Goal: Task Accomplishment & Management: Manage account settings

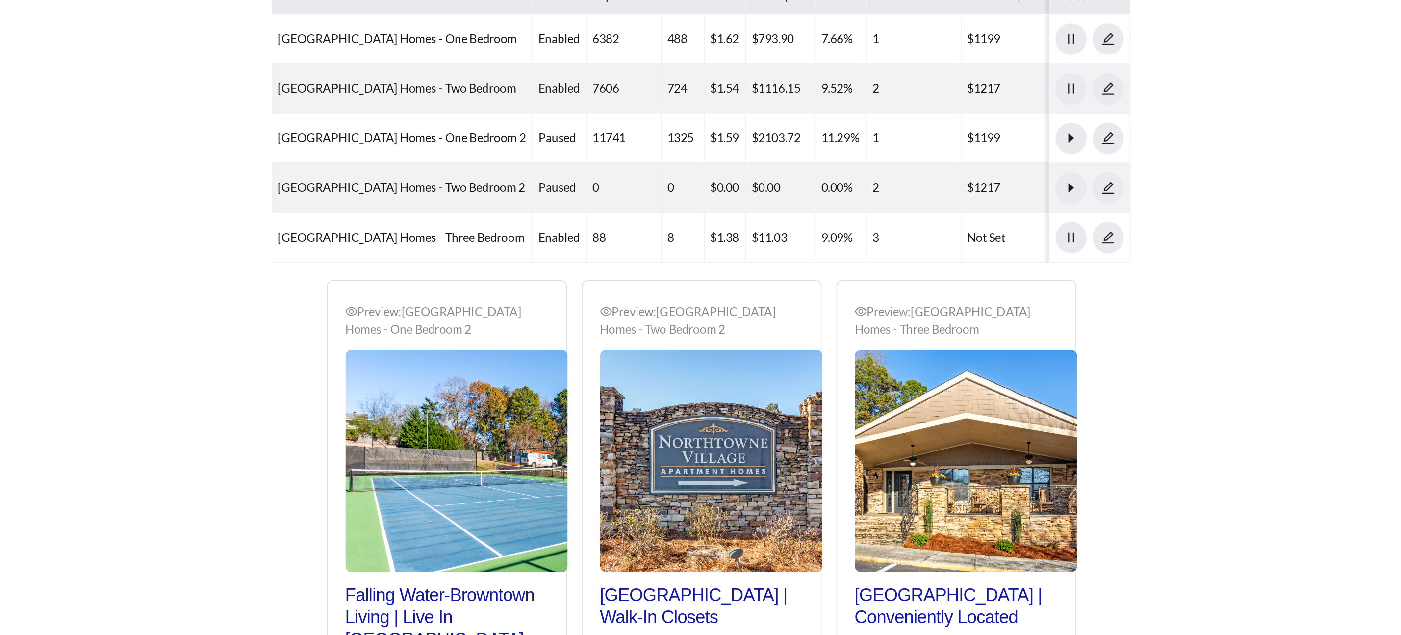
scroll to position [586, 0]
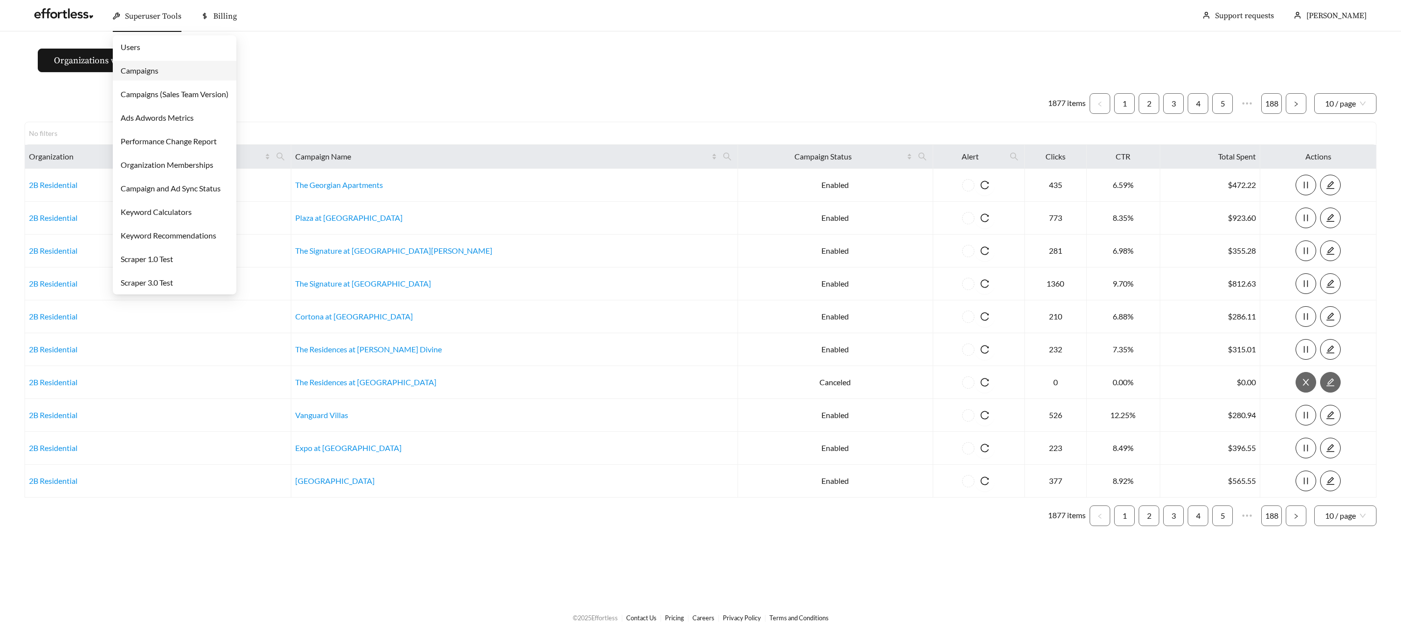
click at [168, 22] on div "Superuser Tools" at bounding box center [147, 15] width 69 height 31
drag, startPoint x: 165, startPoint y: 72, endPoint x: 198, endPoint y: 84, distance: 35.1
click at [158, 72] on link "Campaigns" at bounding box center [140, 70] width 38 height 9
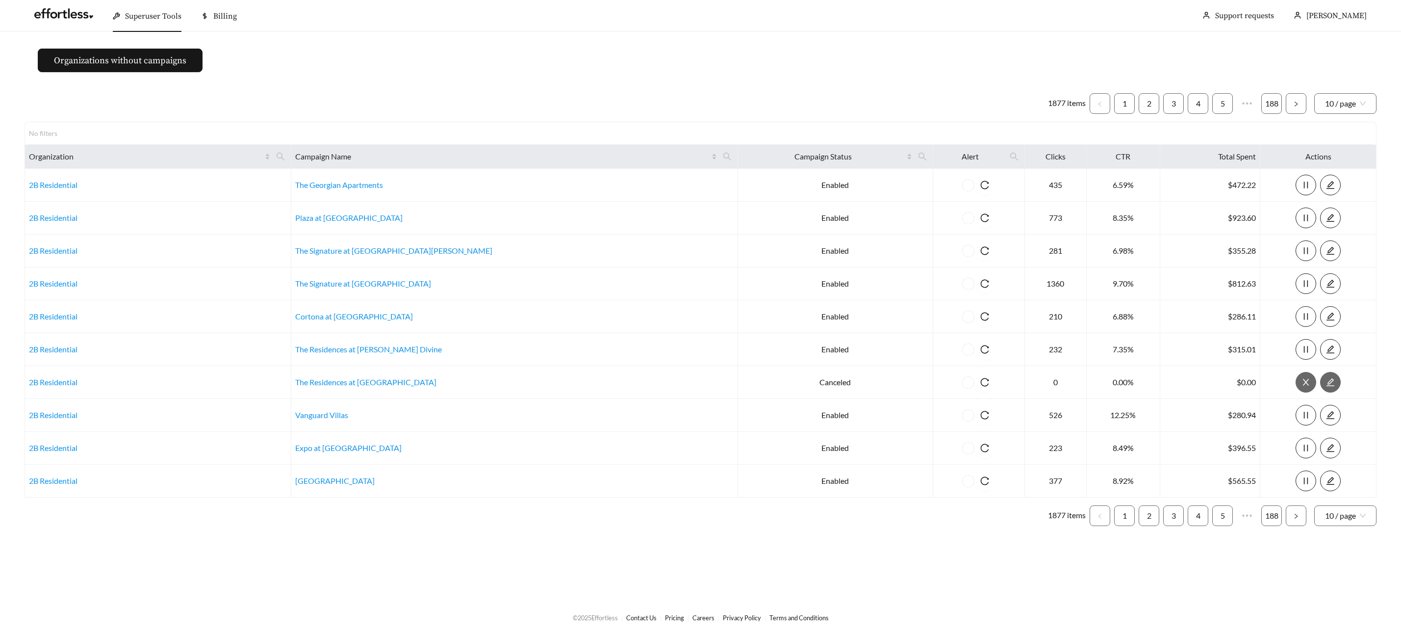
click at [130, 18] on span "Superuser Tools" at bounding box center [153, 16] width 56 height 10
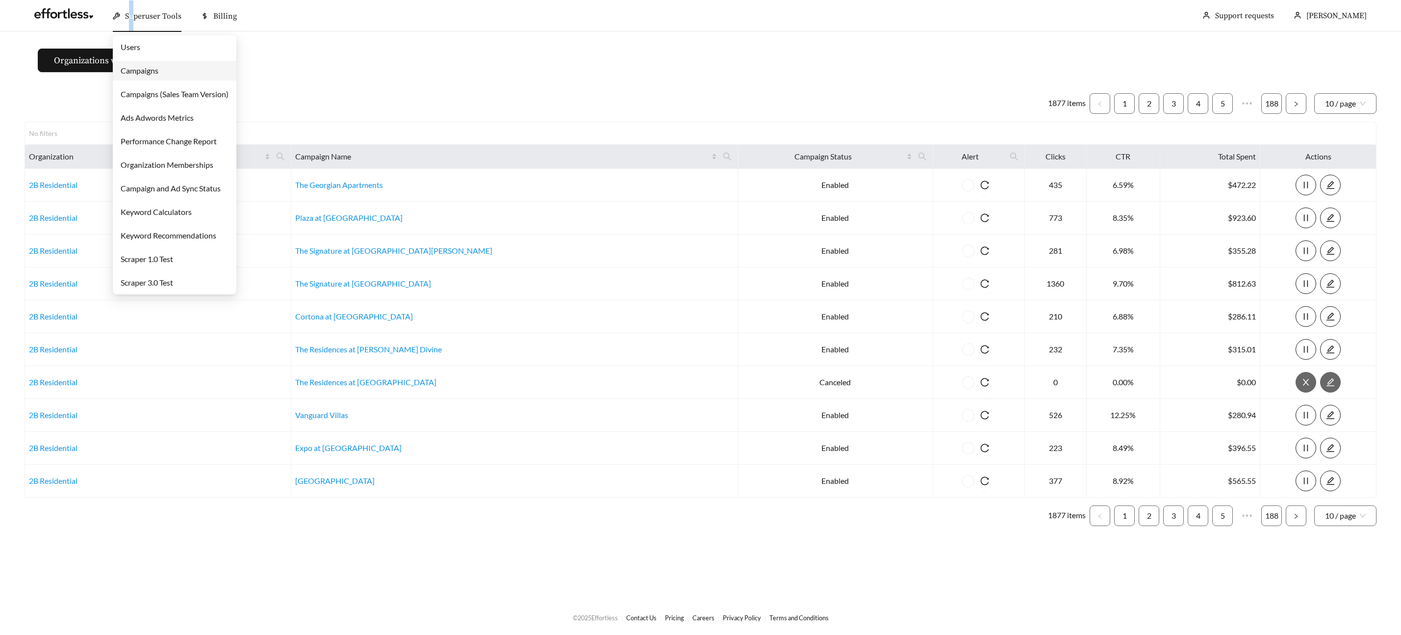
click at [157, 75] on link "Campaigns" at bounding box center [140, 70] width 38 height 9
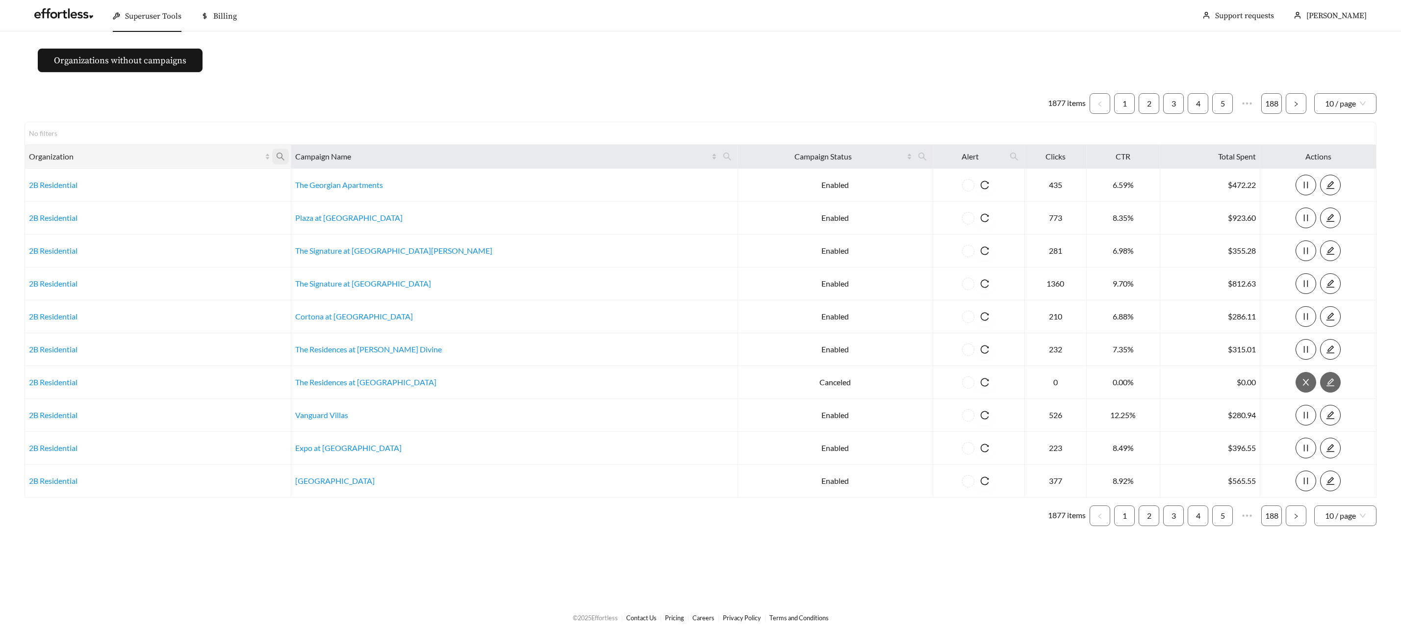
click at [284, 158] on icon "search" at bounding box center [281, 157] width 8 height 8
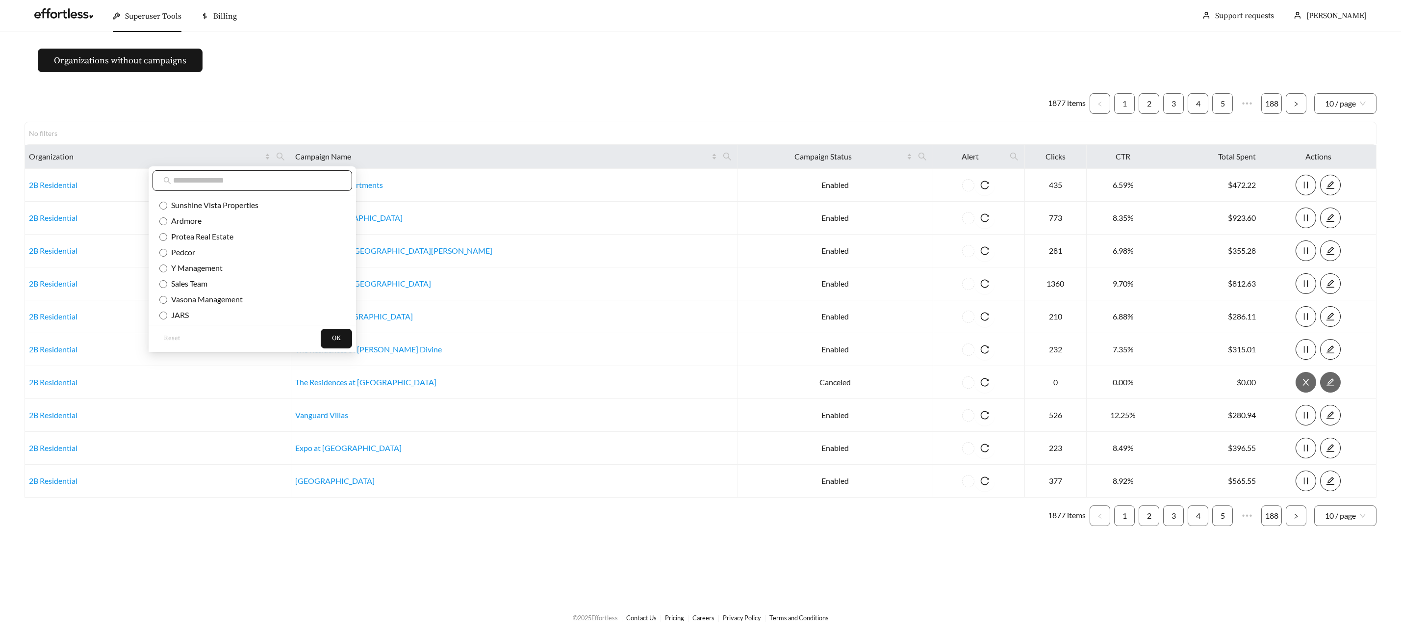
click at [289, 189] on span at bounding box center [253, 180] width 200 height 21
click at [289, 183] on input "text" at bounding box center [257, 181] width 168 height 12
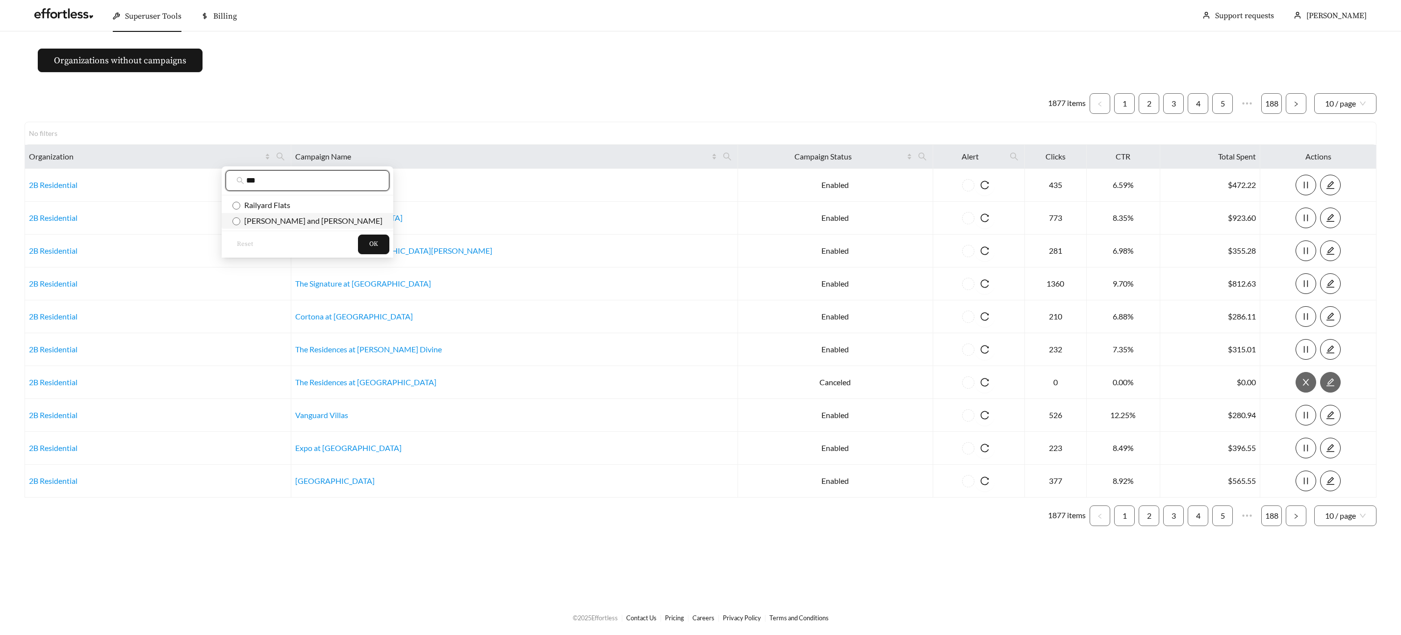
type input "***"
click at [268, 221] on span "Flaherty and Collins" at bounding box center [311, 220] width 142 height 9
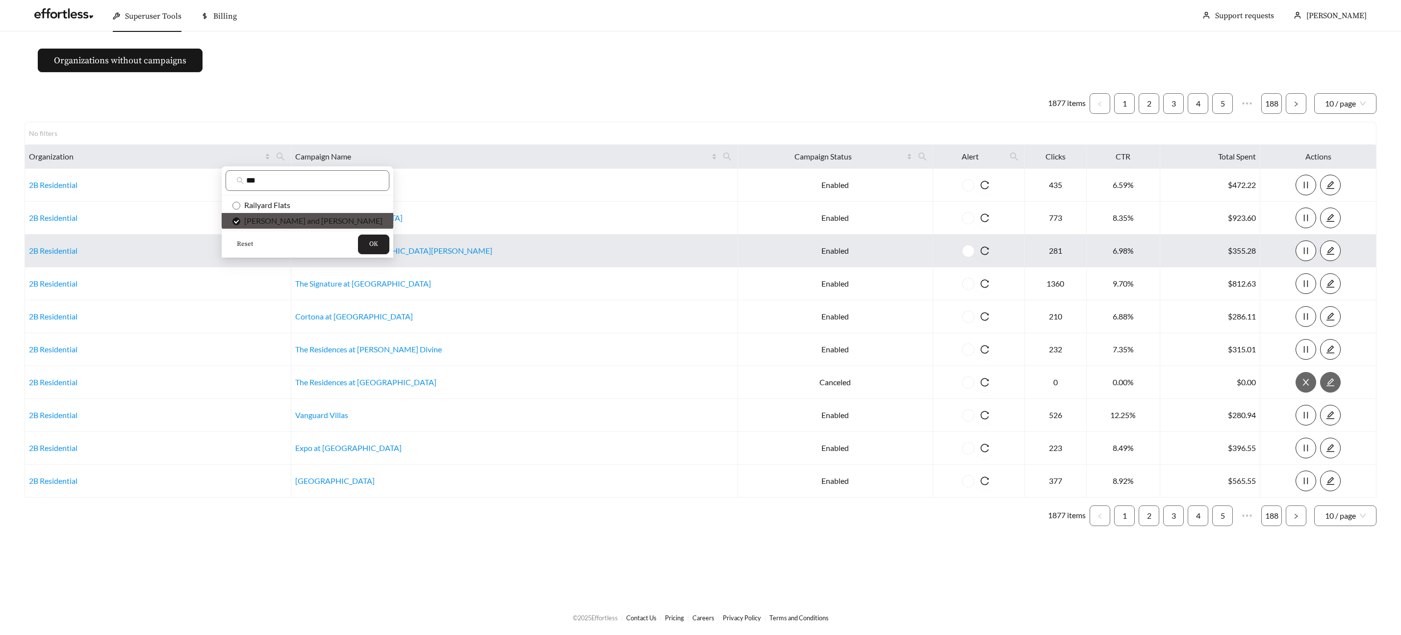
click at [358, 238] on button "OK" at bounding box center [373, 244] width 31 height 20
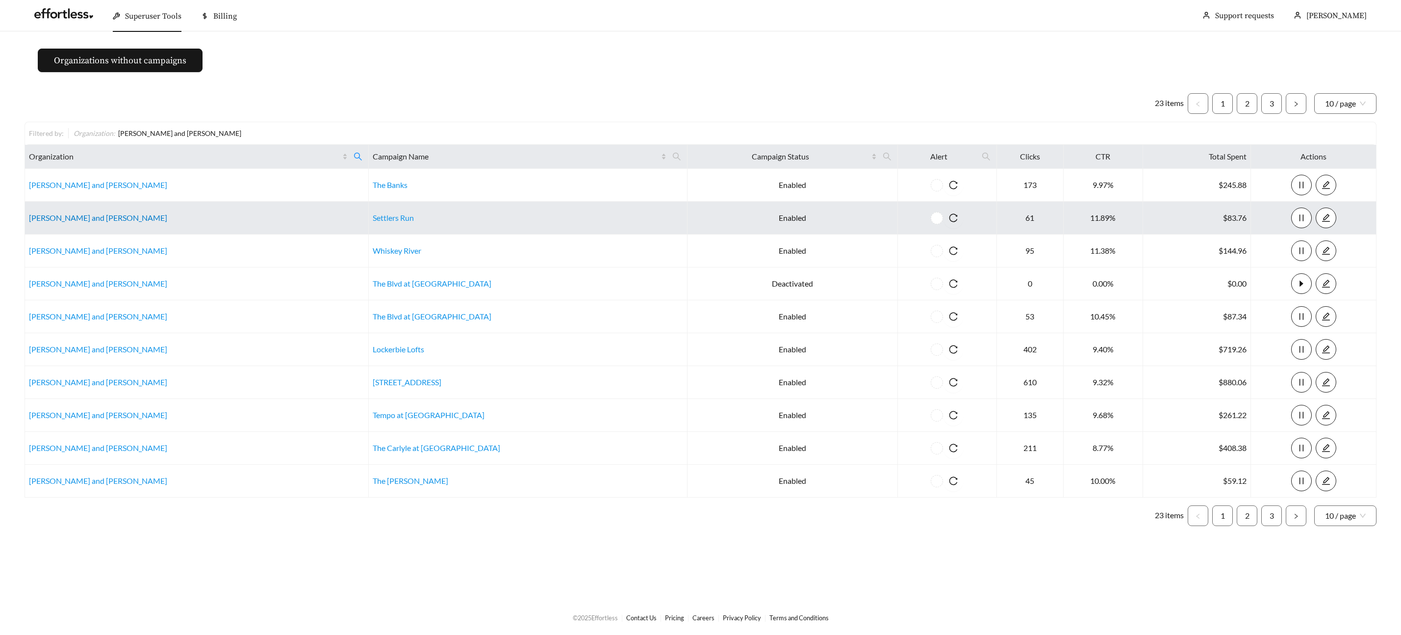
click at [63, 220] on link "Flaherty and Collins" at bounding box center [98, 217] width 138 height 9
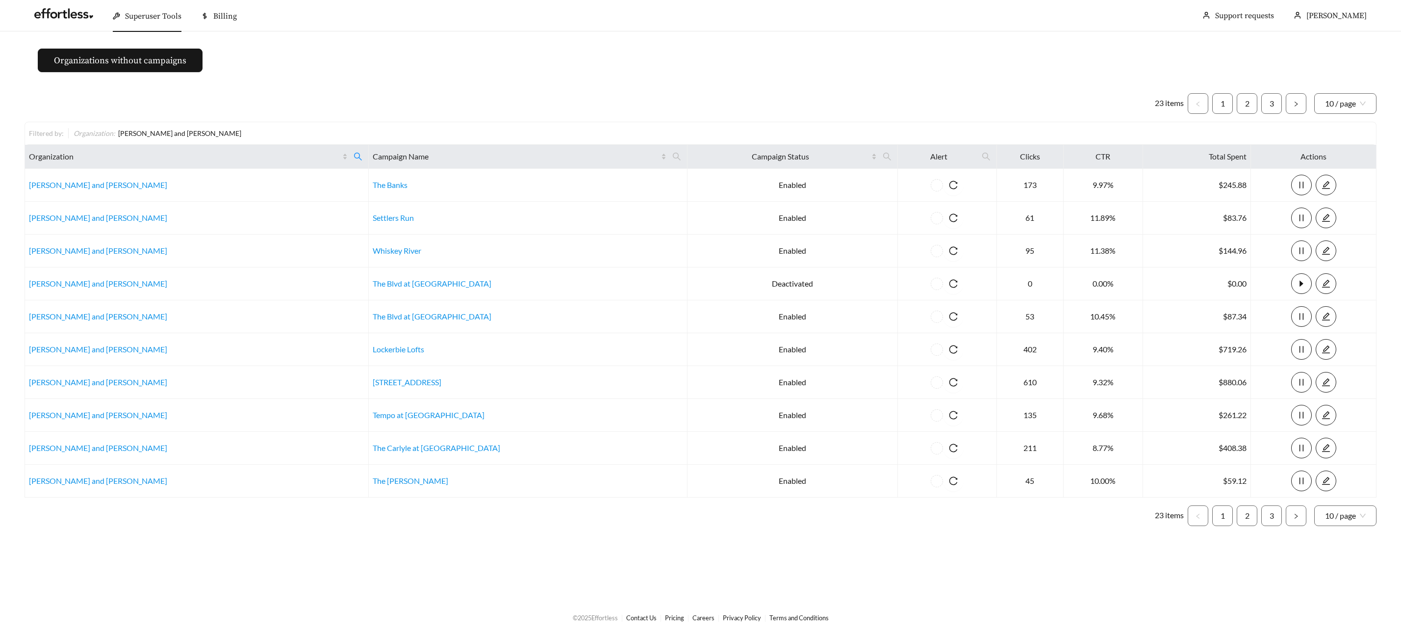
click at [138, 17] on span "Superuser Tools" at bounding box center [153, 16] width 56 height 10
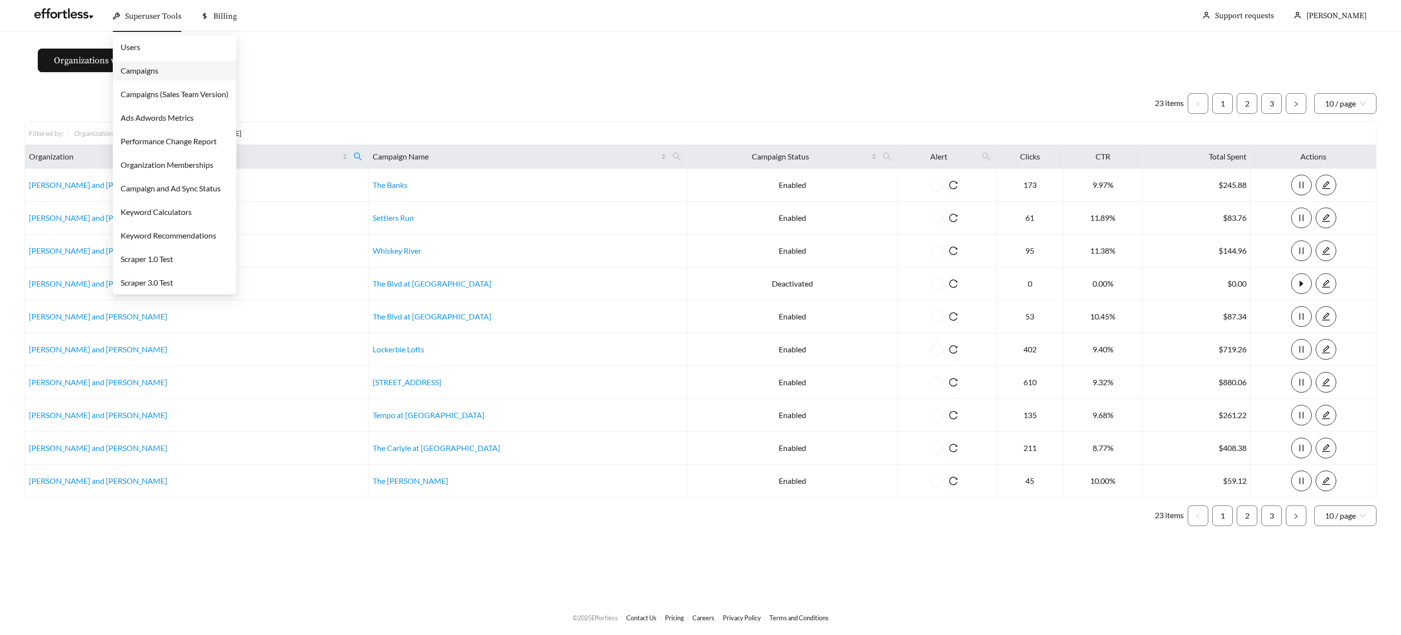
click at [142, 73] on link "Campaigns" at bounding box center [140, 70] width 38 height 9
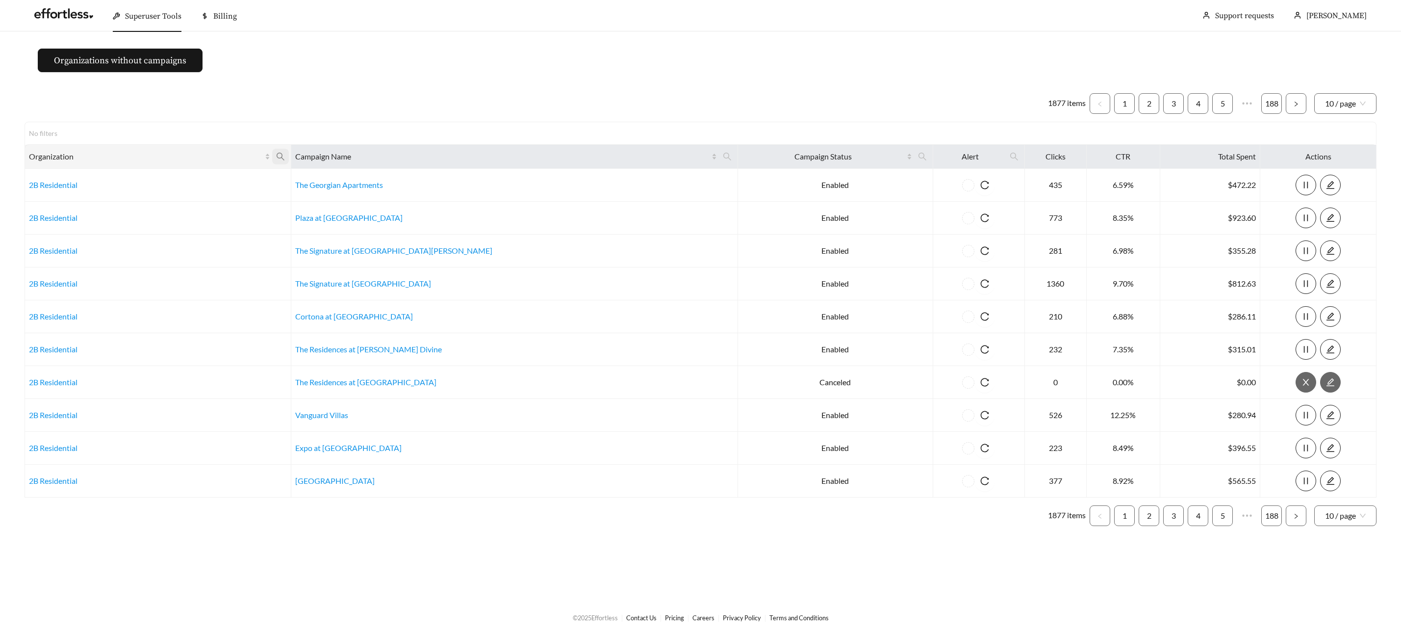
click at [285, 156] on icon "search" at bounding box center [280, 156] width 9 height 9
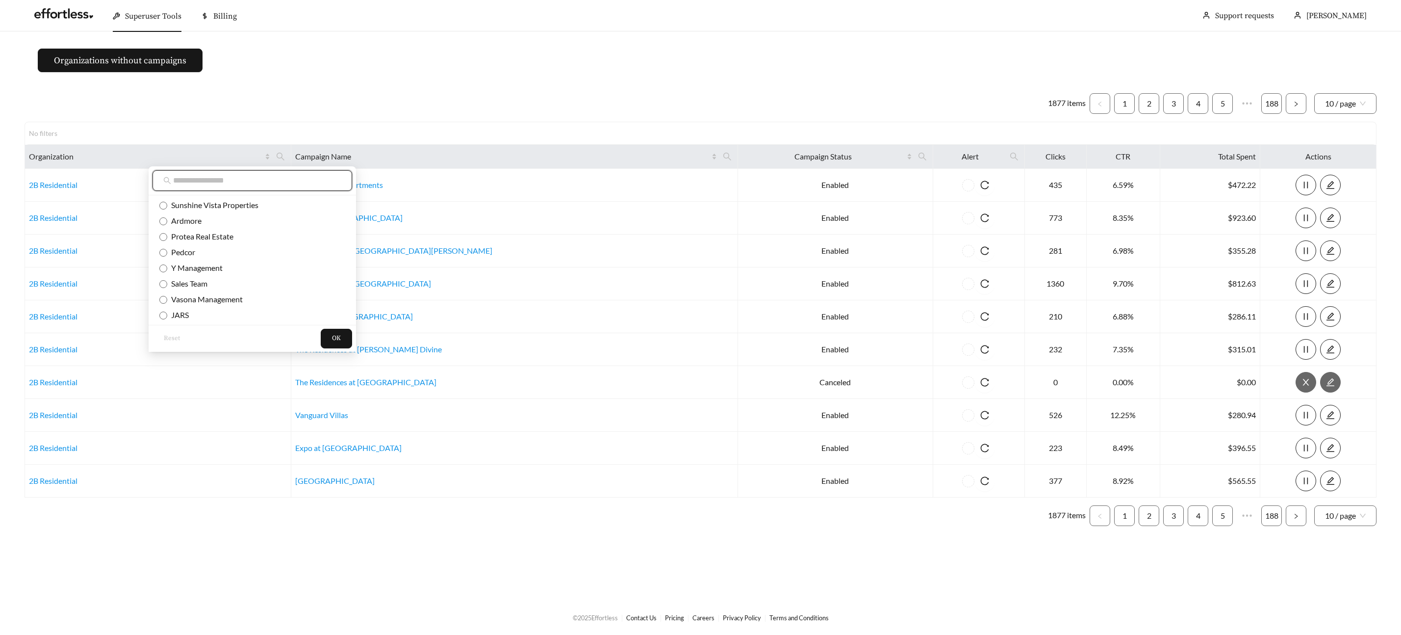
click at [279, 184] on input "text" at bounding box center [257, 181] width 168 height 12
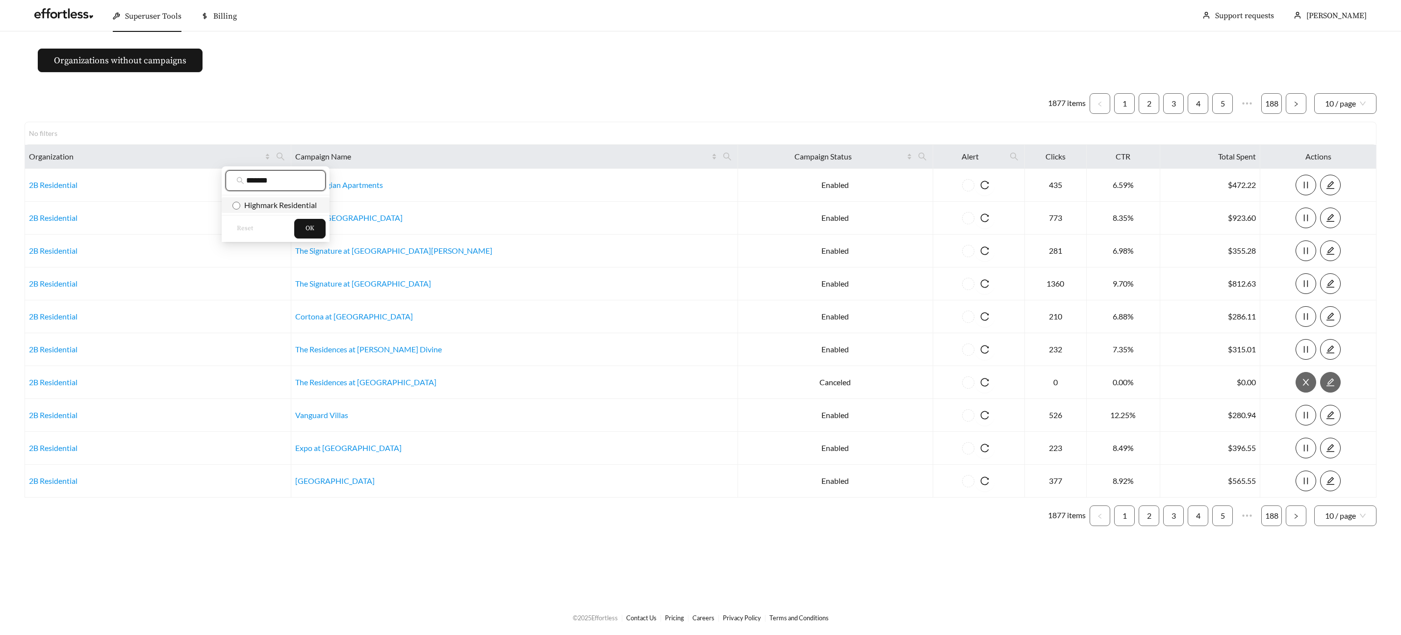
type input "*******"
drag, startPoint x: 248, startPoint y: 205, endPoint x: 266, endPoint y: 208, distance: 18.5
click at [248, 205] on span "Highmark Residential" at bounding box center [278, 204] width 77 height 9
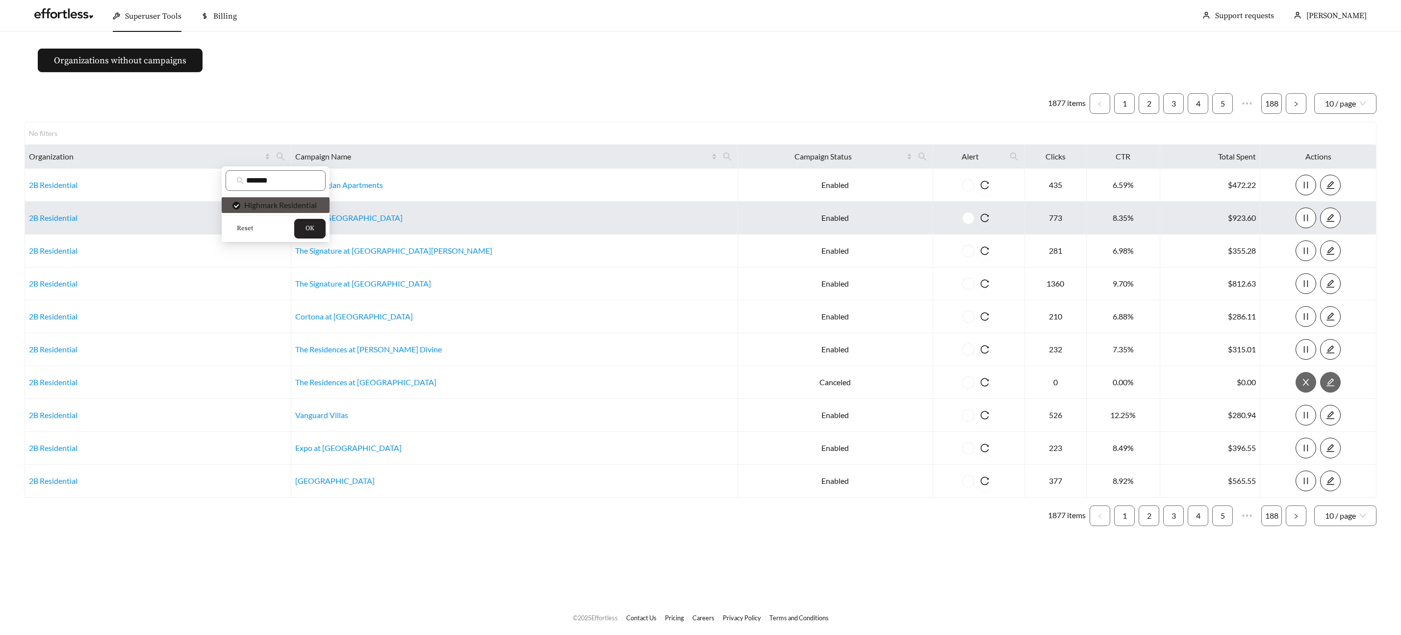
click at [300, 219] on button "OK" at bounding box center [309, 229] width 31 height 20
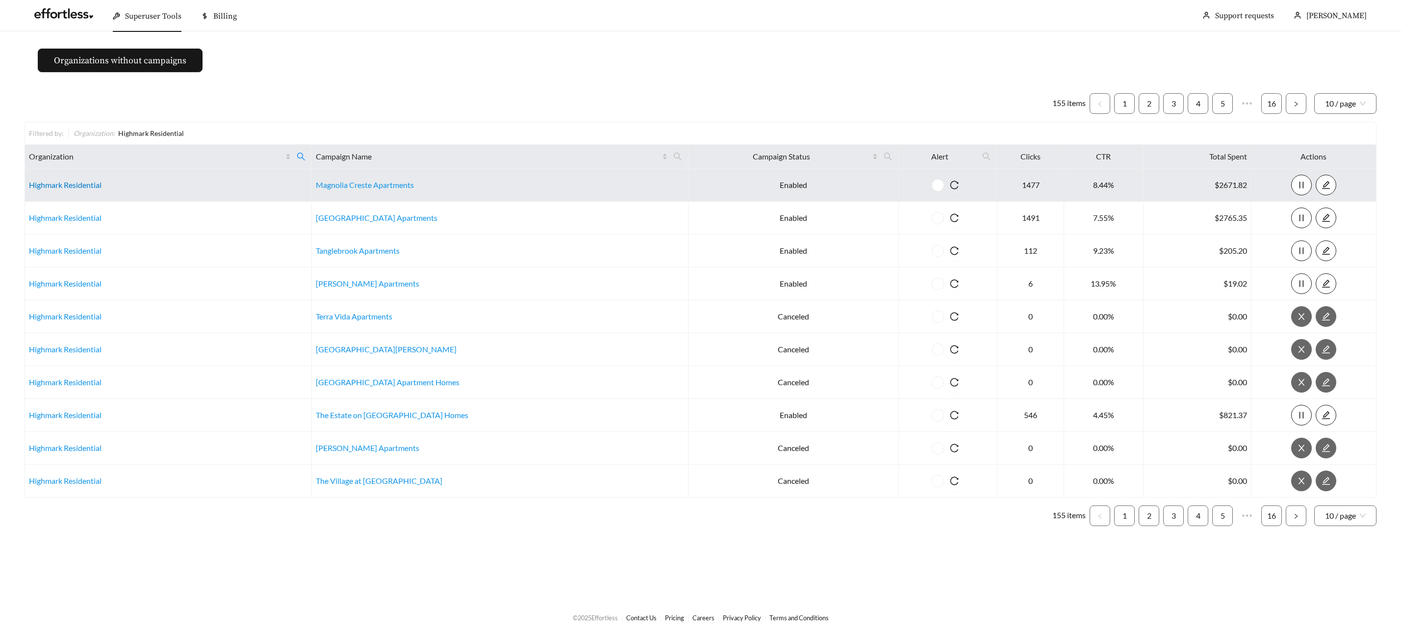
click at [91, 188] on link "Highmark Residential" at bounding box center [65, 184] width 73 height 9
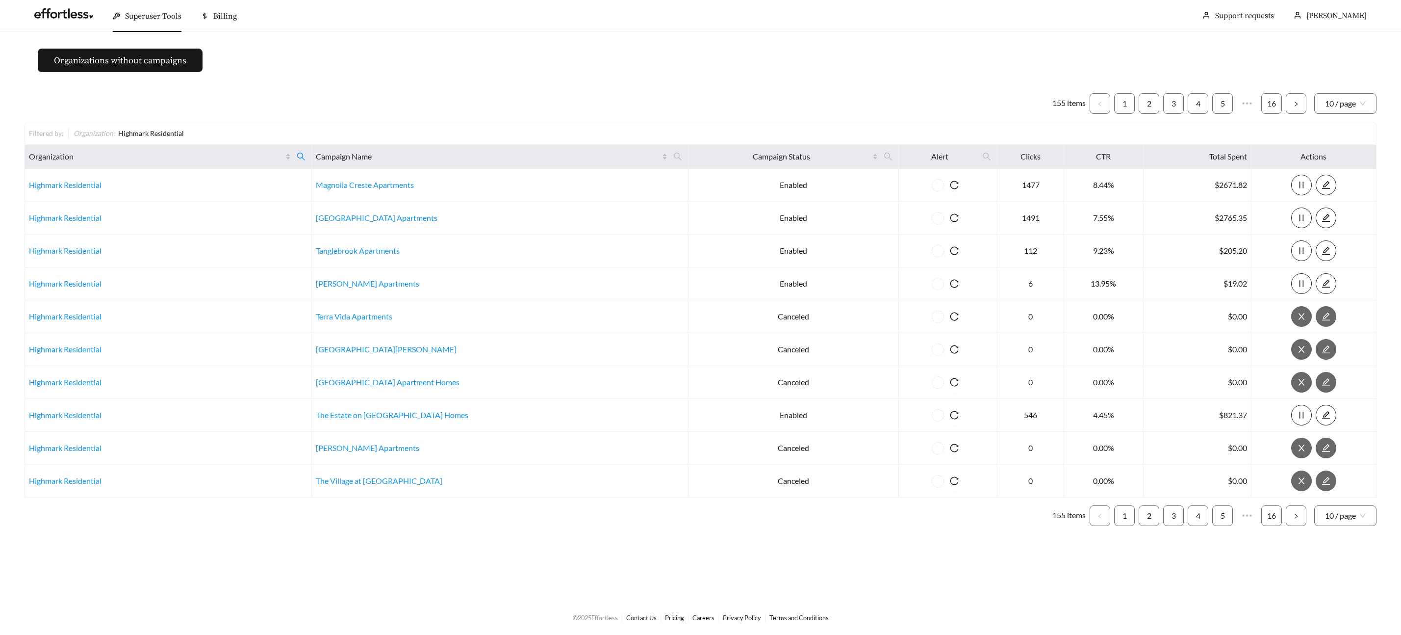
click at [128, 21] on span "Superuser Tools" at bounding box center [153, 16] width 56 height 10
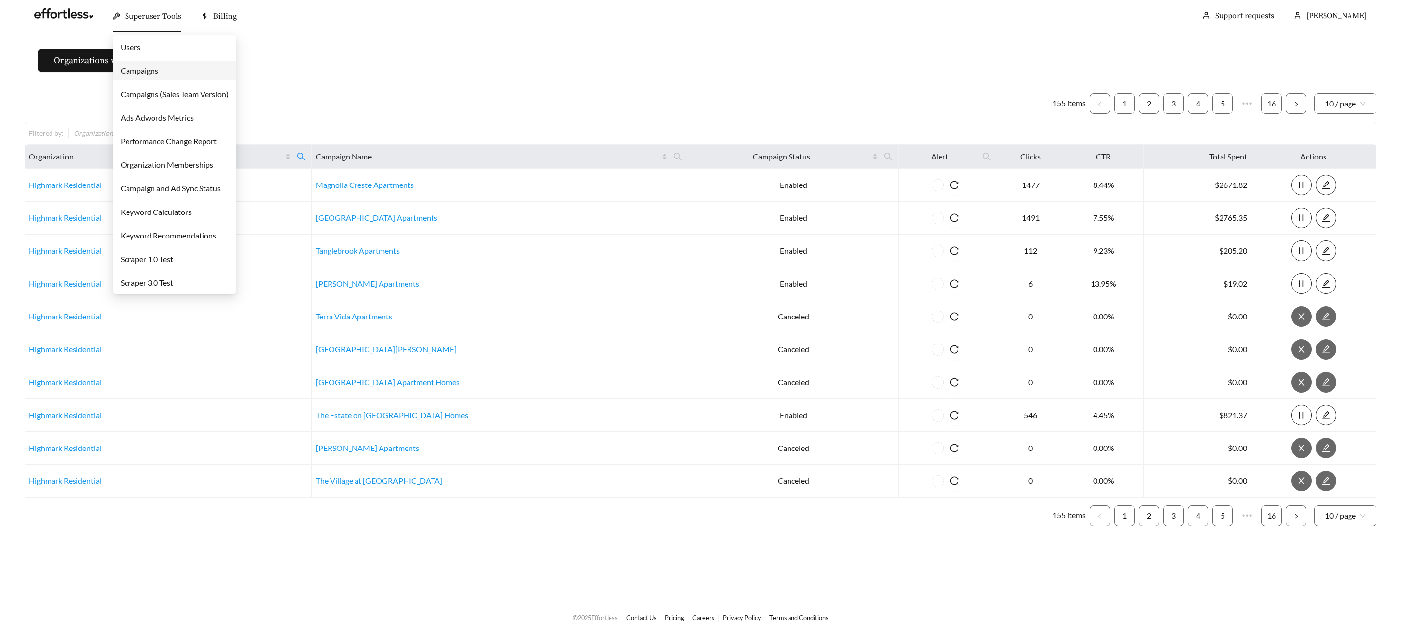
click at [135, 70] on link "Campaigns" at bounding box center [140, 70] width 38 height 9
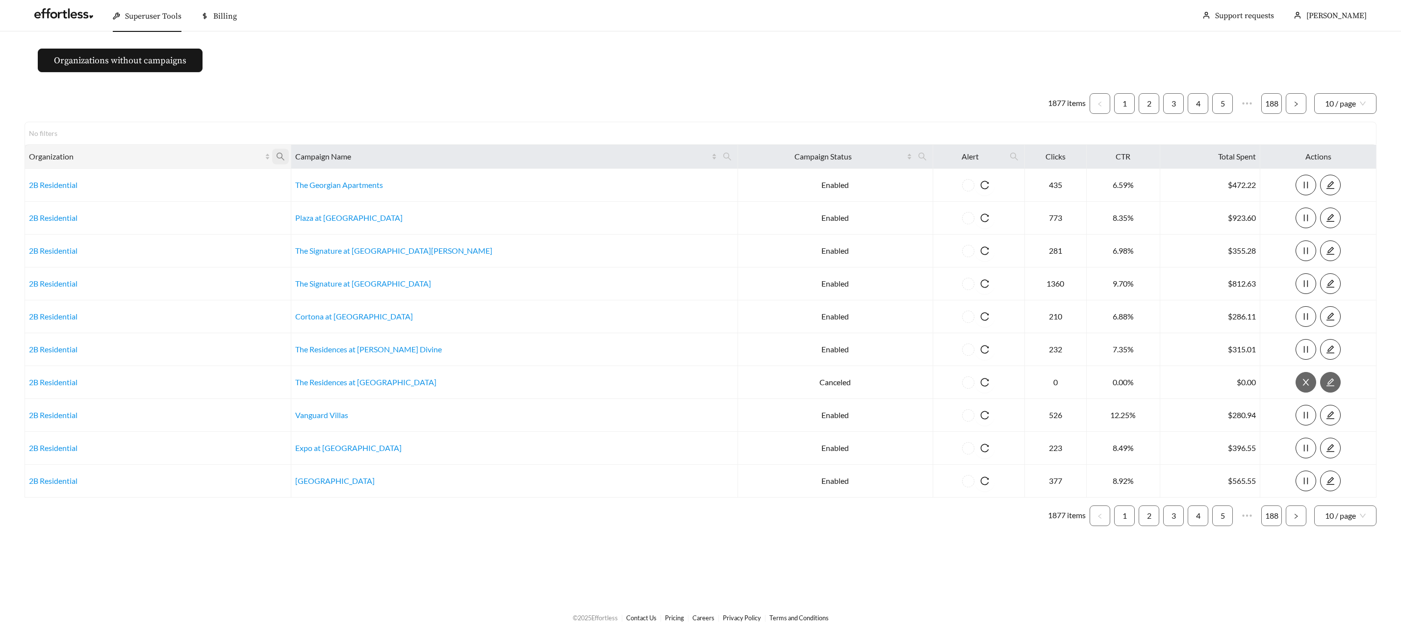
click at [284, 154] on icon "search" at bounding box center [281, 157] width 8 height 8
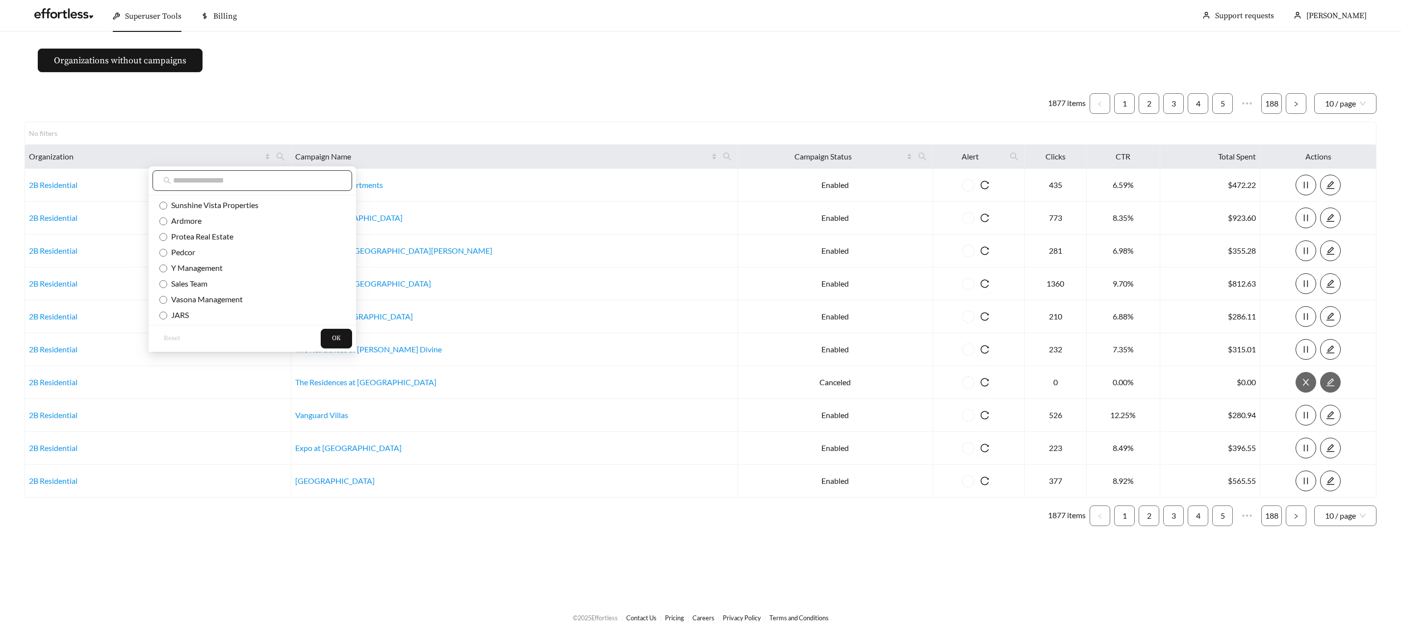
click at [292, 175] on input "text" at bounding box center [257, 181] width 168 height 12
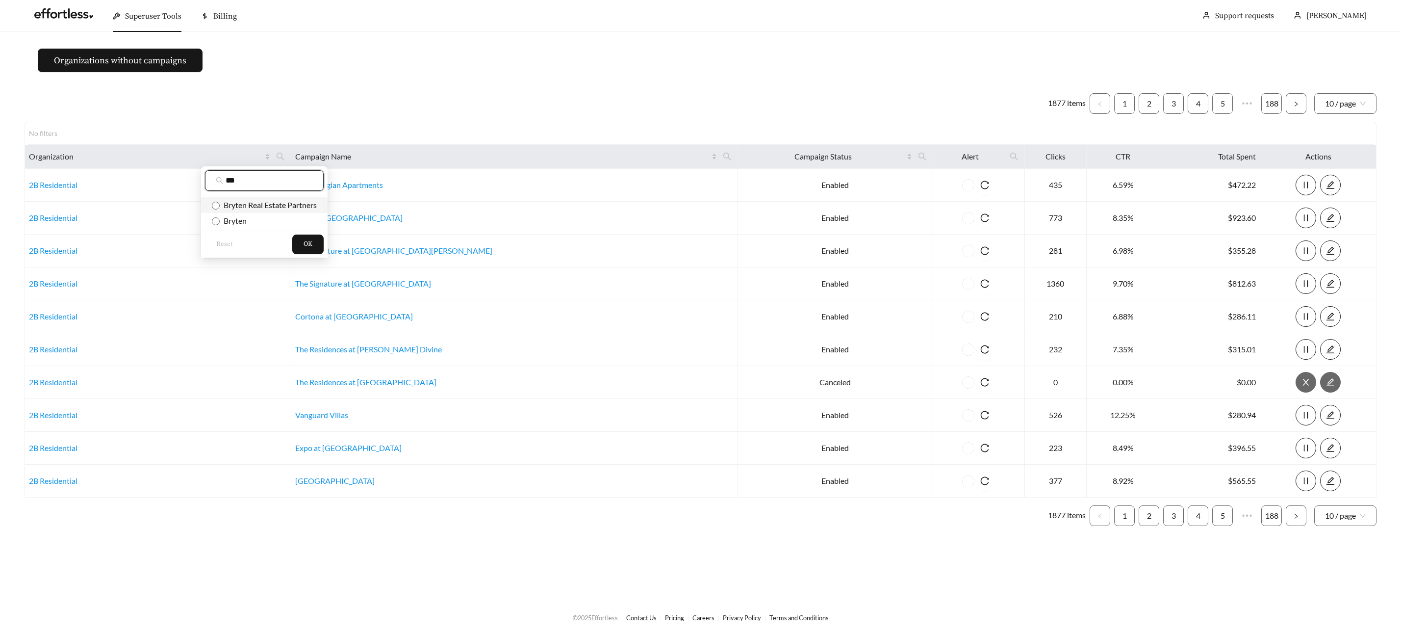
type input "***"
click at [276, 203] on span "Bryten Real Estate Partners" at bounding box center [268, 204] width 97 height 9
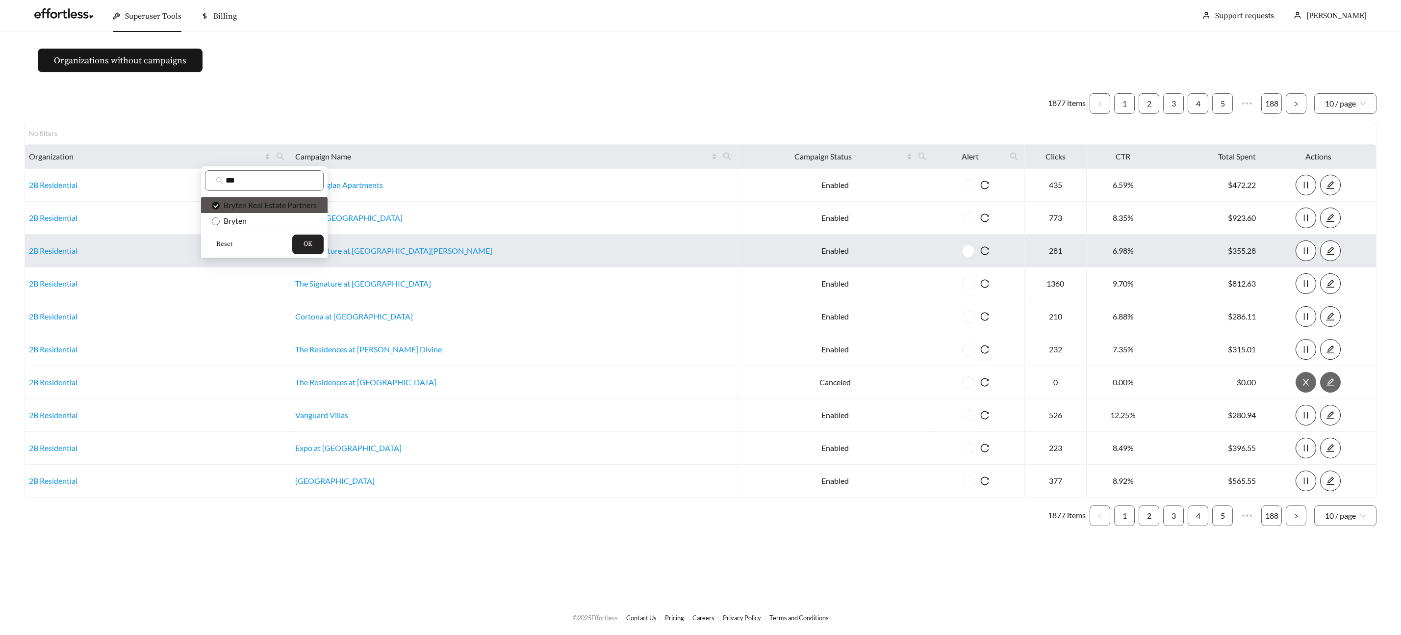
click at [322, 251] on button "OK" at bounding box center [307, 244] width 31 height 20
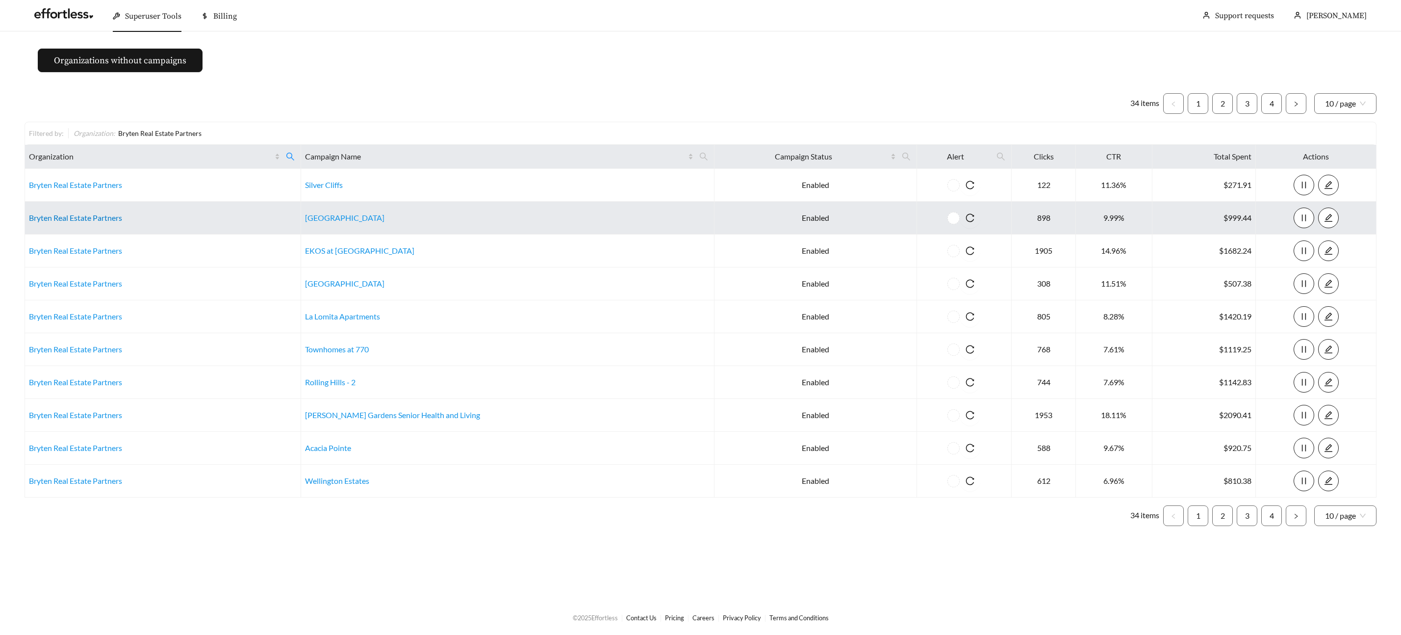
click at [40, 214] on link "Bryten Real Estate Partners" at bounding box center [75, 217] width 93 height 9
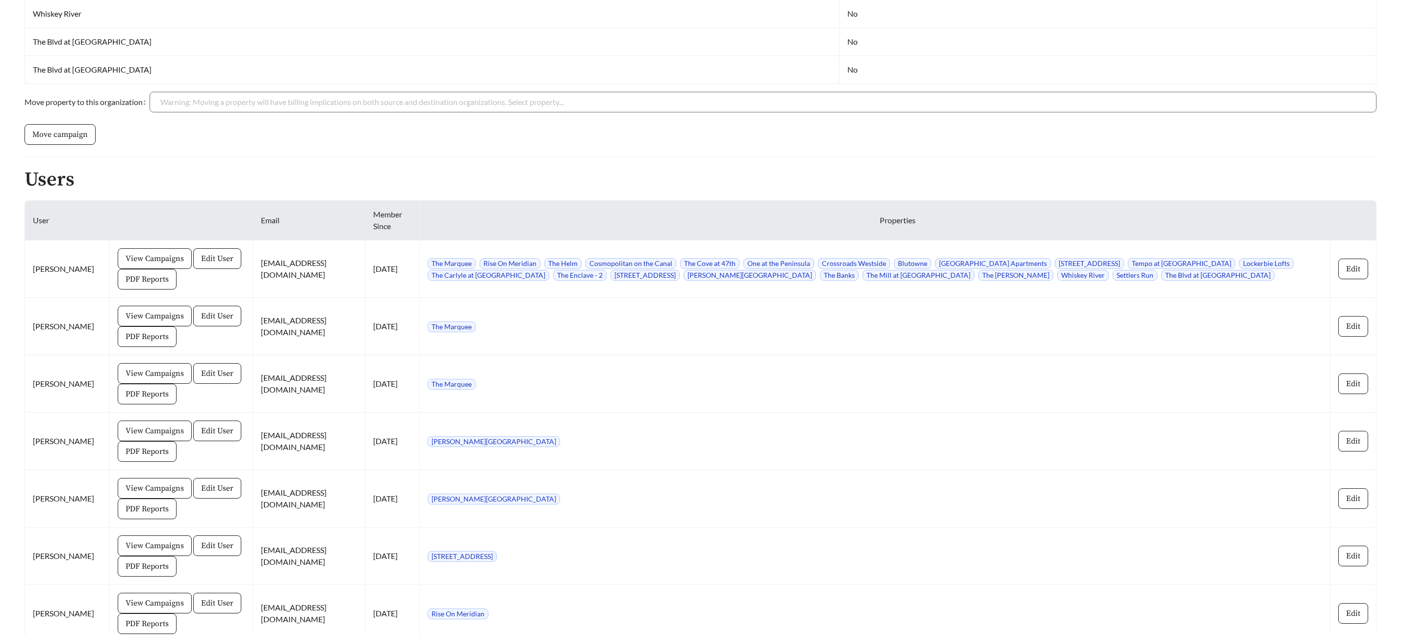
scroll to position [867, 0]
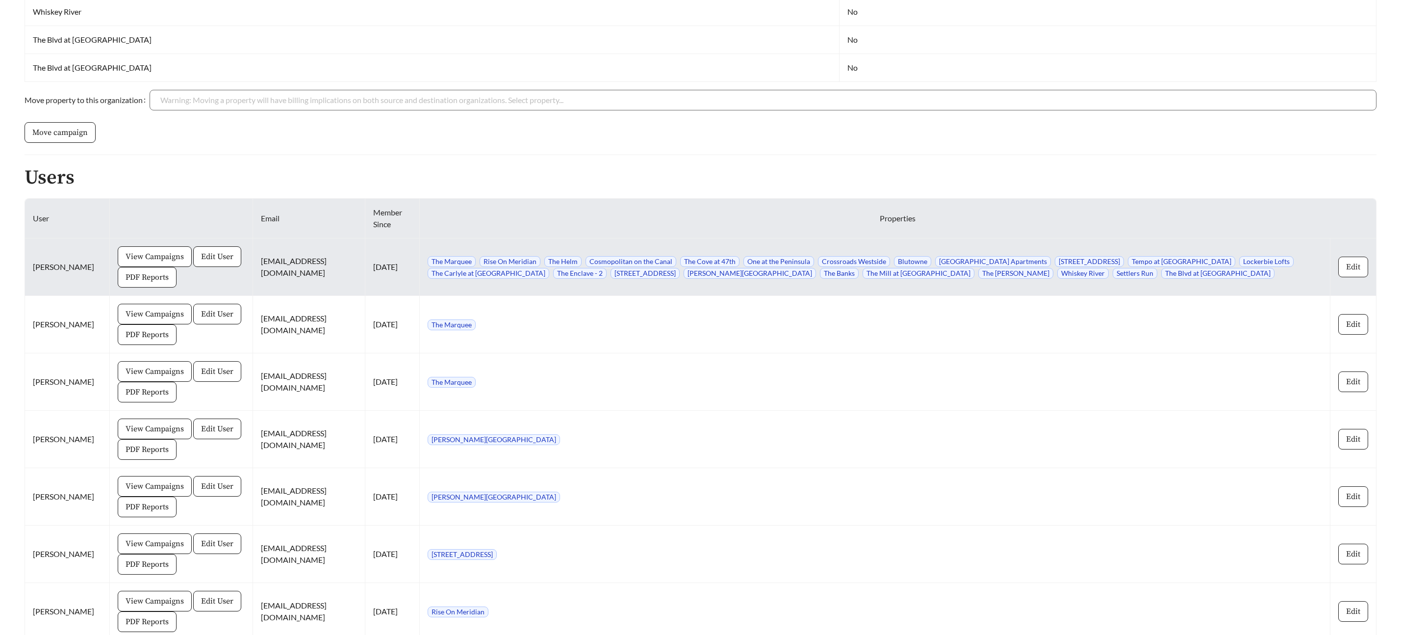
click at [1353, 264] on span "Edit" at bounding box center [1353, 267] width 14 height 12
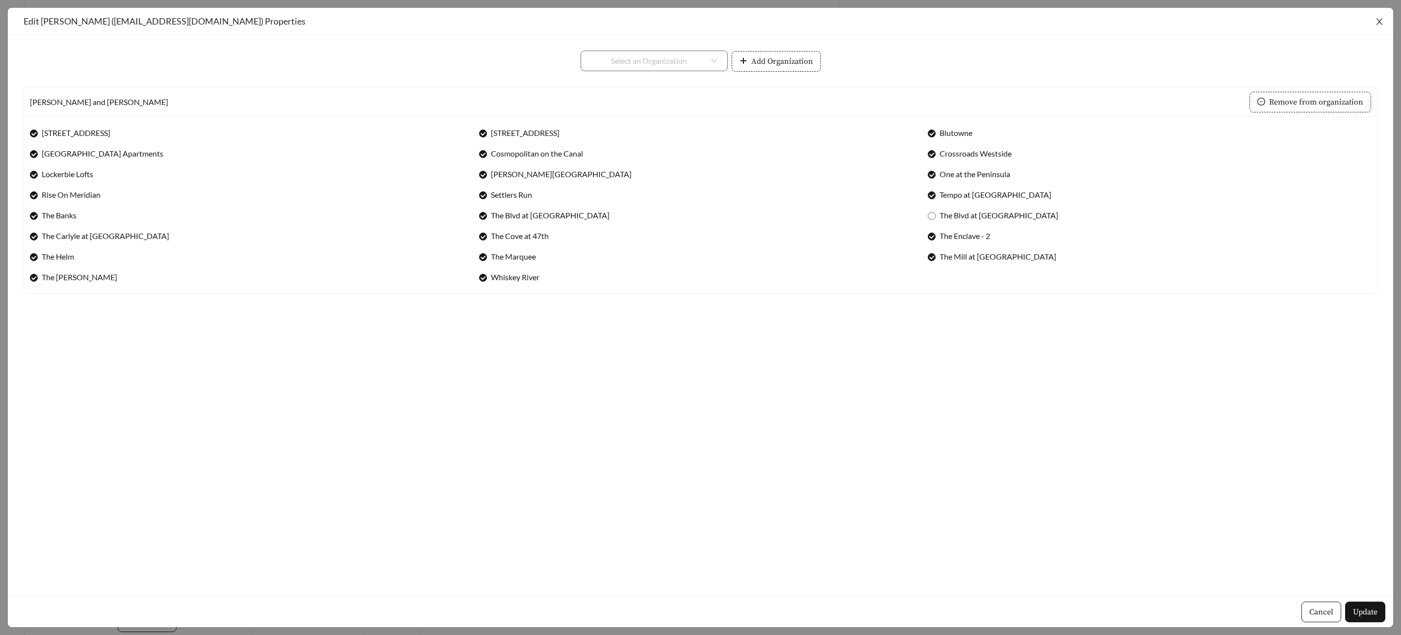
click at [1383, 26] on span "Close" at bounding box center [1379, 21] width 27 height 27
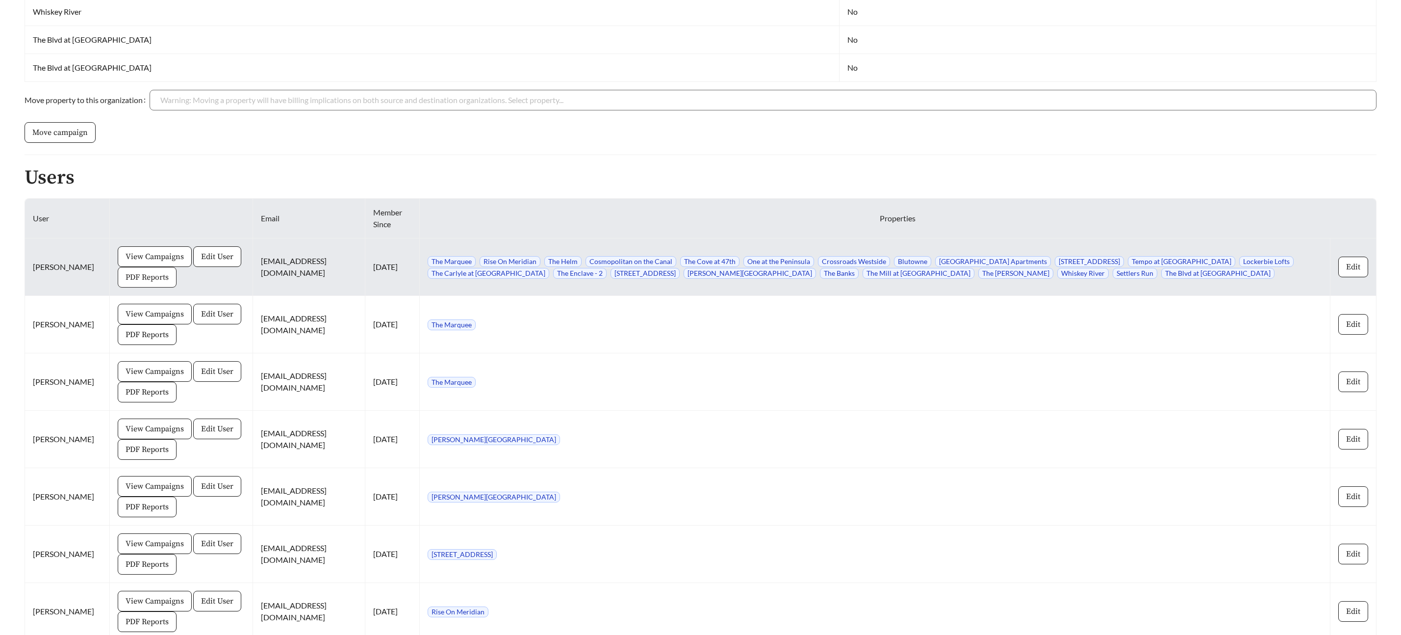
click at [139, 271] on span "PDF Reports" at bounding box center [147, 277] width 43 height 12
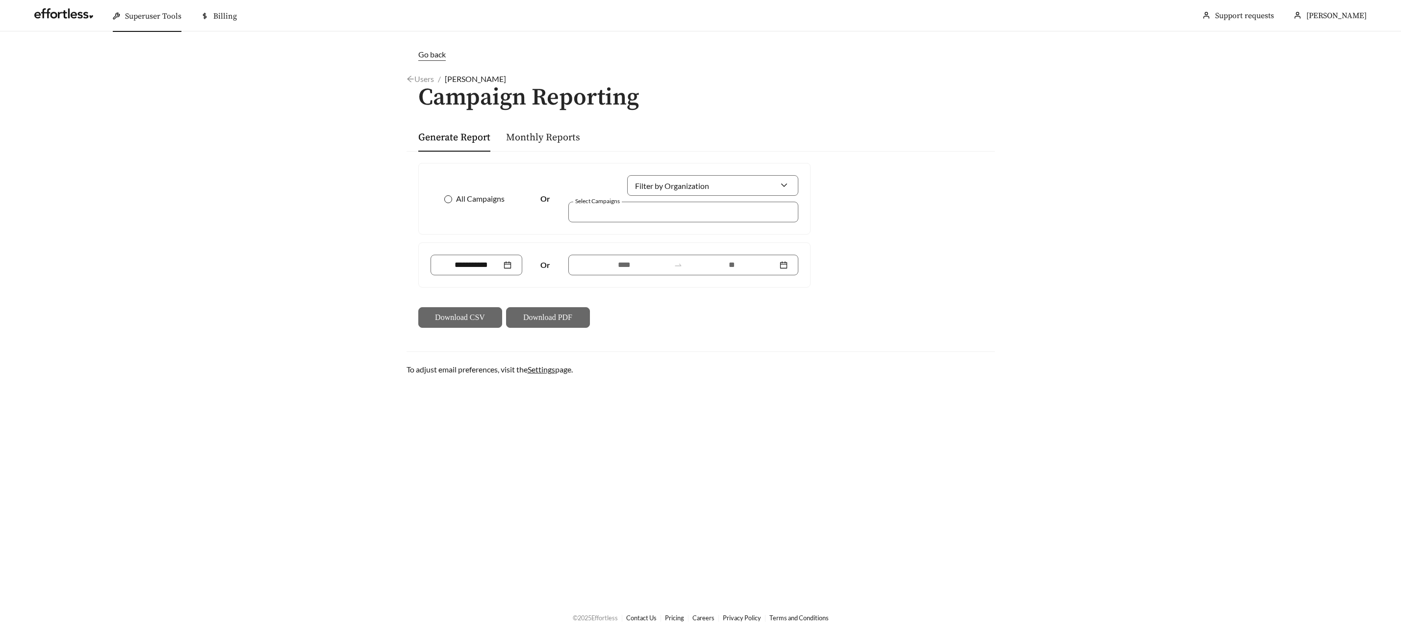
click at [454, 197] on span "All Campaigns" at bounding box center [480, 199] width 56 height 12
click at [746, 264] on input at bounding box center [732, 265] width 91 height 12
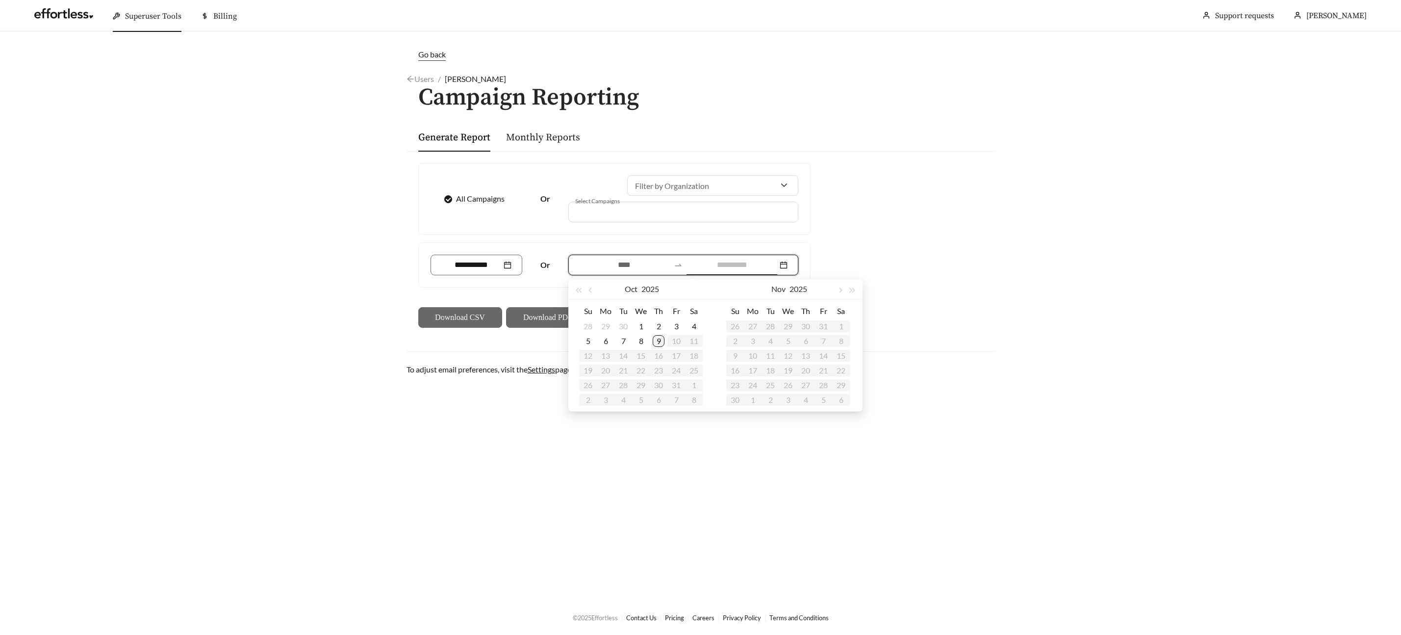
type input "**********"
drag, startPoint x: 659, startPoint y: 342, endPoint x: 675, endPoint y: 337, distance: 16.9
click at [659, 342] on div "9" at bounding box center [659, 341] width 12 height 12
type input "**********"
click at [589, 289] on span "button" at bounding box center [591, 290] width 5 height 5
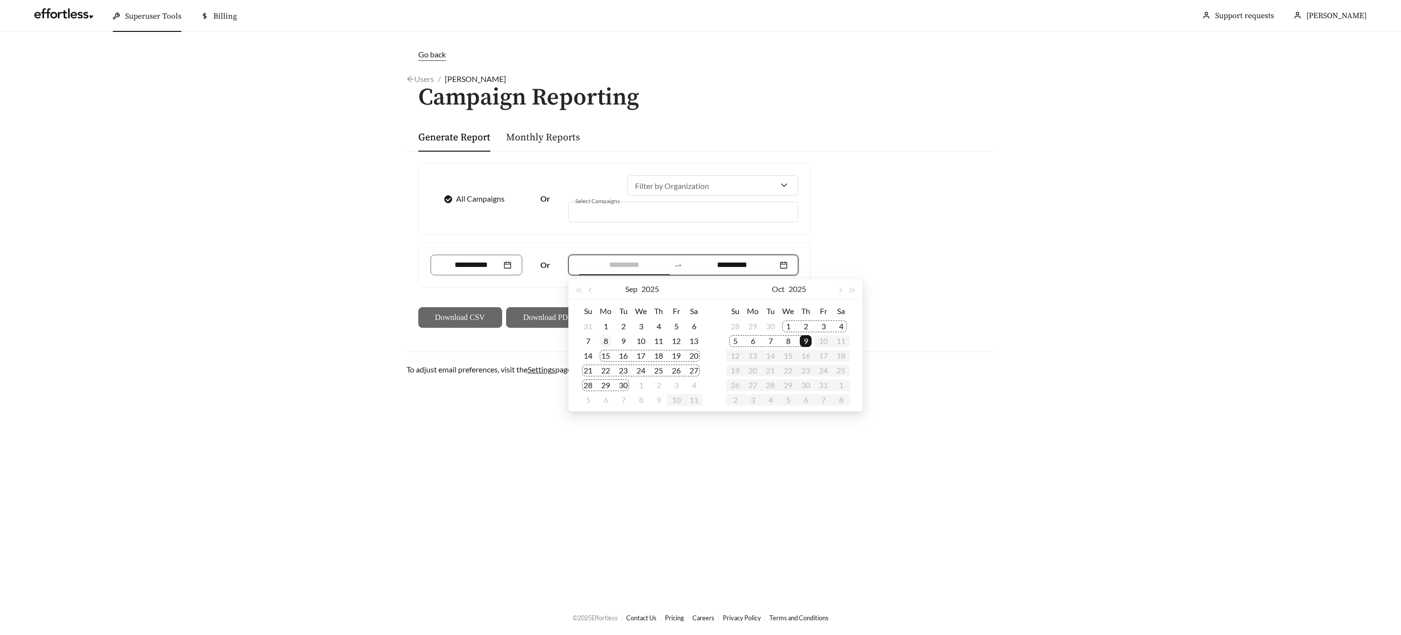
type input "**********"
click at [605, 342] on div "8" at bounding box center [606, 341] width 12 height 12
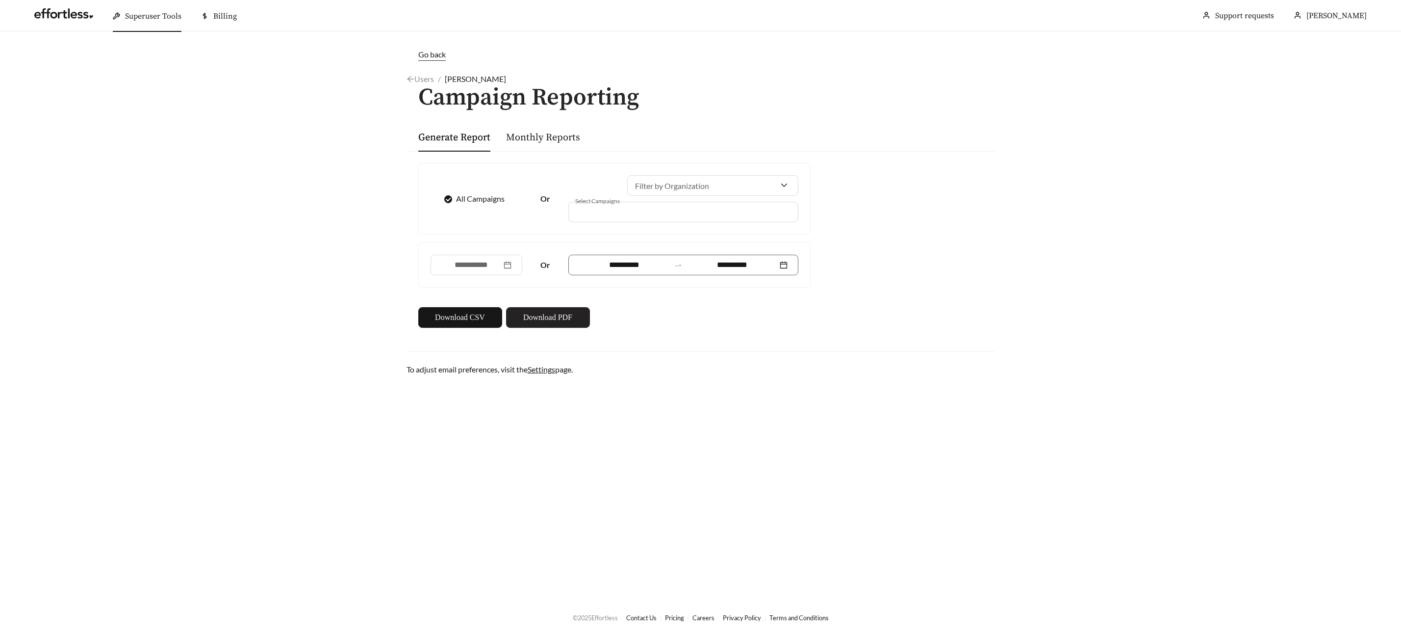
click at [554, 319] on span "Download PDF" at bounding box center [547, 317] width 49 height 12
click at [553, 321] on span "Download PDF" at bounding box center [553, 317] width 49 height 12
click at [555, 320] on span "Download PDF" at bounding box center [553, 317] width 49 height 12
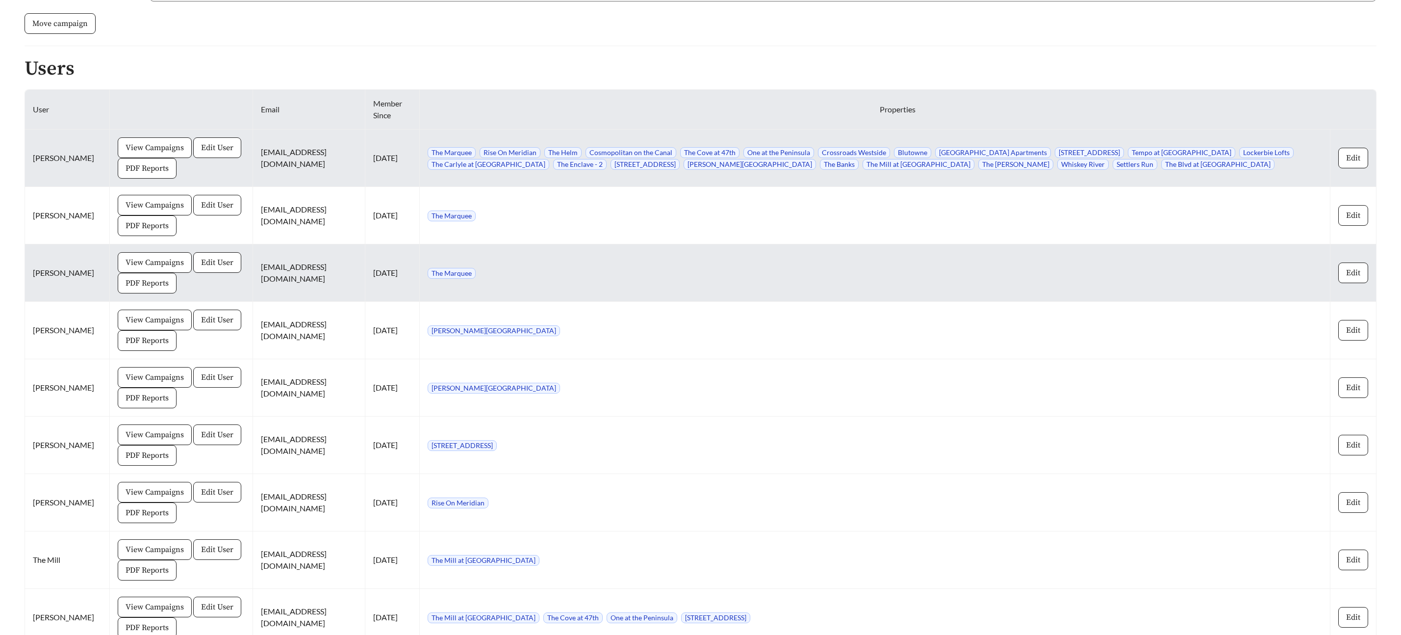
scroll to position [978, 0]
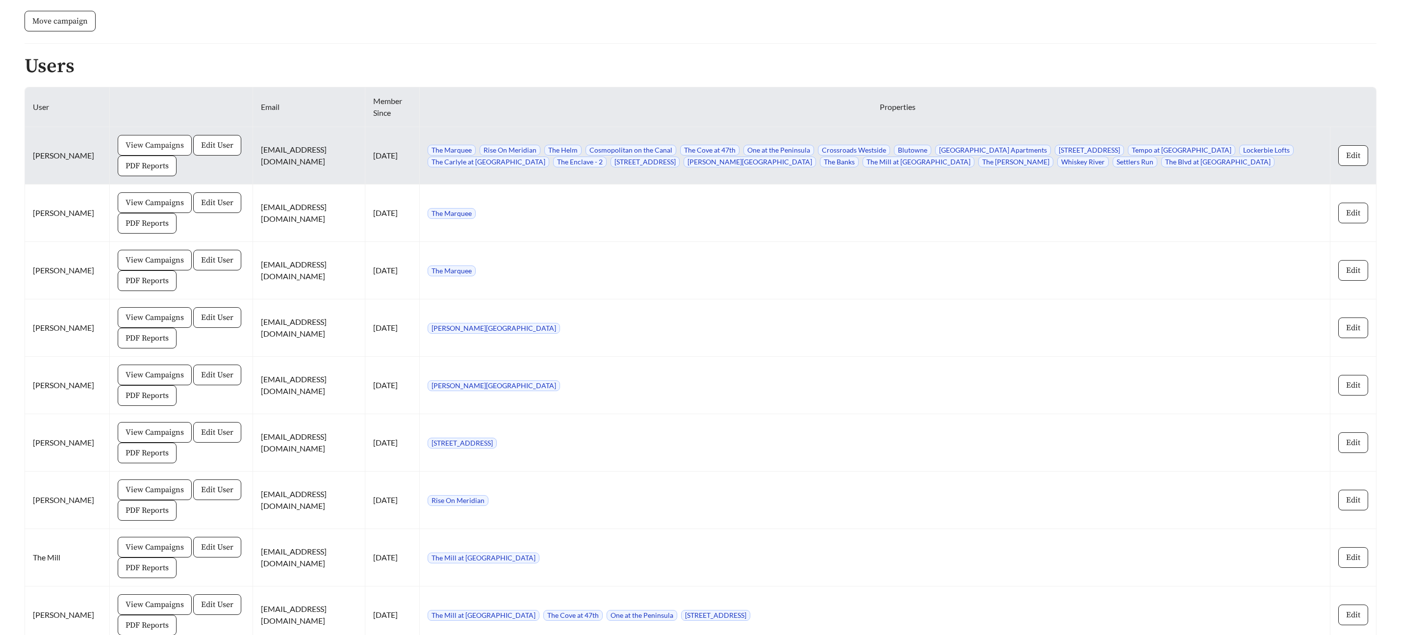
click at [175, 146] on span "View Campaigns" at bounding box center [155, 145] width 58 height 12
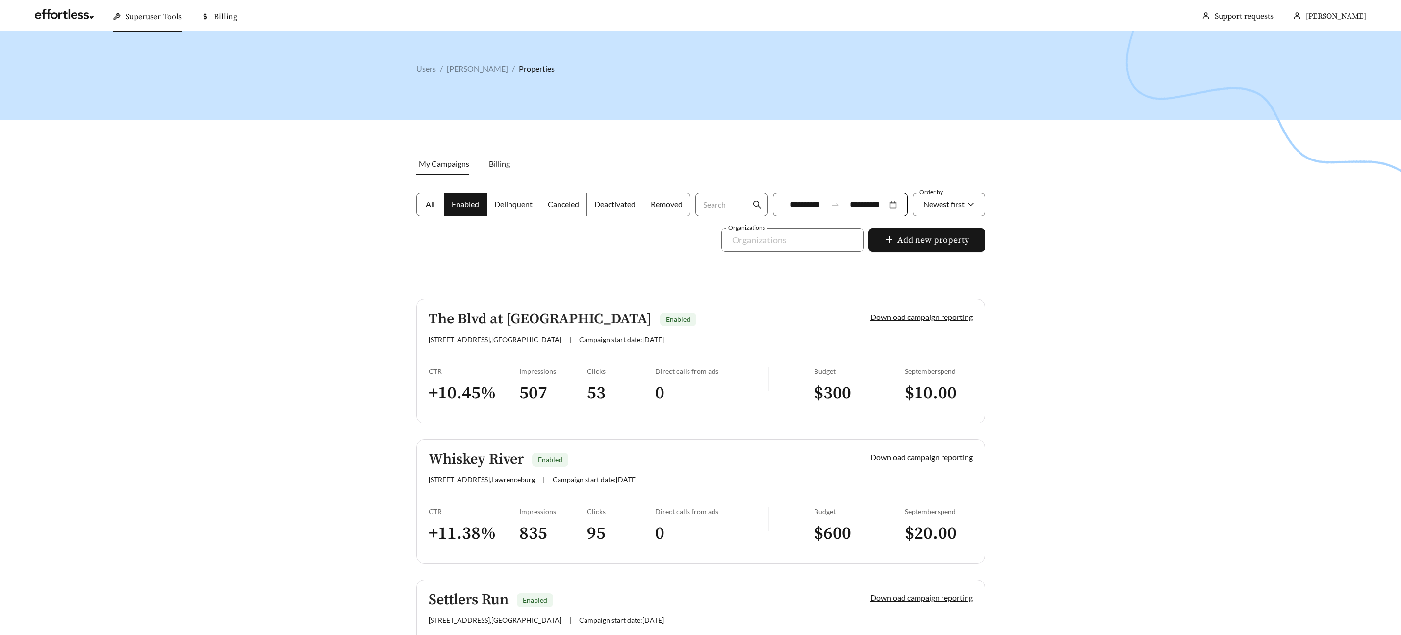
click at [959, 204] on span "Newest first" at bounding box center [943, 203] width 41 height 9
click at [958, 204] on span "Newest first" at bounding box center [943, 203] width 41 height 9
click at [948, 203] on span "Newest first" at bounding box center [943, 203] width 41 height 9
click at [943, 262] on div "A-Z" at bounding box center [949, 259] width 52 height 11
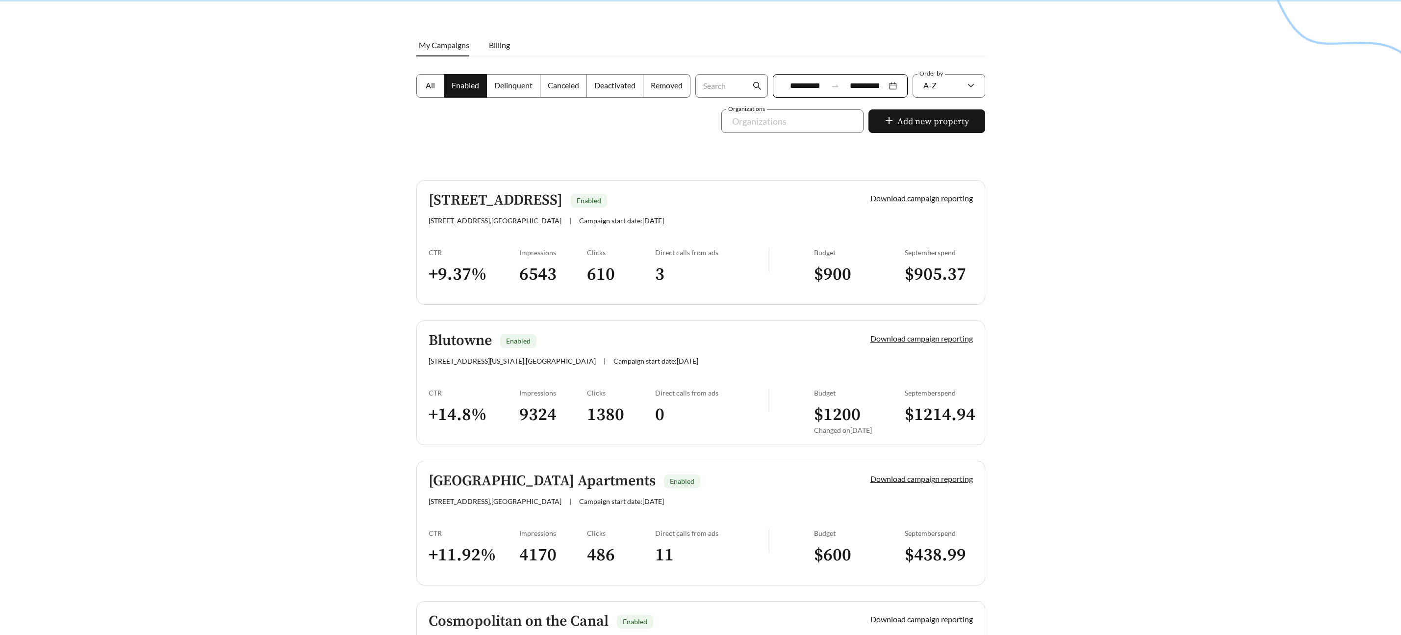
scroll to position [121, 0]
click at [517, 202] on h5 "360 Market Square - 2" at bounding box center [496, 198] width 134 height 16
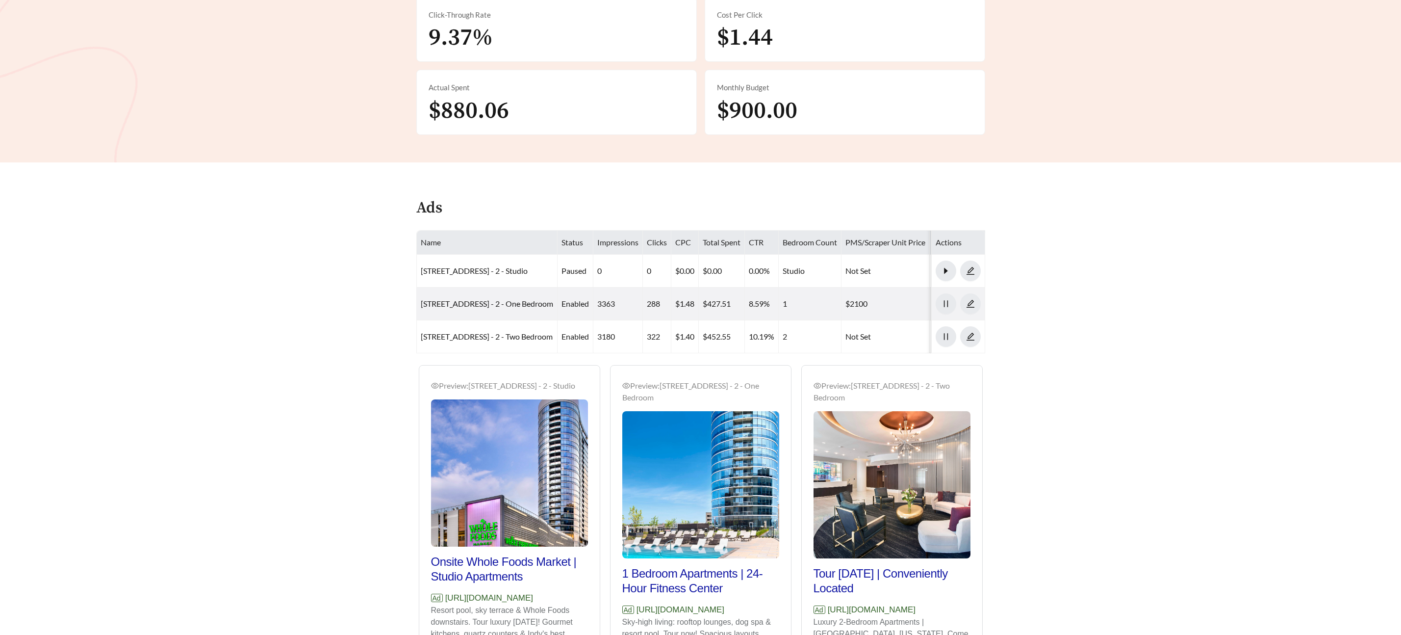
scroll to position [315, 0]
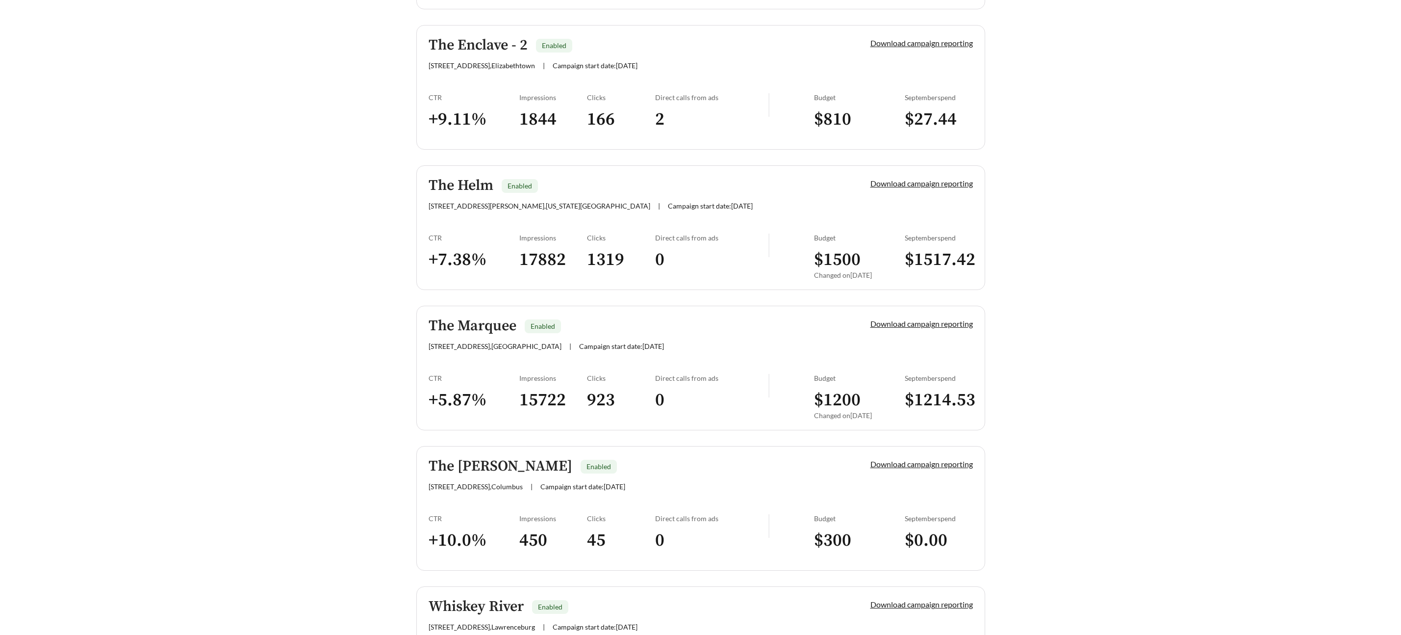
scroll to position [2271, 0]
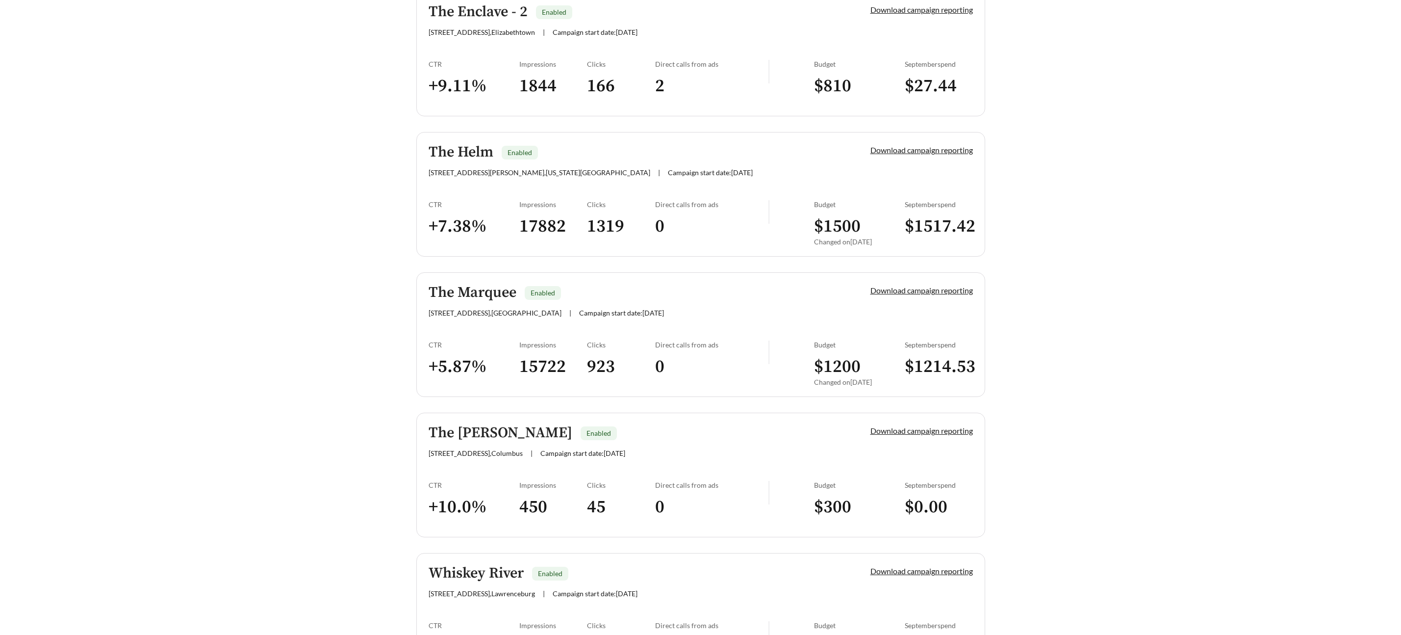
click at [459, 151] on h5 "The Helm" at bounding box center [461, 152] width 65 height 16
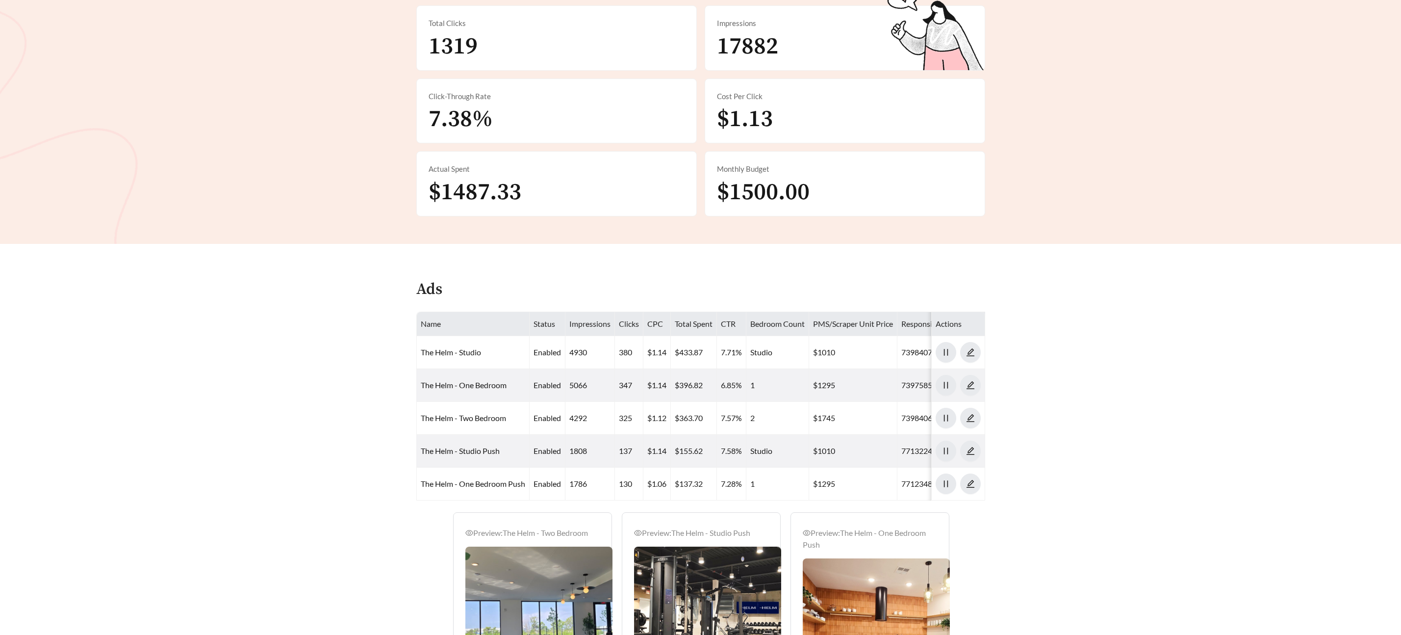
scroll to position [231, 0]
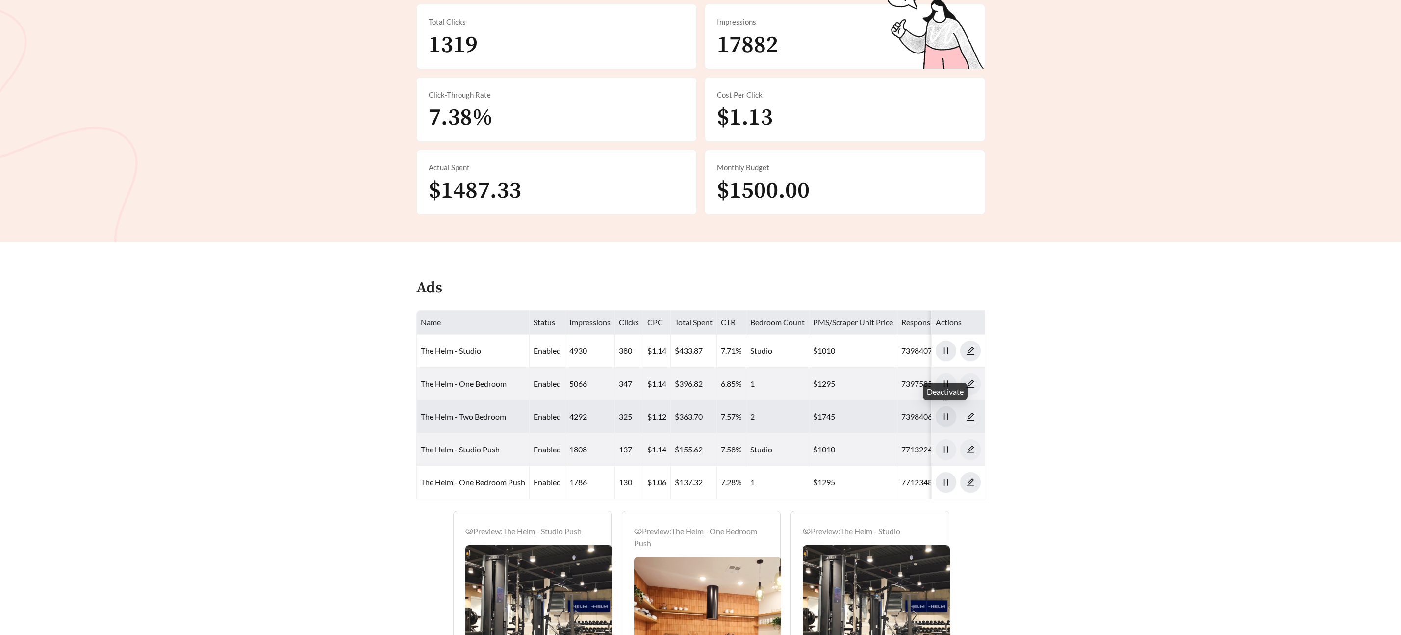
click at [946, 413] on icon "pause" at bounding box center [946, 416] width 9 height 9
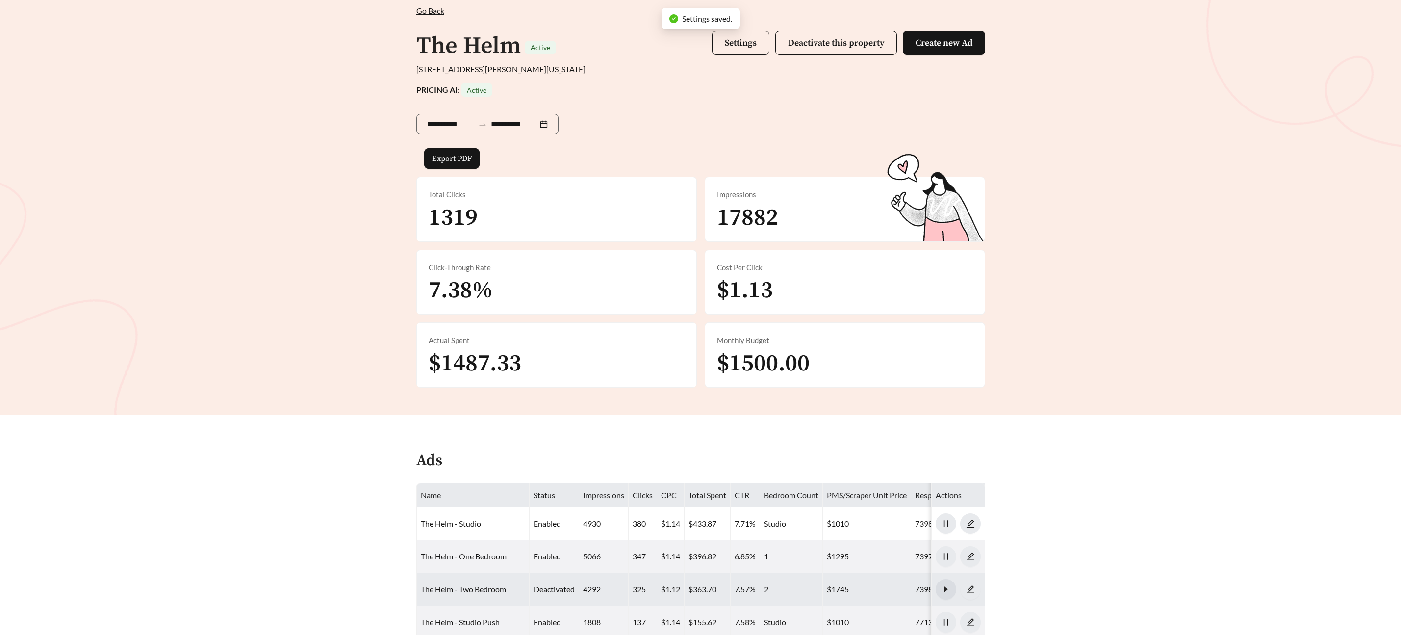
scroll to position [0, 0]
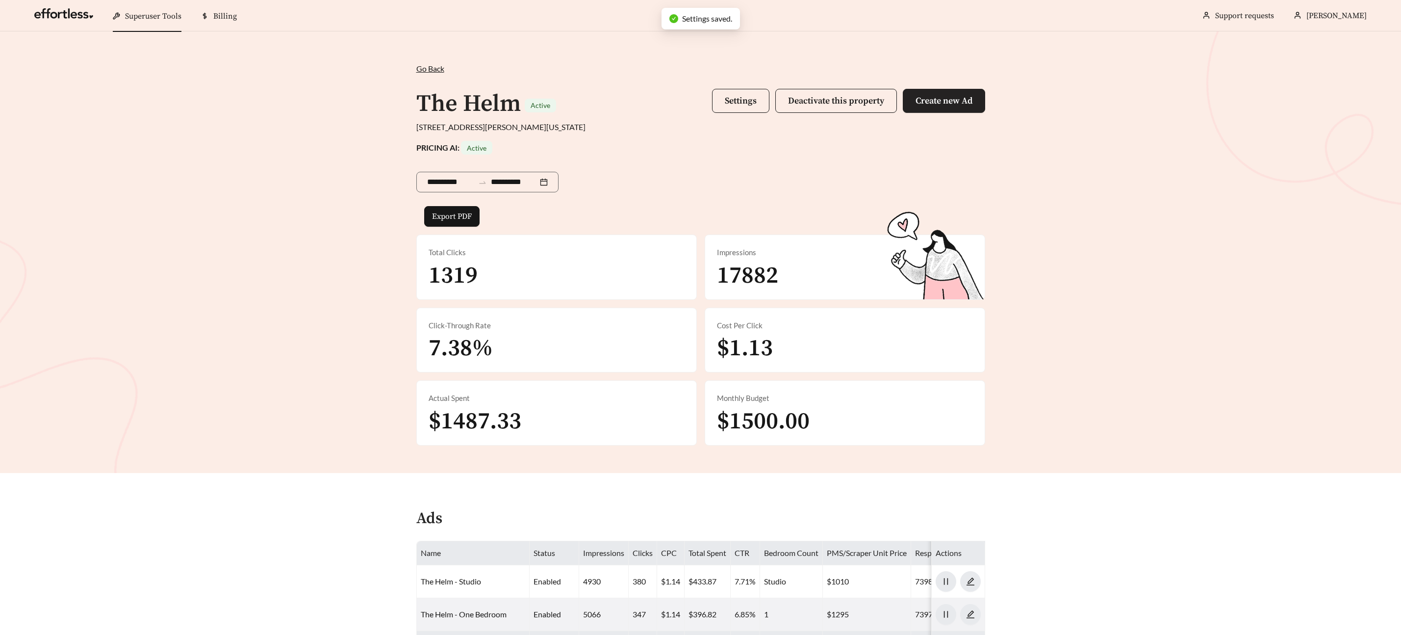
click at [948, 92] on button "Create new Ad" at bounding box center [944, 101] width 82 height 24
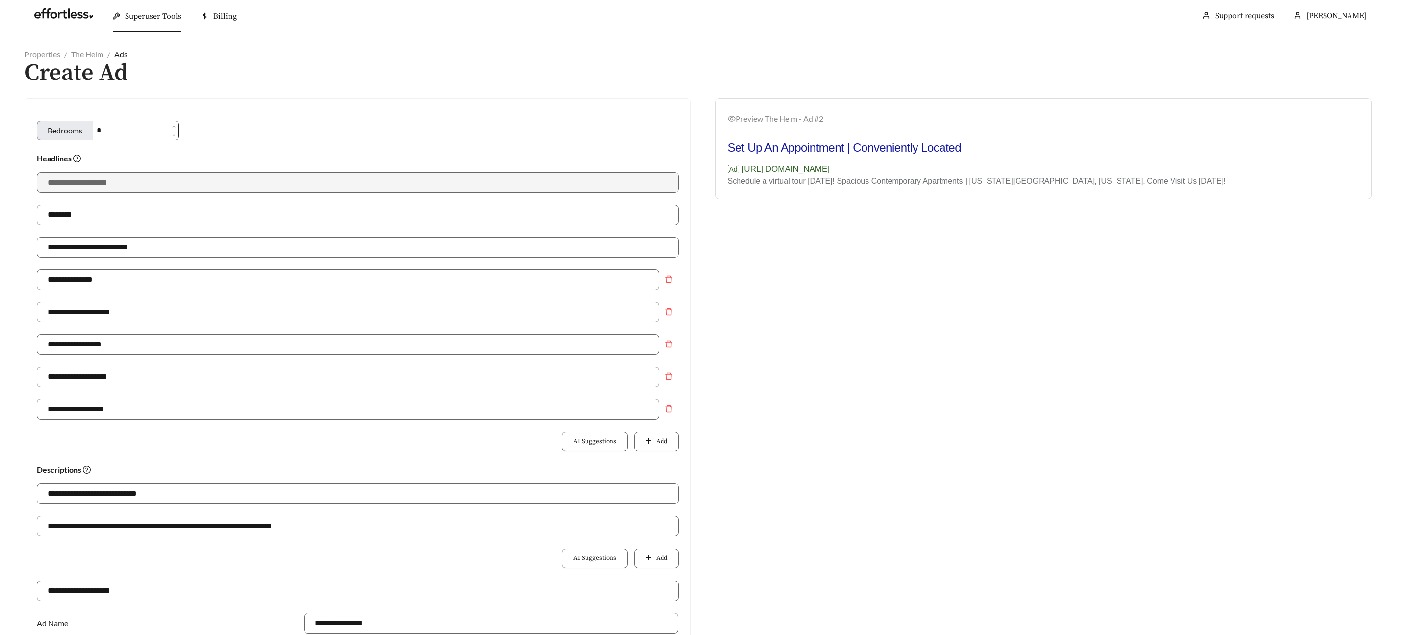
click at [141, 125] on input "*" at bounding box center [135, 130] width 85 height 19
type input "********"
type input "**********"
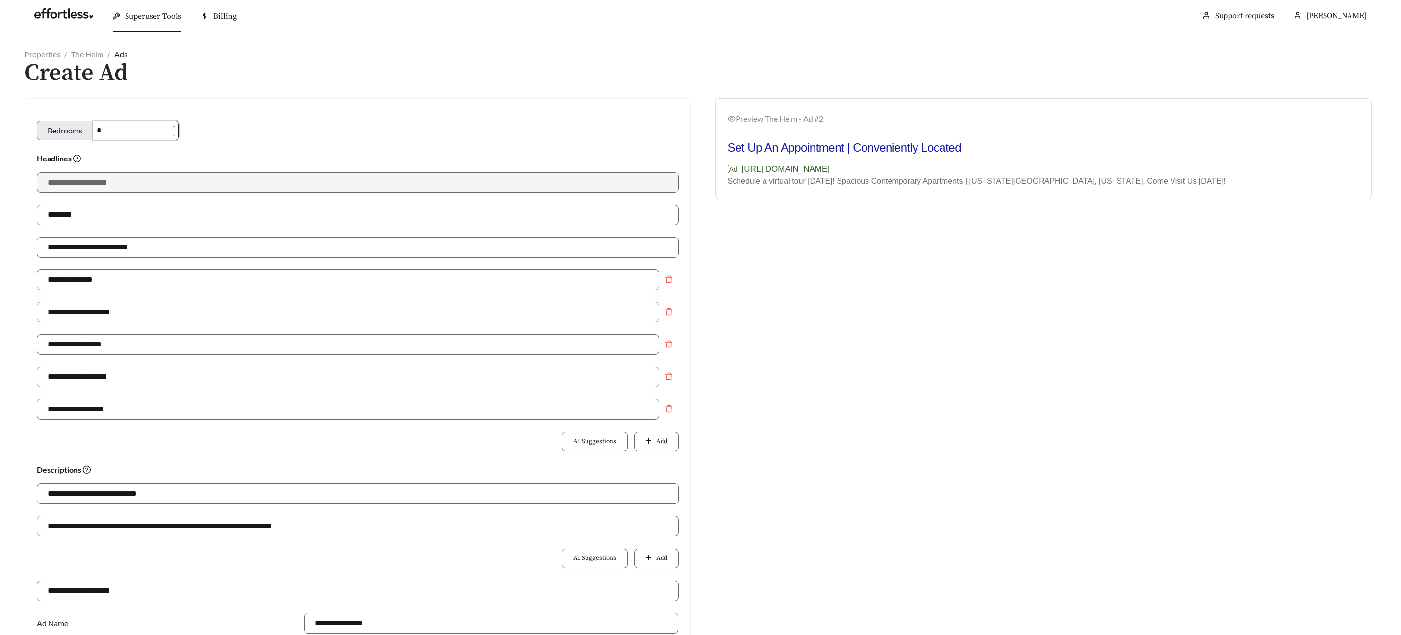
type input "**********"
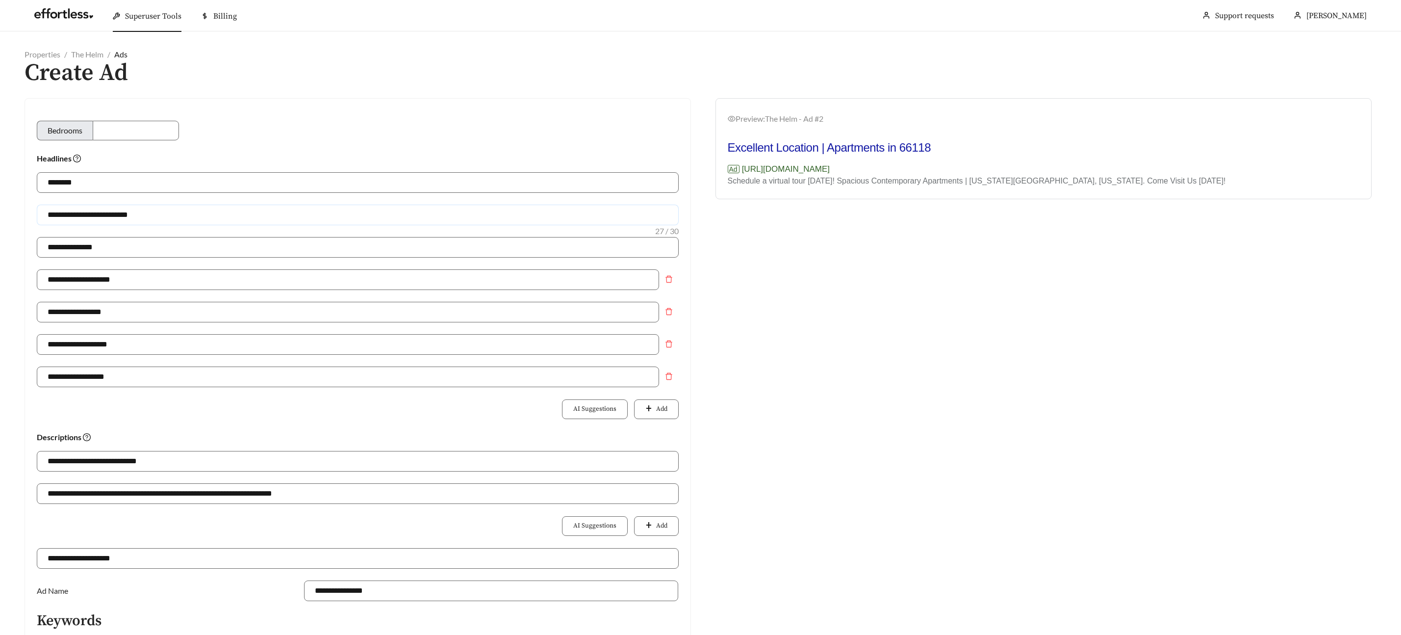
click at [106, 212] on input "**********" at bounding box center [358, 215] width 642 height 21
drag, startPoint x: 166, startPoint y: 217, endPoint x: 169, endPoint y: 223, distance: 6.6
click at [165, 217] on input "**********" at bounding box center [358, 215] width 642 height 21
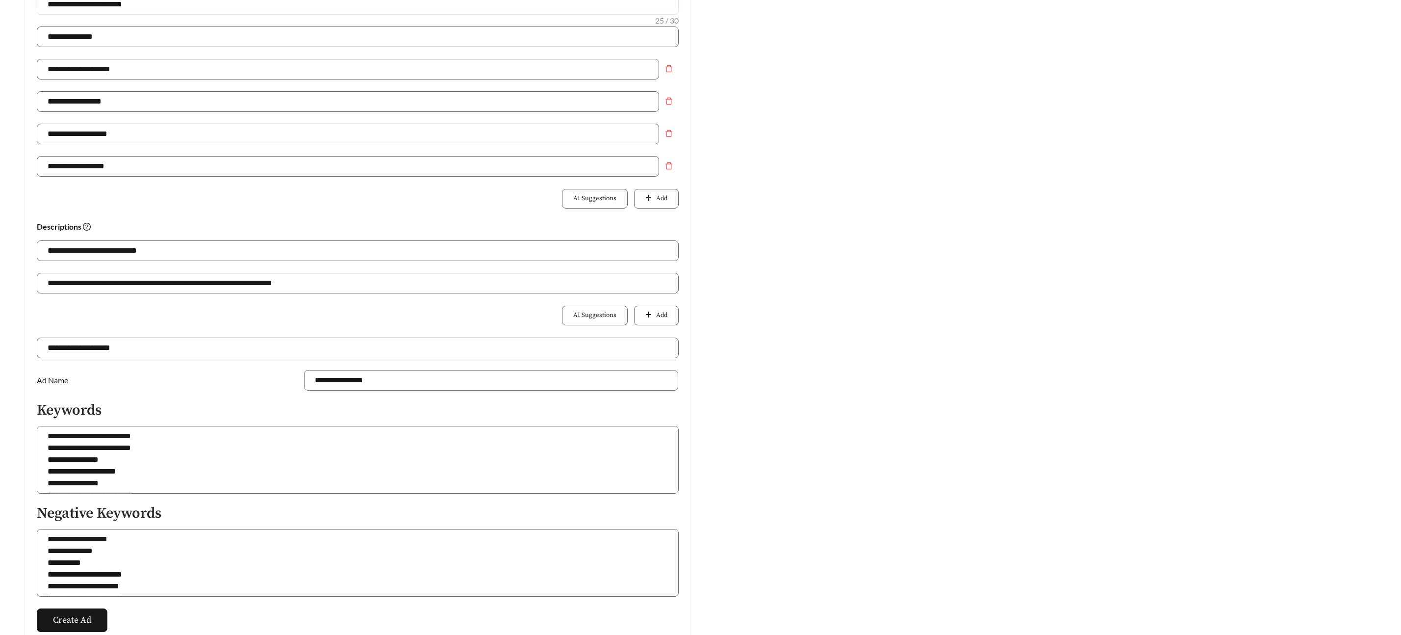
scroll to position [272, 0]
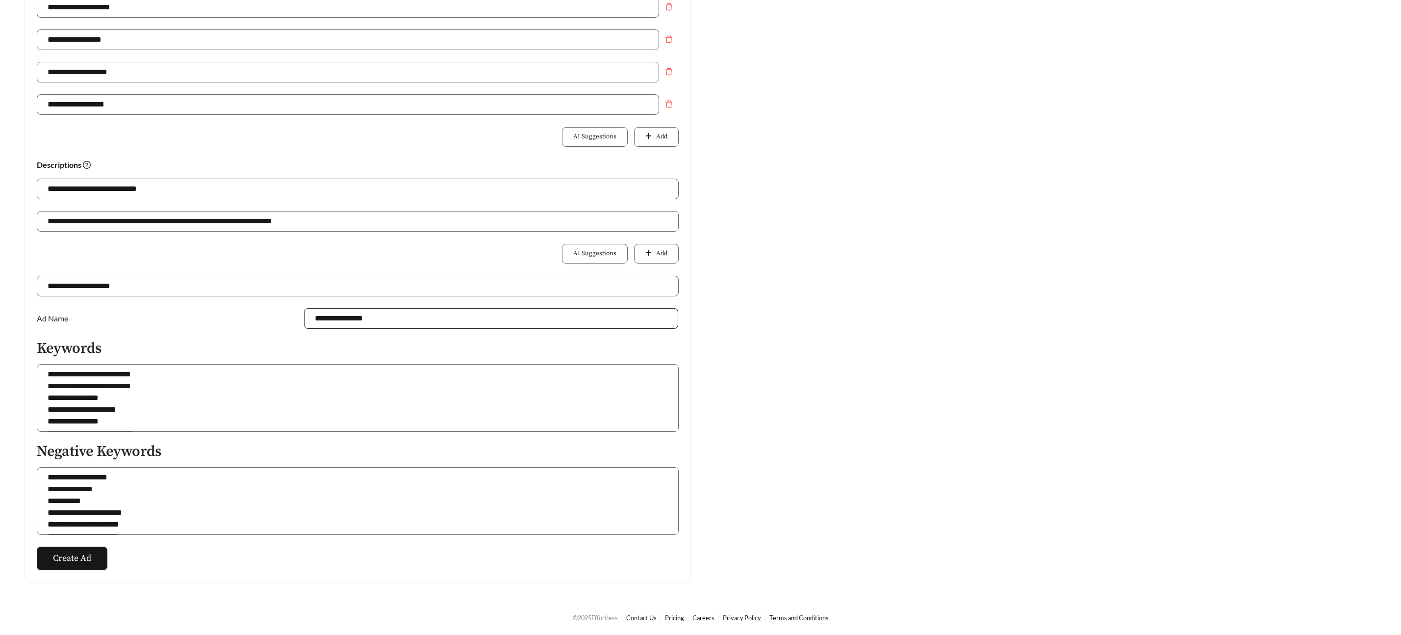
type input "**********"
drag, startPoint x: 362, startPoint y: 318, endPoint x: 353, endPoint y: 317, distance: 8.8
click at [353, 317] on input "**********" at bounding box center [491, 318] width 374 height 21
type input "**********"
click at [64, 560] on span "Create Ad" at bounding box center [72, 557] width 38 height 13
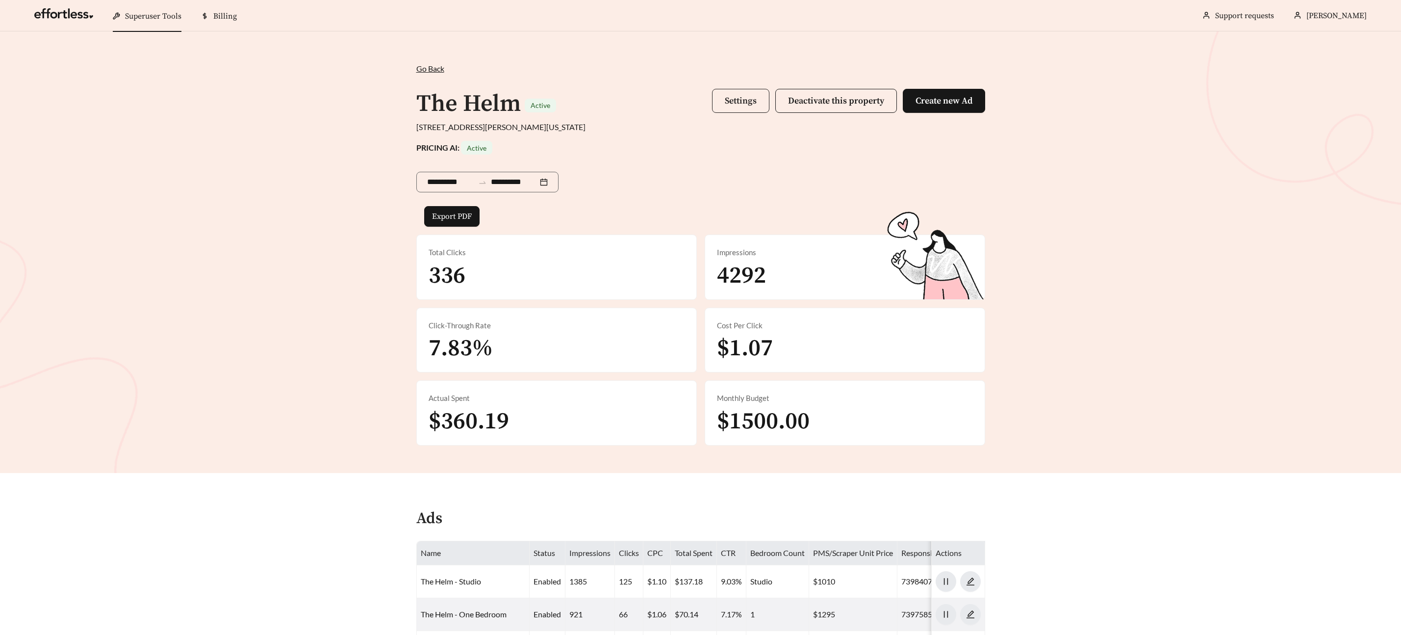
click at [736, 99] on span "Settings" at bounding box center [741, 100] width 32 height 11
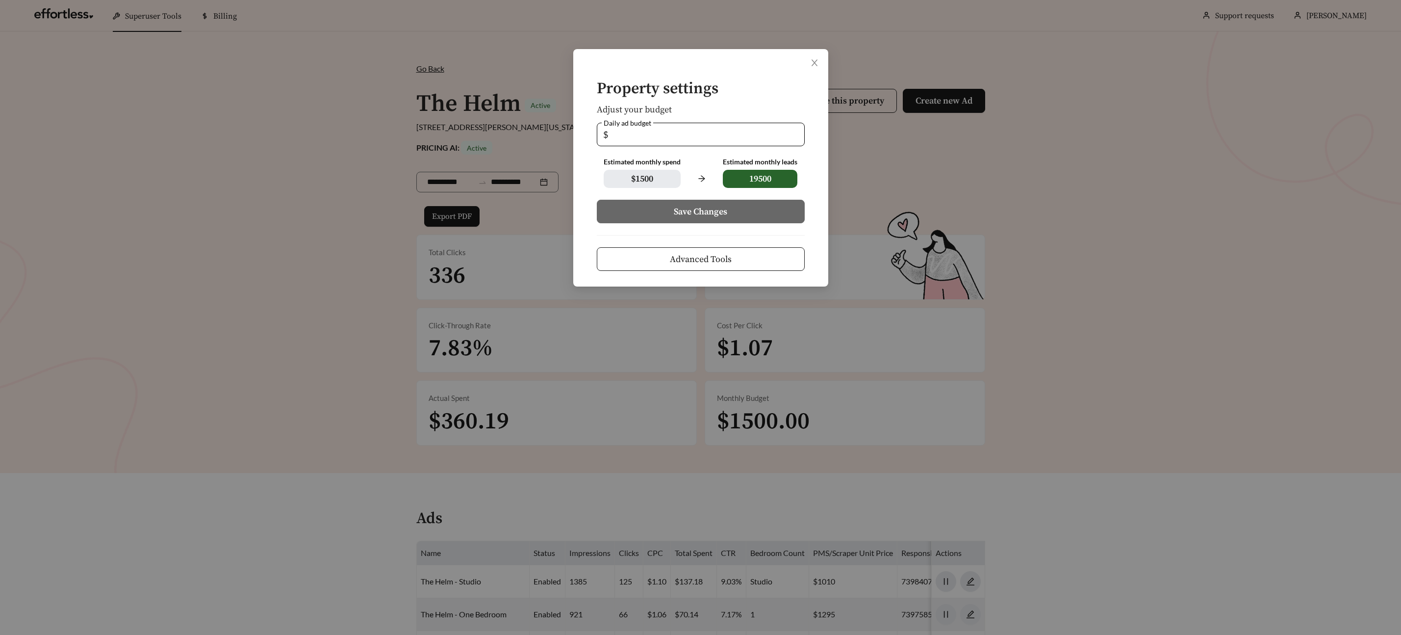
click at [714, 258] on span "Advanced Tools" at bounding box center [701, 259] width 62 height 13
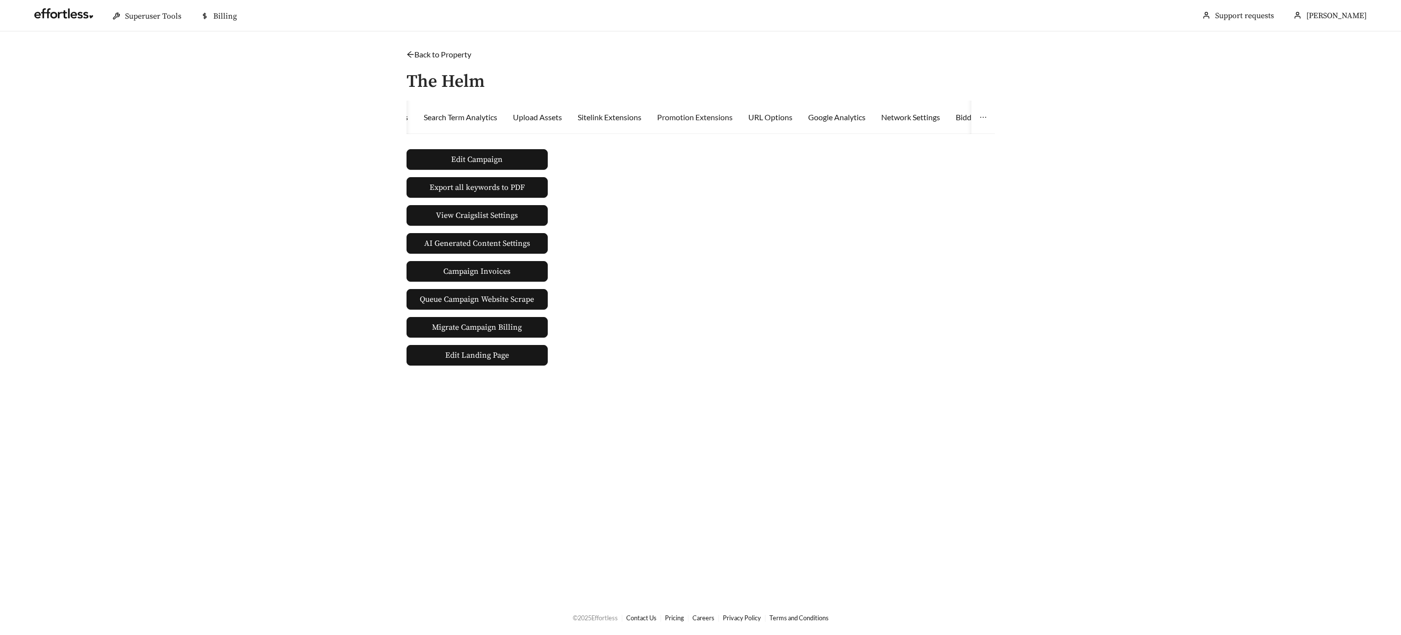
click at [709, 123] on div "Promotion Extensions" at bounding box center [695, 117] width 76 height 33
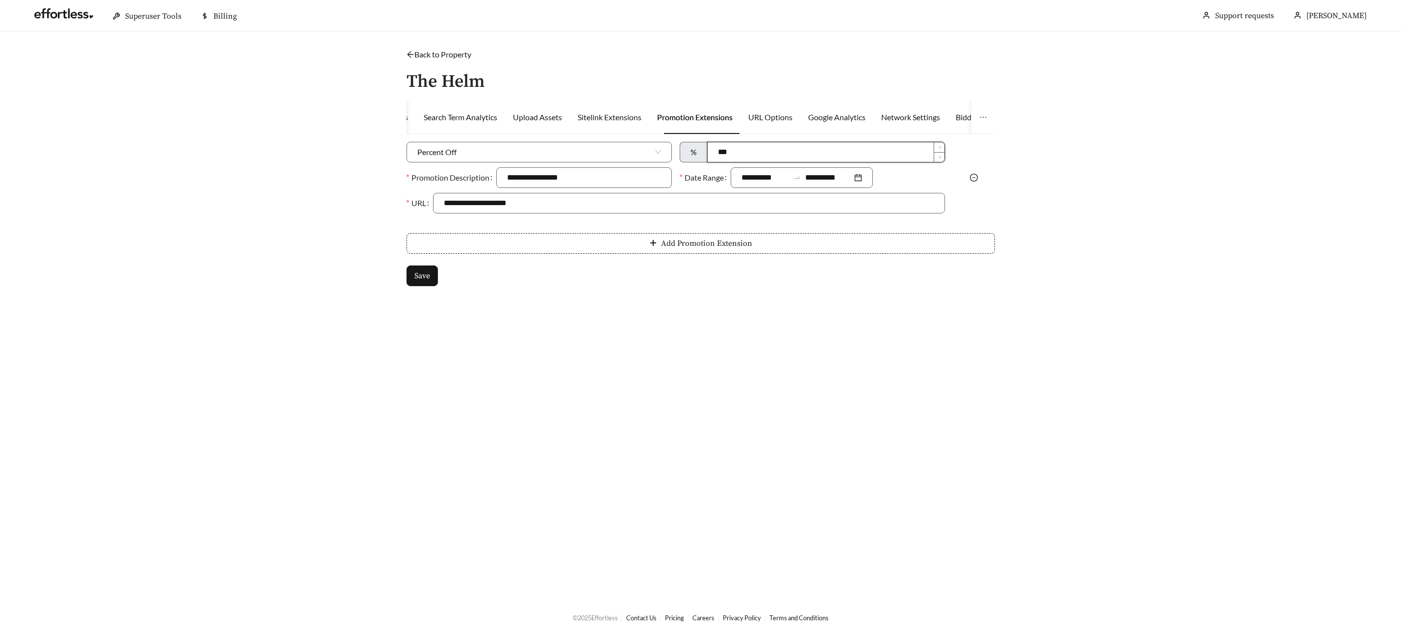
drag, startPoint x: 727, startPoint y: 153, endPoint x: 696, endPoint y: 154, distance: 30.4
click at [692, 155] on div "% ***" at bounding box center [812, 152] width 265 height 21
click at [714, 154] on input "***" at bounding box center [826, 152] width 237 height 20
drag, startPoint x: 718, startPoint y: 153, endPoint x: 703, endPoint y: 153, distance: 14.2
click at [703, 153] on div "% ***" at bounding box center [812, 152] width 265 height 21
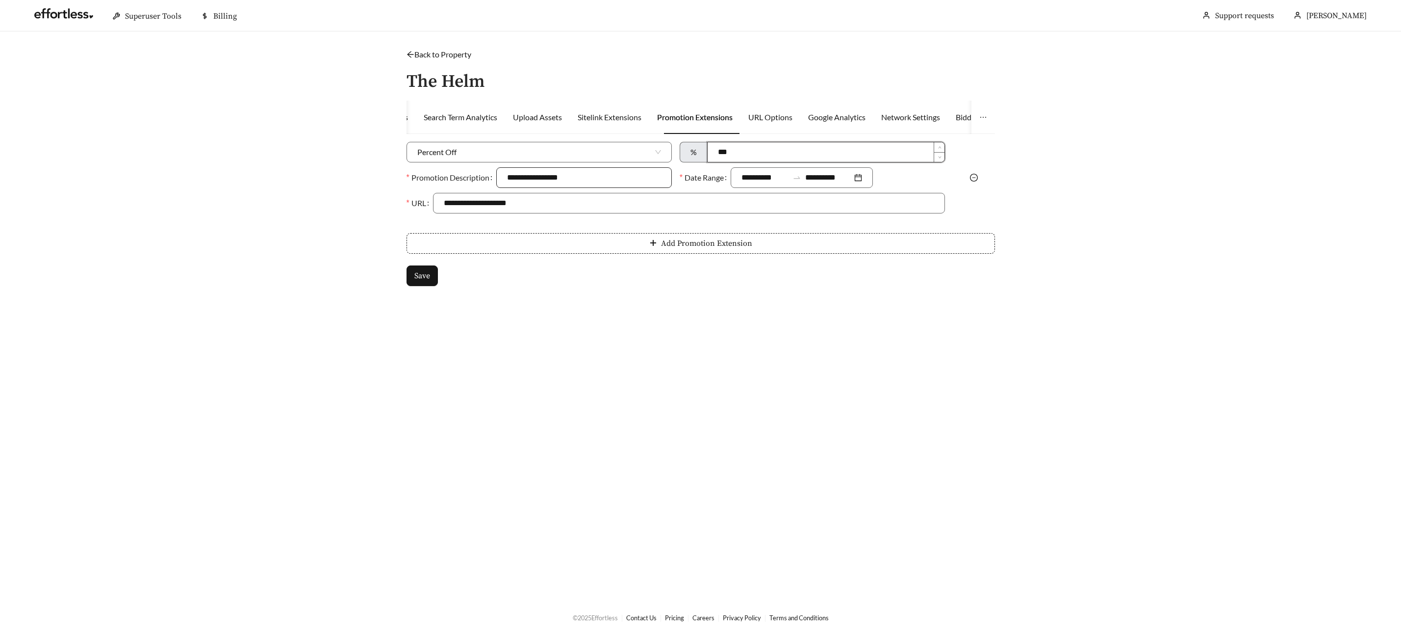
type input "***"
click at [607, 173] on input "**********" at bounding box center [584, 177] width 176 height 21
drag, startPoint x: 546, startPoint y: 175, endPoint x: 423, endPoint y: 171, distance: 123.1
click at [423, 171] on div "**********" at bounding box center [539, 177] width 265 height 21
type input "**********"
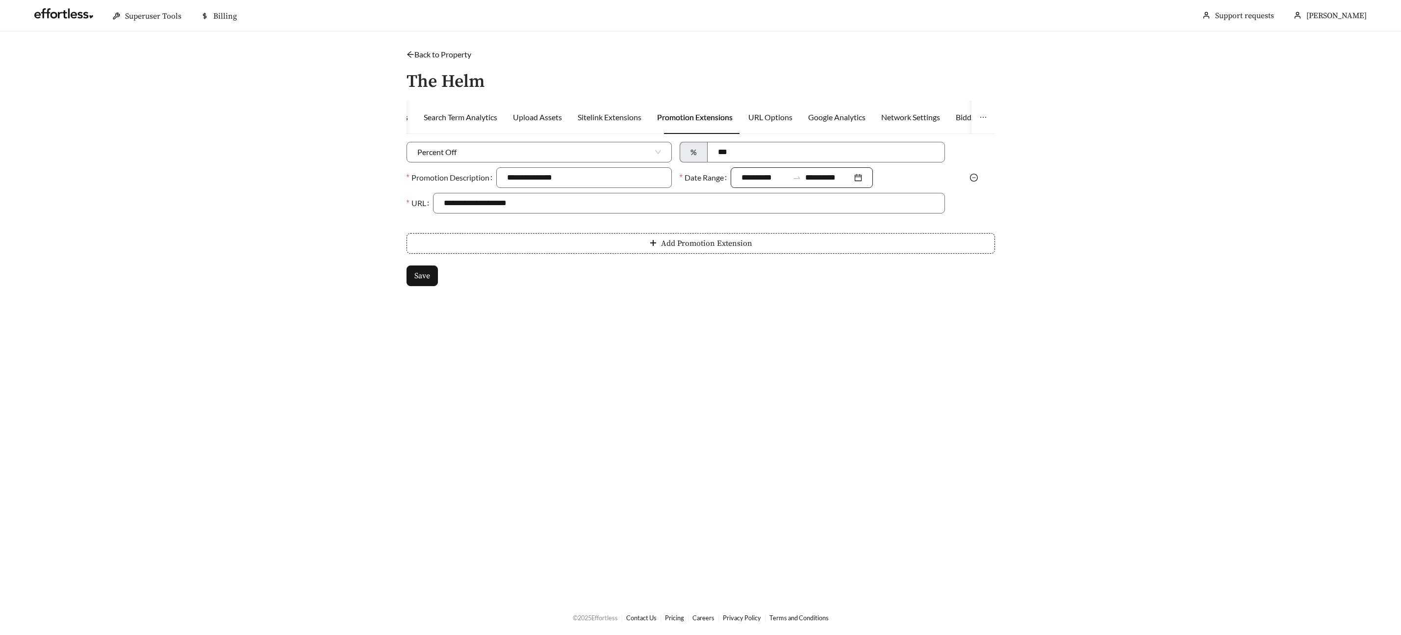
click at [783, 172] on input "**********" at bounding box center [765, 178] width 47 height 12
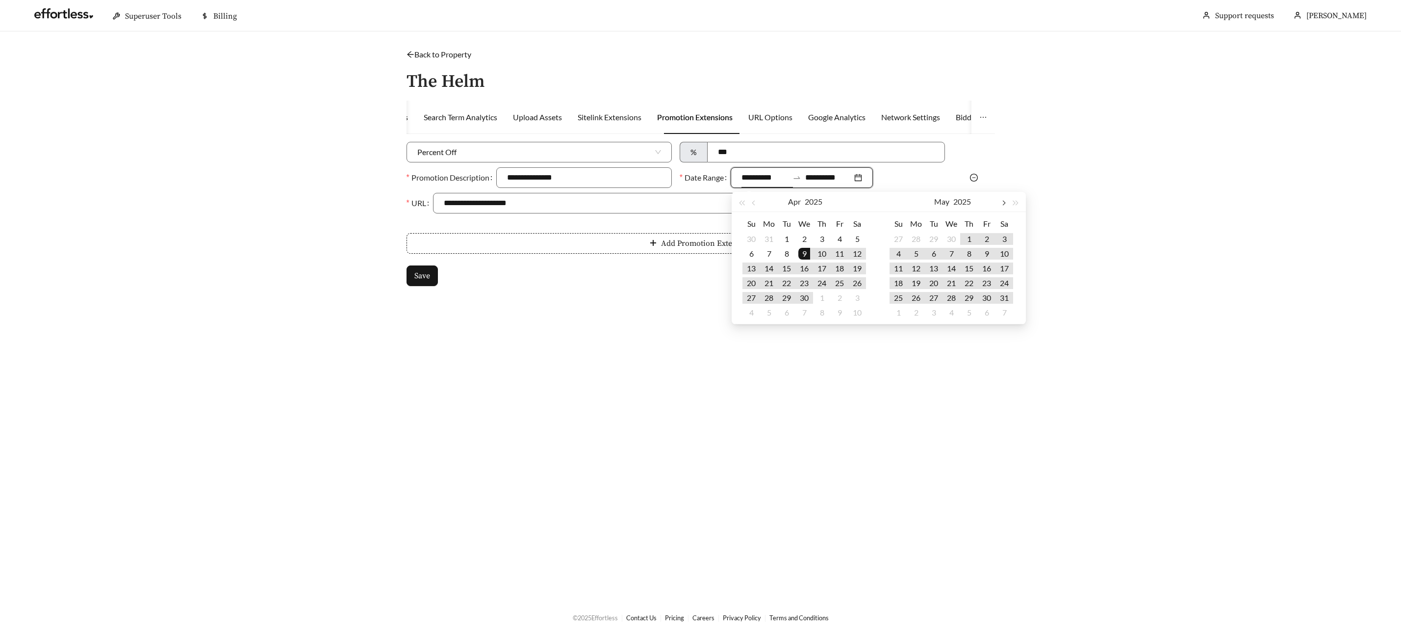
click at [1008, 200] on button "button" at bounding box center [1003, 202] width 13 height 20
click at [1005, 202] on button "button" at bounding box center [1003, 202] width 13 height 20
click at [1006, 202] on button "button" at bounding box center [1003, 202] width 13 height 20
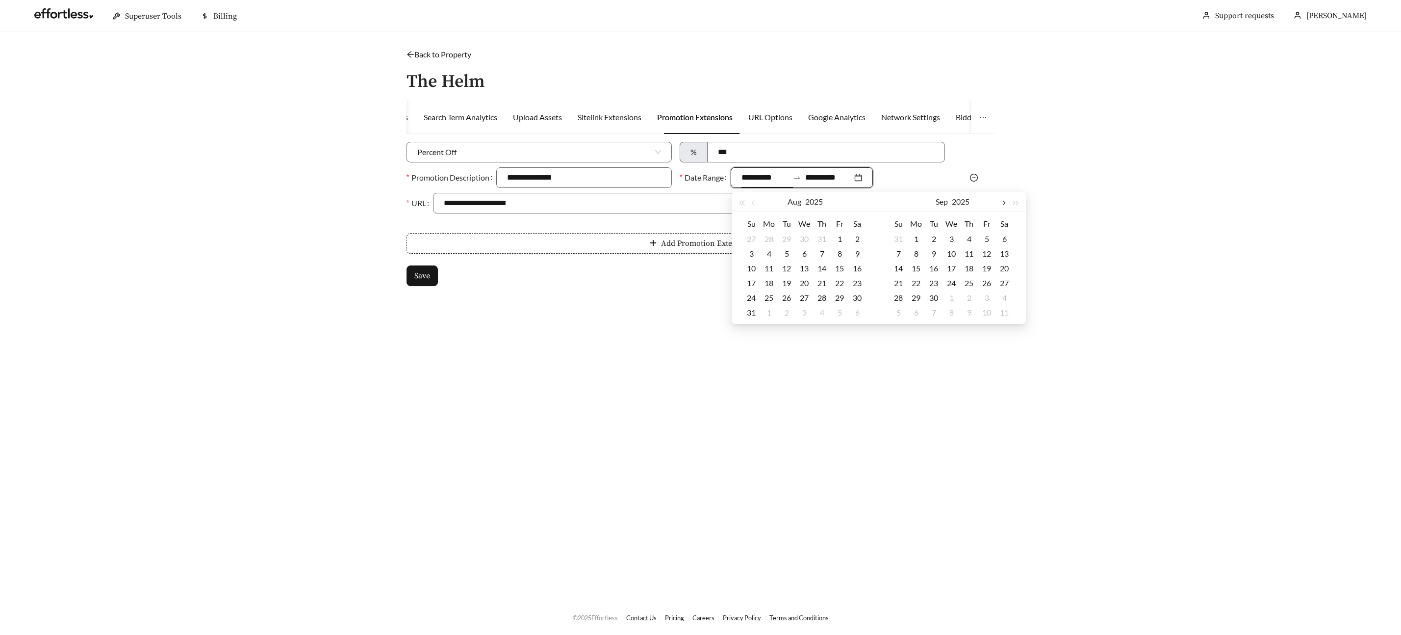
click at [1006, 202] on button "button" at bounding box center [1003, 202] width 13 height 20
type input "**********"
click at [972, 256] on div "9" at bounding box center [969, 254] width 12 height 12
click at [1009, 202] on button "button" at bounding box center [1015, 202] width 13 height 20
click at [1004, 202] on span "button" at bounding box center [1003, 203] width 5 height 5
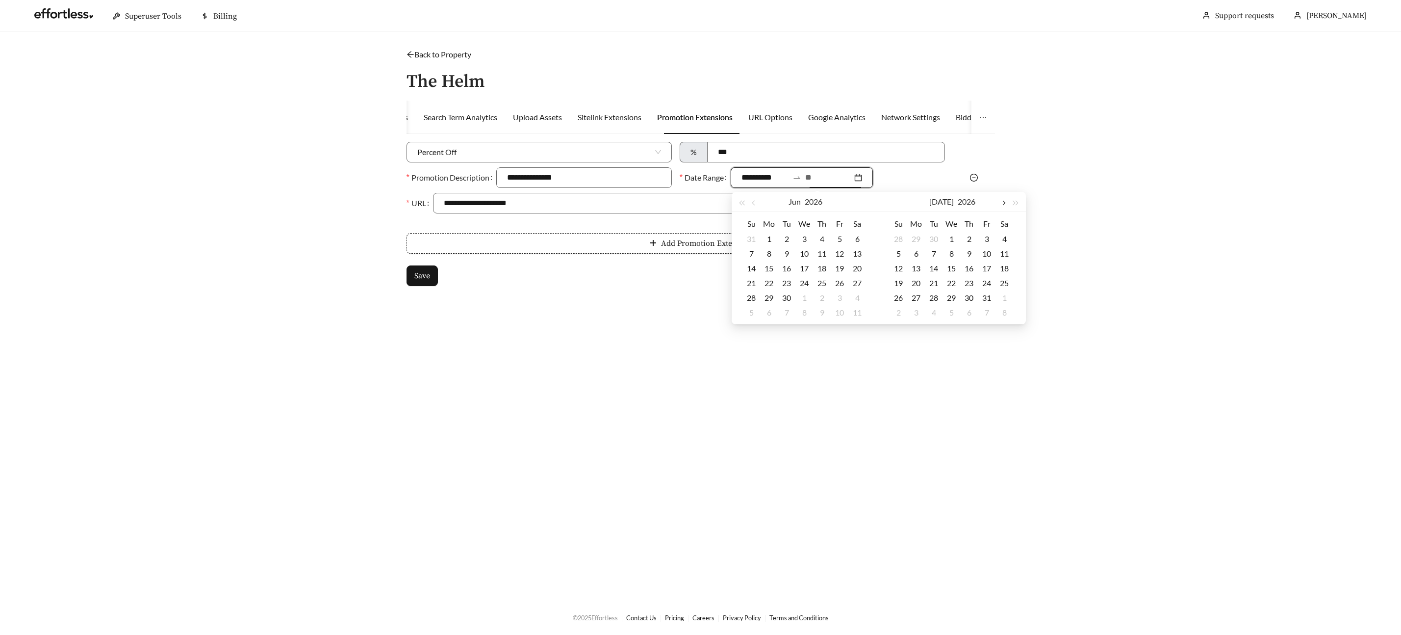
click at [1004, 202] on span "button" at bounding box center [1003, 203] width 5 height 5
click at [1004, 203] on span "button" at bounding box center [1003, 203] width 5 height 5
type input "**********"
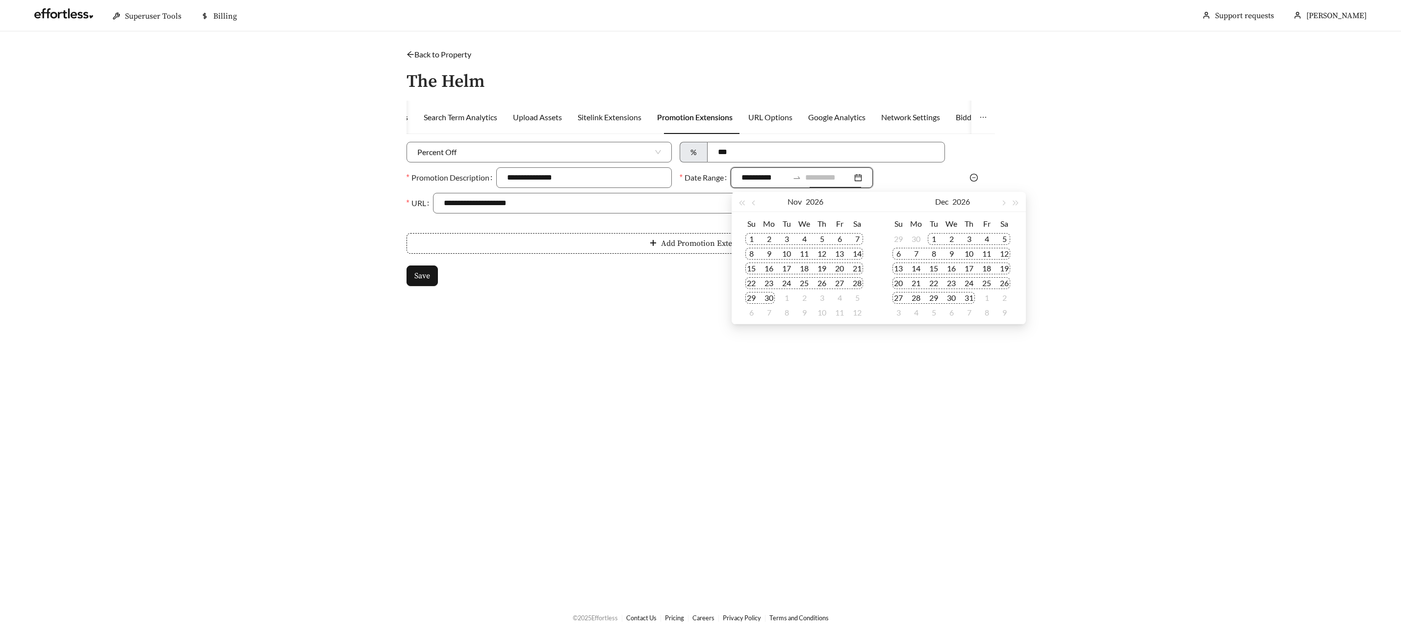
click at [976, 302] on td "31" at bounding box center [969, 297] width 18 height 15
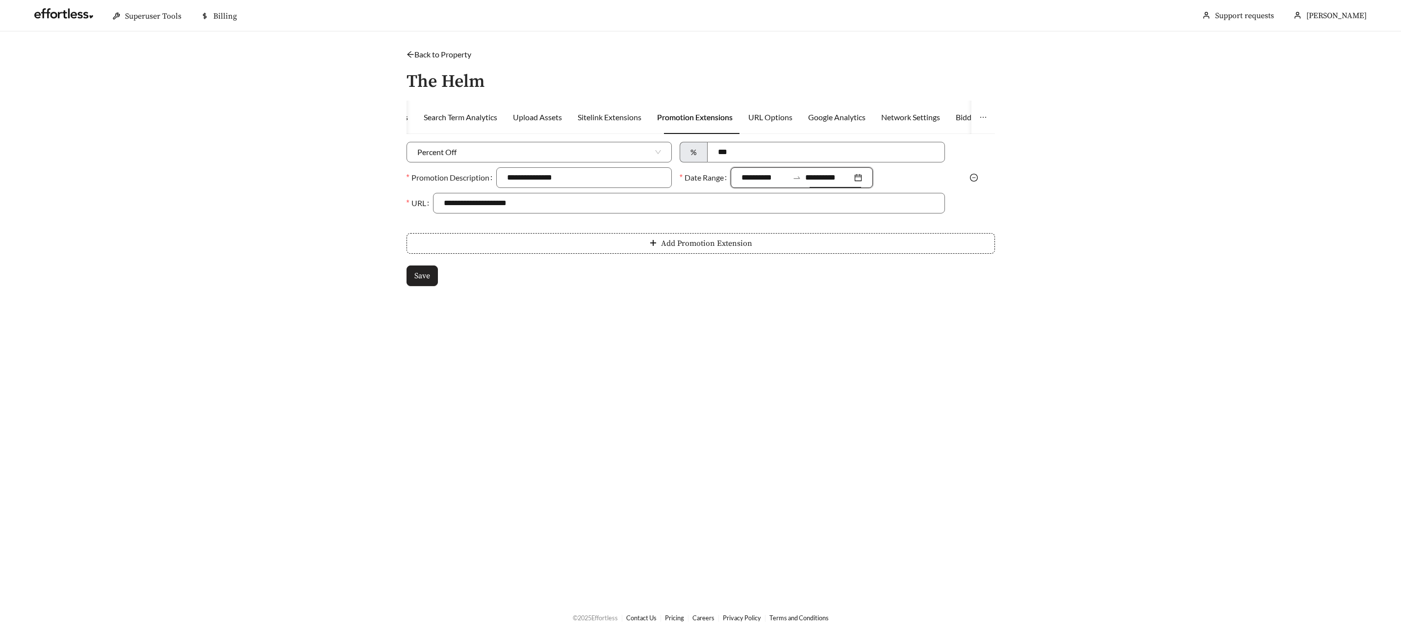
click at [433, 275] on button "Save" at bounding box center [422, 275] width 31 height 21
click at [427, 282] on button "Save" at bounding box center [422, 275] width 31 height 21
click at [799, 179] on icon "swap-right" at bounding box center [797, 177] width 6 height 2
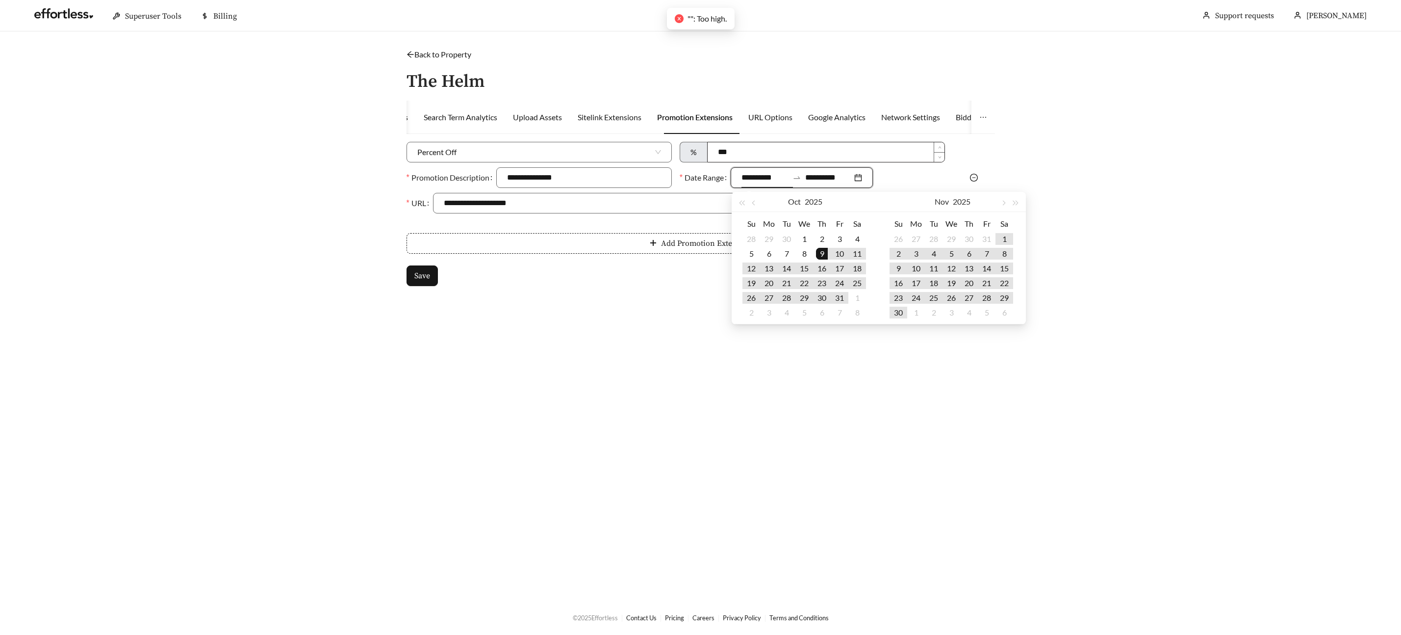
click at [723, 154] on input "***" at bounding box center [826, 152] width 237 height 20
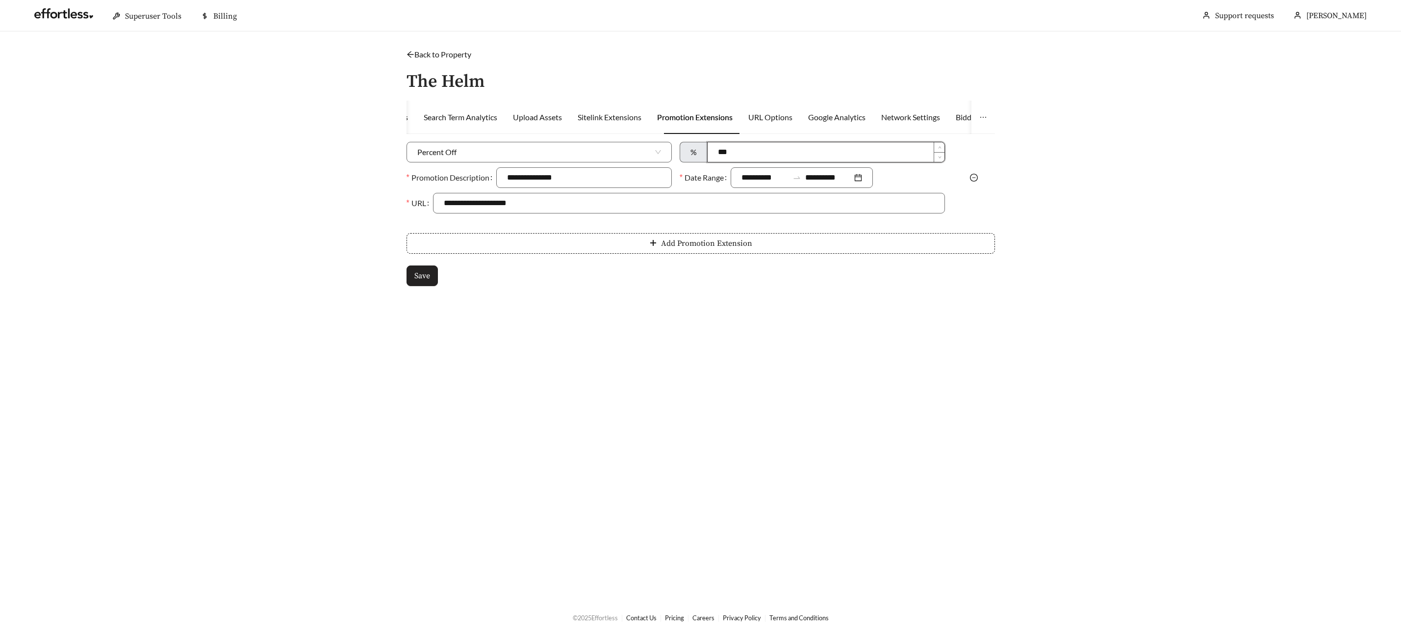
type input "***"
click at [422, 275] on span "Save" at bounding box center [422, 276] width 16 height 12
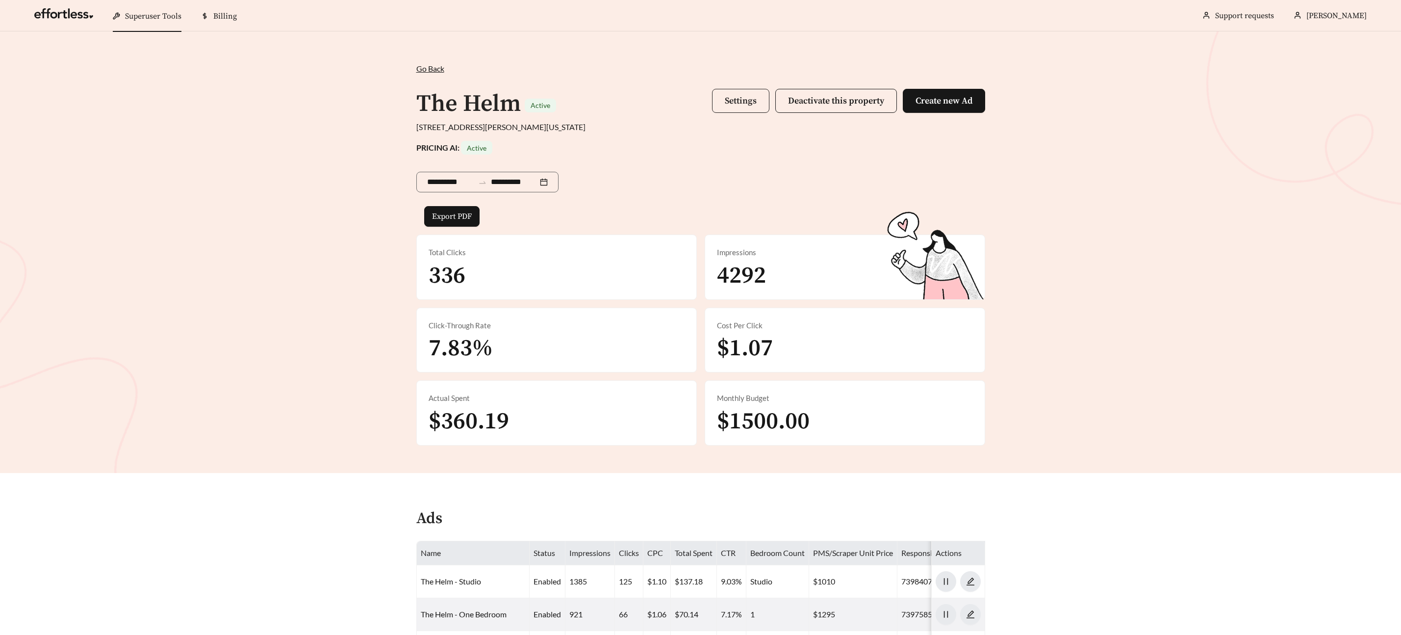
click at [723, 104] on button "Settings" at bounding box center [740, 101] width 57 height 24
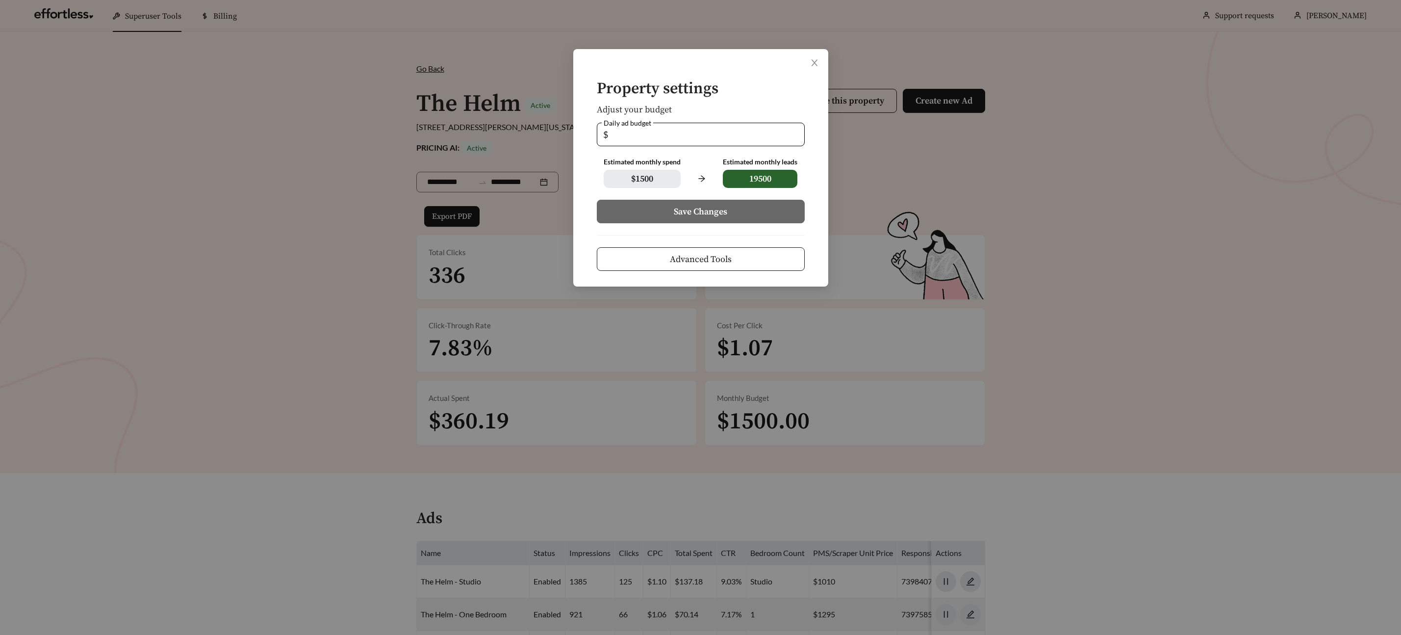
click at [704, 251] on button "Advanced Tools" at bounding box center [701, 259] width 208 height 24
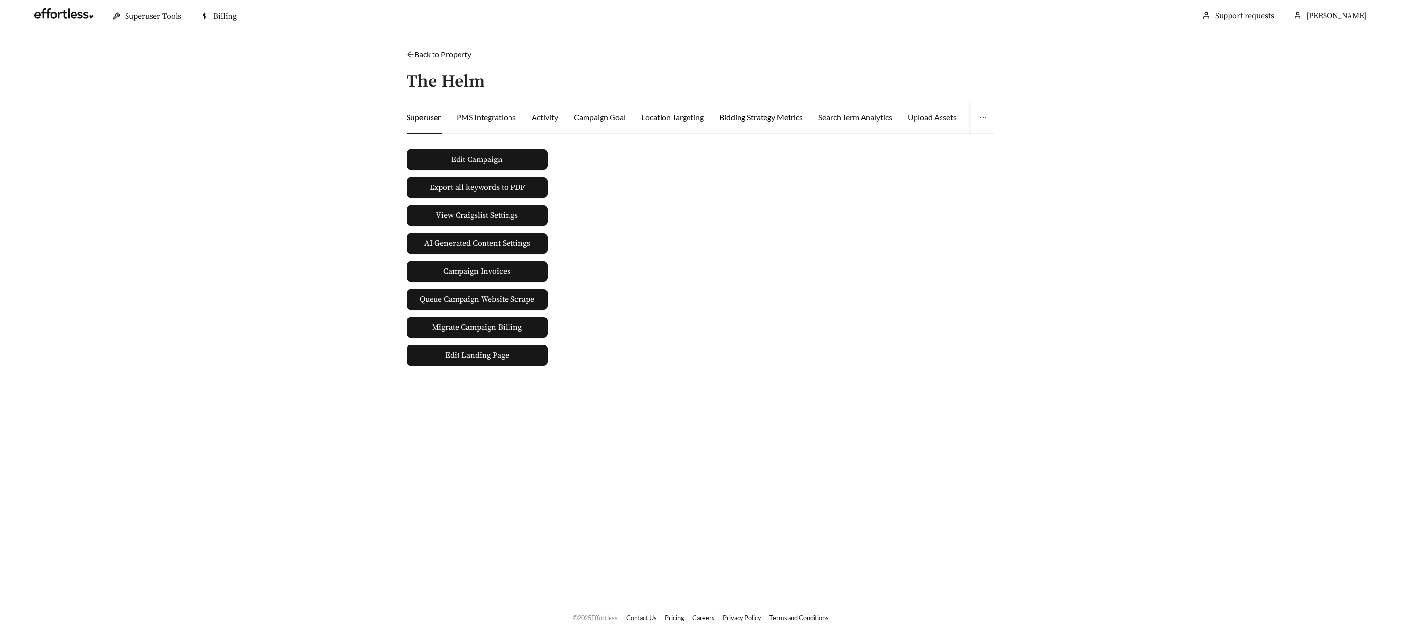
click at [785, 115] on div "Bidding Strategy Metrics" at bounding box center [760, 117] width 83 height 12
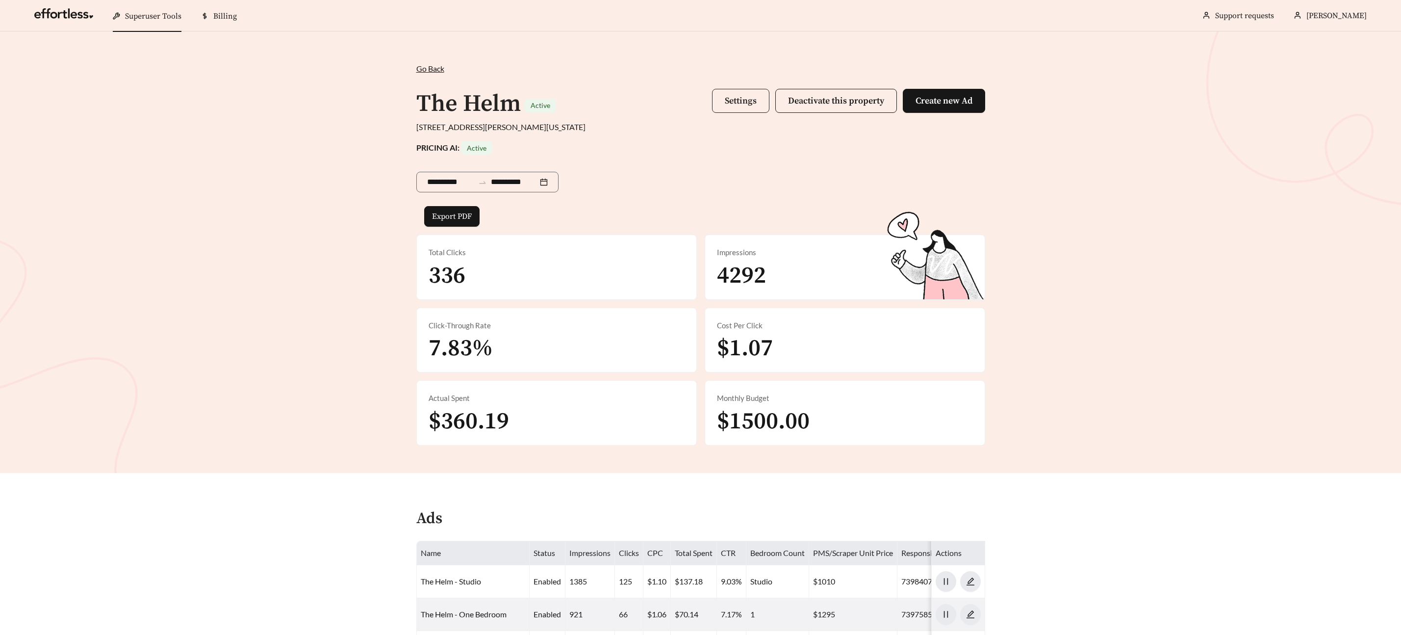
click at [725, 105] on span "Settings" at bounding box center [741, 100] width 32 height 11
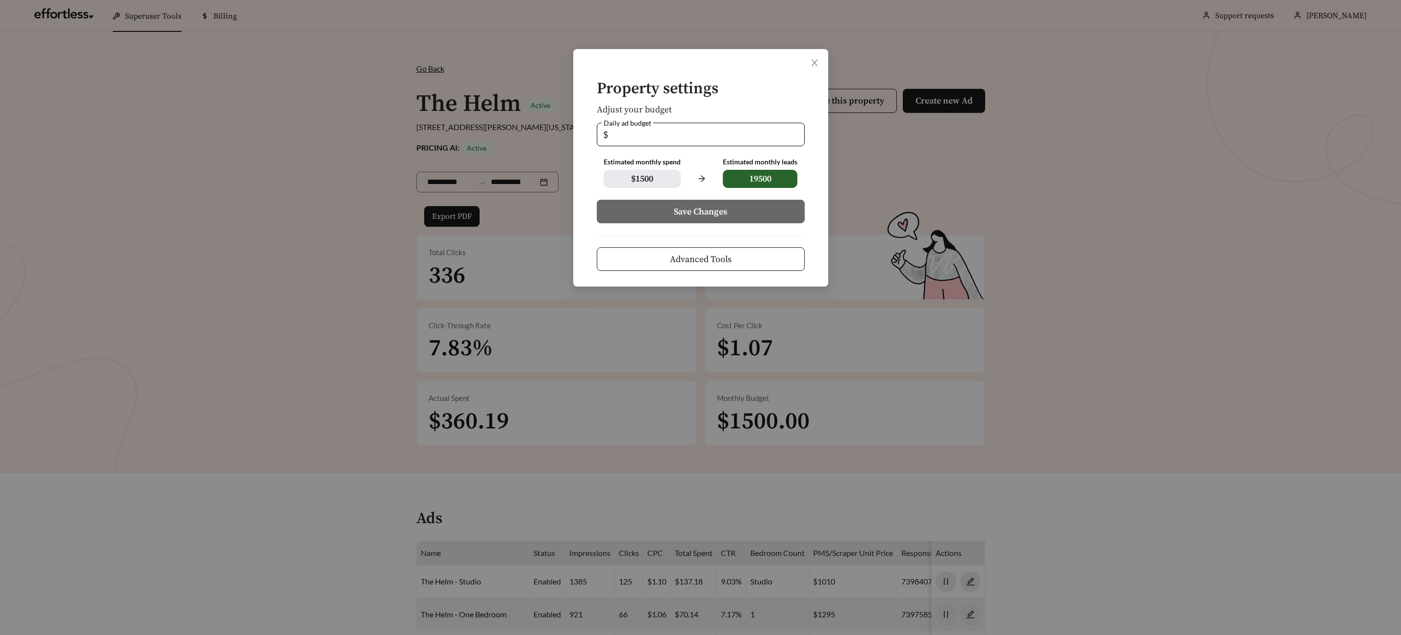
click at [714, 259] on span "Advanced Tools" at bounding box center [701, 259] width 62 height 13
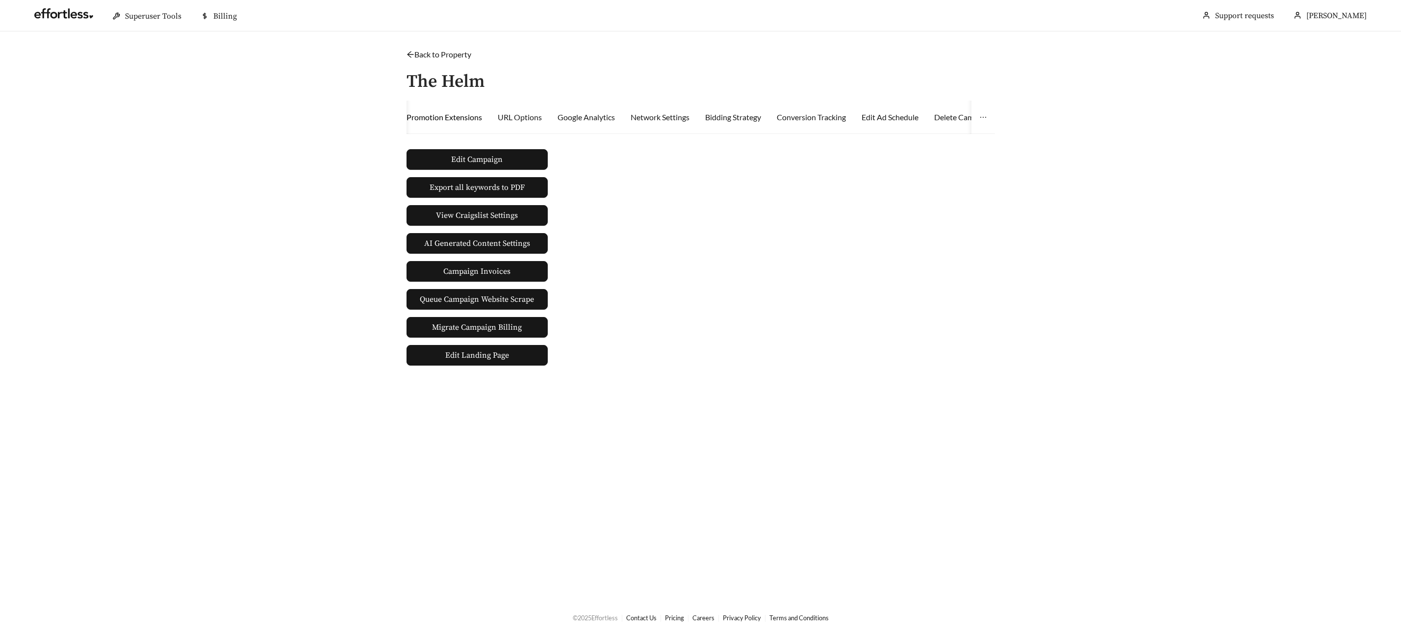
click at [468, 116] on div "Promotion Extensions" at bounding box center [445, 117] width 76 height 12
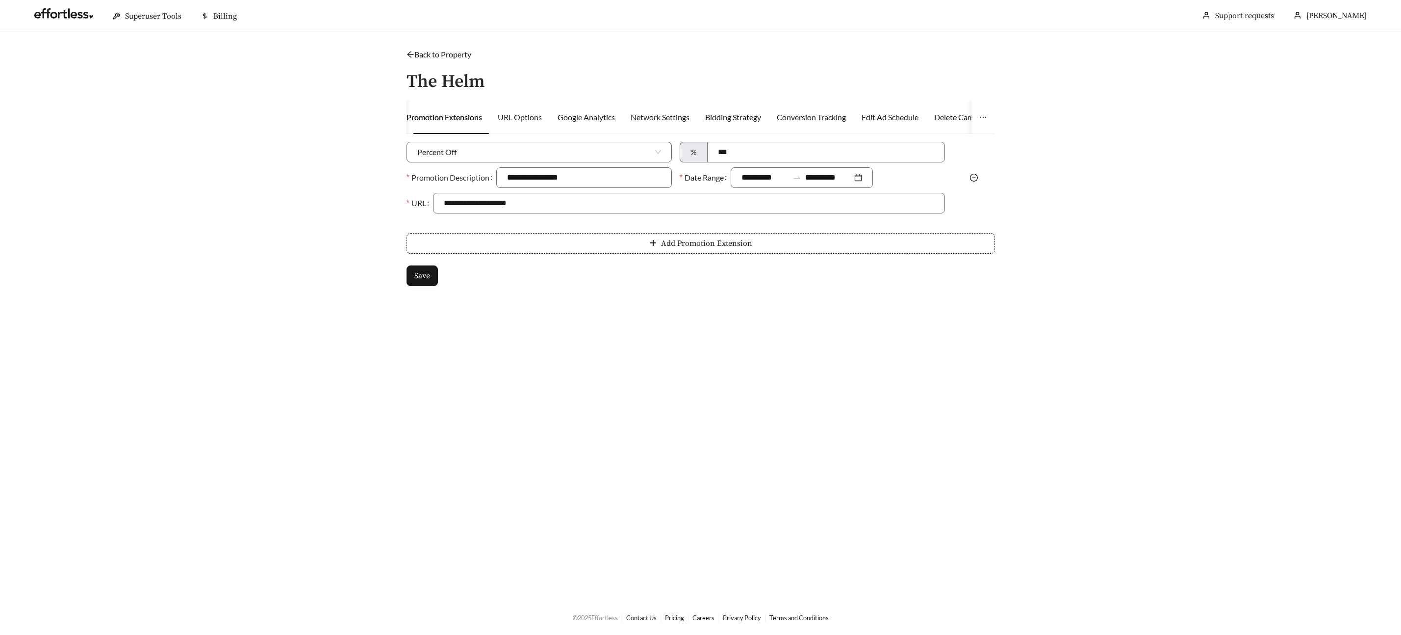
click at [974, 177] on icon "minus-circle" at bounding box center [974, 178] width 8 height 8
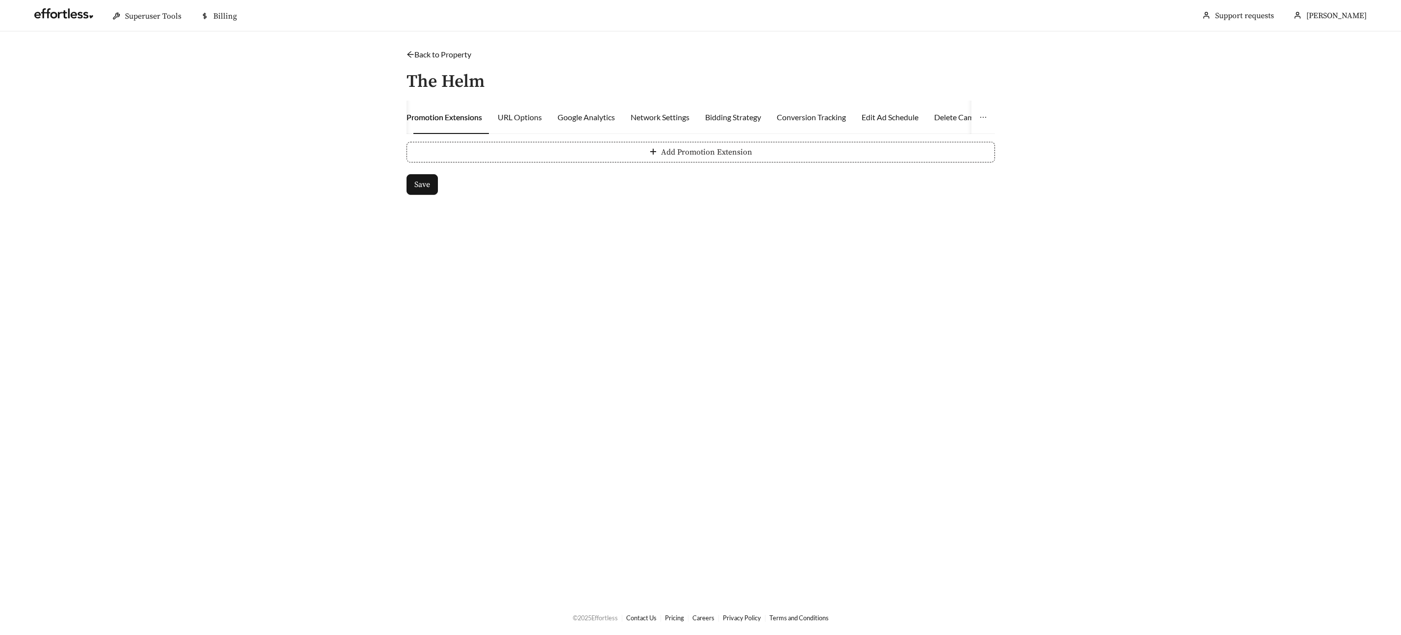
click at [518, 154] on button "Add Promotion Extension" at bounding box center [701, 152] width 589 height 21
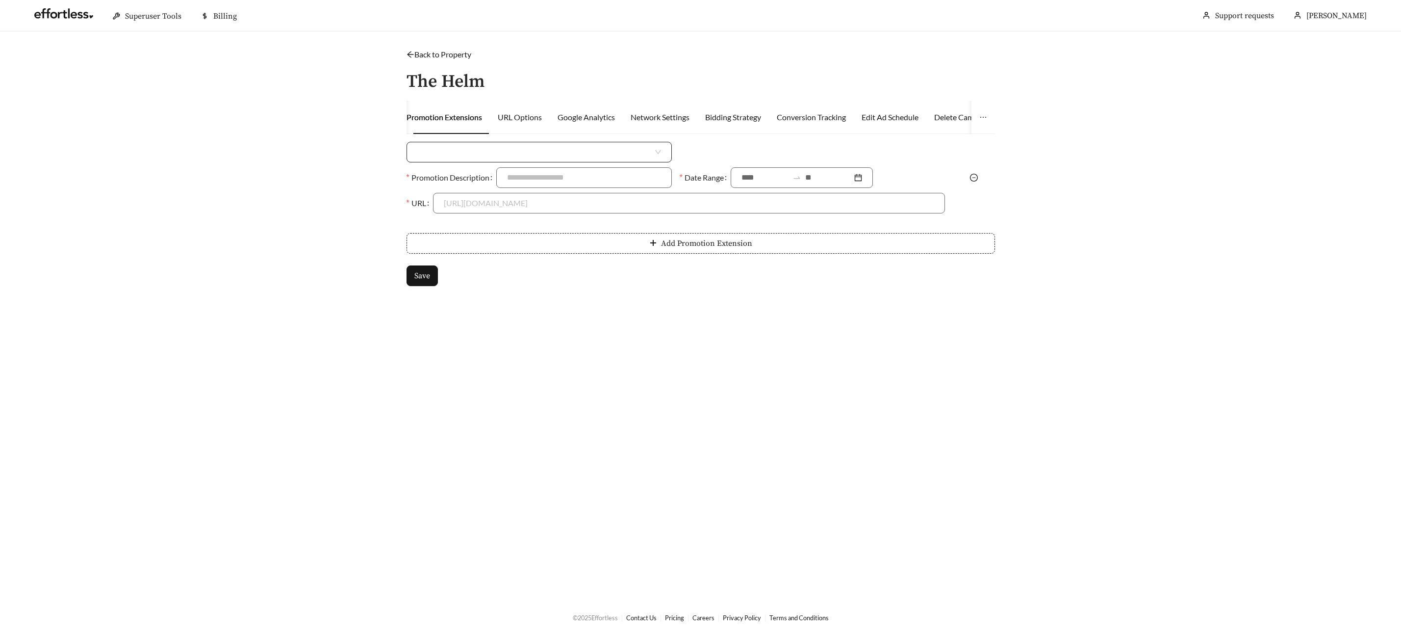
click at [511, 155] on input "search" at bounding box center [535, 152] width 236 height 20
drag, startPoint x: 478, startPoint y: 170, endPoint x: 499, endPoint y: 169, distance: 21.6
click at [479, 170] on div "Money Amount Off" at bounding box center [539, 174] width 244 height 11
click at [714, 156] on input at bounding box center [825, 152] width 239 height 20
type input "***"
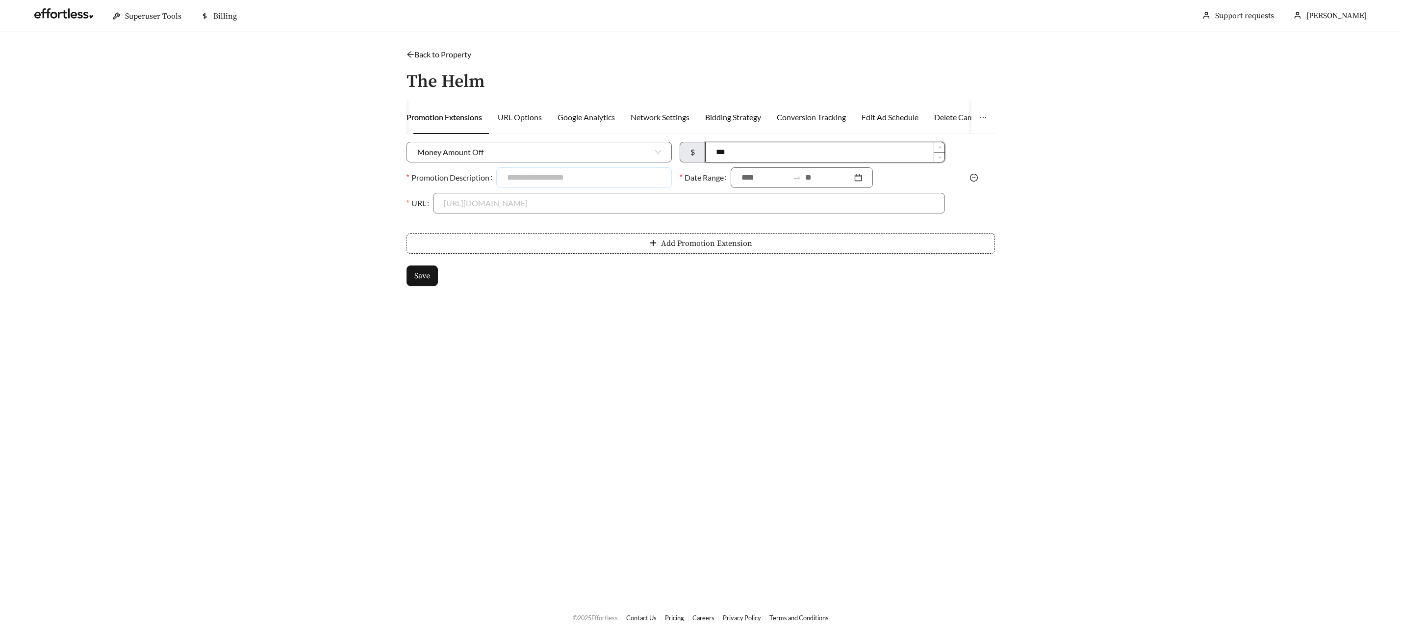
click at [610, 174] on input "Promotion Description" at bounding box center [584, 177] width 176 height 21
type input "**********"
click at [768, 175] on input at bounding box center [765, 178] width 47 height 12
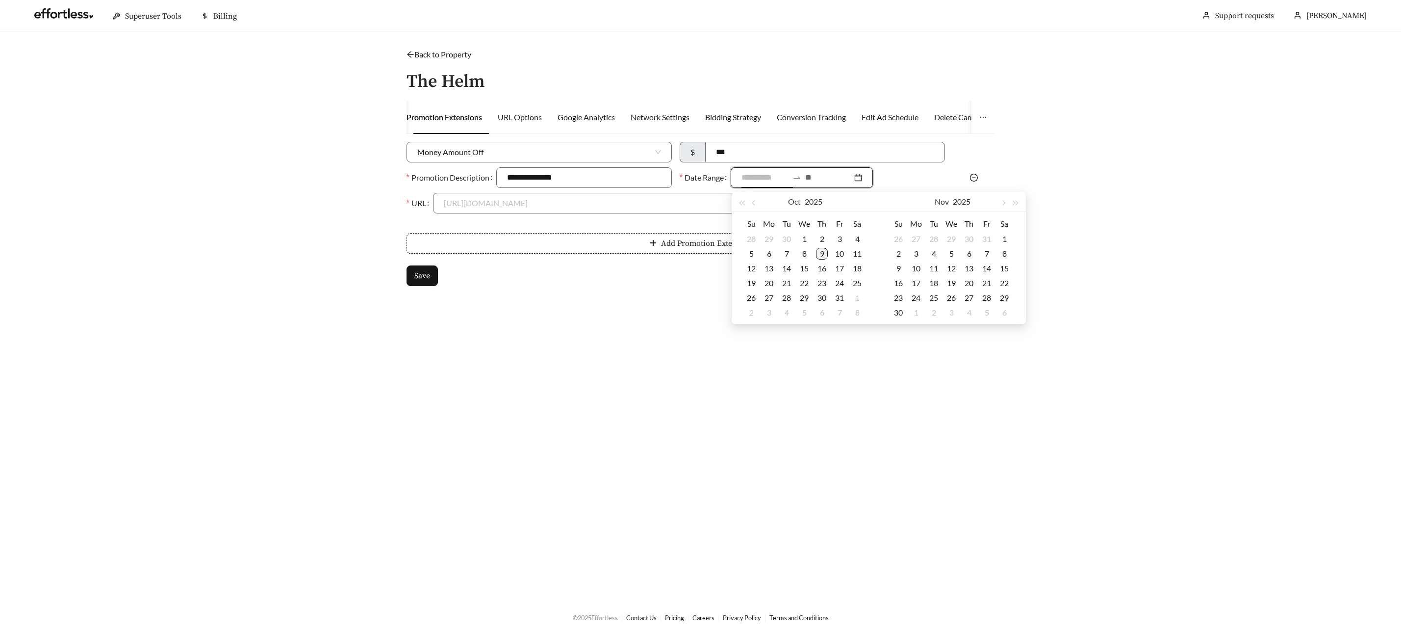
type input "**********"
click at [825, 258] on div "9" at bounding box center [822, 254] width 12 height 12
type input "**********"
click at [996, 203] on div "Nov 2025" at bounding box center [952, 202] width 89 height 20
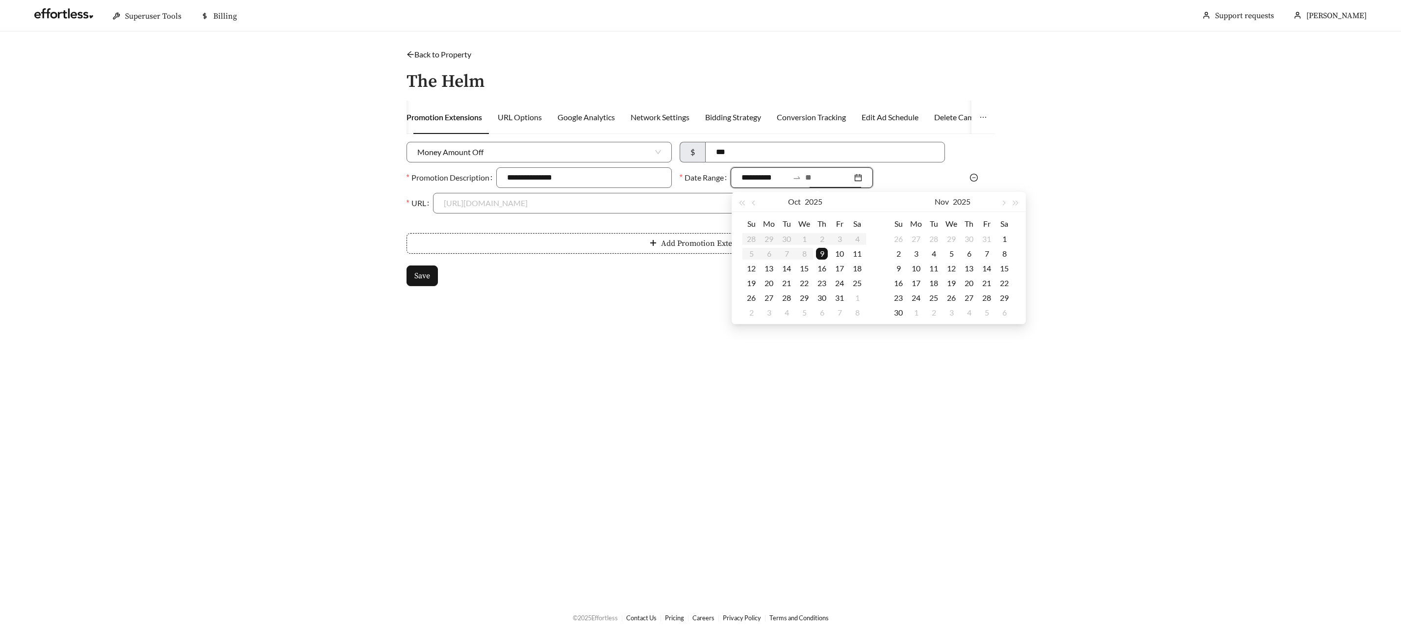
click at [996, 204] on div "Nov 2025" at bounding box center [952, 202] width 89 height 20
click at [1008, 199] on button "button" at bounding box center [1003, 202] width 13 height 20
type input "**********"
click at [955, 300] on div "31" at bounding box center [952, 298] width 12 height 12
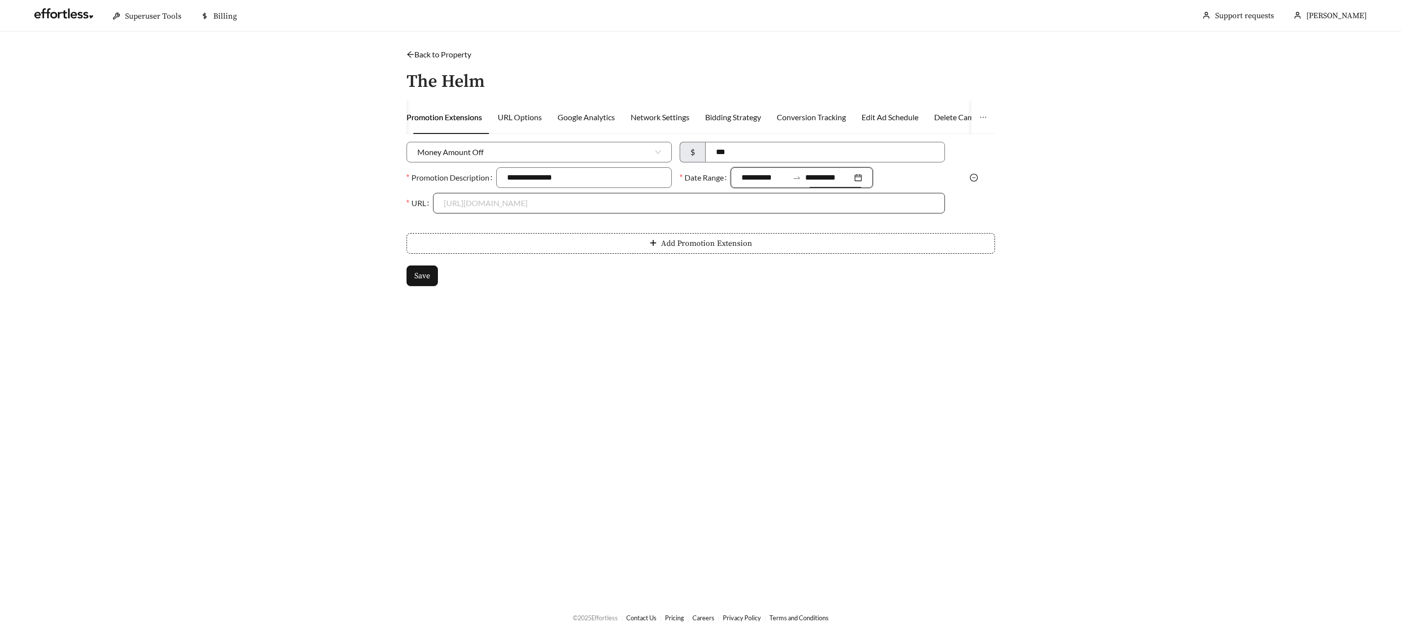
click at [467, 210] on input "URL" at bounding box center [689, 203] width 490 height 20
drag, startPoint x: 466, startPoint y: 225, endPoint x: 447, endPoint y: 255, distance: 35.5
click at [466, 225] on div "https://thehelmkc.com" at bounding box center [689, 225] width 490 height 11
type input "**********"
click at [433, 276] on button "Save" at bounding box center [422, 275] width 31 height 21
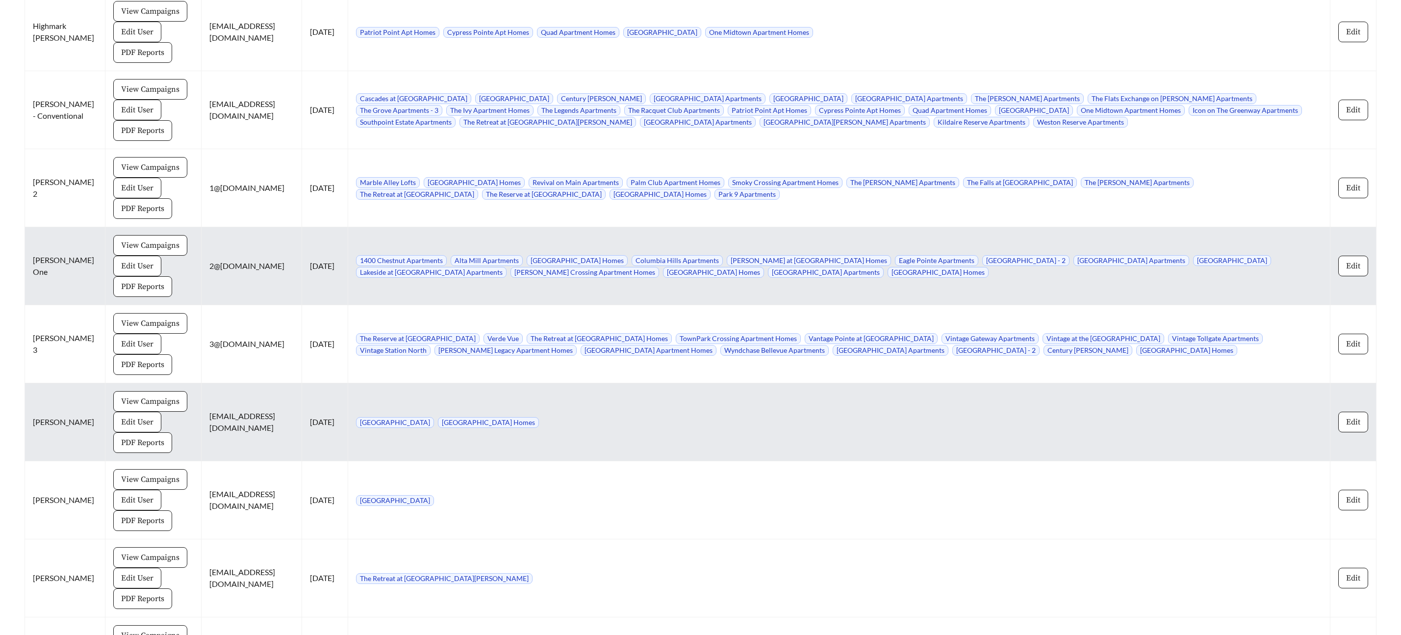
scroll to position [8747, 0]
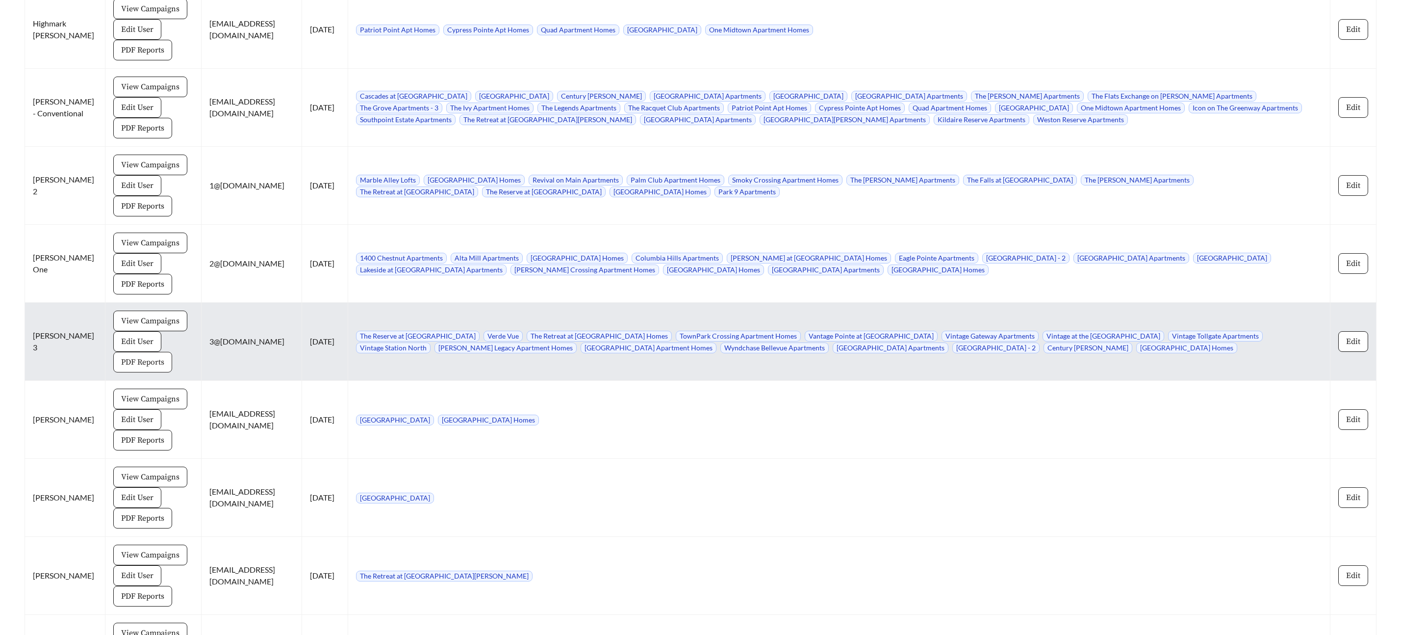
click at [134, 356] on span "PDF Reports" at bounding box center [142, 362] width 43 height 12
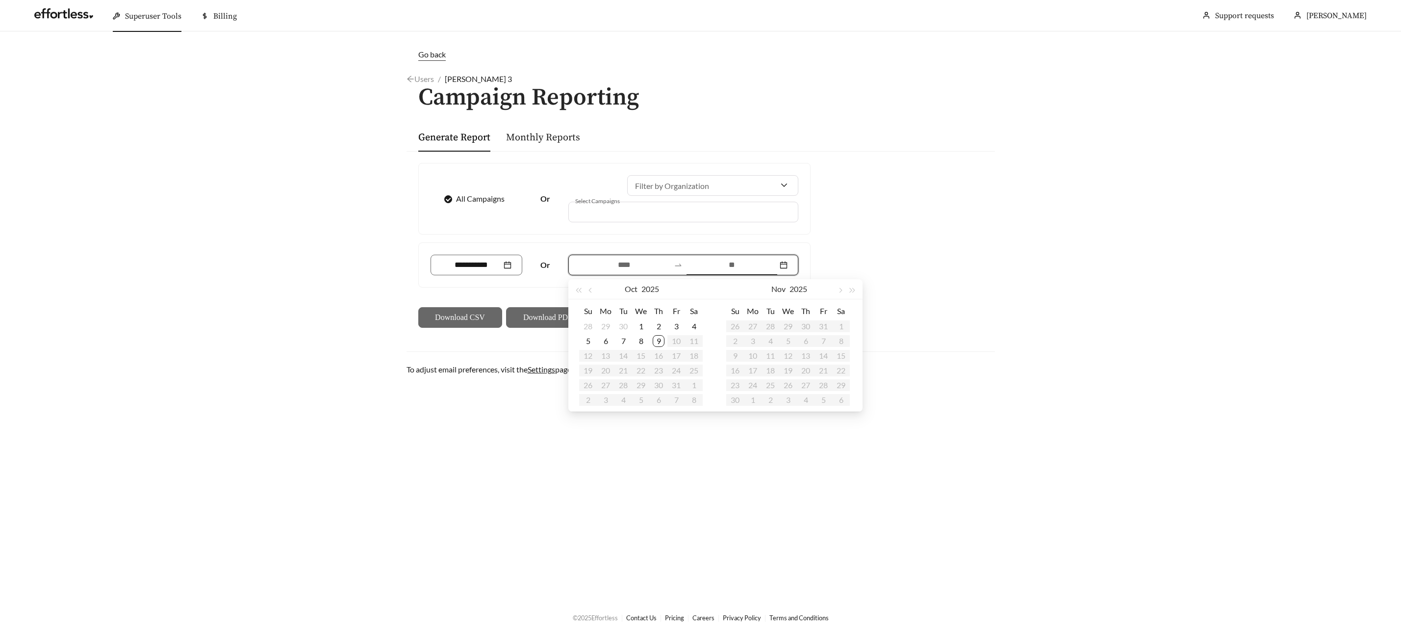
click at [710, 260] on input at bounding box center [732, 265] width 91 height 12
type input "**********"
click at [658, 341] on div "9" at bounding box center [659, 341] width 12 height 12
type input "**********"
click at [592, 293] on button "button" at bounding box center [591, 289] width 13 height 20
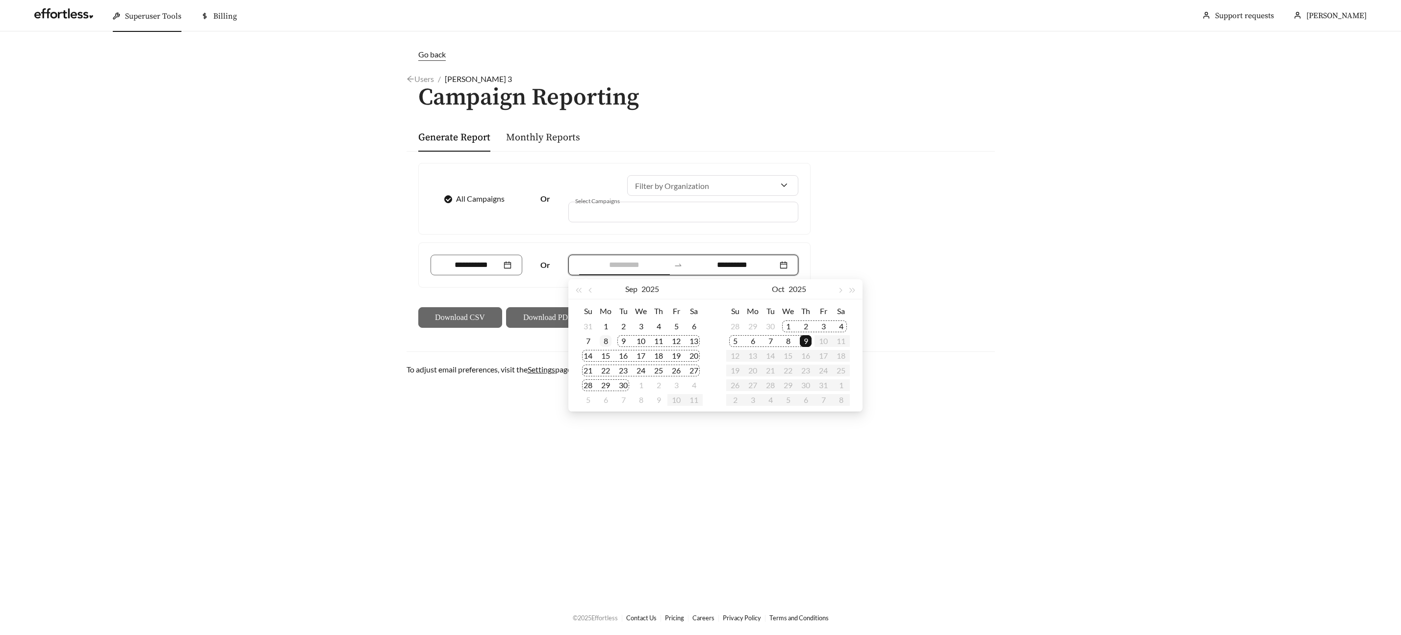
type input "**********"
click at [609, 341] on div "8" at bounding box center [606, 341] width 12 height 12
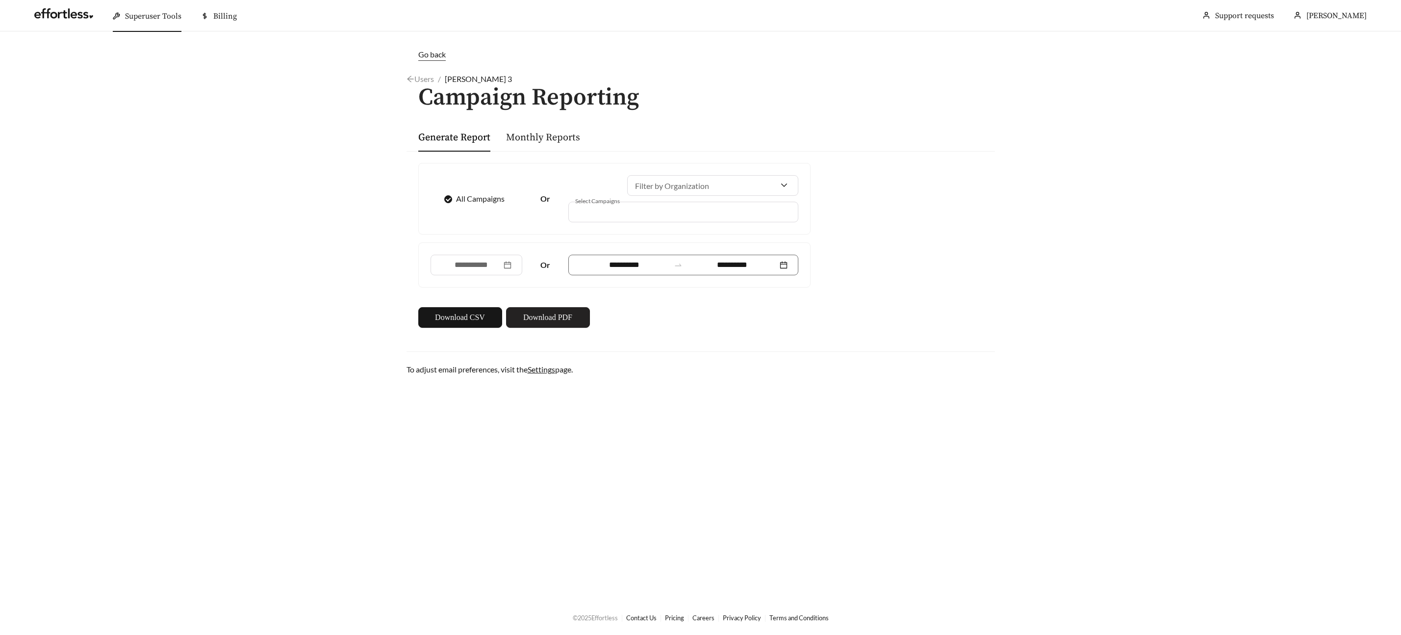
click at [571, 311] on span "Download PDF" at bounding box center [547, 317] width 49 height 12
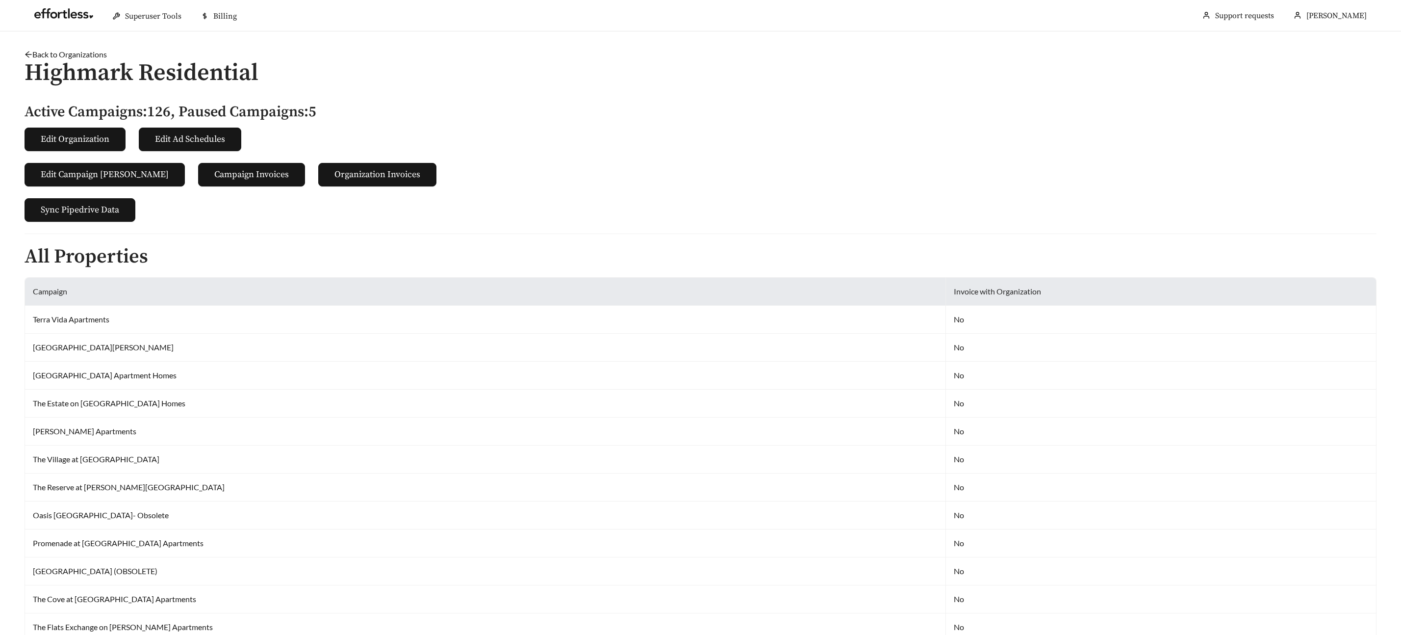
scroll to position [8747, 0]
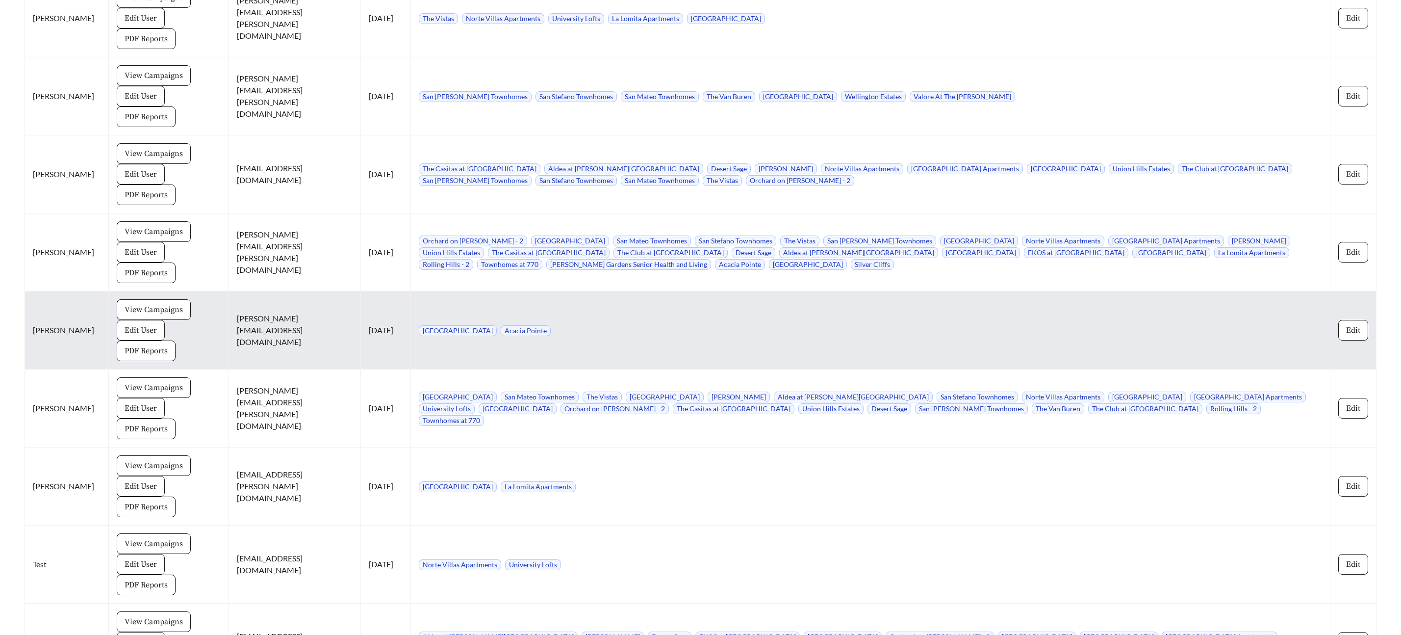
scroll to position [1519, 0]
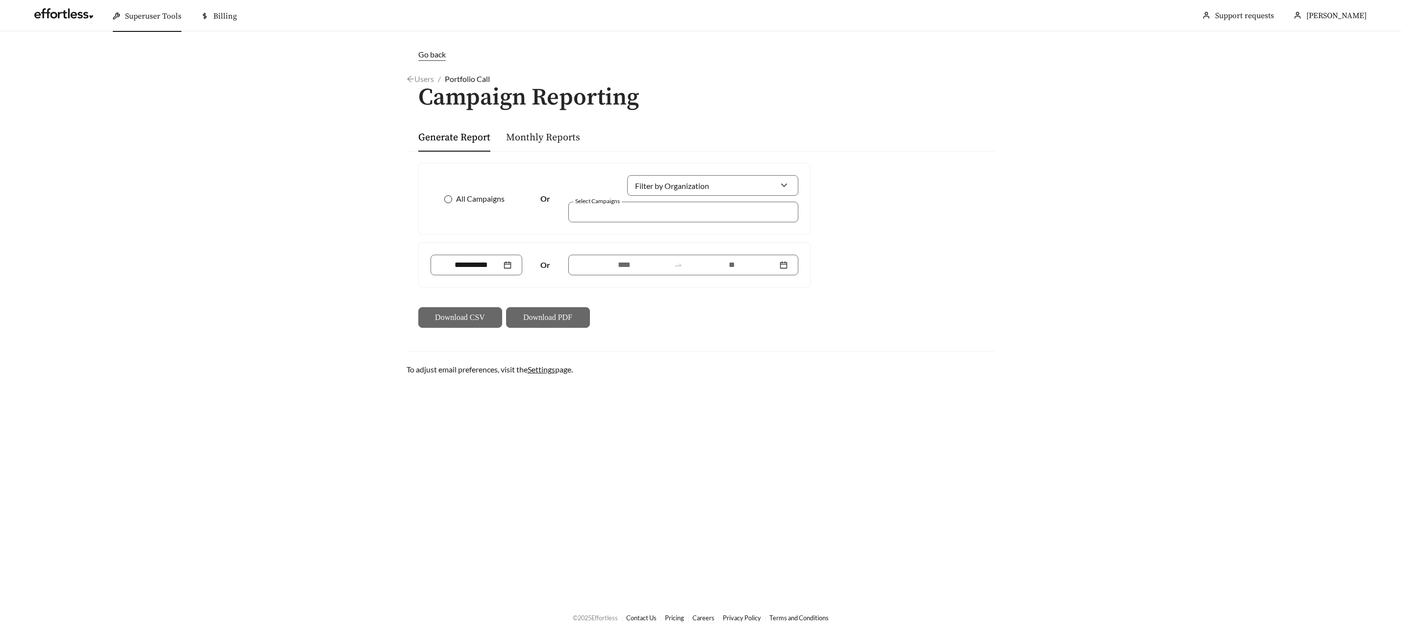
click at [455, 202] on span "All Campaigns" at bounding box center [480, 199] width 56 height 12
click at [725, 259] on input at bounding box center [732, 265] width 91 height 12
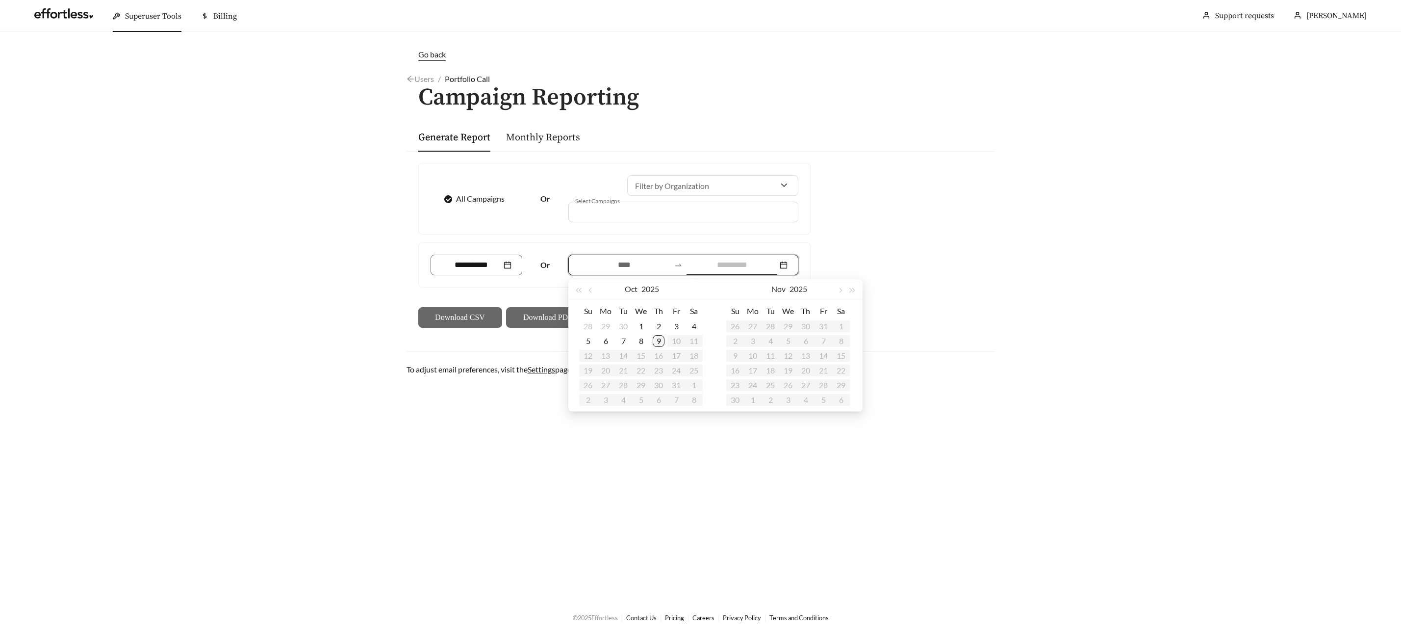
type input "**********"
click at [656, 341] on div "9" at bounding box center [659, 341] width 12 height 12
type input "**********"
click at [592, 293] on button "button" at bounding box center [591, 289] width 13 height 20
type input "**********"
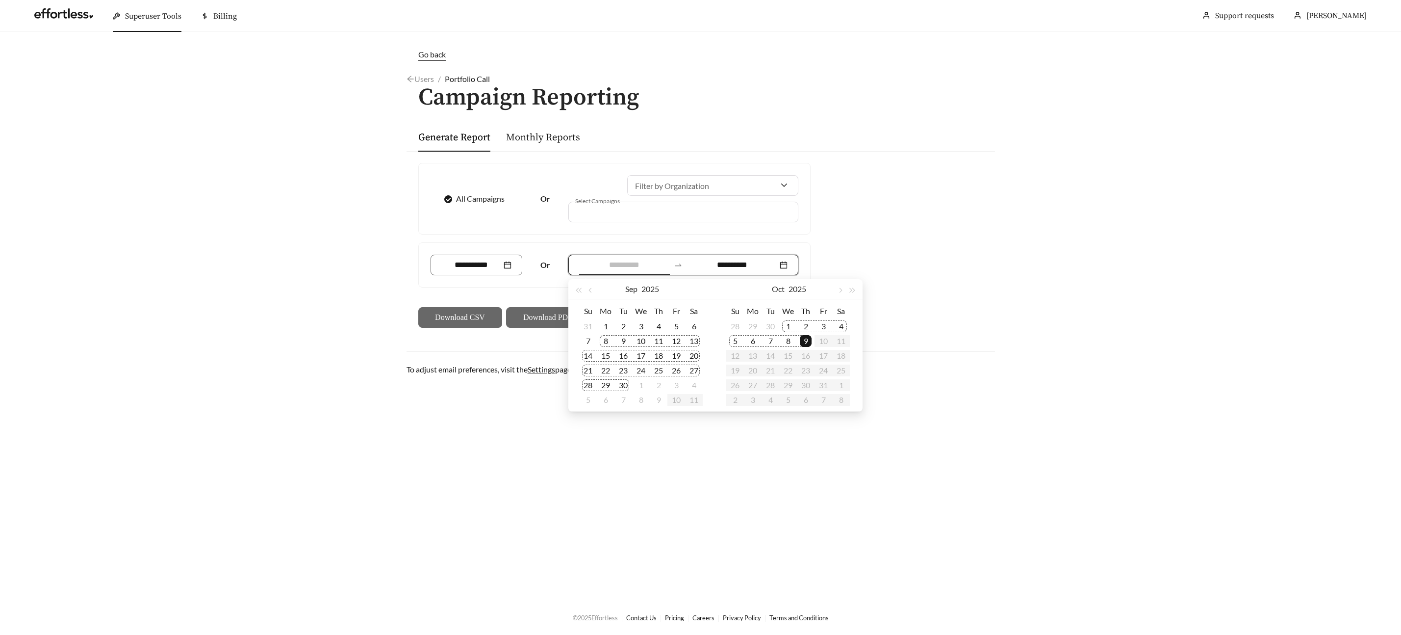
click at [608, 338] on div "8" at bounding box center [606, 341] width 12 height 12
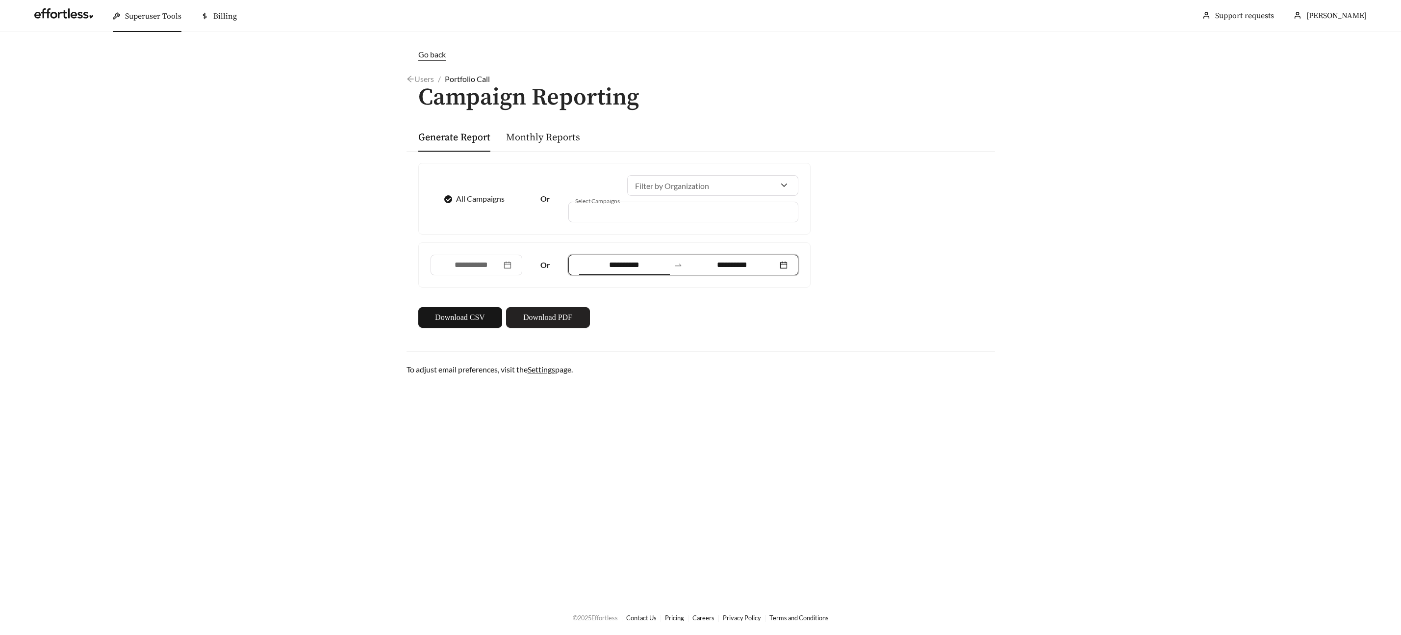
drag, startPoint x: 548, startPoint y: 304, endPoint x: 546, endPoint y: 310, distance: 6.8
click at [548, 304] on div "**********" at bounding box center [614, 245] width 400 height 165
click at [569, 309] on button "Download PDF" at bounding box center [548, 317] width 84 height 21
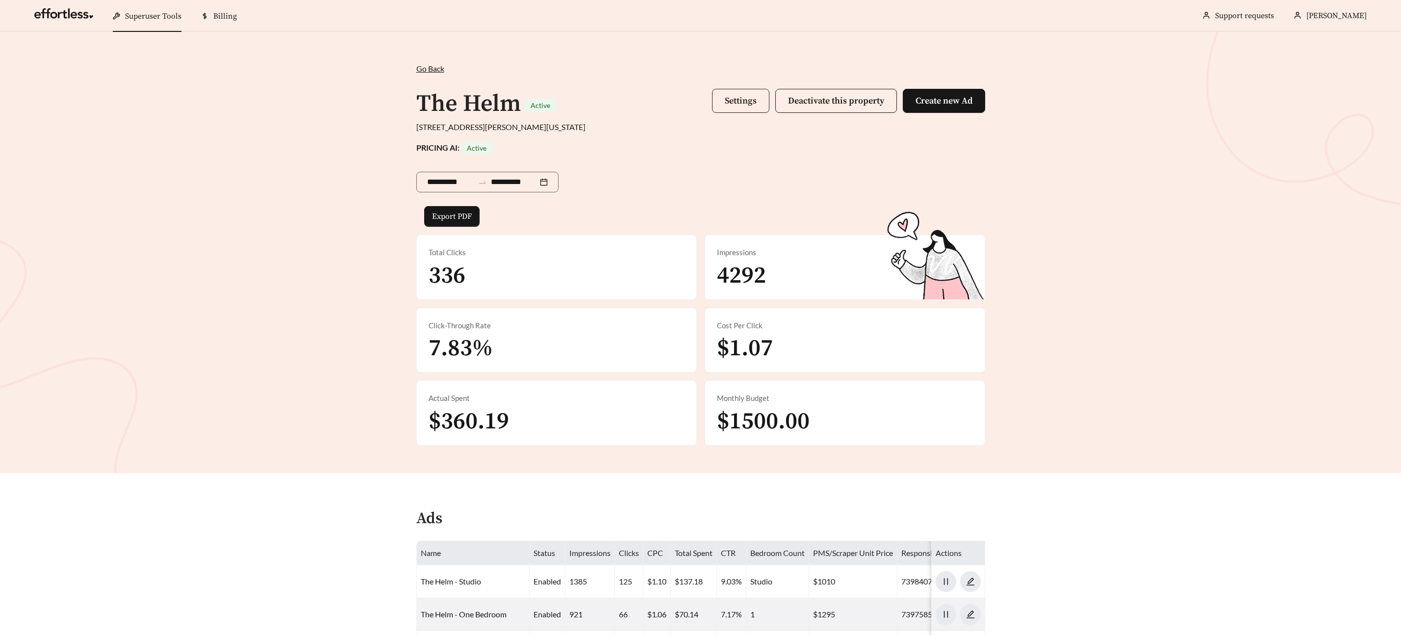
click at [754, 103] on span "Settings" at bounding box center [741, 100] width 32 height 11
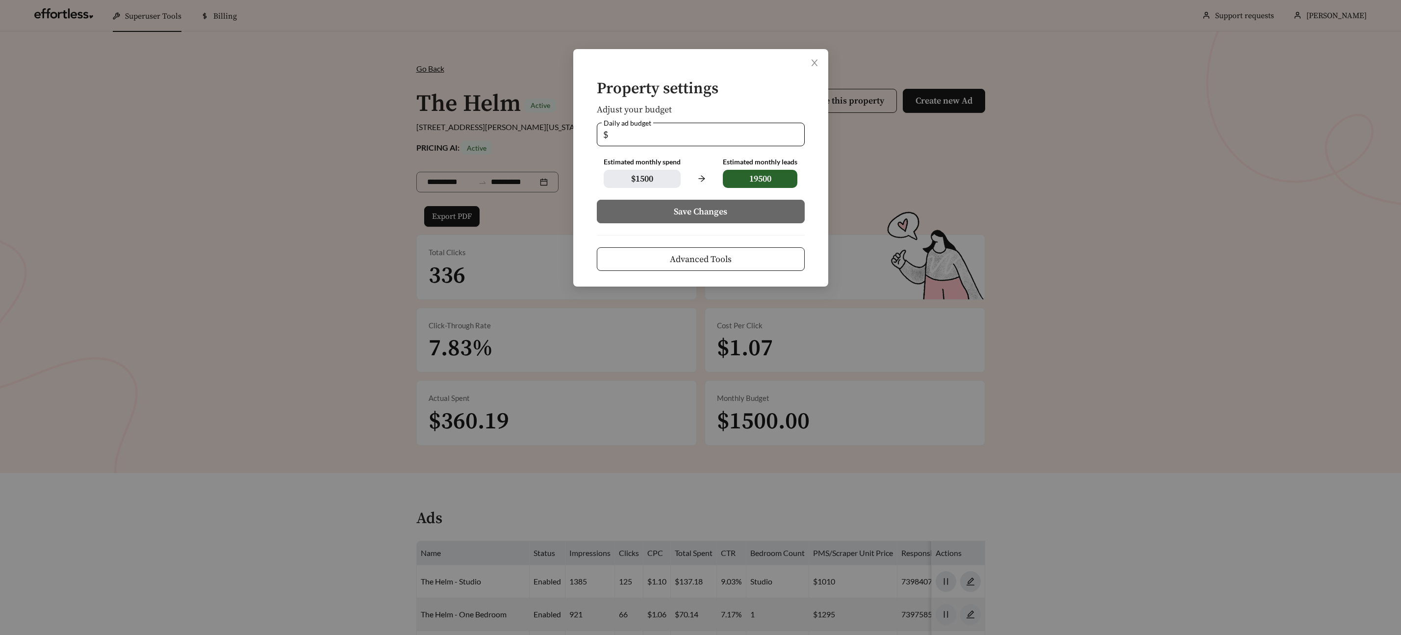
click at [717, 257] on span "Advanced Tools" at bounding box center [701, 259] width 62 height 13
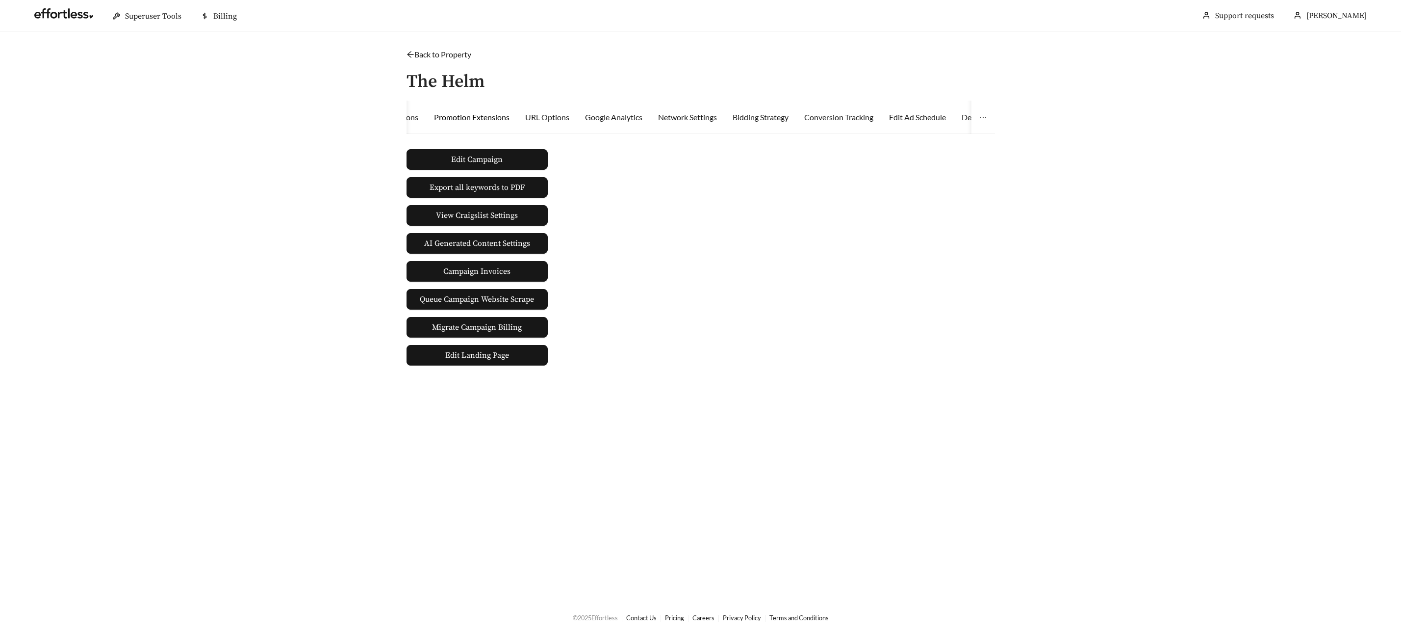
click at [483, 121] on div "Promotion Extensions" at bounding box center [472, 117] width 76 height 12
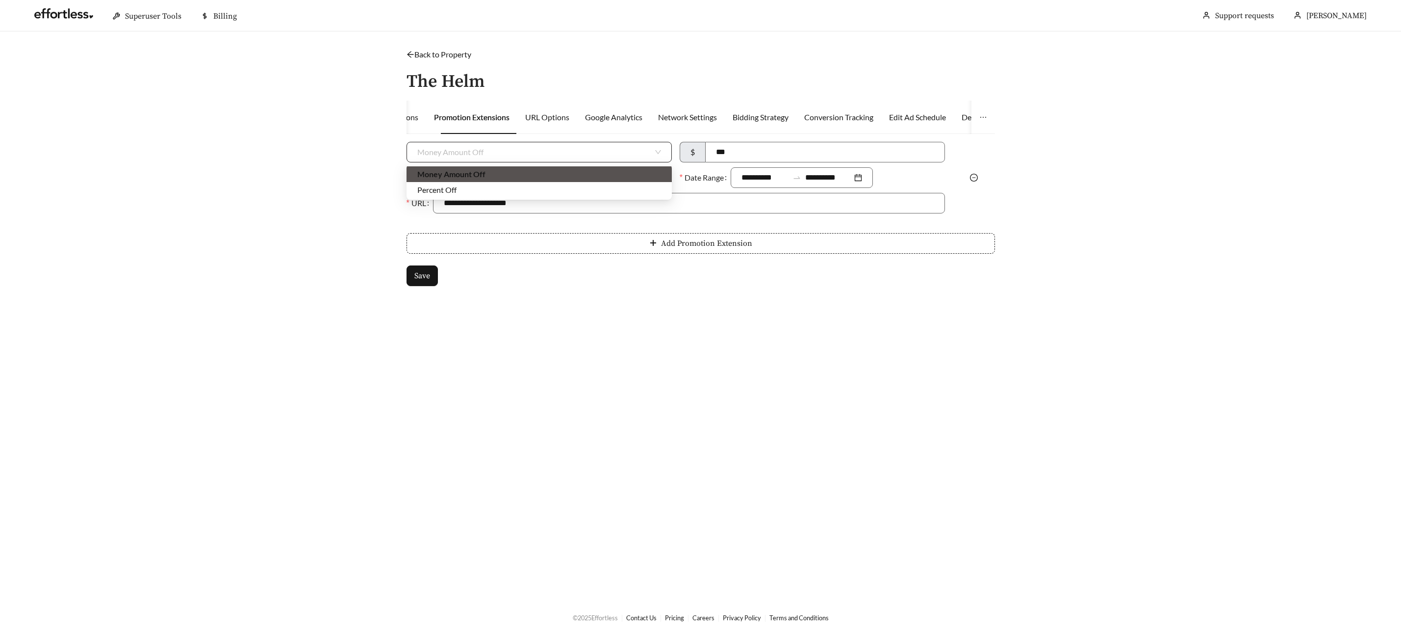
drag, startPoint x: 525, startPoint y: 144, endPoint x: 524, endPoint y: 170, distance: 26.0
click at [524, 146] on span "Money Amount Off" at bounding box center [539, 152] width 244 height 20
drag, startPoint x: 488, startPoint y: 191, endPoint x: 513, endPoint y: 191, distance: 24.0
click at [497, 191] on div "Percent Off" at bounding box center [539, 189] width 244 height 11
click at [743, 152] on input at bounding box center [826, 152] width 237 height 20
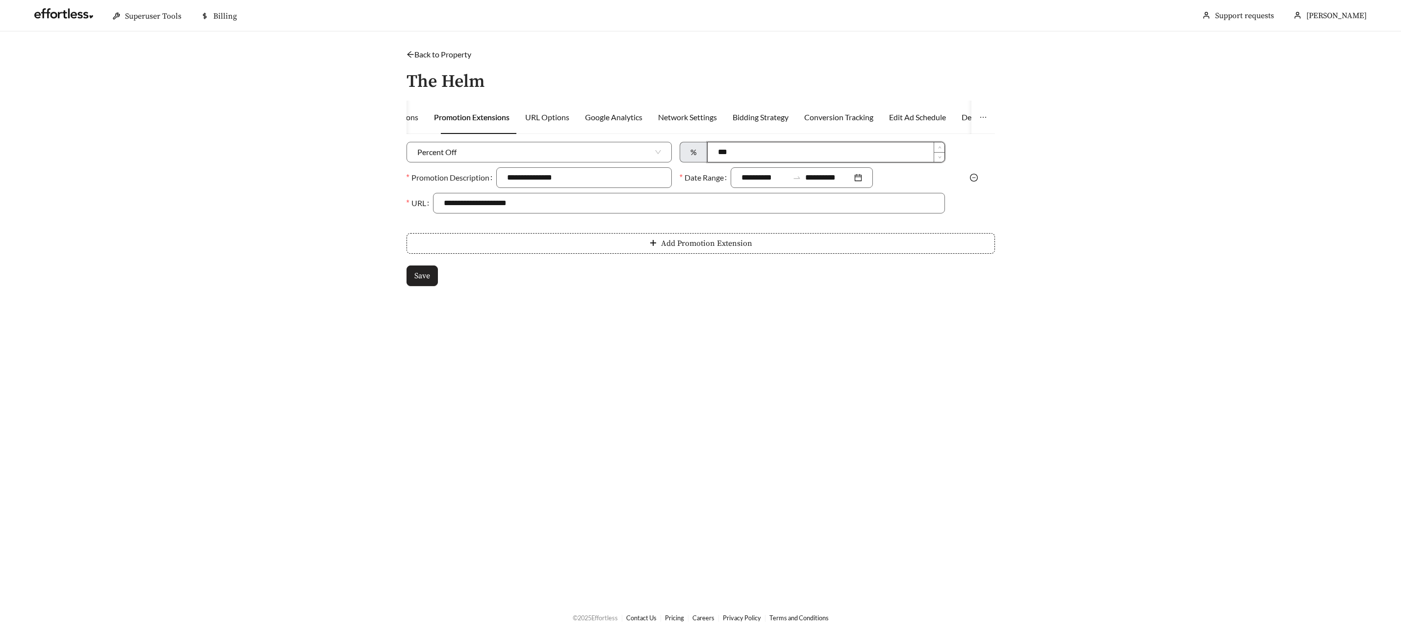
type input "***"
click at [413, 268] on button "Save" at bounding box center [422, 275] width 31 height 21
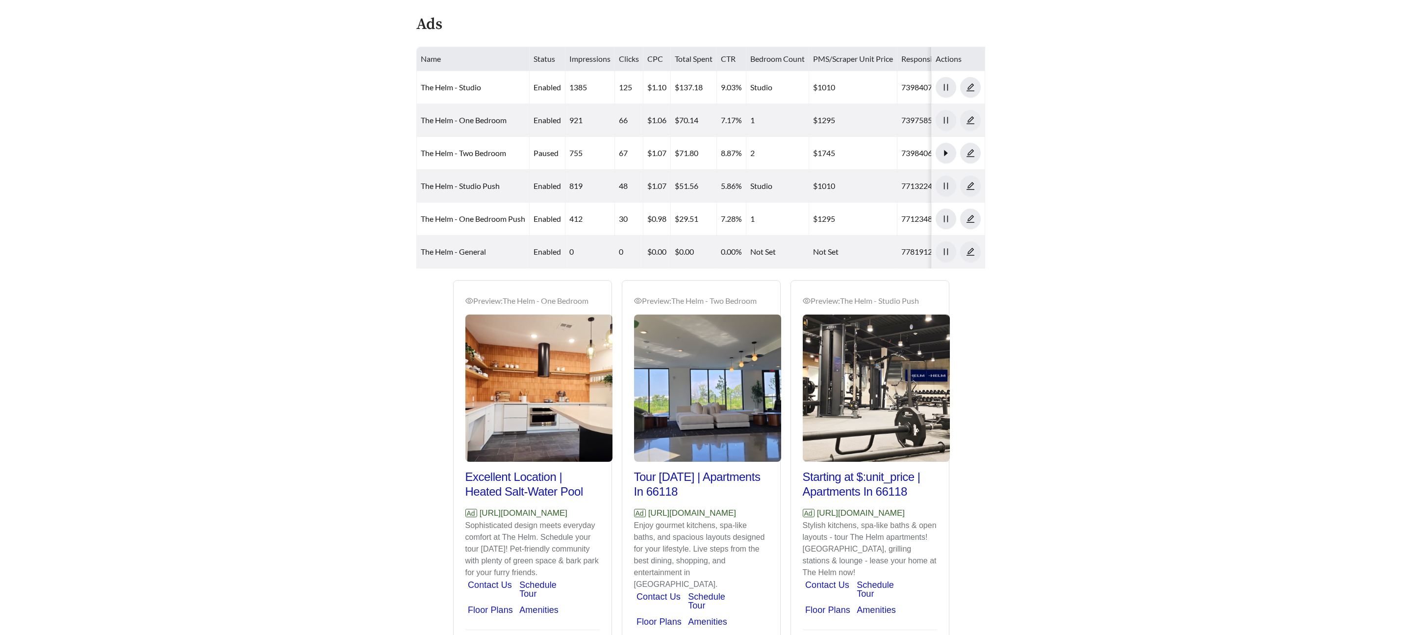
scroll to position [493, 0]
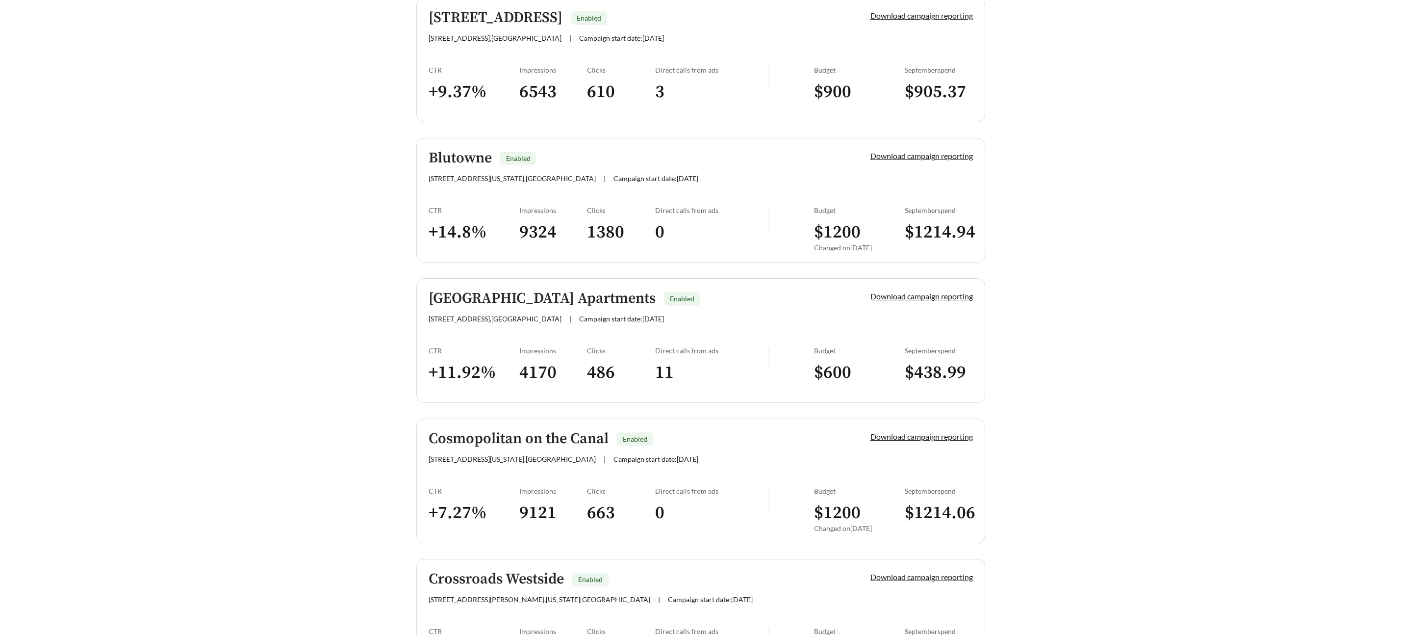
scroll to position [298, 0]
click at [471, 164] on h5 "Blutowne" at bounding box center [460, 161] width 63 height 16
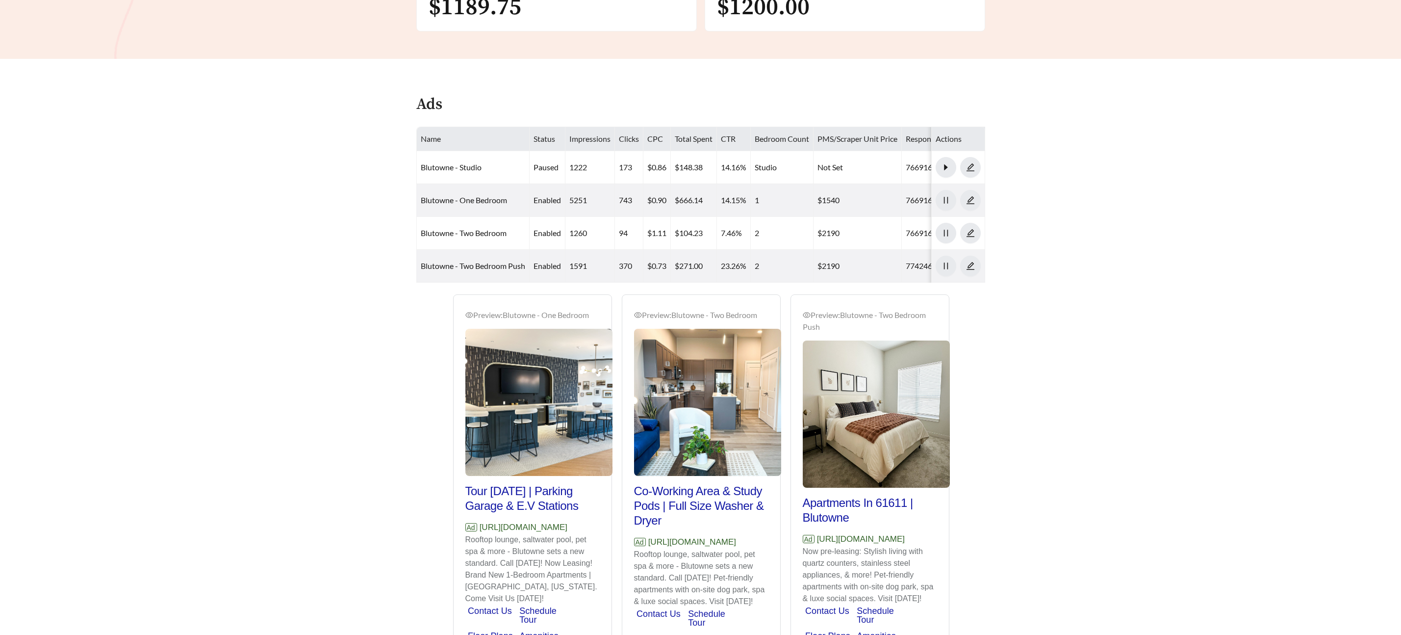
scroll to position [507, 0]
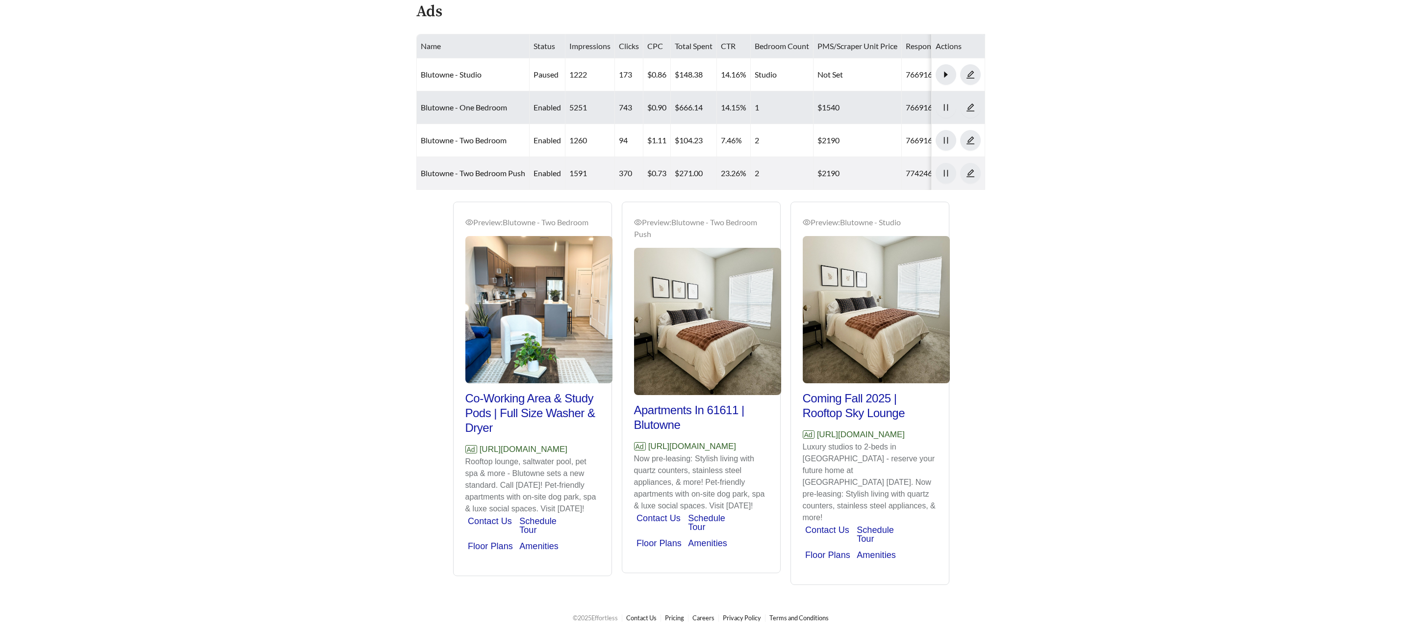
click at [448, 101] on td "Blutowne - One Bedroom" at bounding box center [473, 107] width 113 height 33
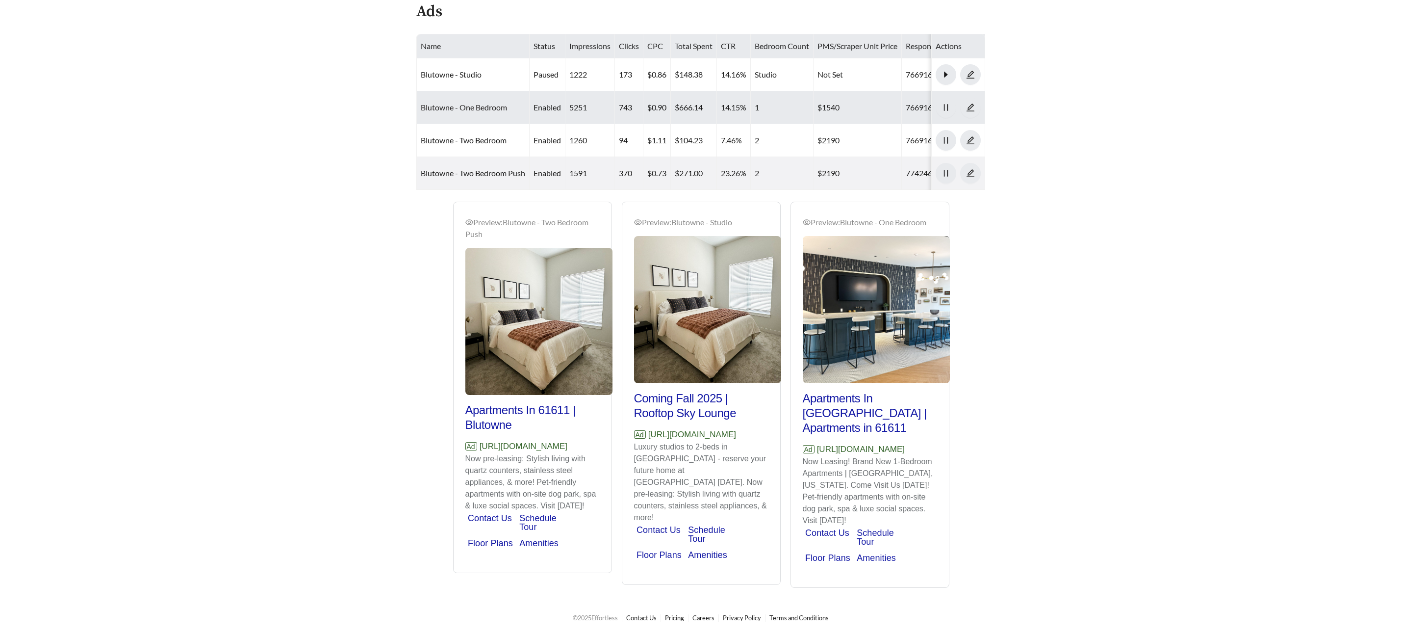
click at [450, 107] on link "Blutowne - One Bedroom" at bounding box center [464, 107] width 86 height 9
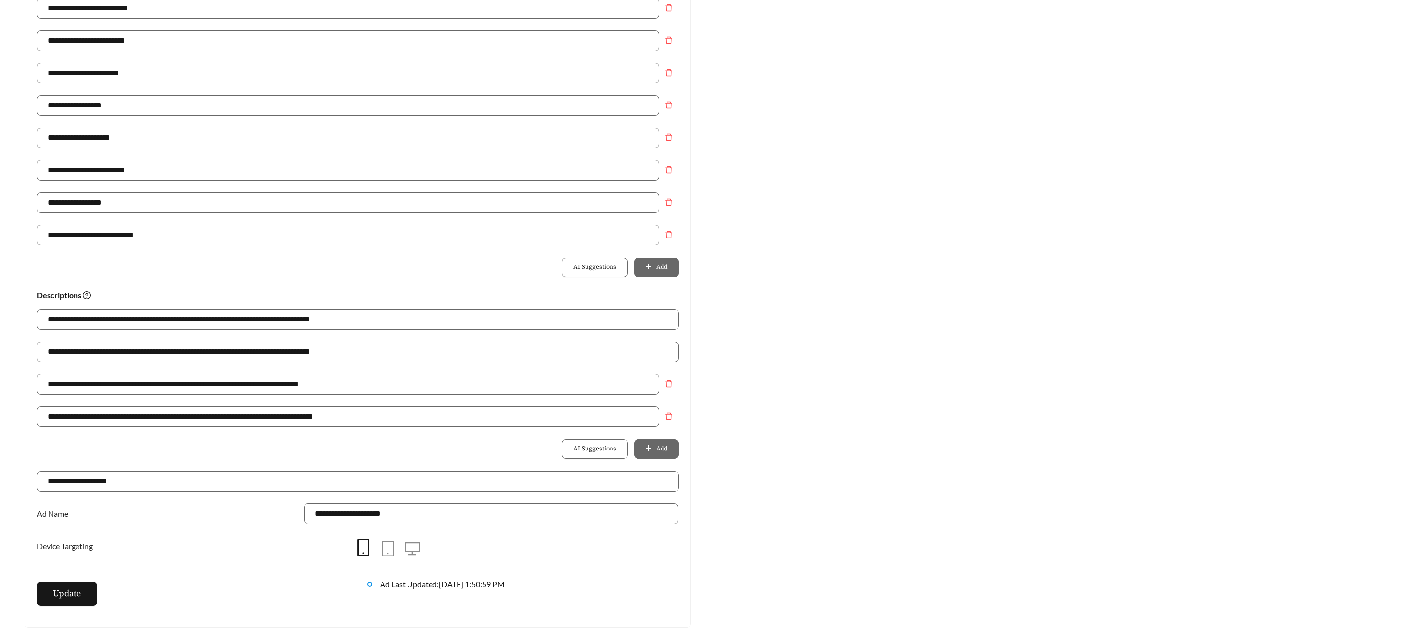
scroll to position [433, 0]
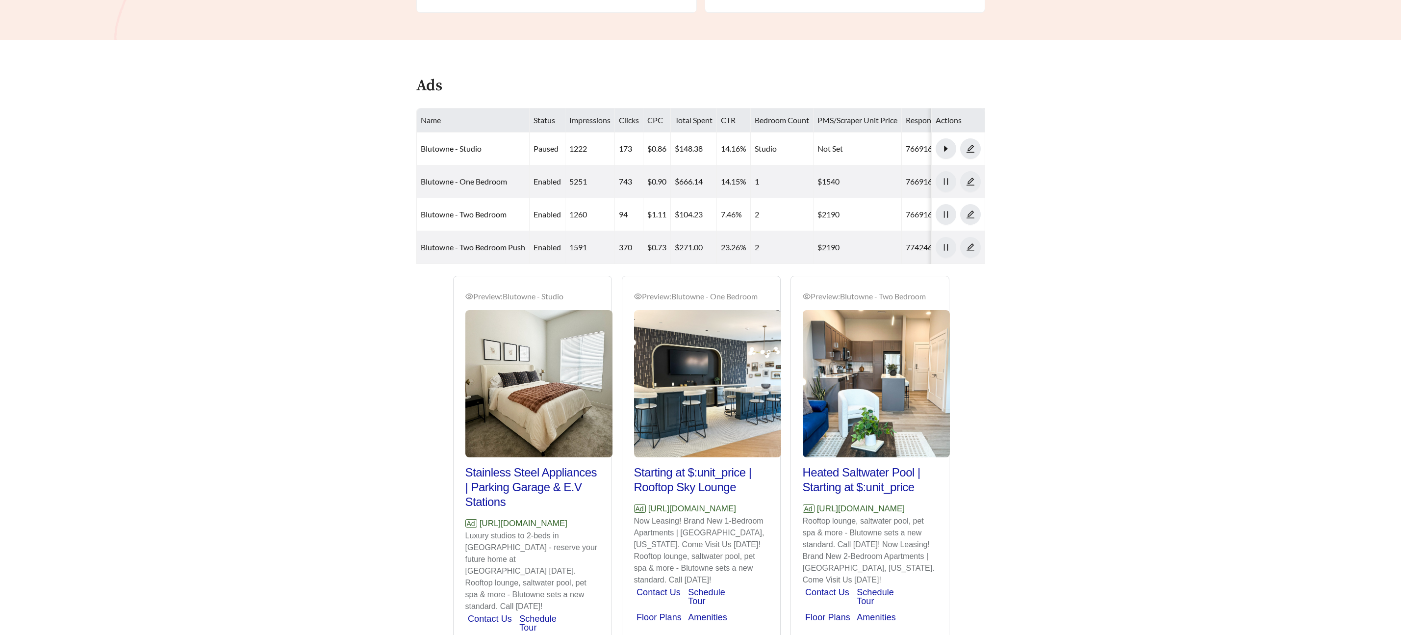
scroll to position [495, 0]
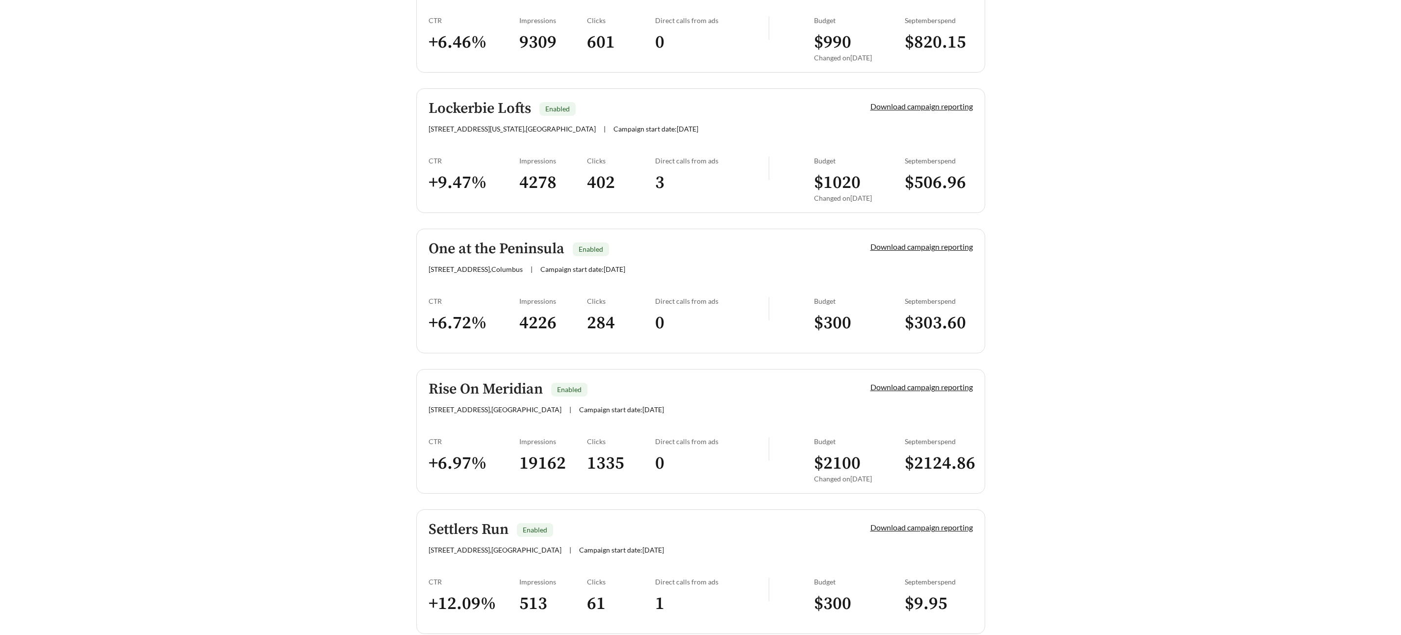
scroll to position [910, 0]
click at [524, 264] on div "One at the Peninsula Enabled 111 Belle St , Columbus | Campaign start date: 202…" at bounding box center [633, 258] width 409 height 32
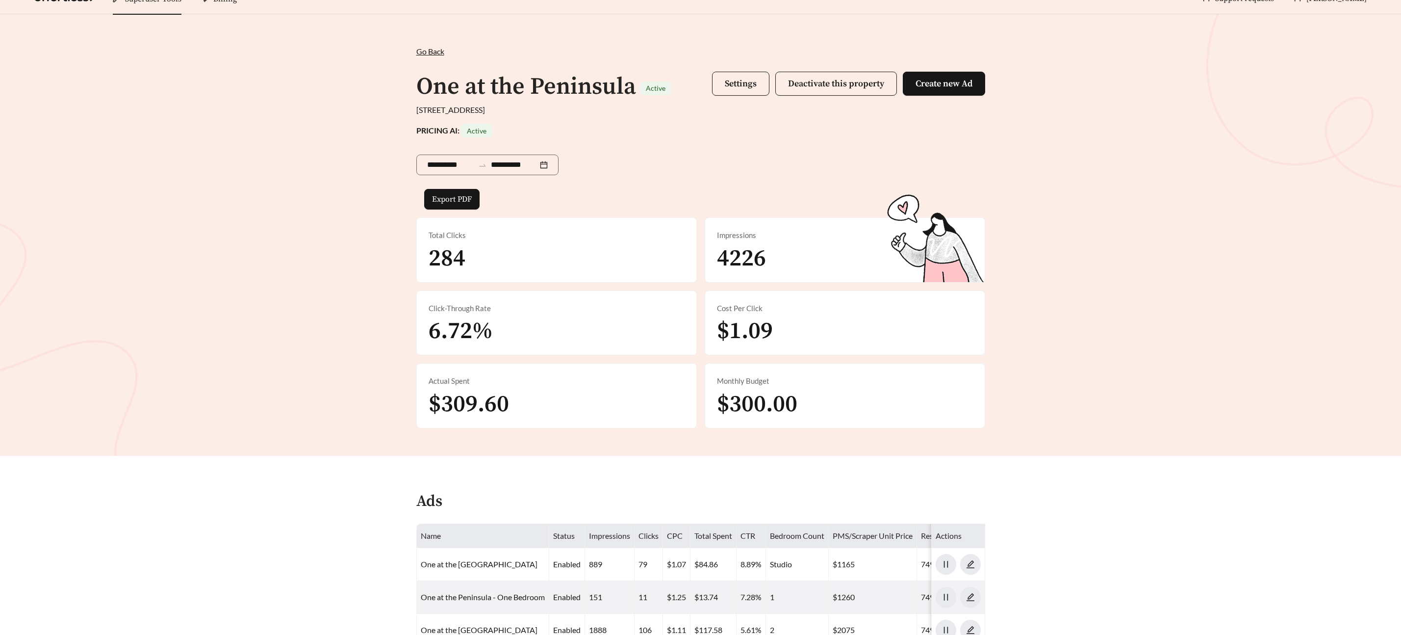
scroll to position [16, 0]
click at [725, 88] on span "Settings" at bounding box center [741, 84] width 32 height 11
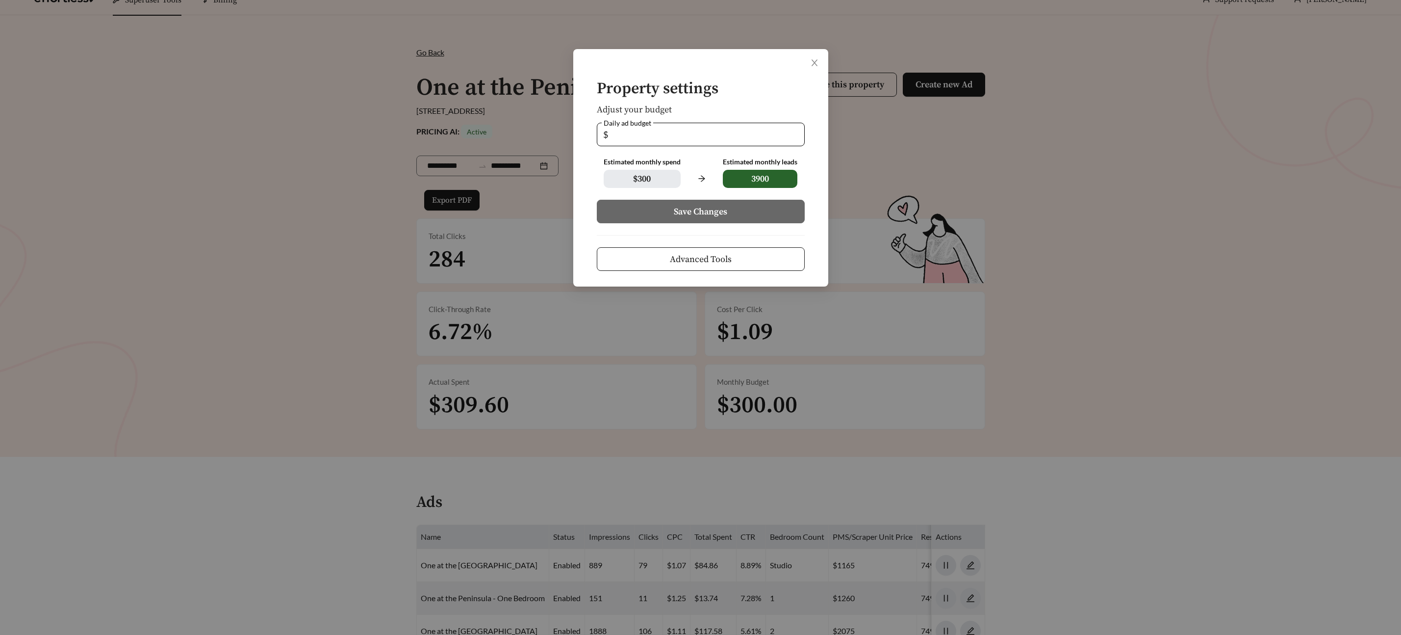
click at [699, 260] on span "Advanced Tools" at bounding box center [701, 259] width 62 height 13
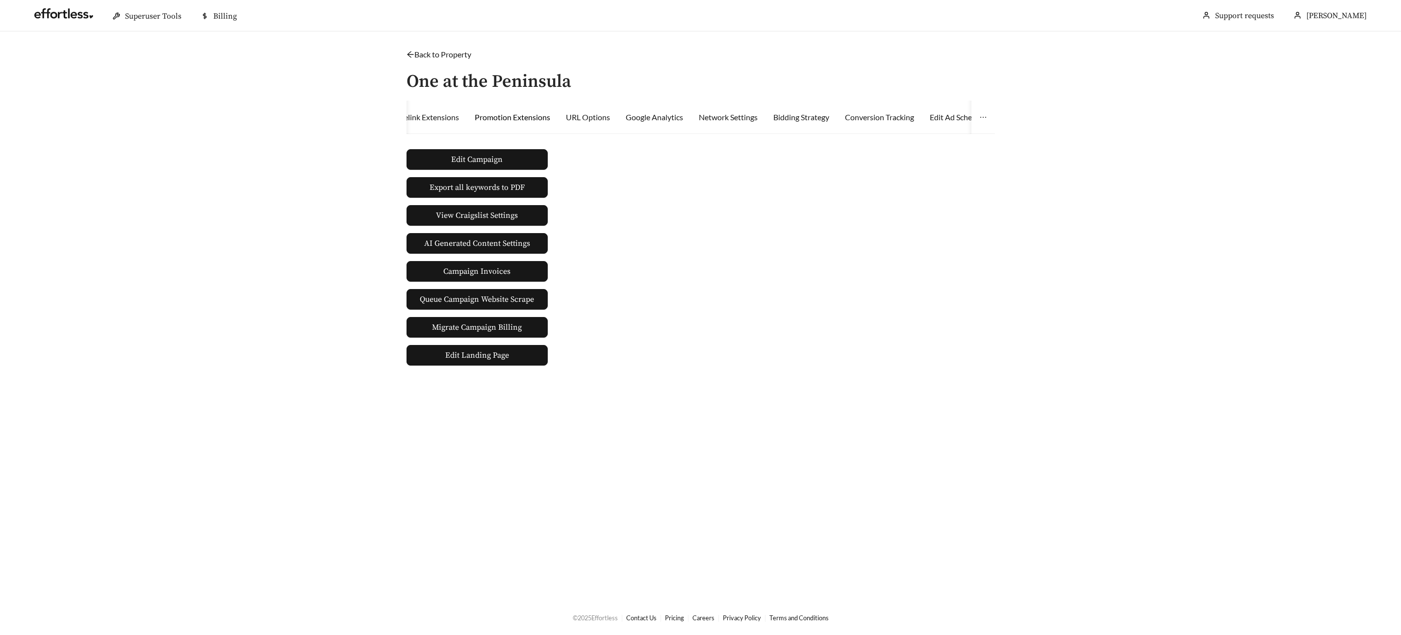
click at [528, 115] on div "Promotion Extensions" at bounding box center [513, 117] width 76 height 12
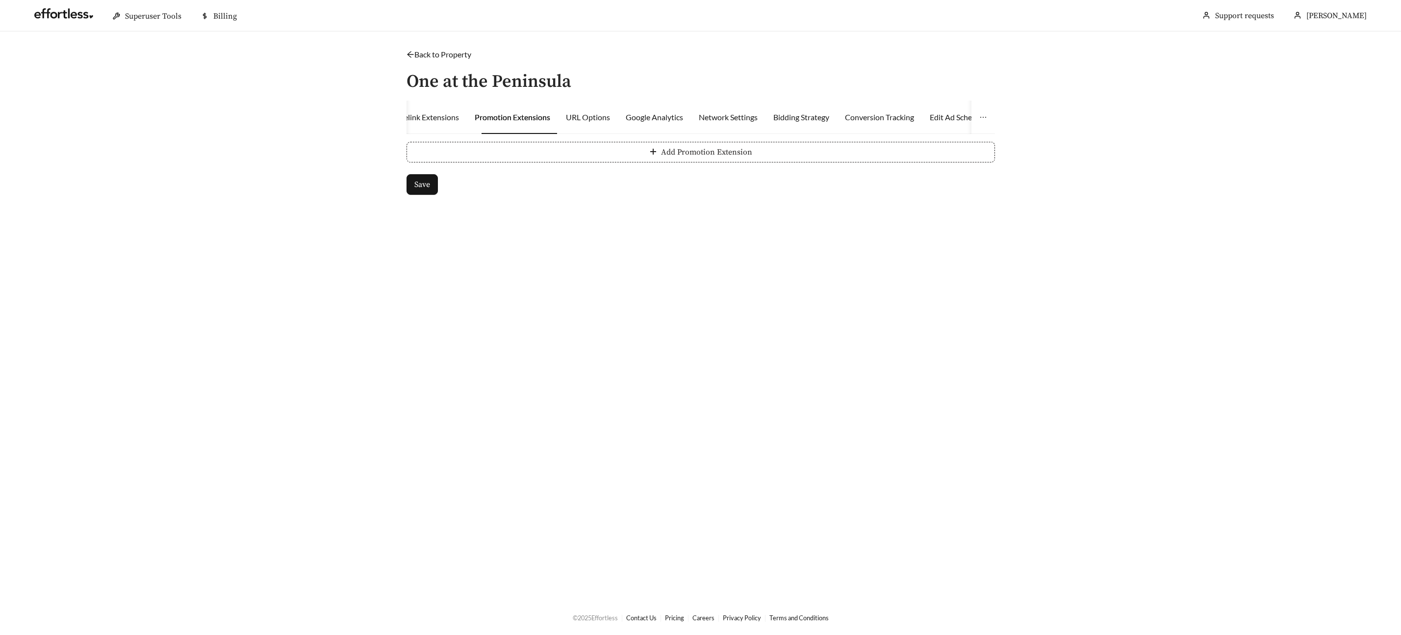
click at [529, 153] on button "Add Promotion Extension" at bounding box center [701, 152] width 589 height 21
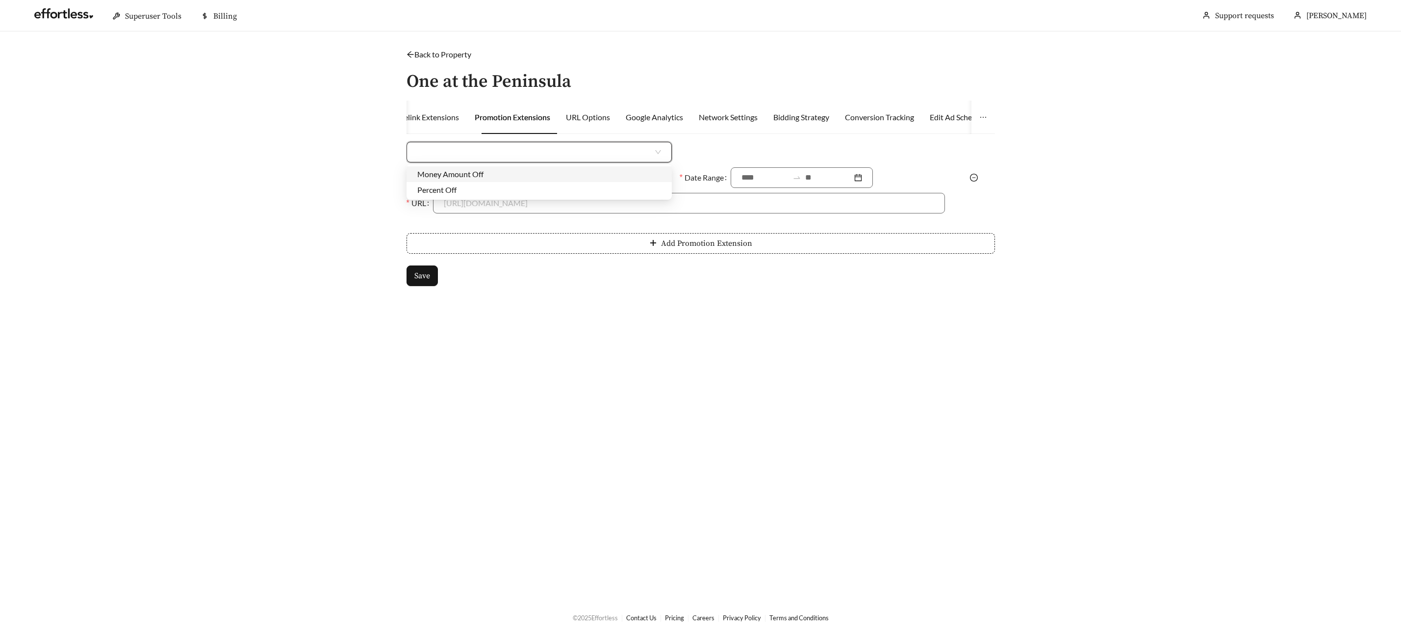
click at [512, 146] on input "search" at bounding box center [535, 152] width 236 height 20
drag, startPoint x: 493, startPoint y: 190, endPoint x: 502, endPoint y: 189, distance: 8.4
click at [493, 190] on div "Percent Off" at bounding box center [539, 189] width 244 height 11
click at [736, 148] on input at bounding box center [826, 152] width 237 height 20
type input "***"
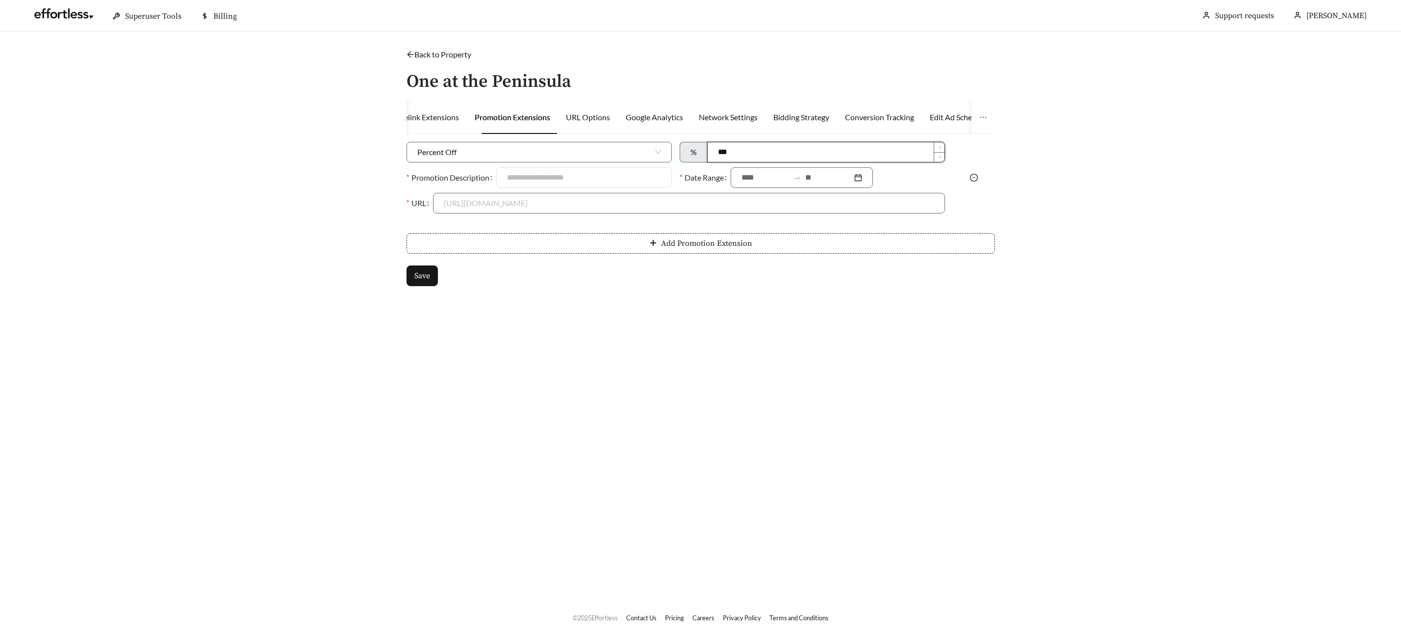
click at [538, 184] on input "Promotion Description" at bounding box center [584, 177] width 176 height 21
type input "**********"
click at [761, 174] on input at bounding box center [765, 178] width 47 height 12
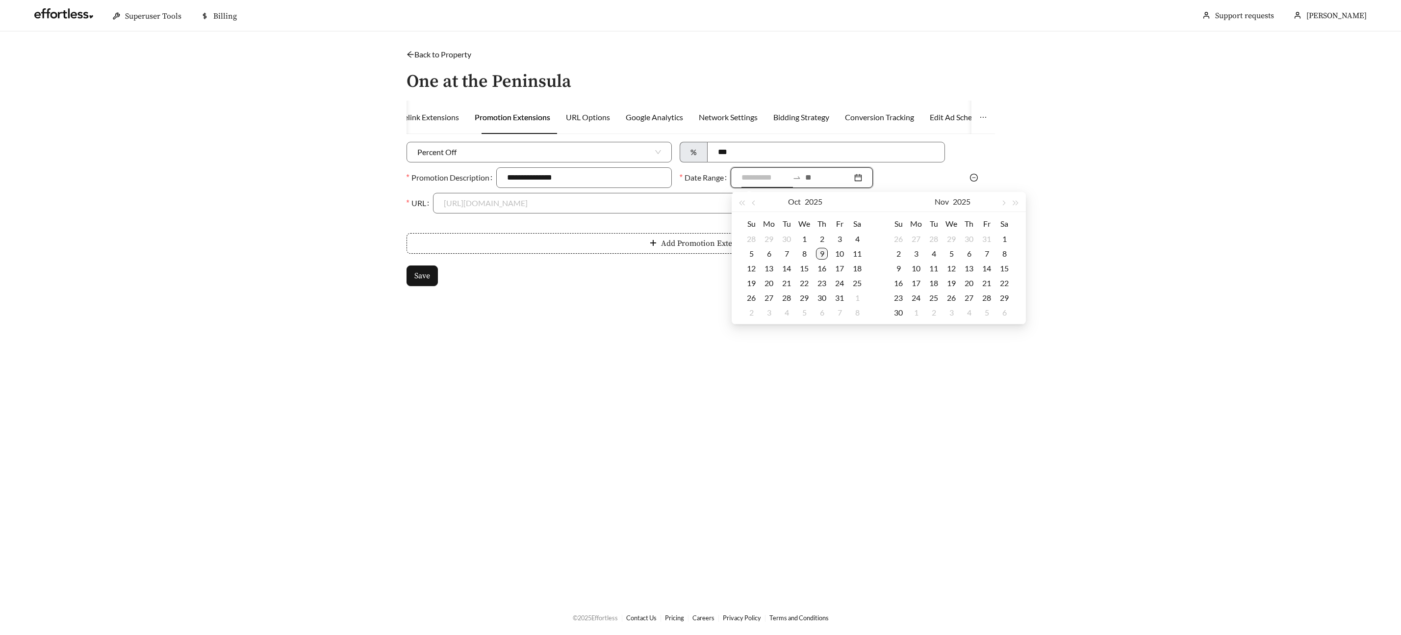
type input "**********"
click at [825, 254] on div "9" at bounding box center [822, 254] width 12 height 12
type input "**********"
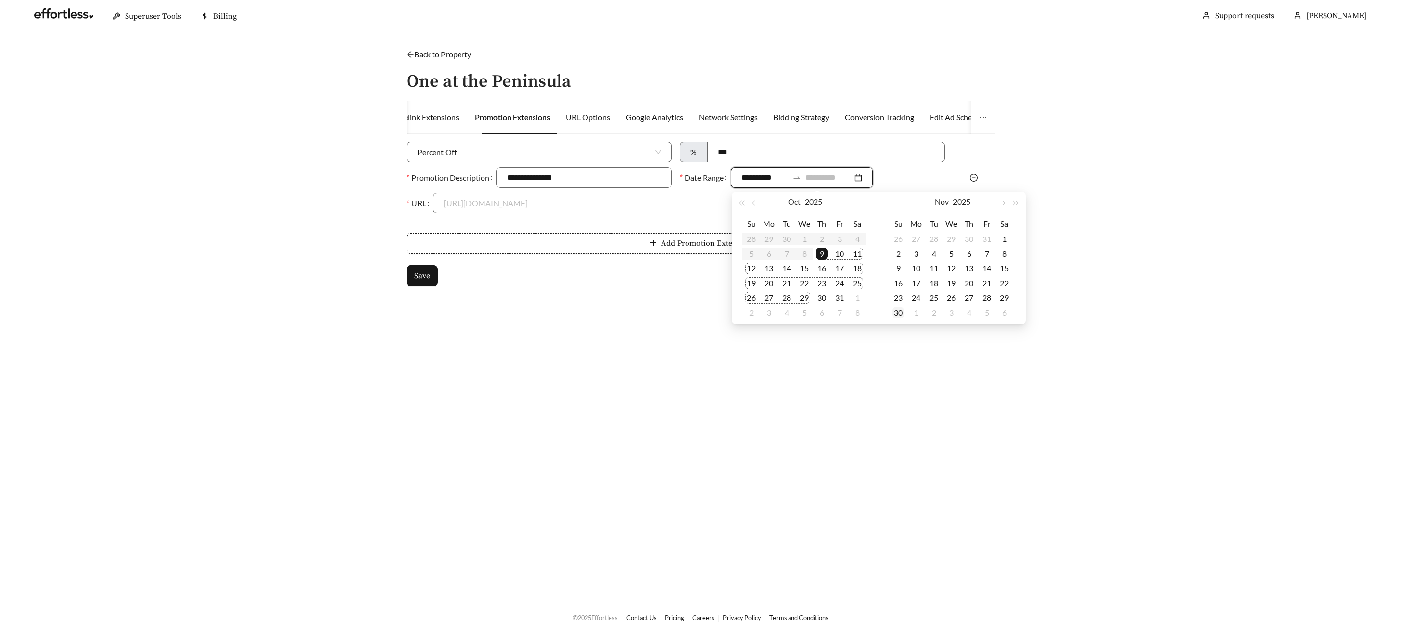
type input "**********"
click at [897, 313] on div "30" at bounding box center [899, 313] width 12 height 12
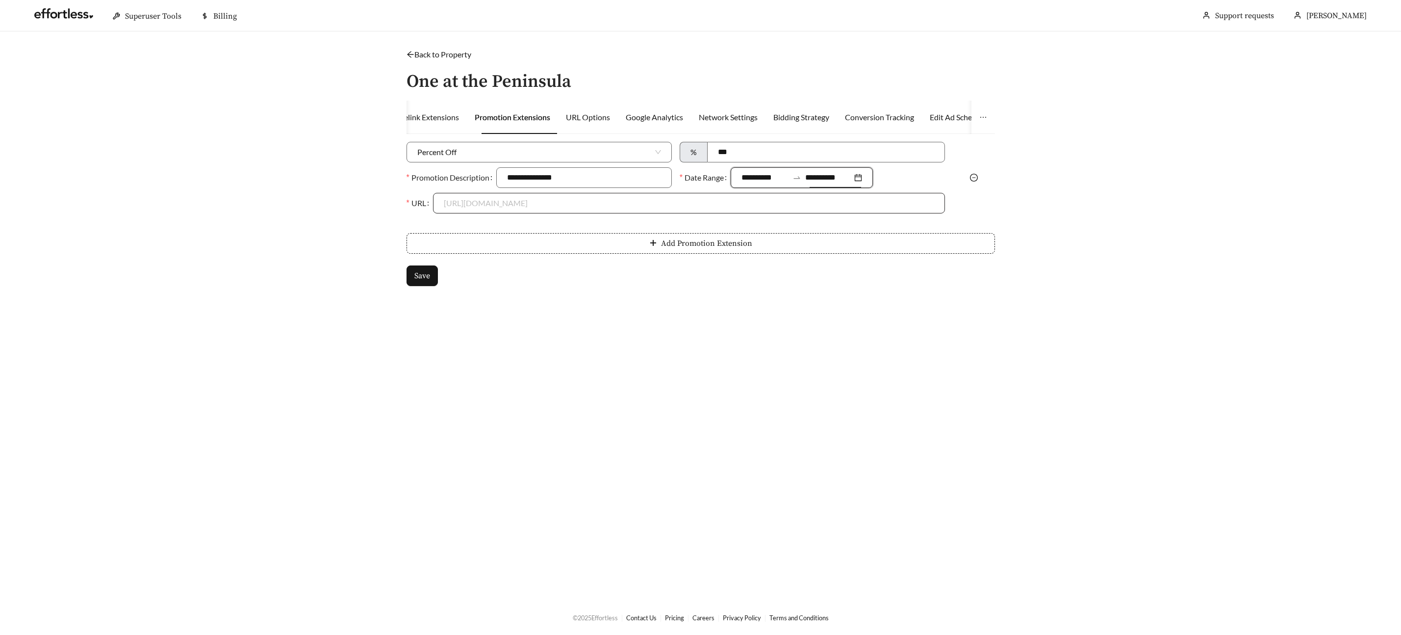
click at [488, 210] on input "URL" at bounding box center [689, 203] width 490 height 20
click at [490, 225] on div "https://www.oneatthepeninsula.com" at bounding box center [689, 225] width 490 height 11
type input "**********"
click at [429, 268] on button "Save" at bounding box center [422, 275] width 31 height 21
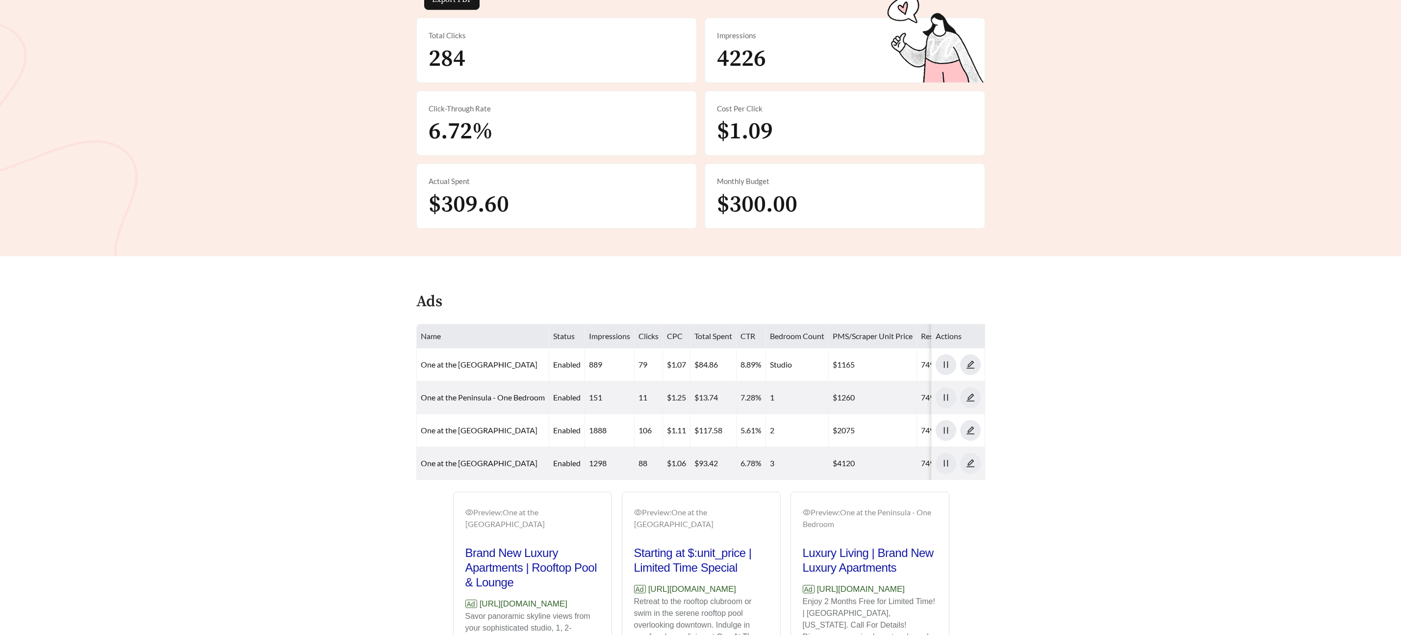
scroll to position [376, 0]
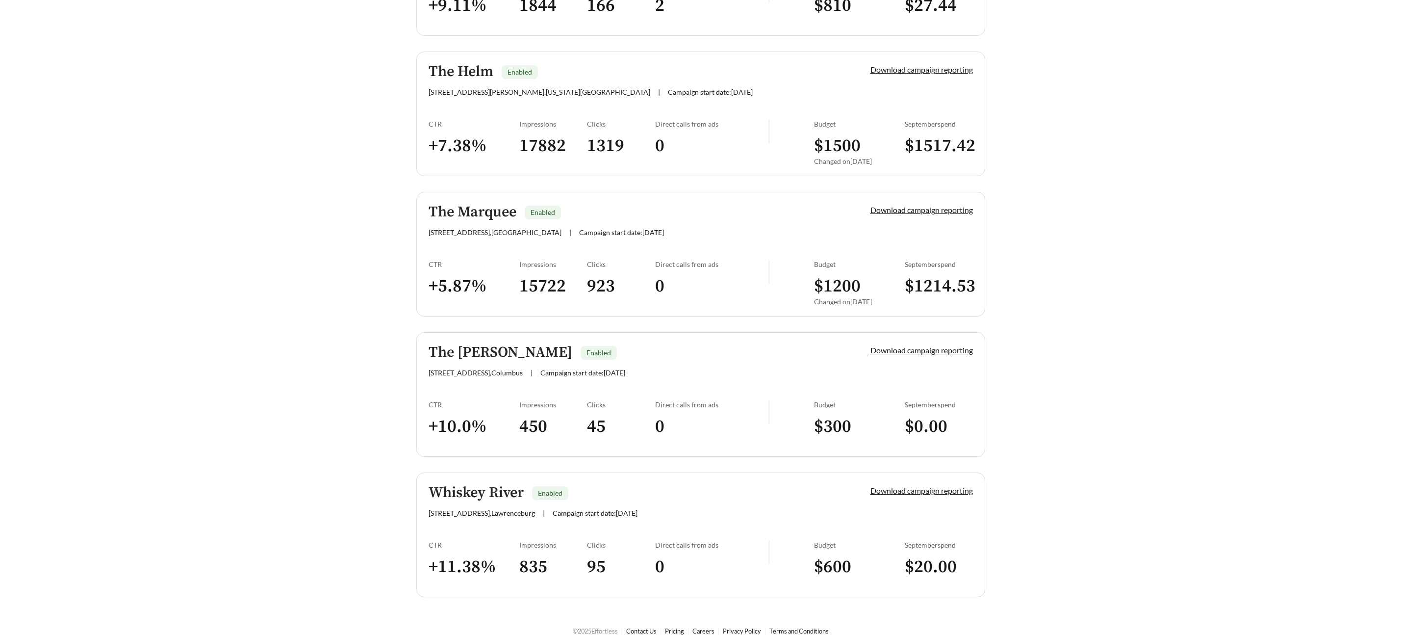
scroll to position [2364, 0]
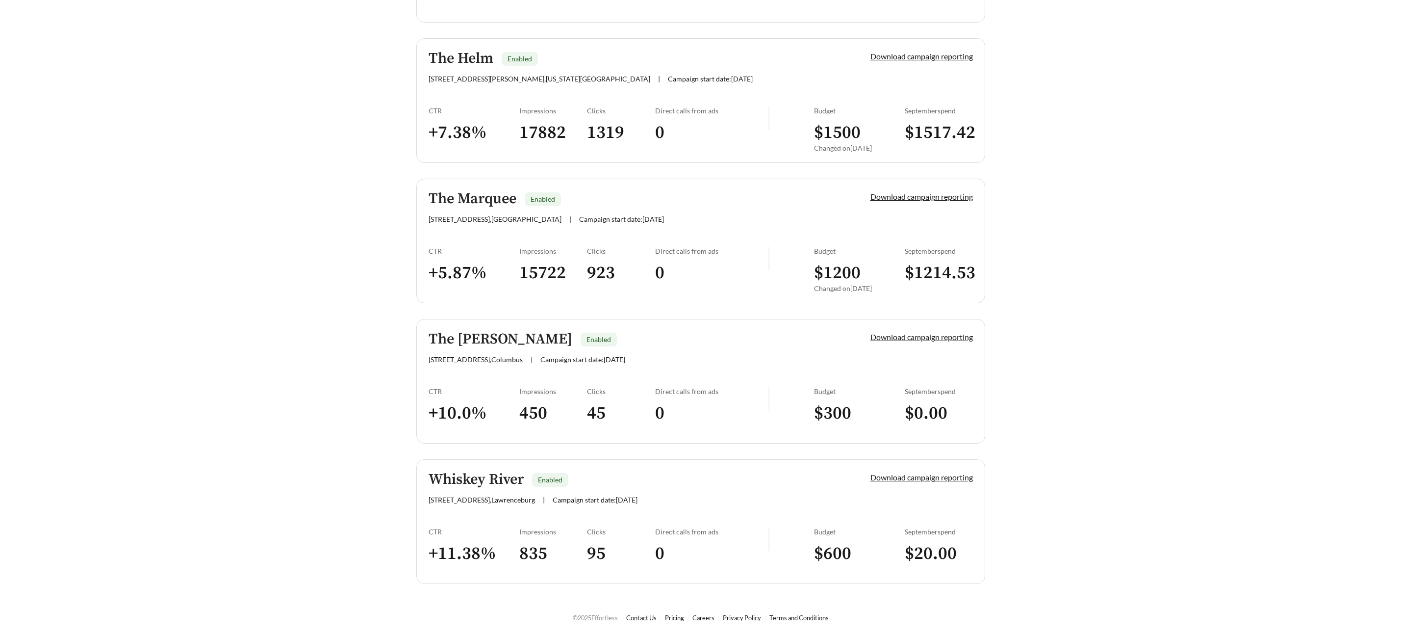
click at [468, 193] on h5 "The Marquee" at bounding box center [473, 199] width 88 height 16
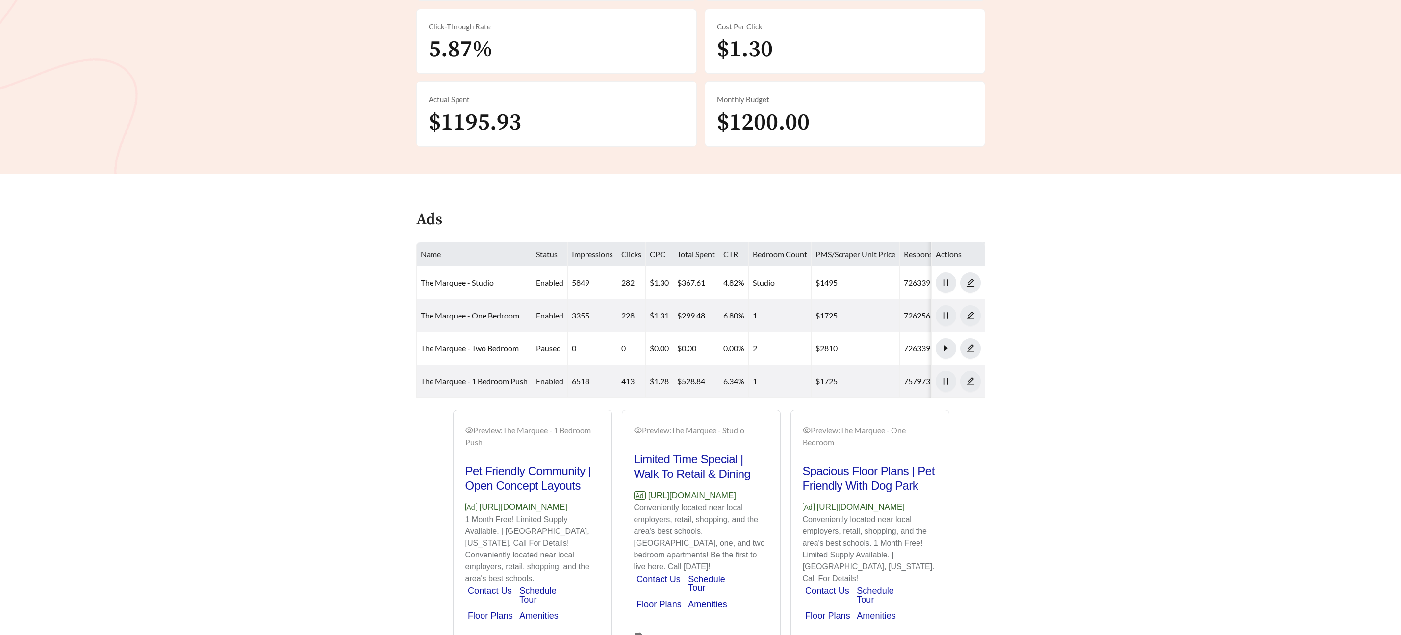
scroll to position [298, 0]
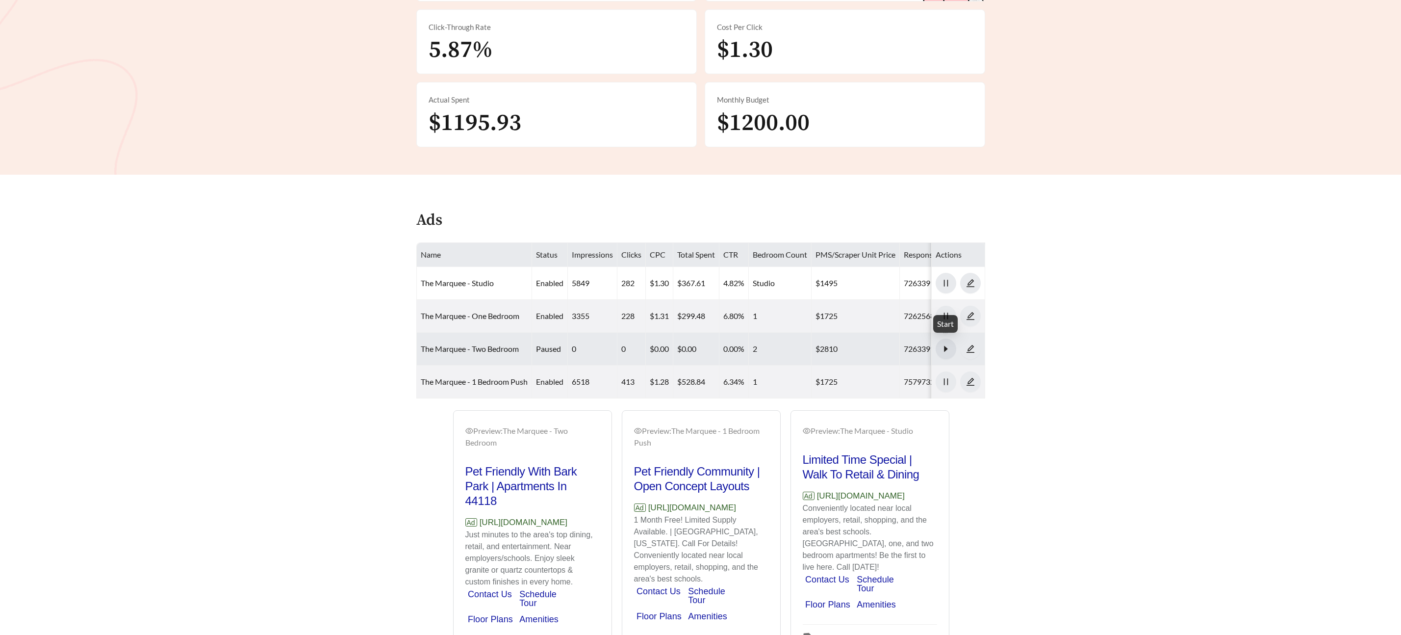
click at [948, 352] on icon "caret-right" at bounding box center [946, 348] width 9 height 9
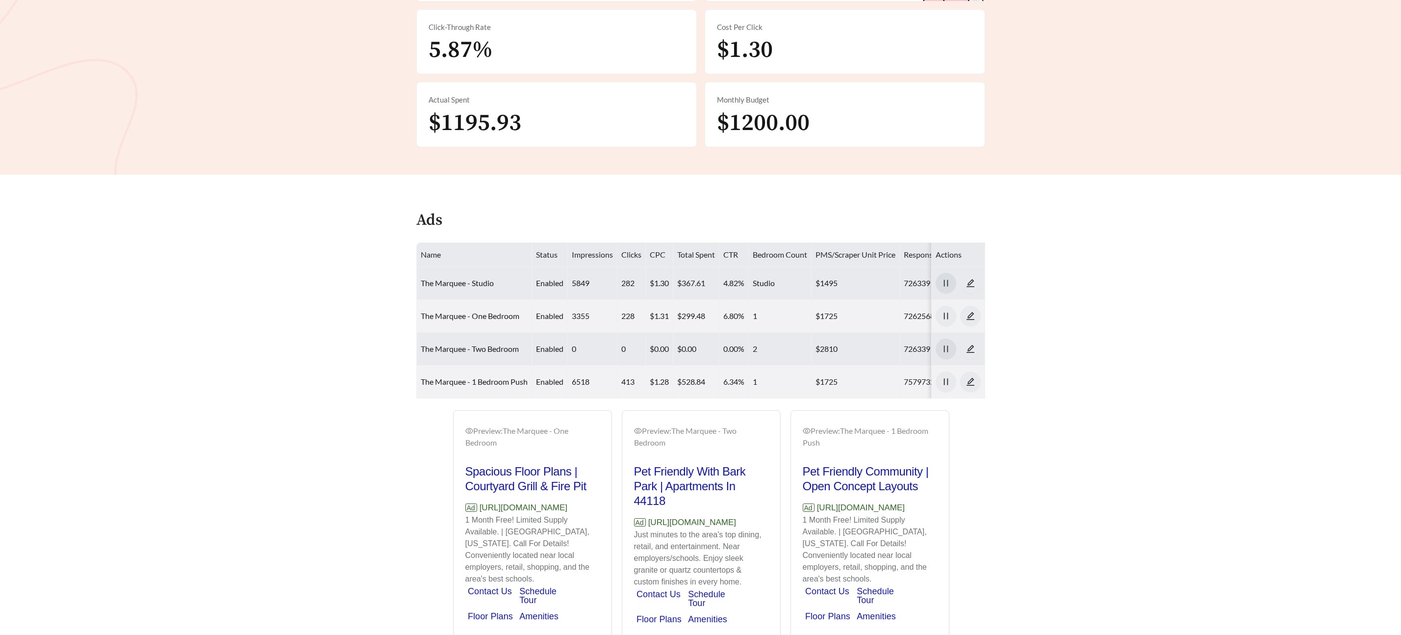
click at [952, 284] on span "pause" at bounding box center [946, 283] width 20 height 9
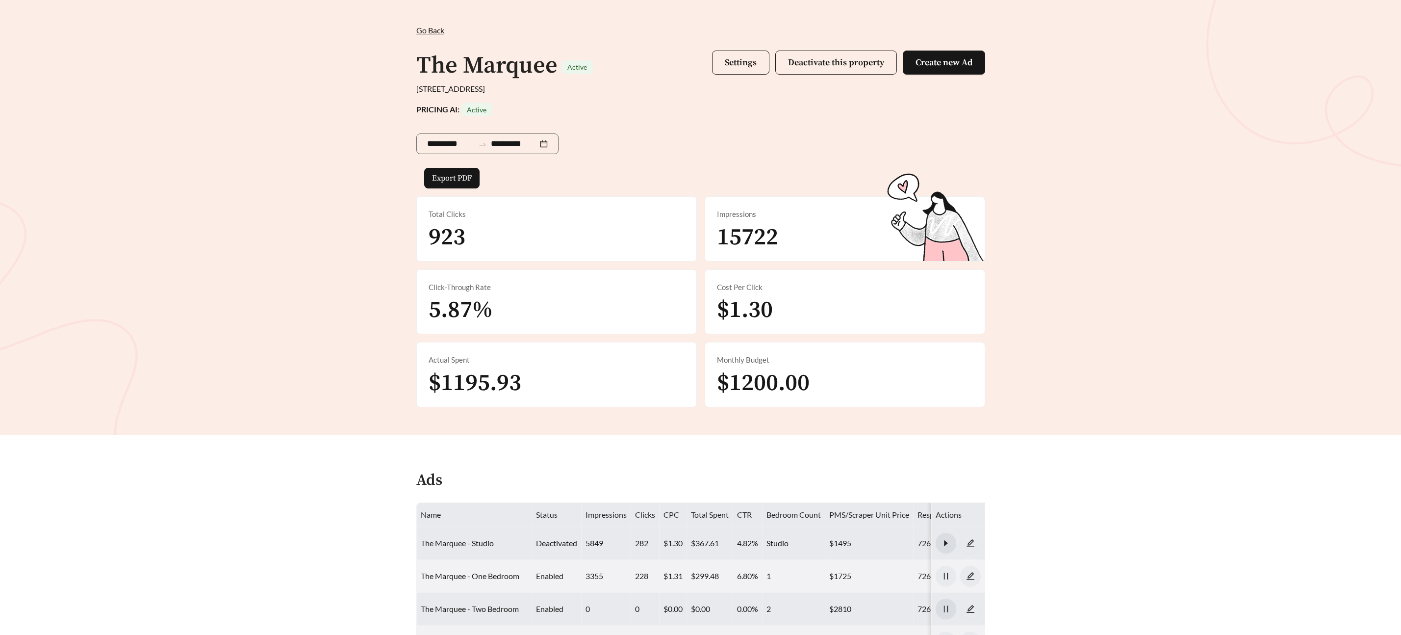
scroll to position [0, 0]
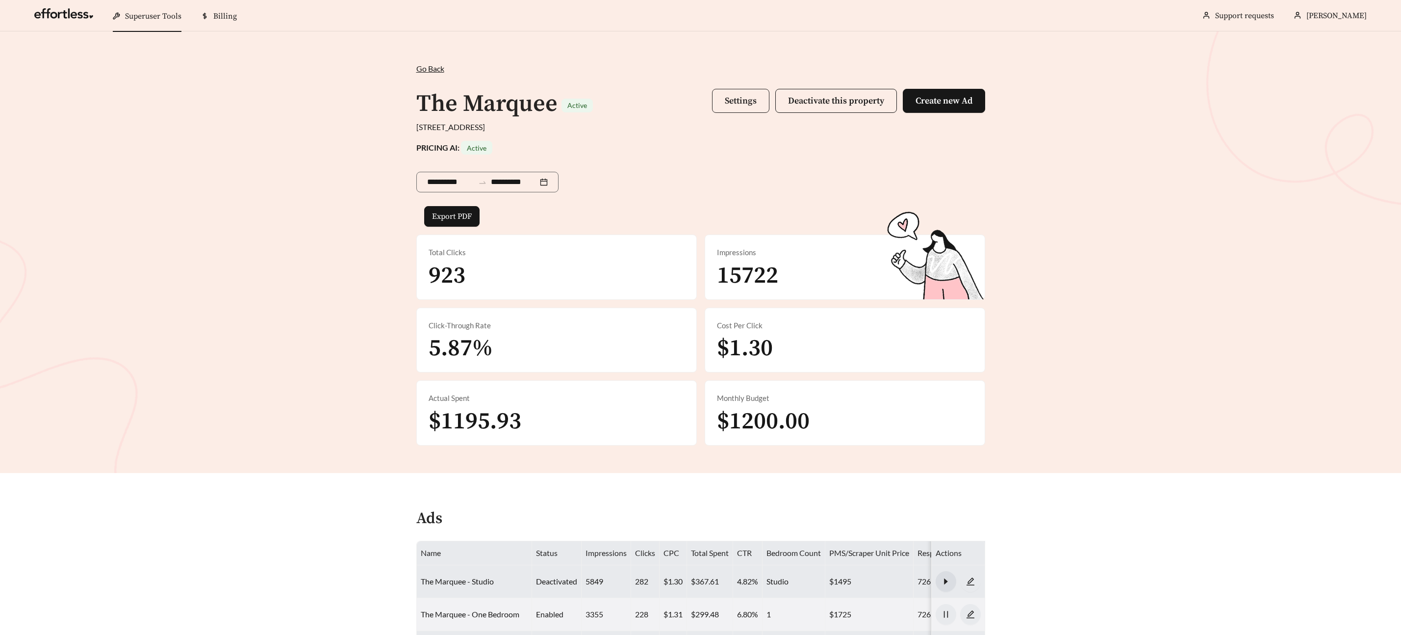
click at [726, 98] on span "Settings" at bounding box center [741, 100] width 32 height 11
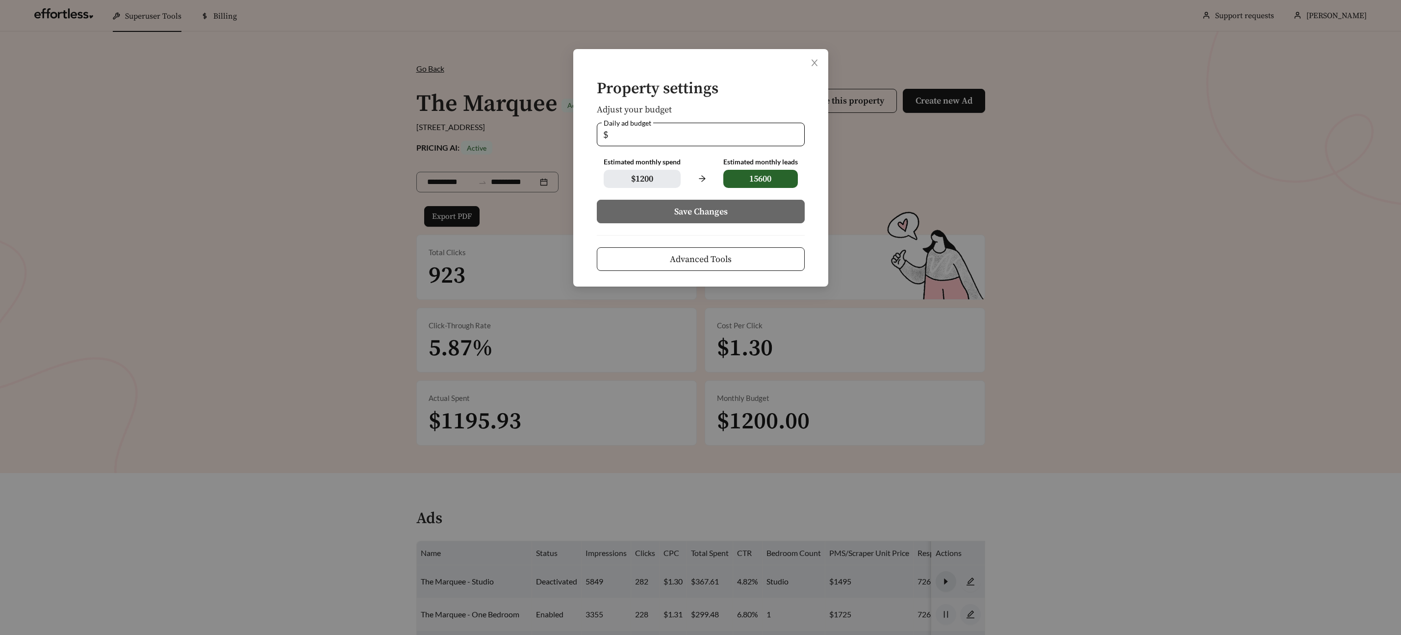
click at [726, 98] on form "Property settings Adjust your budget Daily ad budget $ ** Estimated monthly spe…" at bounding box center [701, 175] width 224 height 190
click at [680, 248] on button "Advanced Tools" at bounding box center [701, 259] width 208 height 24
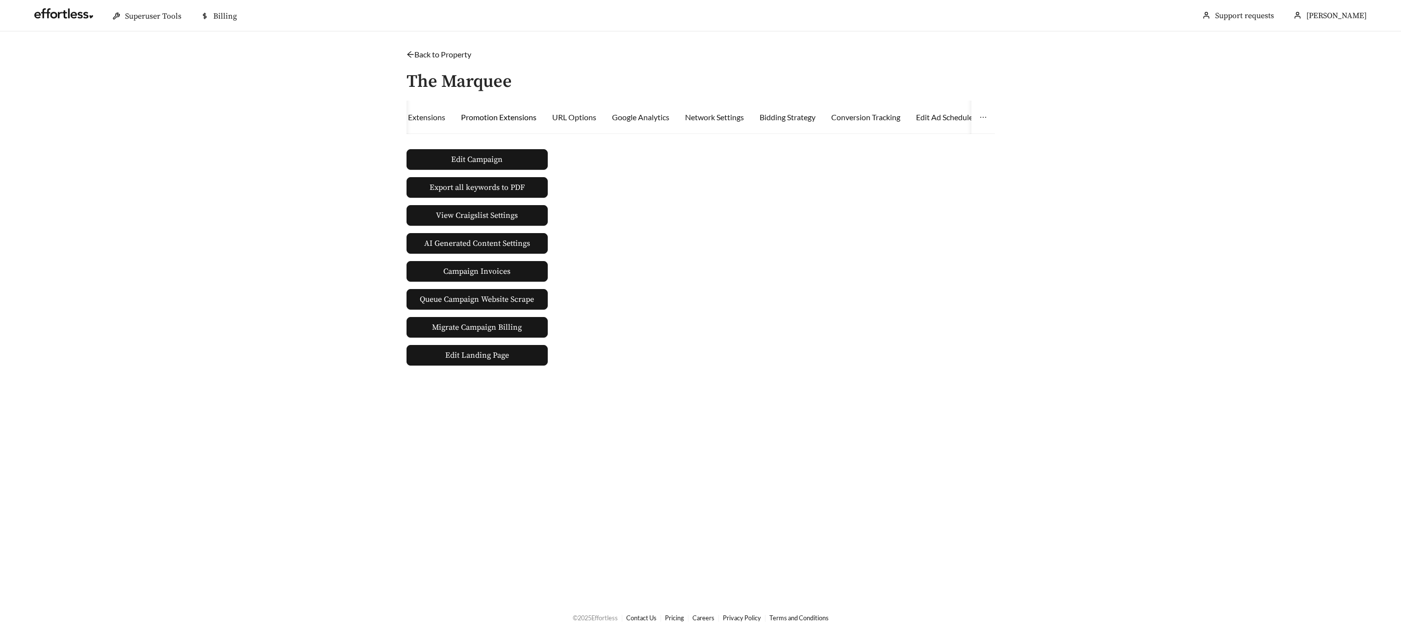
click at [495, 113] on div "Promotion Extensions" at bounding box center [499, 117] width 76 height 12
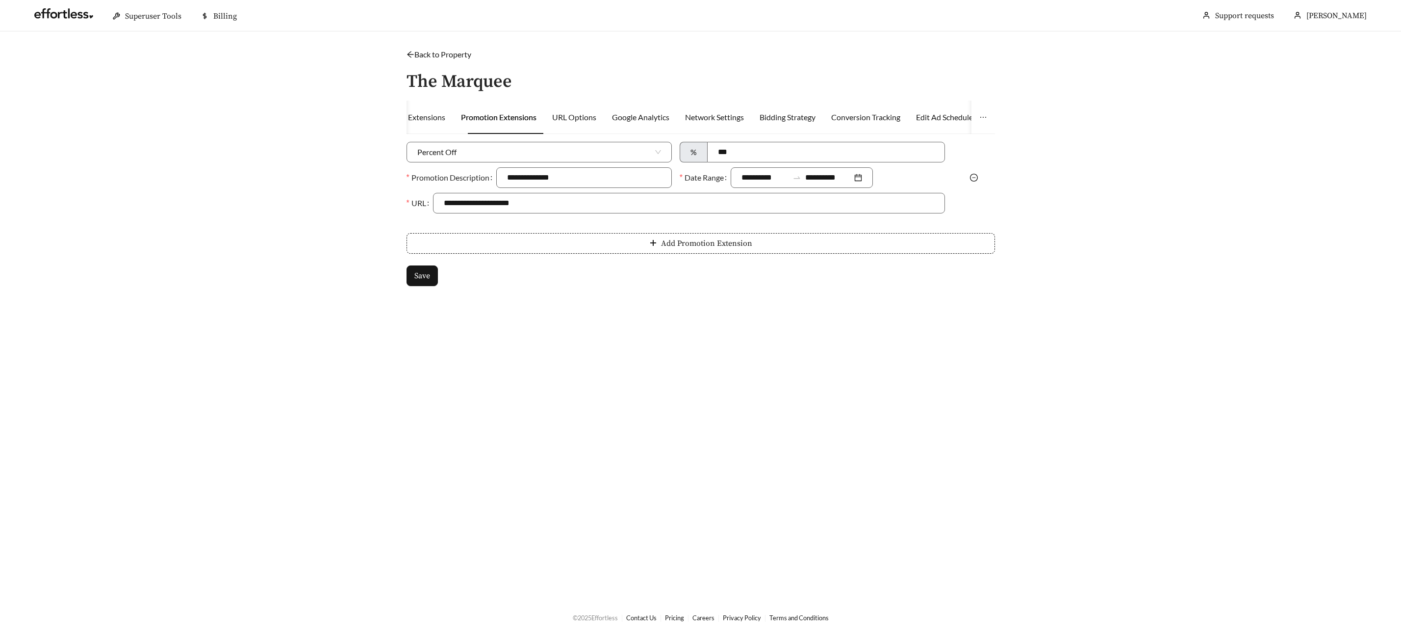
click at [971, 174] on icon "minus-circle" at bounding box center [974, 178] width 8 height 8
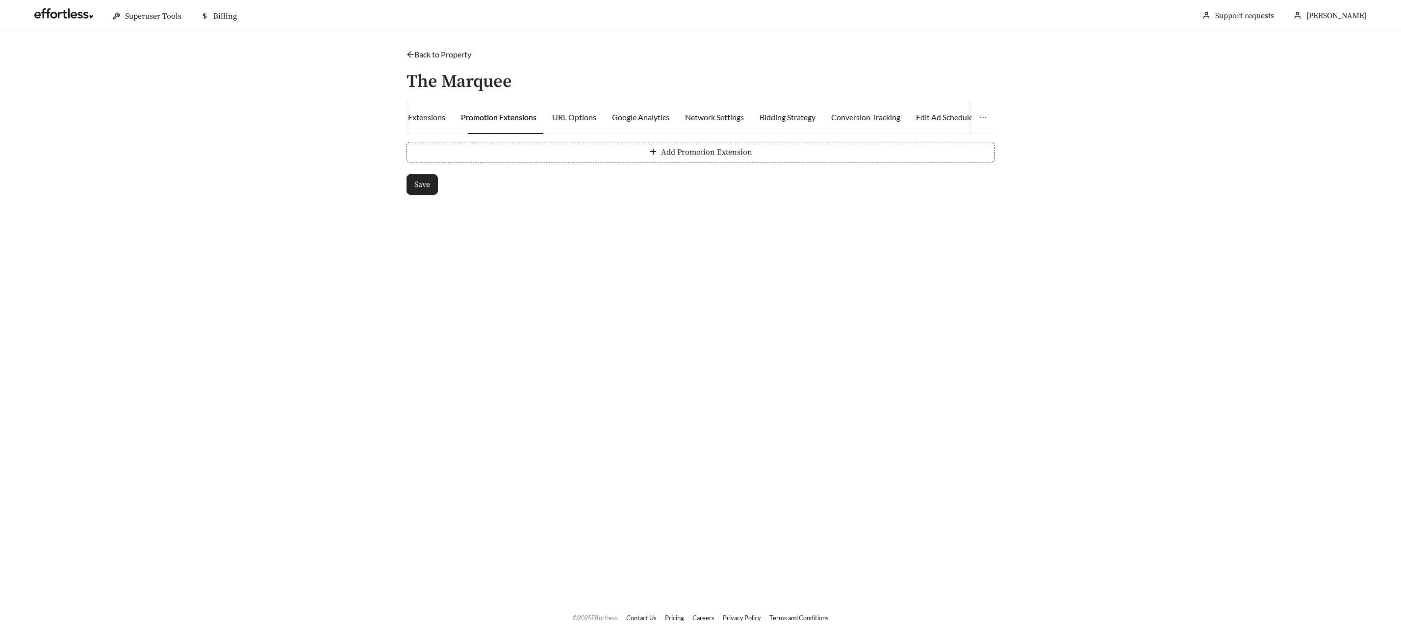
click at [418, 179] on span "Save" at bounding box center [422, 185] width 16 height 12
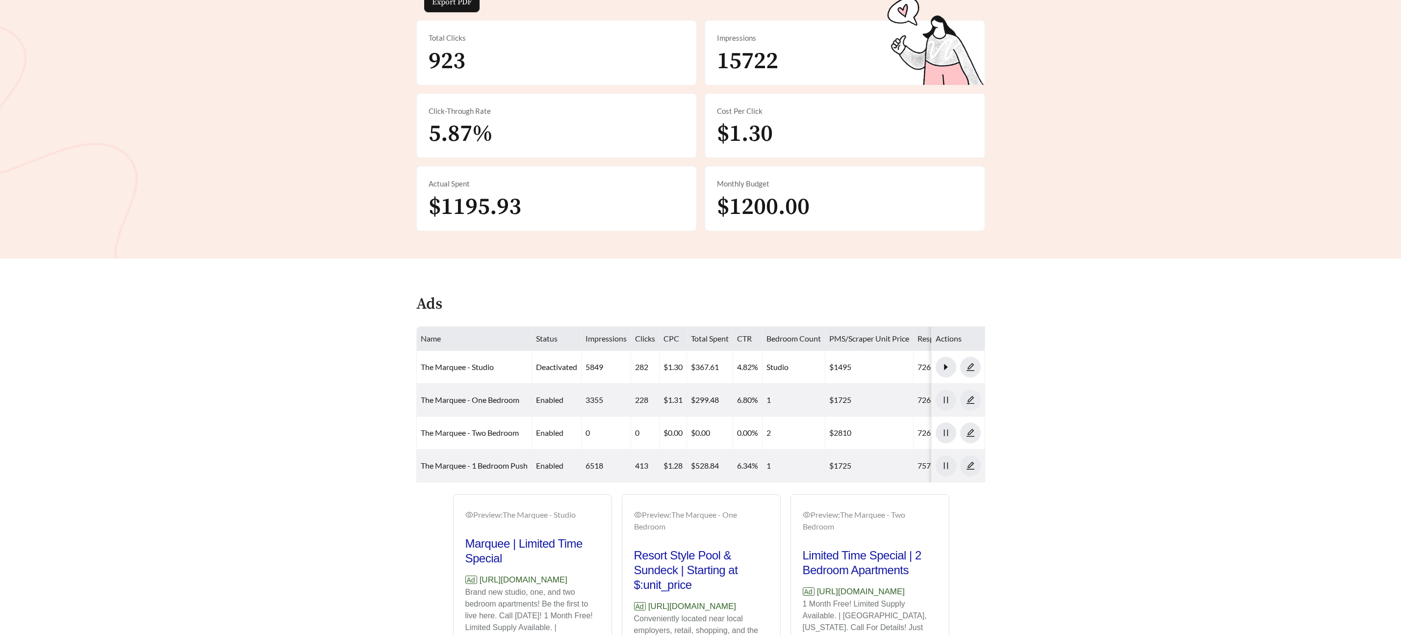
scroll to position [172, 0]
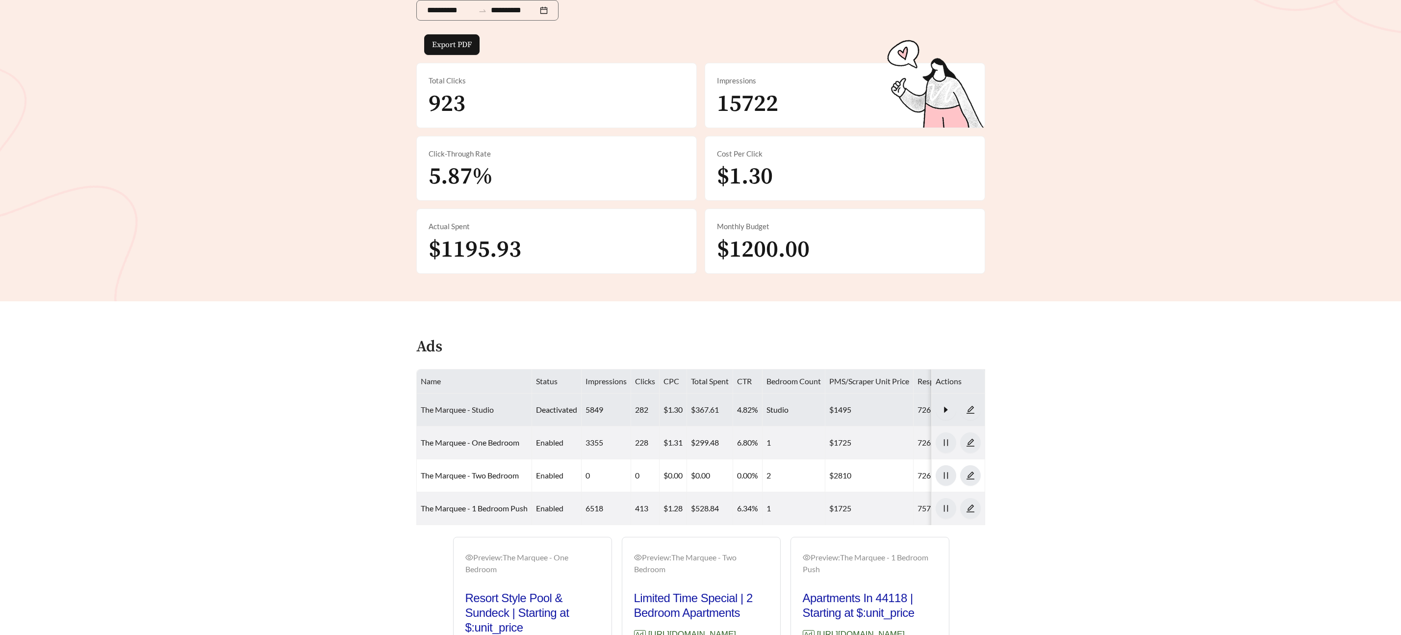
click at [461, 406] on link "The Marquee - Studio" at bounding box center [457, 409] width 73 height 9
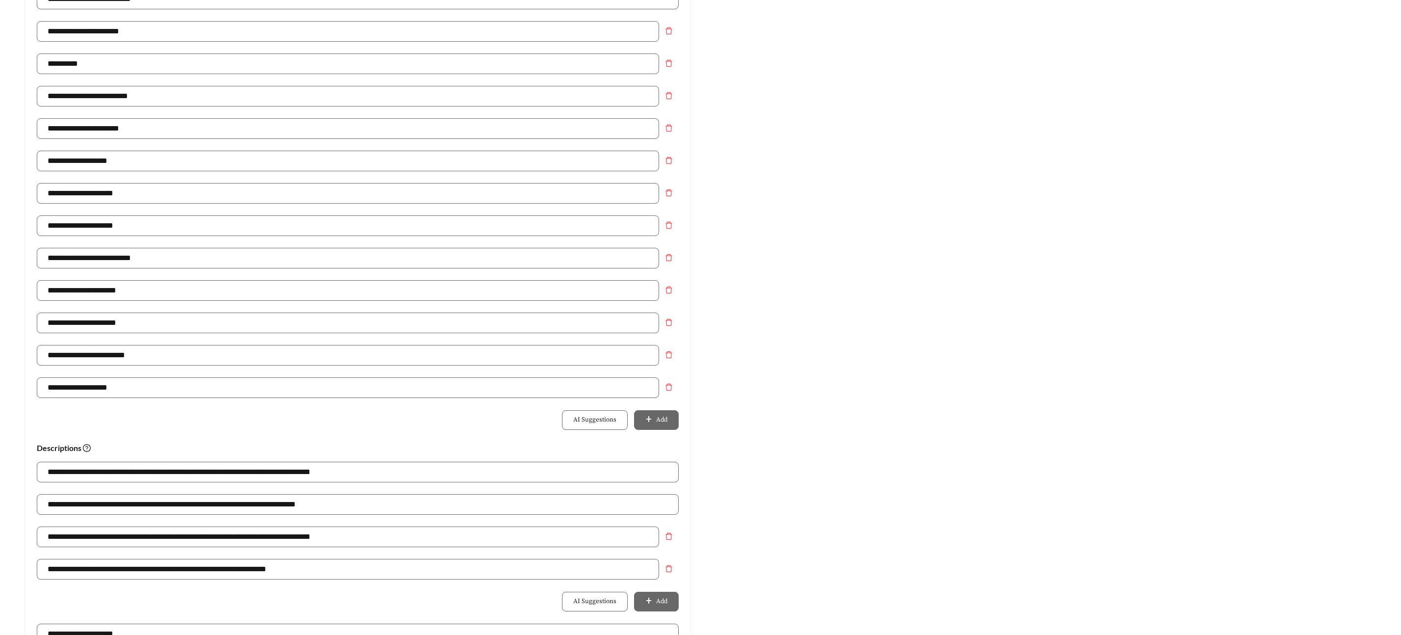
scroll to position [331, 0]
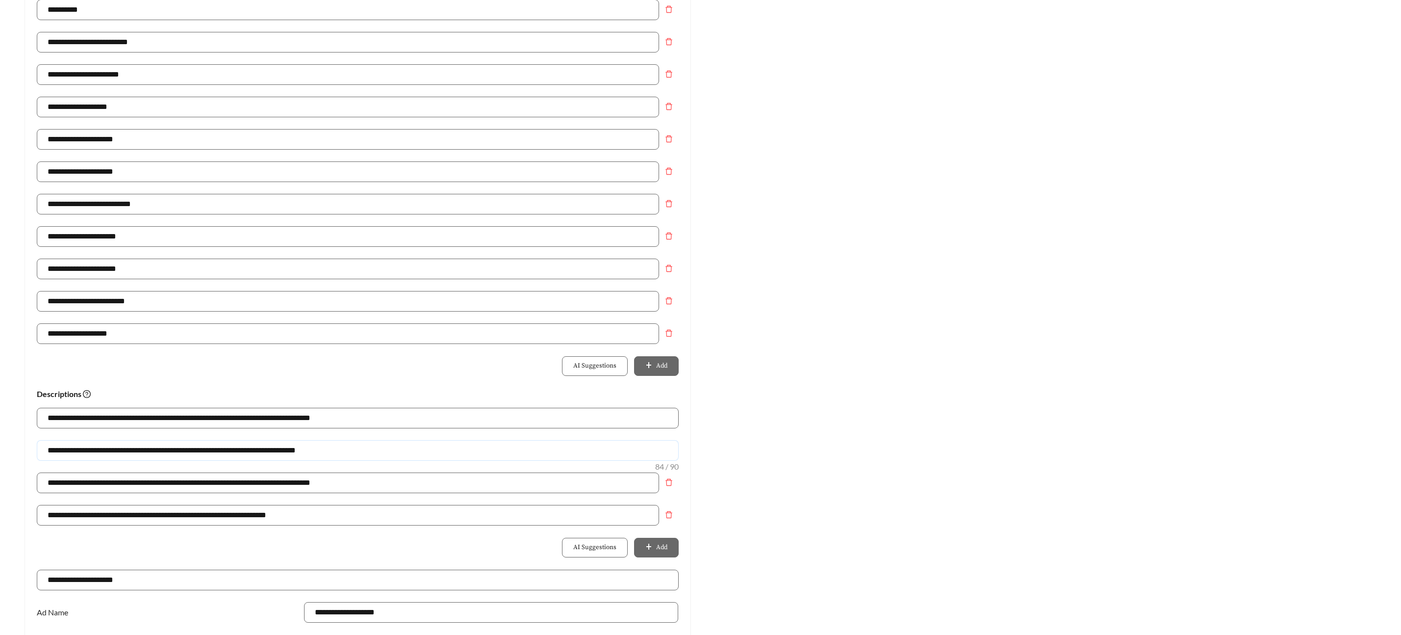
click at [186, 452] on input "**********" at bounding box center [358, 450] width 642 height 21
drag, startPoint x: 184, startPoint y: 452, endPoint x: 0, endPoint y: 450, distance: 183.9
click at [0, 450] on main "**********" at bounding box center [700, 268] width 1401 height 1137
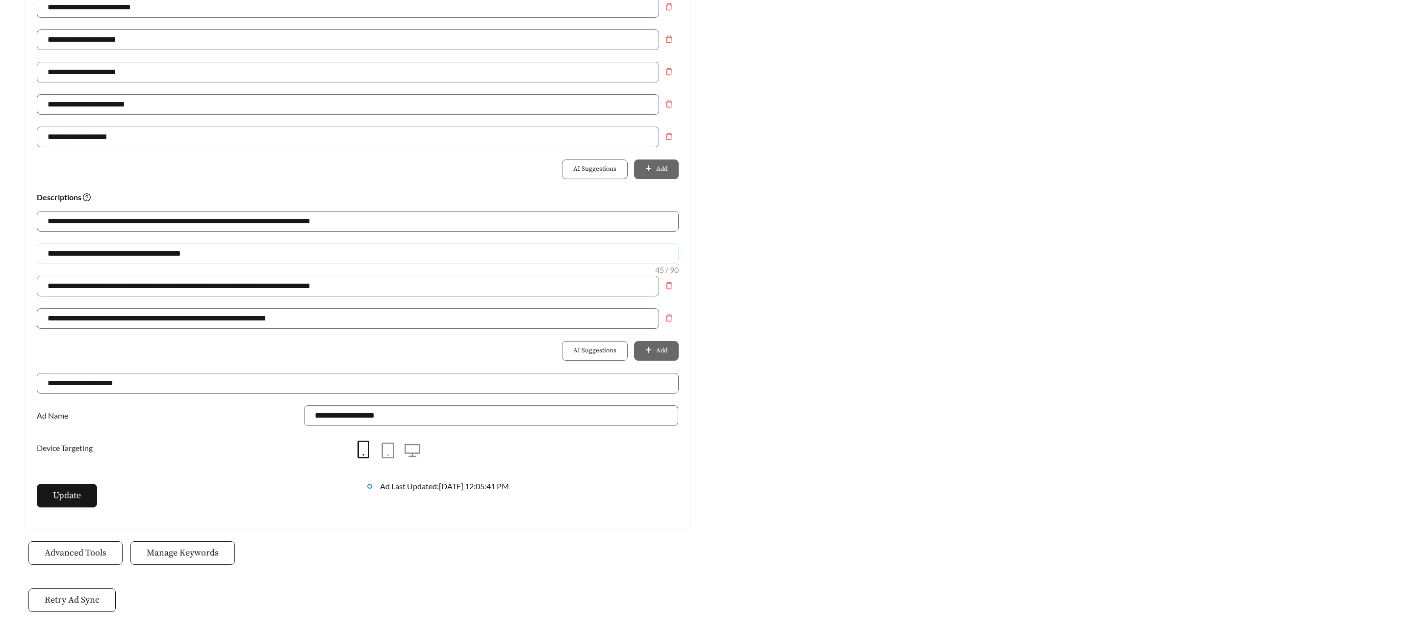
scroll to position [537, 0]
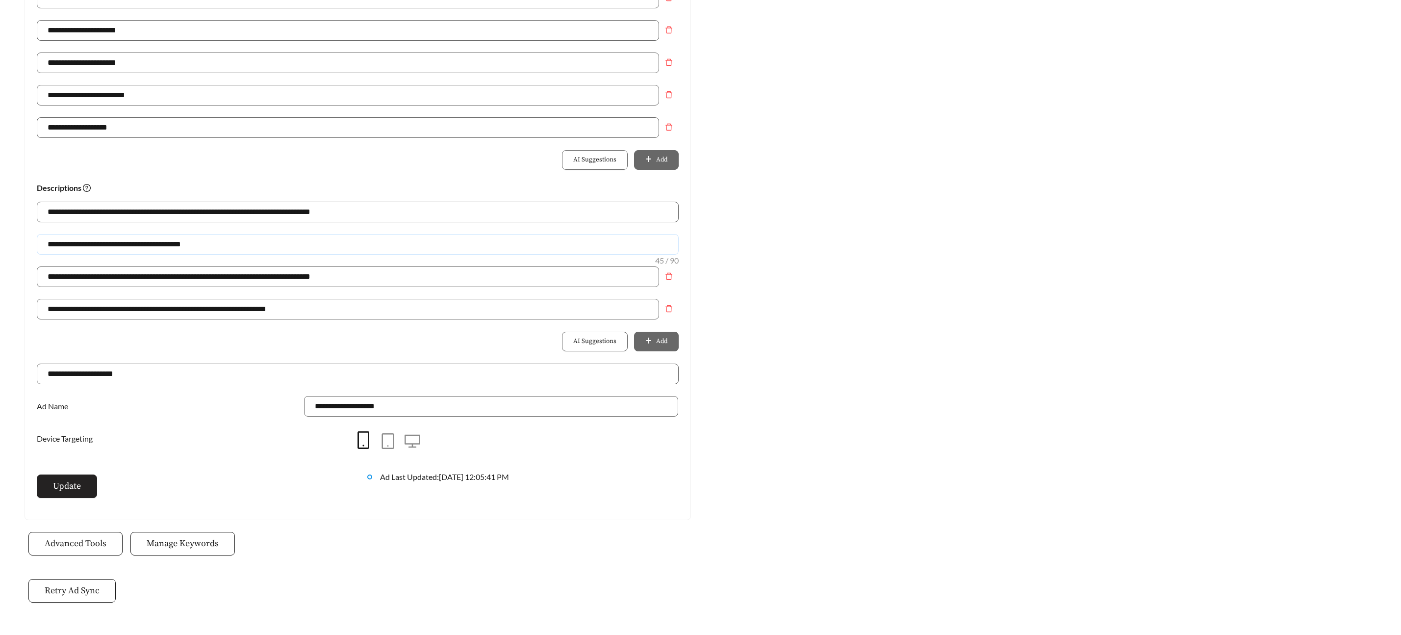
type input "**********"
drag, startPoint x: 88, startPoint y: 481, endPoint x: 109, endPoint y: 448, distance: 38.4
click at [88, 481] on button "Update" at bounding box center [67, 486] width 60 height 24
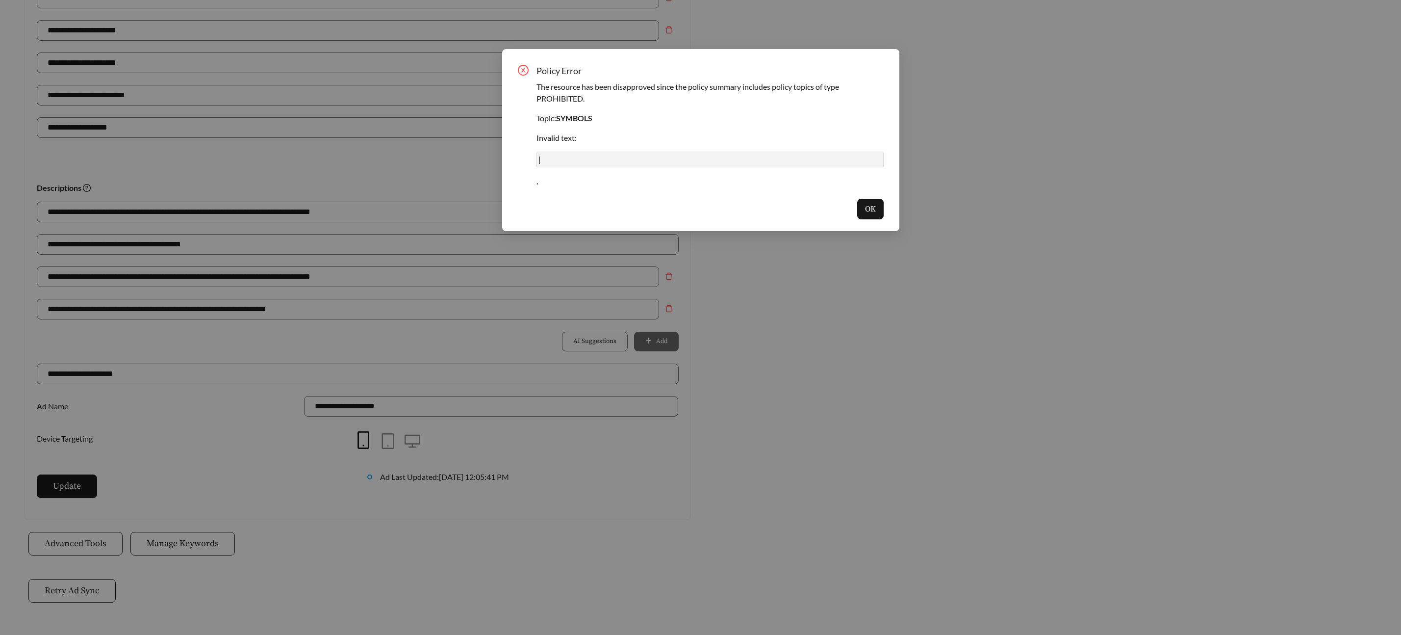
scroll to position [172, 0]
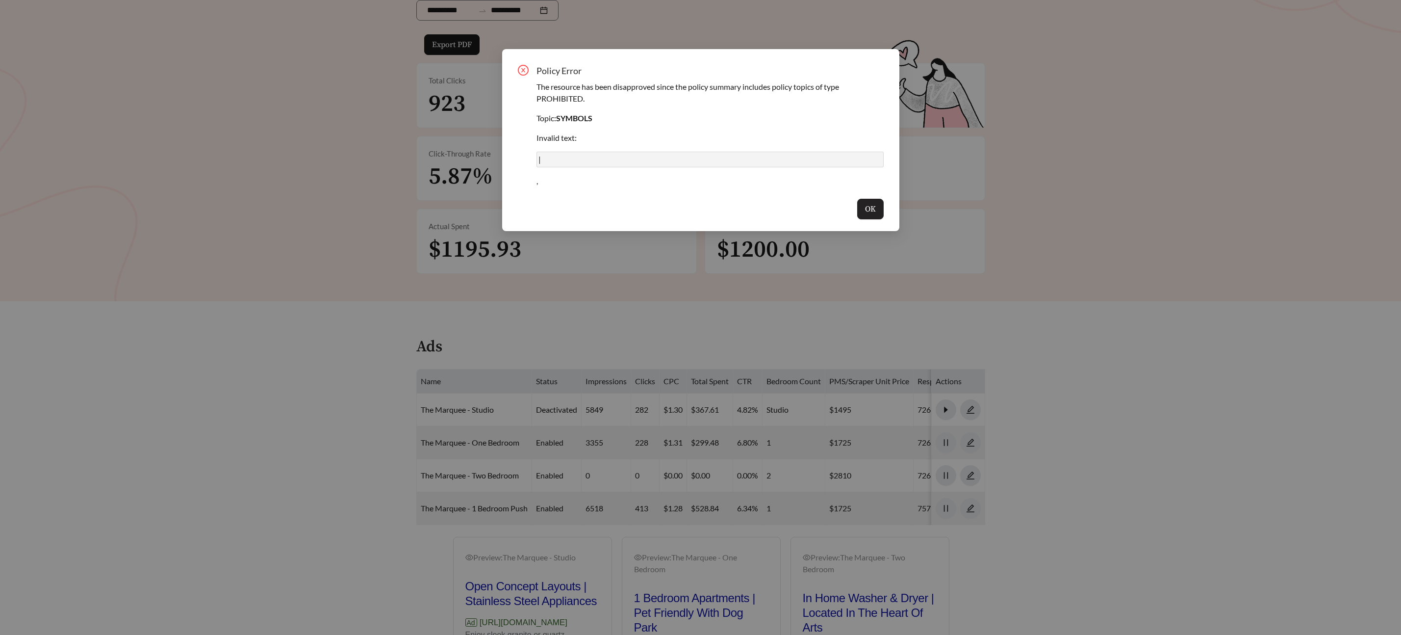
click at [868, 215] on span "OK" at bounding box center [870, 209] width 11 height 12
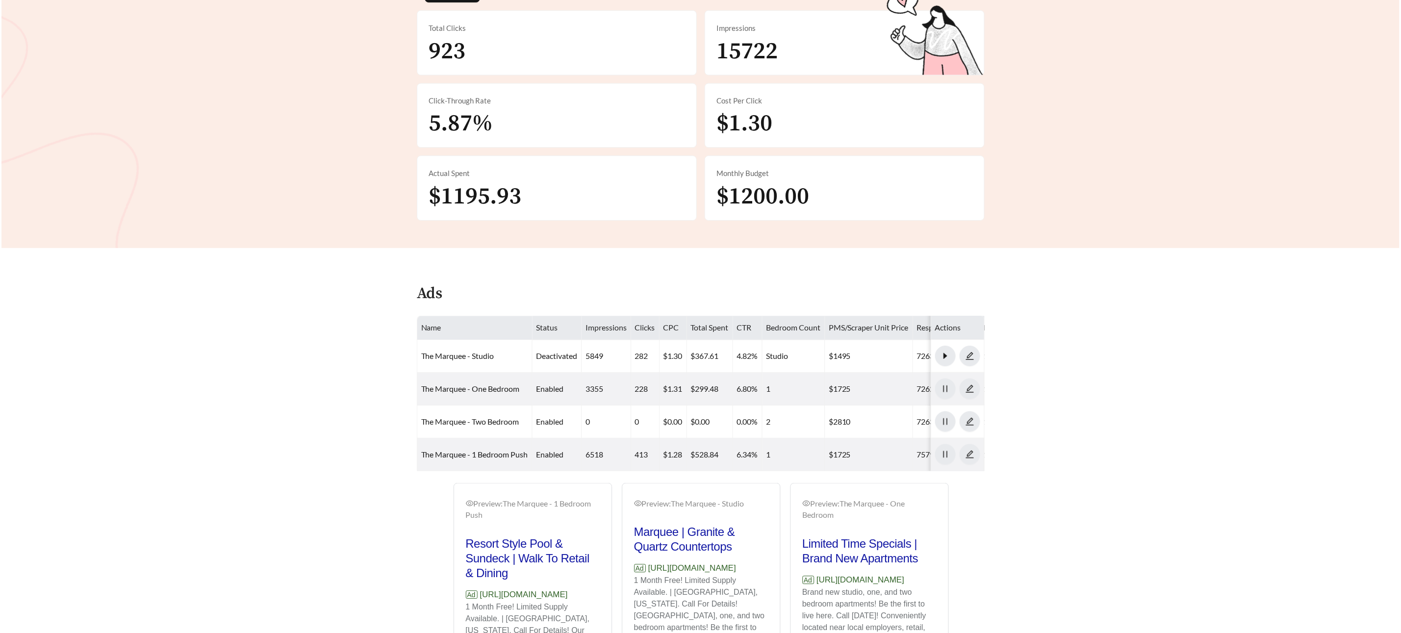
scroll to position [225, 0]
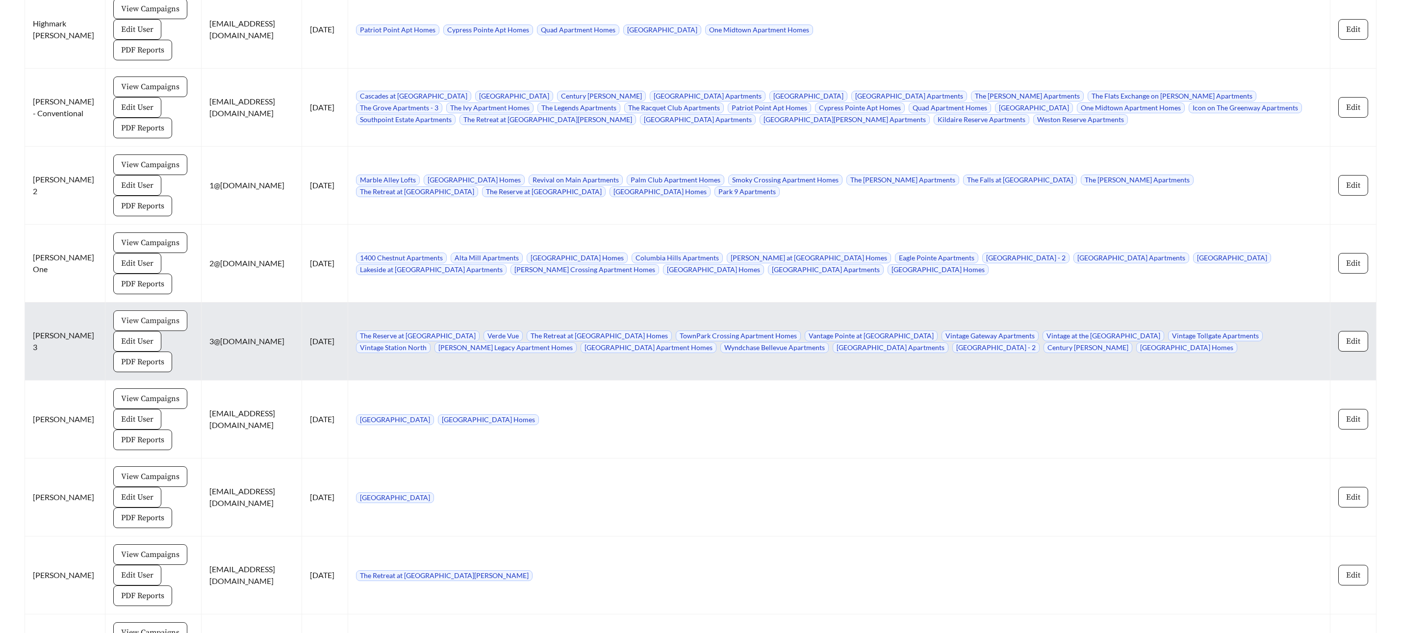
click at [127, 315] on span "View Campaigns" at bounding box center [150, 321] width 58 height 12
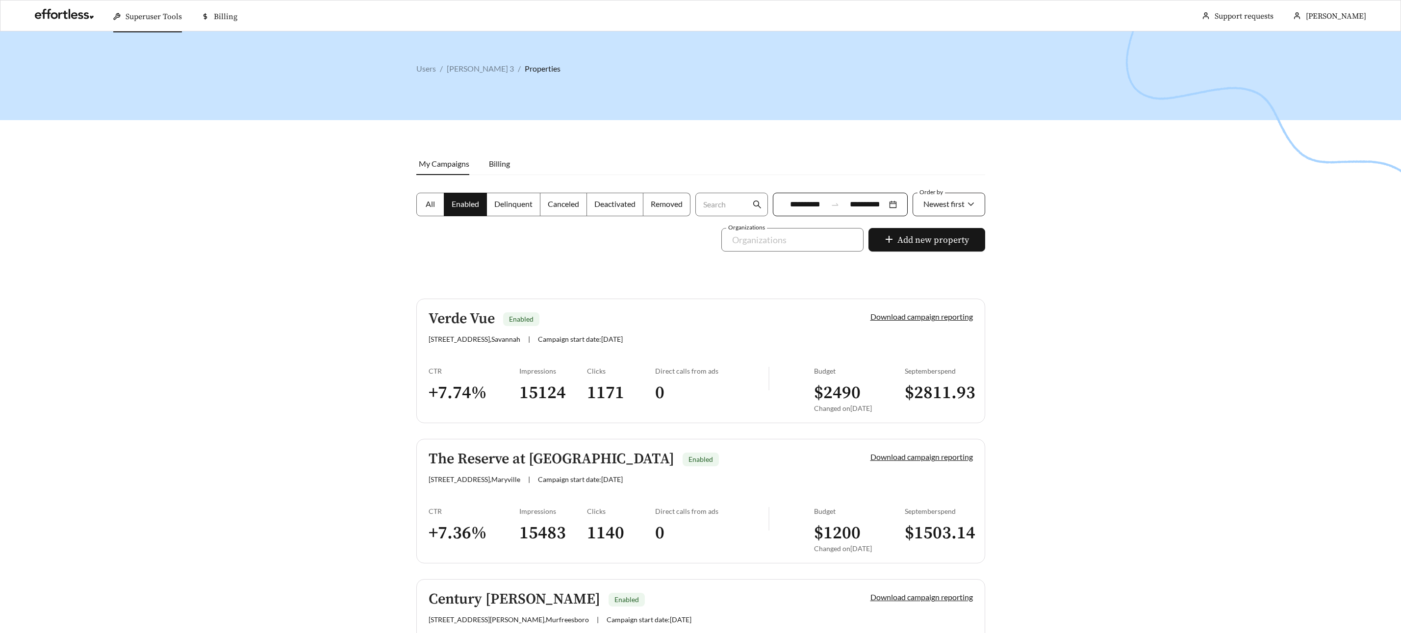
drag, startPoint x: 956, startPoint y: 207, endPoint x: 970, endPoint y: 206, distance: 13.3
click at [956, 207] on span "Newest first" at bounding box center [943, 203] width 41 height 9
click at [931, 255] on span "A-Z" at bounding box center [929, 259] width 13 height 9
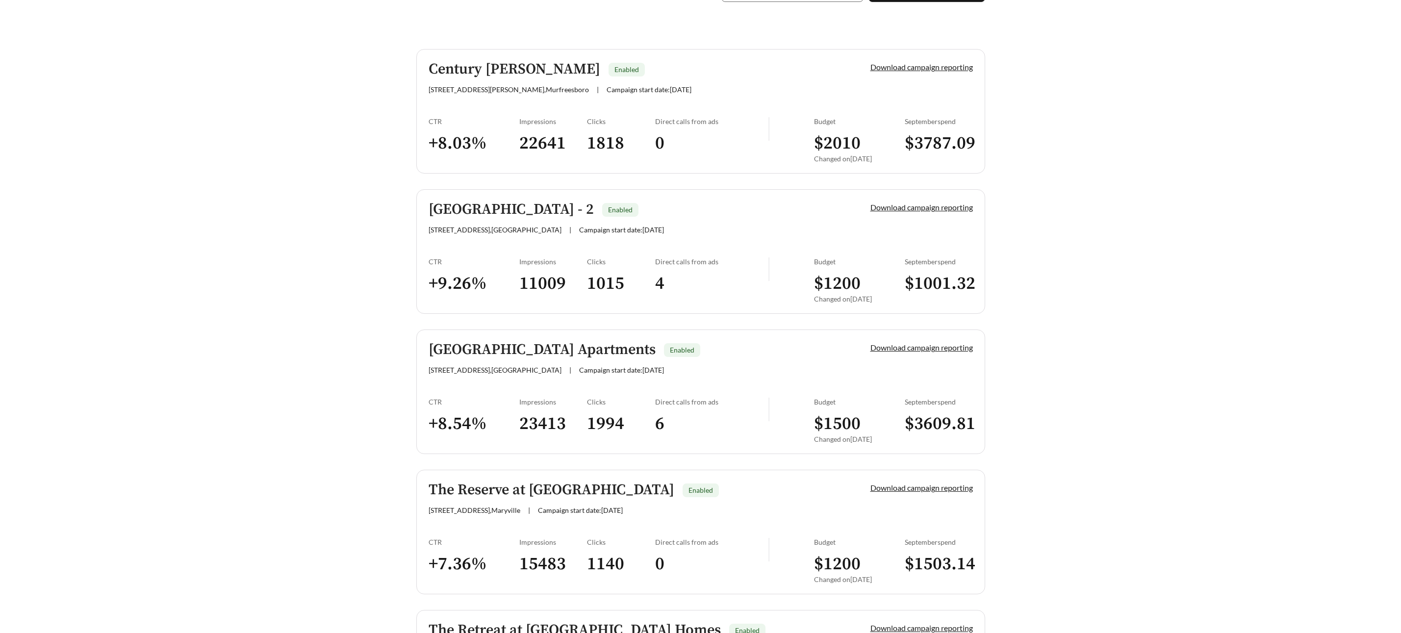
scroll to position [232, 0]
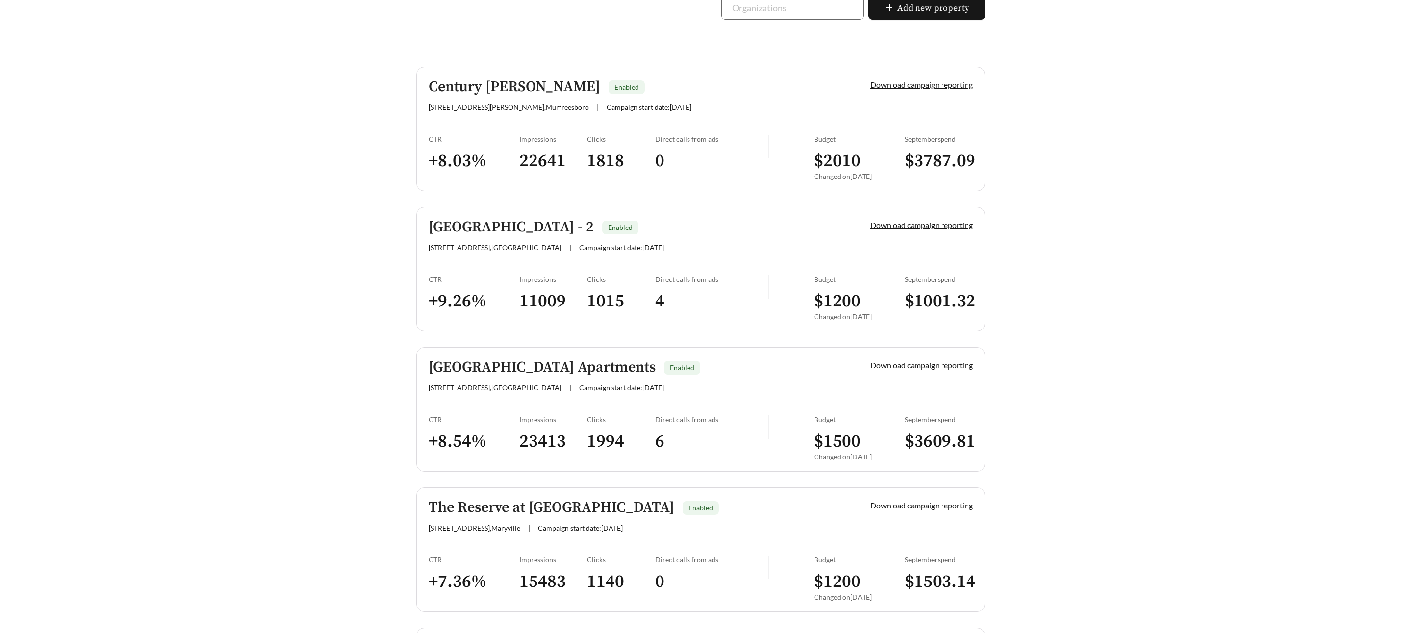
click at [532, 365] on h5 "[GEOGRAPHIC_DATA] Apartments" at bounding box center [542, 367] width 227 height 16
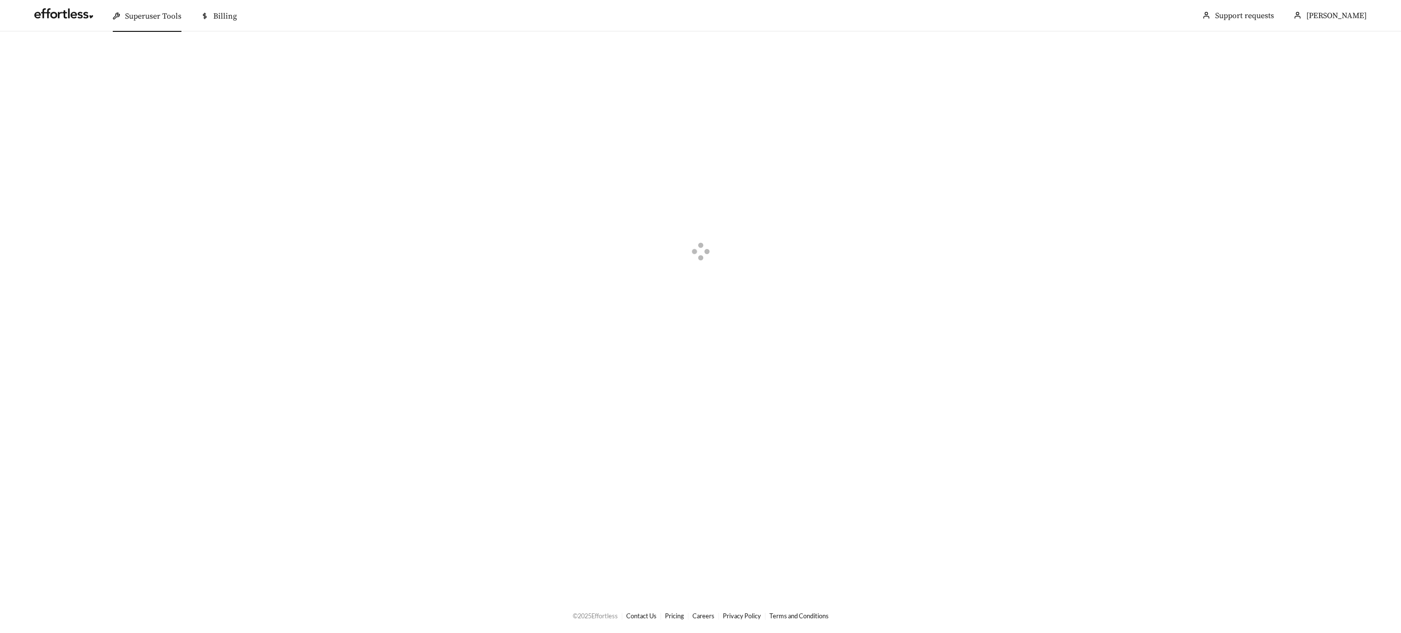
click at [532, 365] on div at bounding box center [700, 252] width 1401 height 443
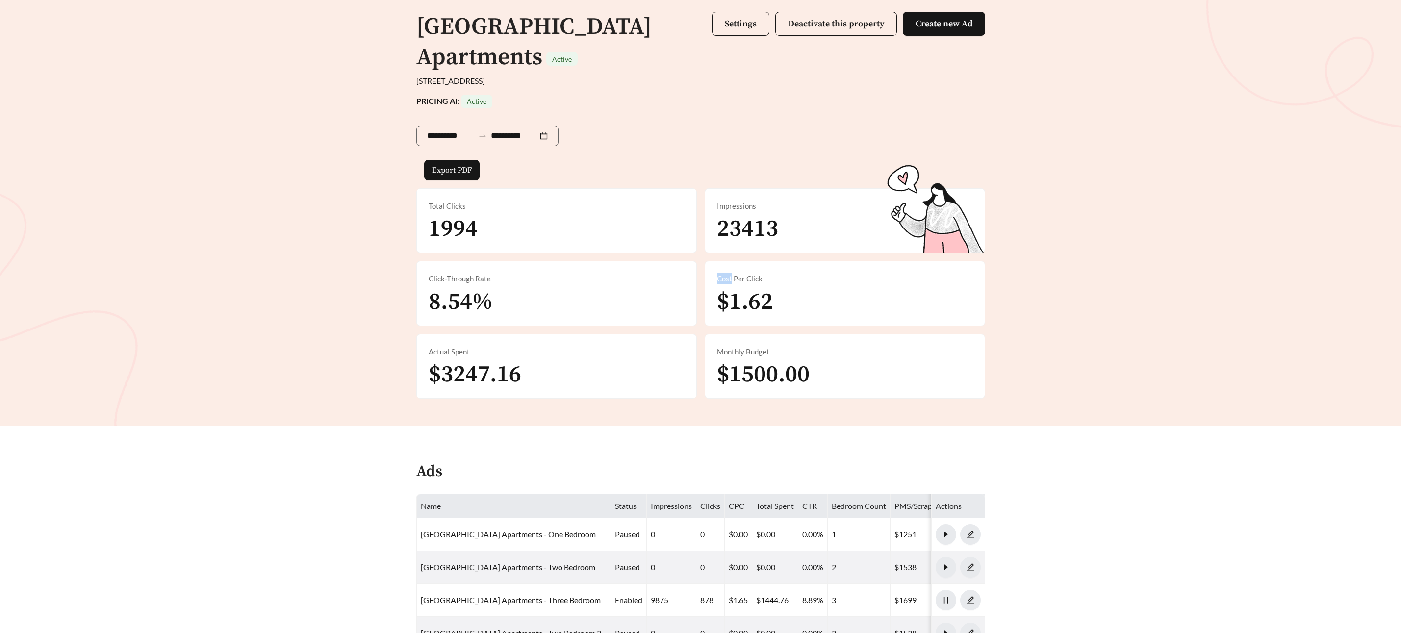
click at [1132, 259] on div "**********" at bounding box center [700, 190] width 1401 height 472
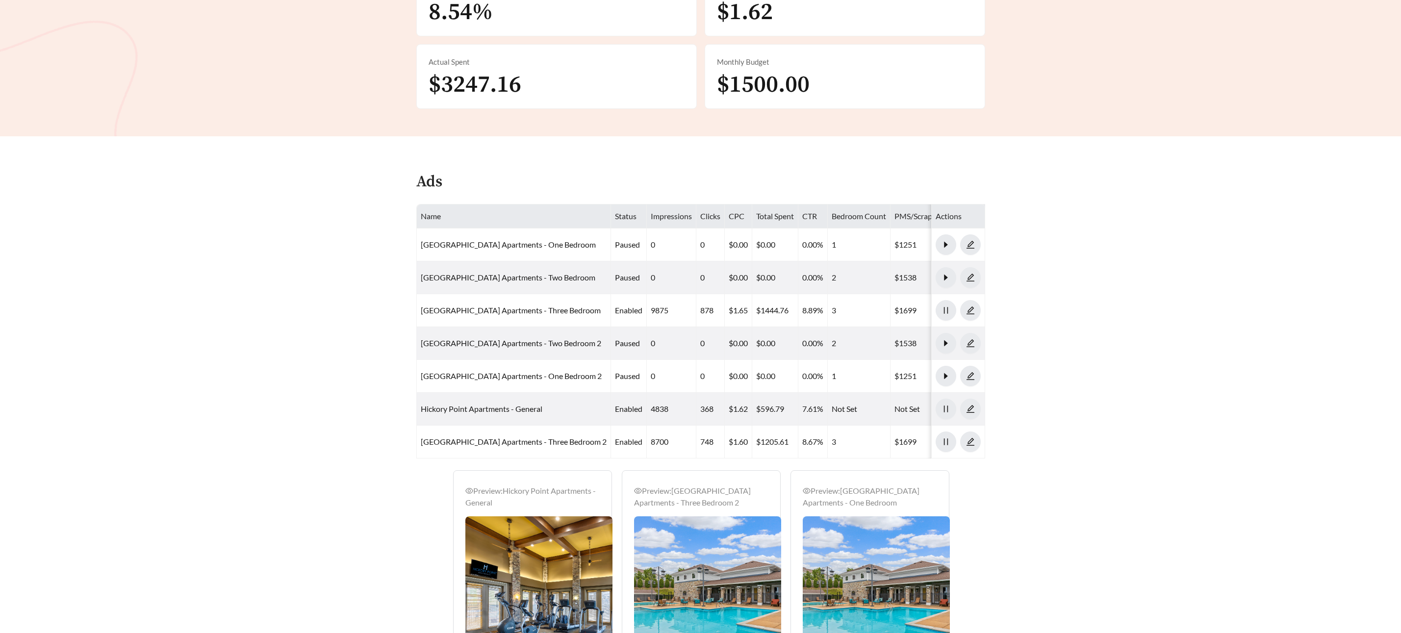
scroll to position [370, 0]
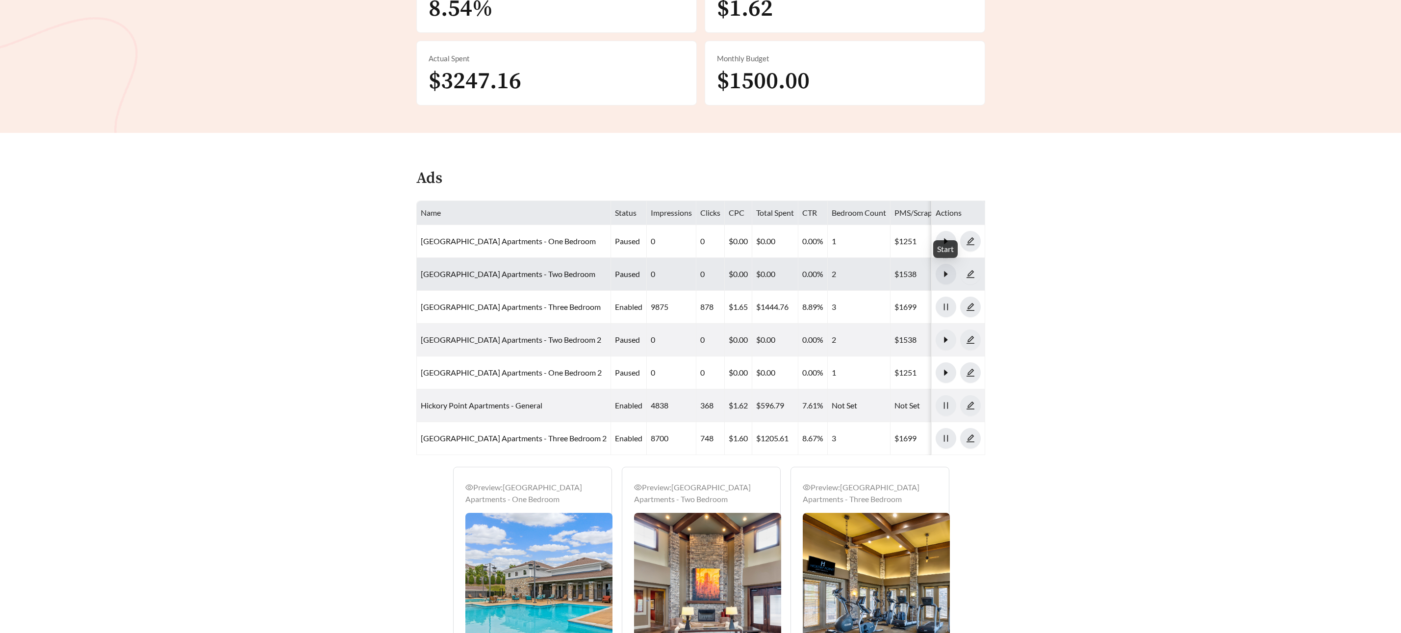
click at [944, 276] on icon "caret-right" at bounding box center [945, 274] width 3 height 6
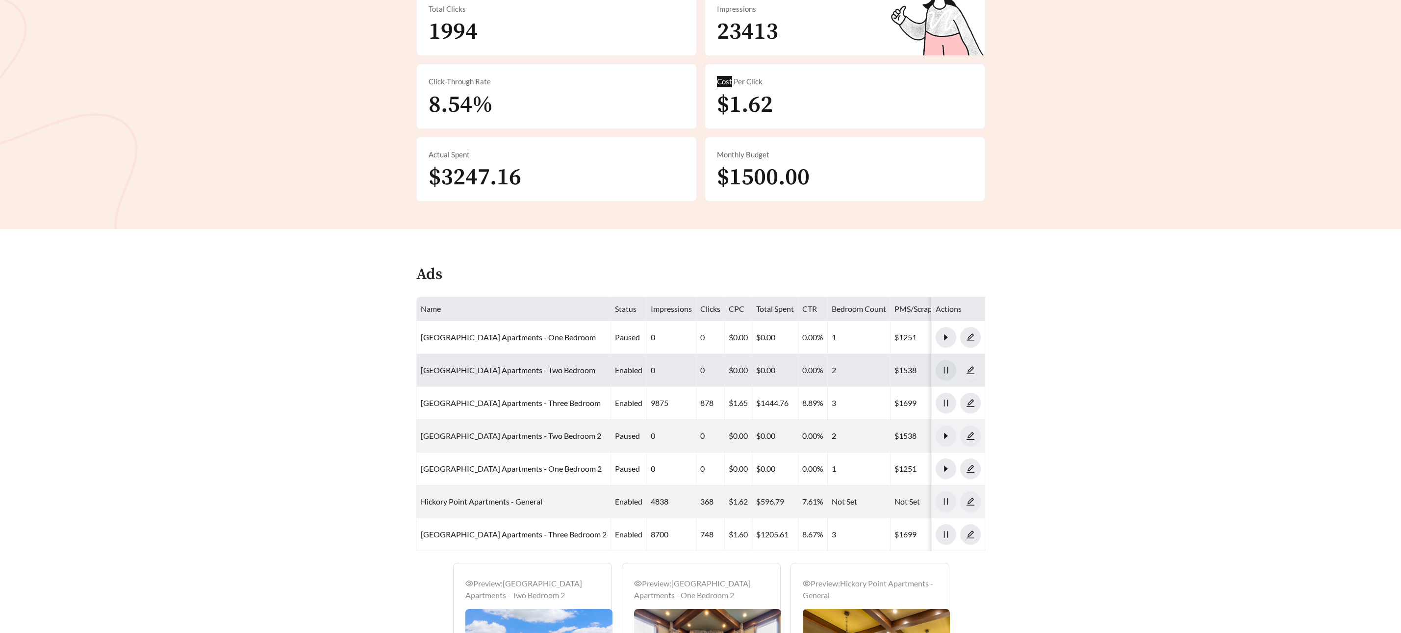
scroll to position [275, 0]
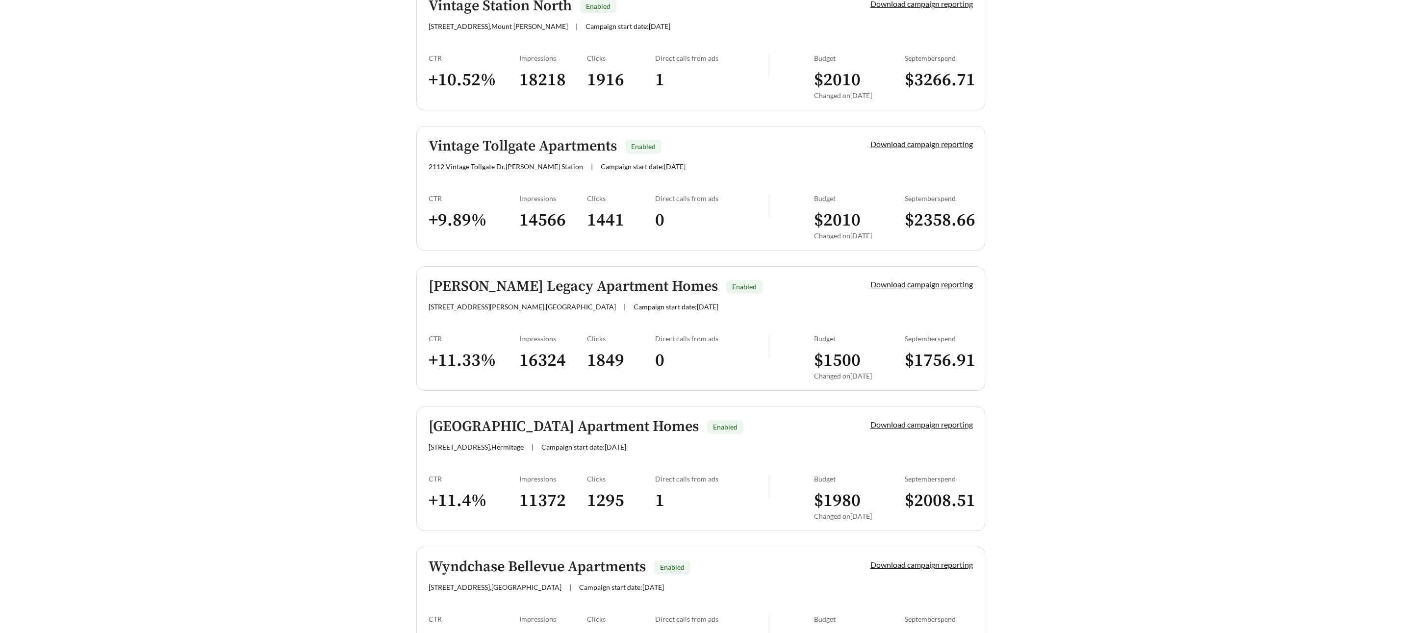
scroll to position [1805, 0]
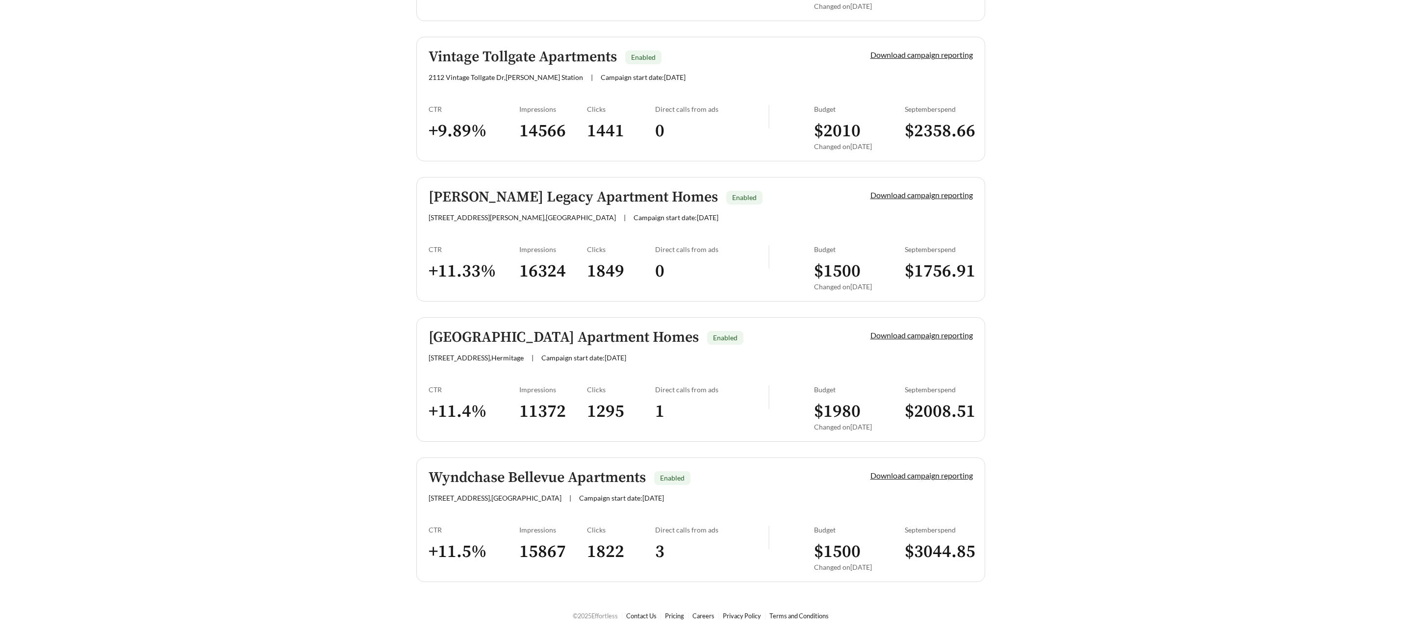
click at [536, 335] on h5 "[GEOGRAPHIC_DATA] Apartment Homes" at bounding box center [564, 338] width 270 height 16
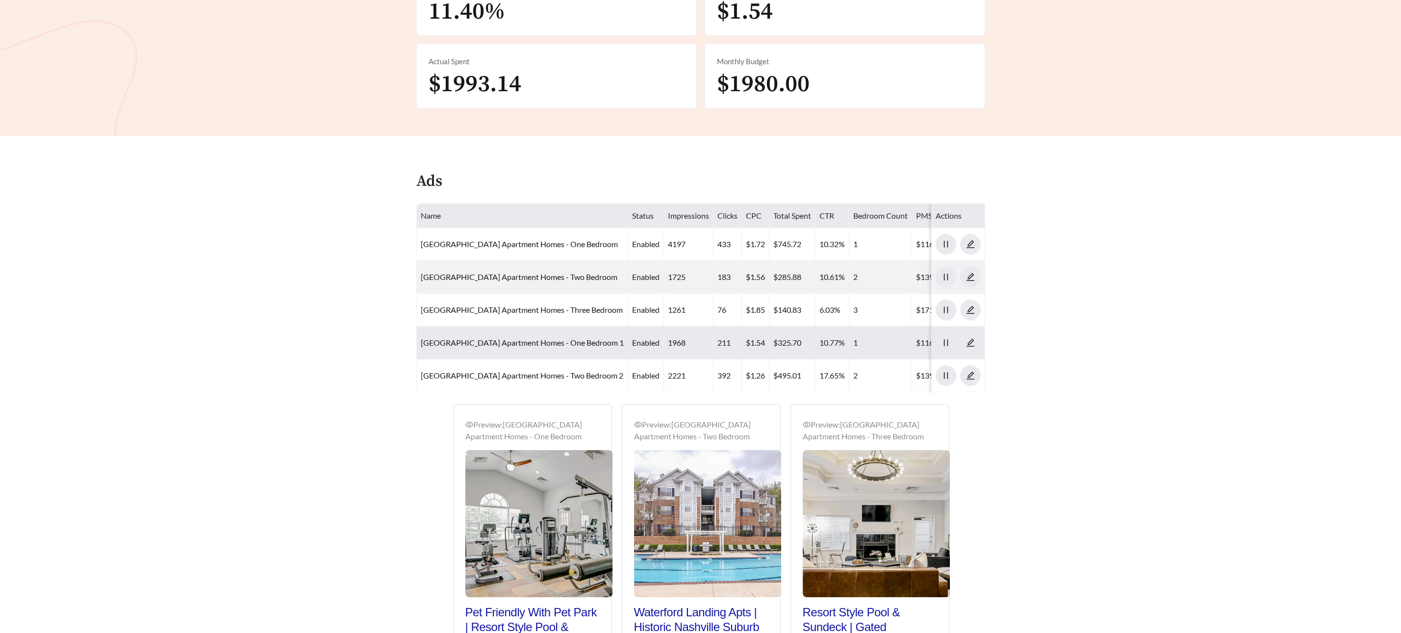
scroll to position [435, 0]
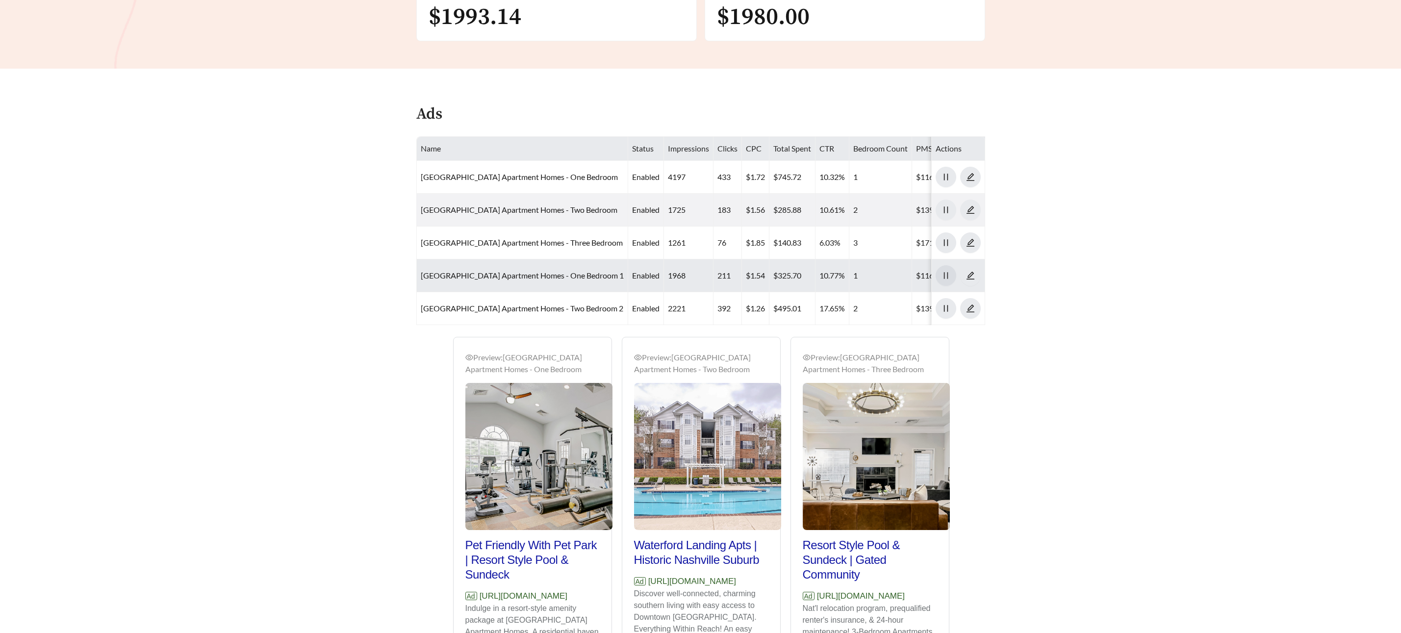
click at [946, 273] on icon "pause" at bounding box center [946, 275] width 9 height 9
click at [945, 273] on icon "loading" at bounding box center [945, 275] width 11 height 11
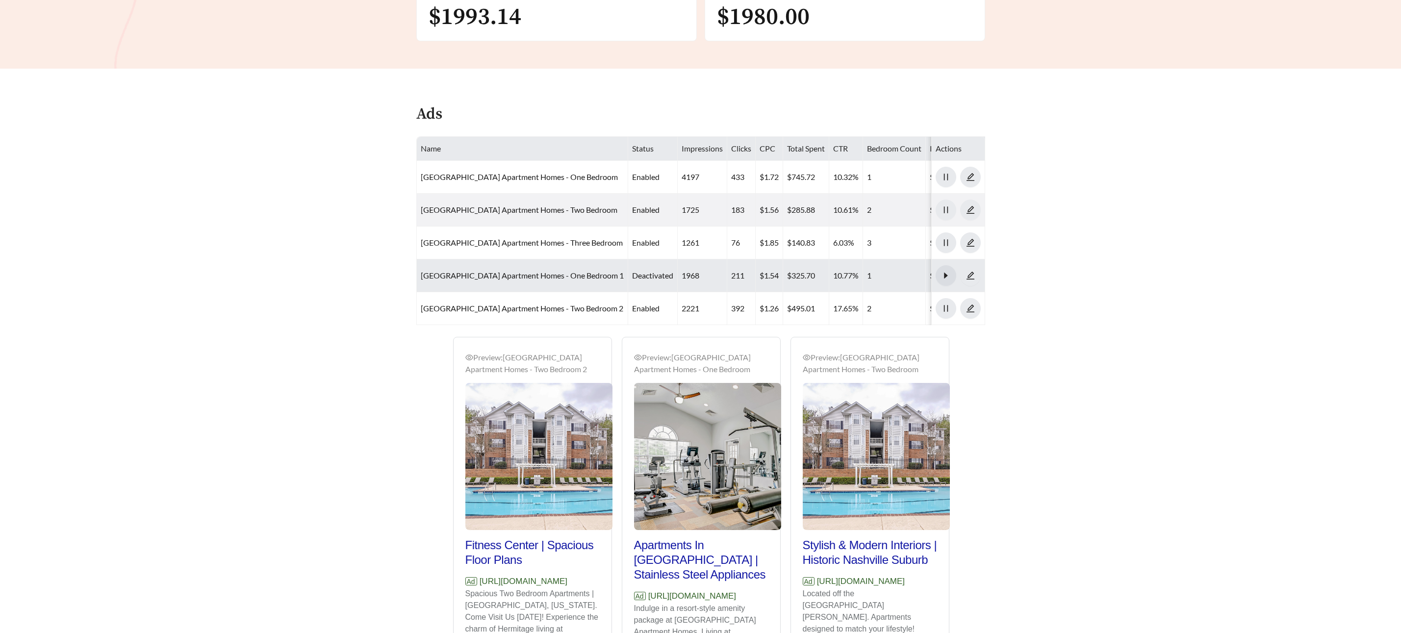
click at [936, 265] on button "button" at bounding box center [946, 275] width 21 height 21
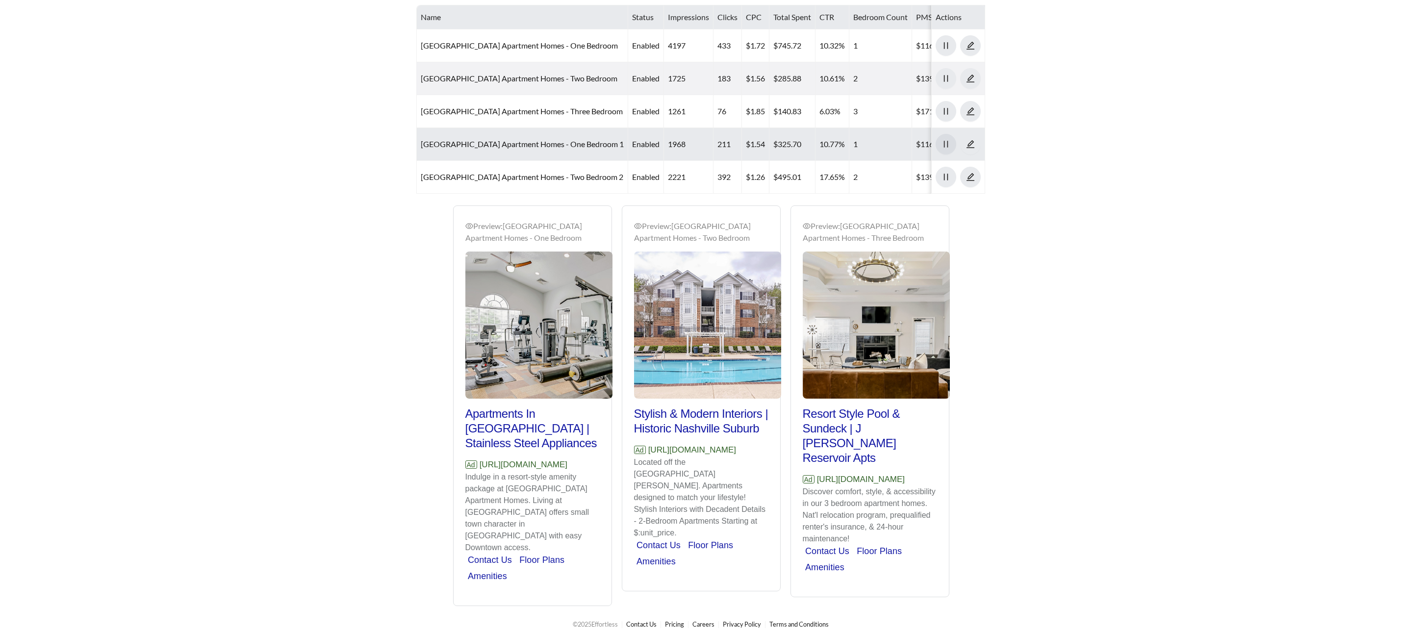
scroll to position [576, 0]
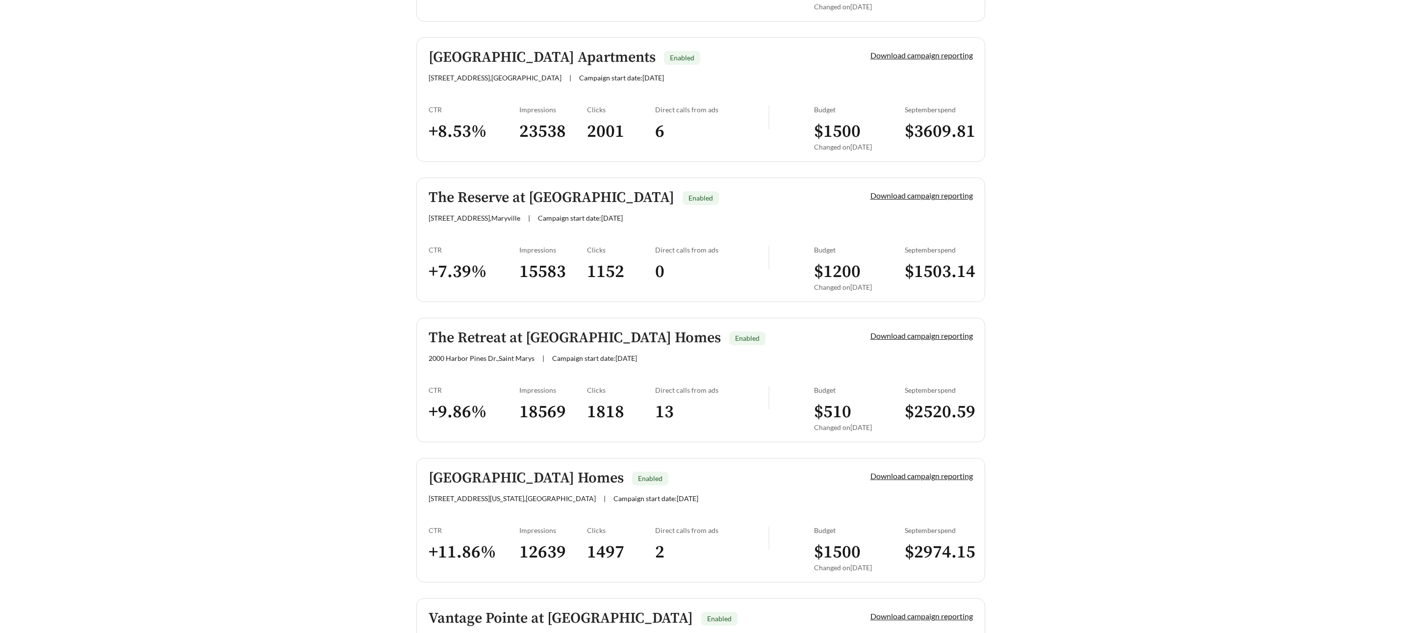
scroll to position [542, 0]
click at [702, 339] on h5 "The Retreat at [GEOGRAPHIC_DATA] Homes" at bounding box center [575, 338] width 292 height 16
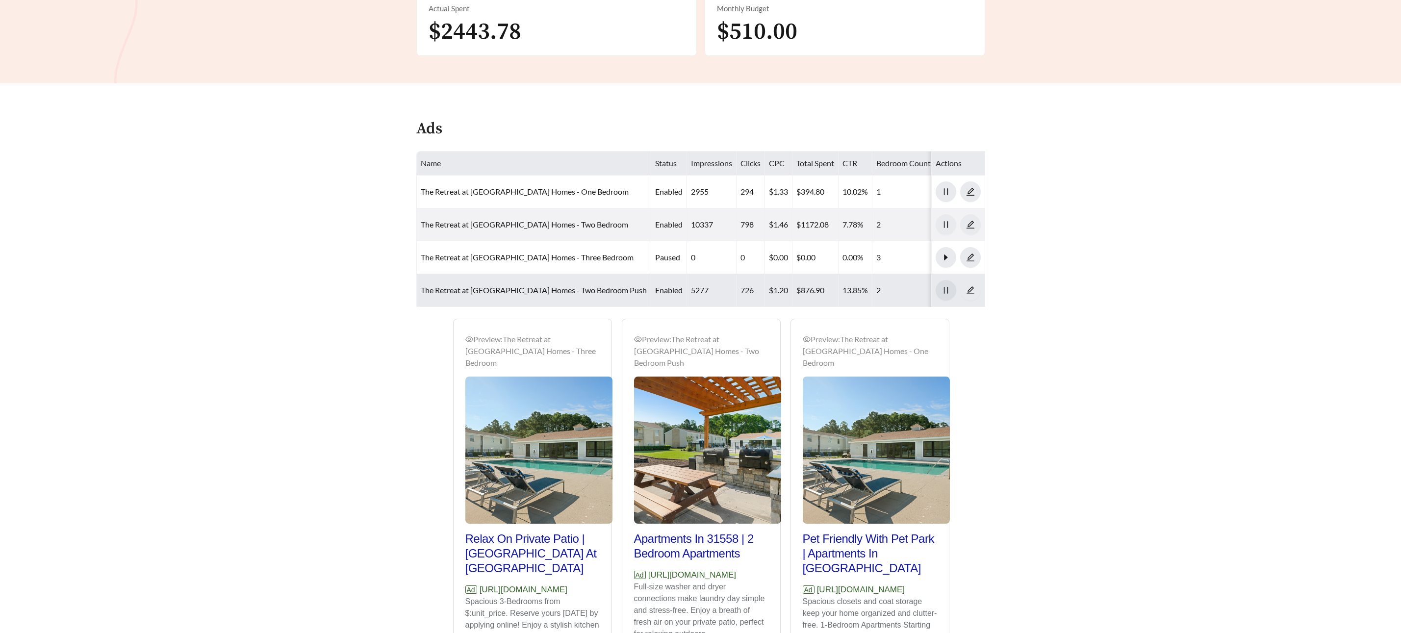
scroll to position [450, 0]
click at [944, 288] on icon "pause" at bounding box center [946, 291] width 4 height 7
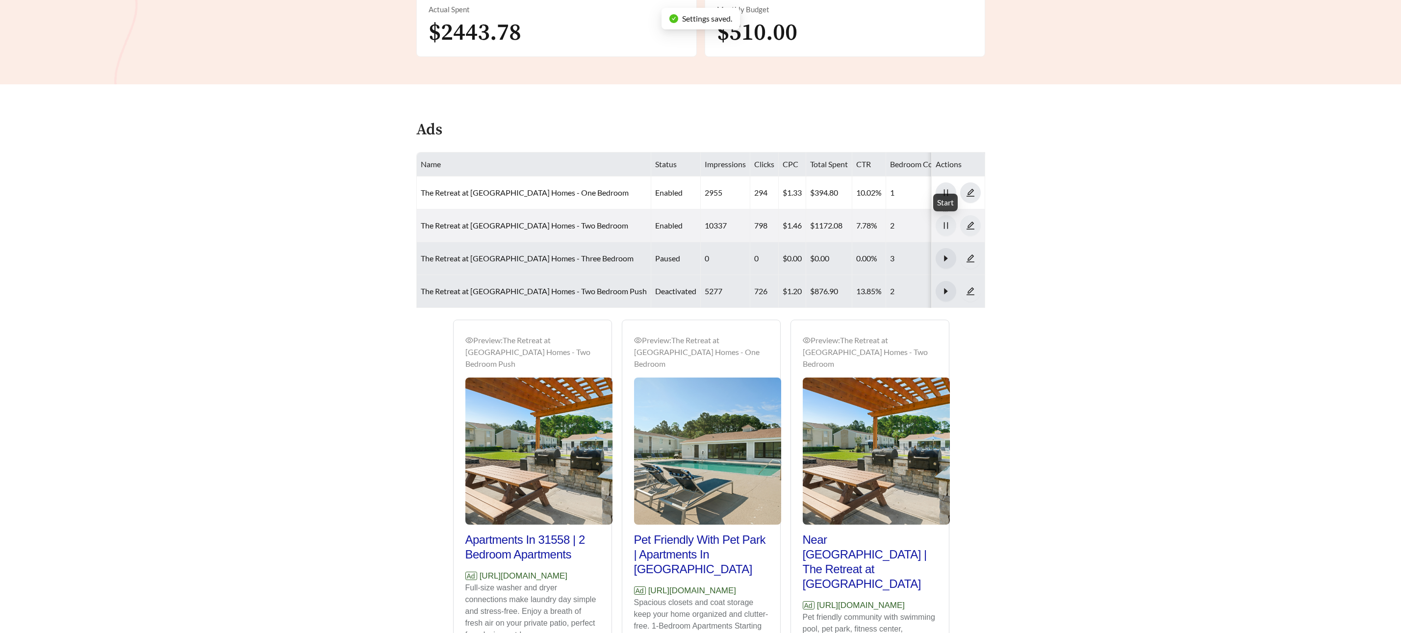
click at [946, 248] on button "button" at bounding box center [946, 258] width 21 height 21
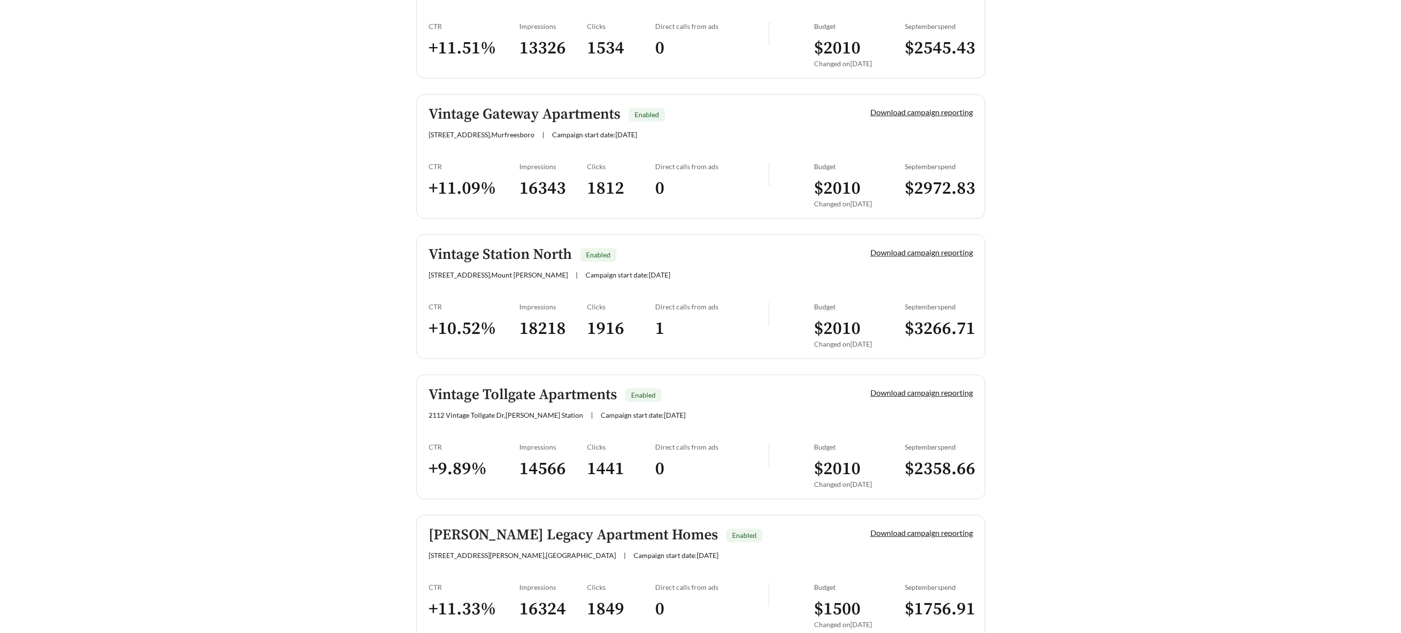
scroll to position [1460, 0]
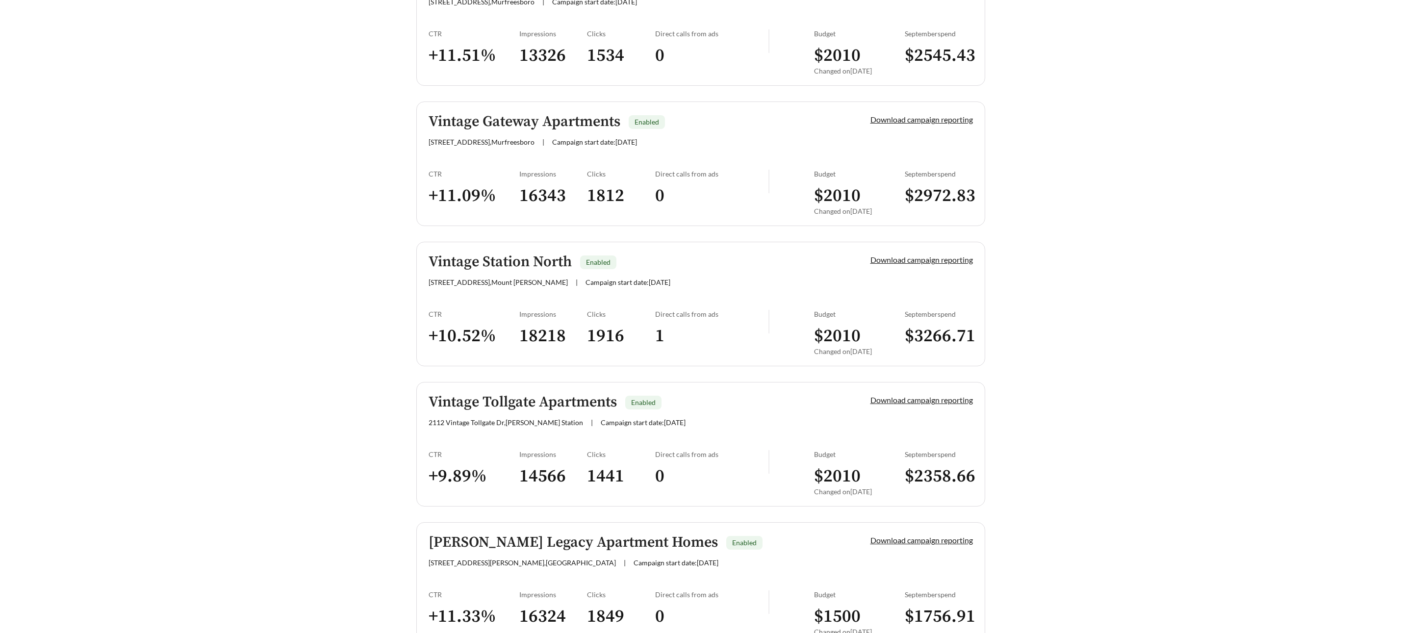
click at [523, 259] on h5 "Vintage Station North" at bounding box center [500, 262] width 143 height 16
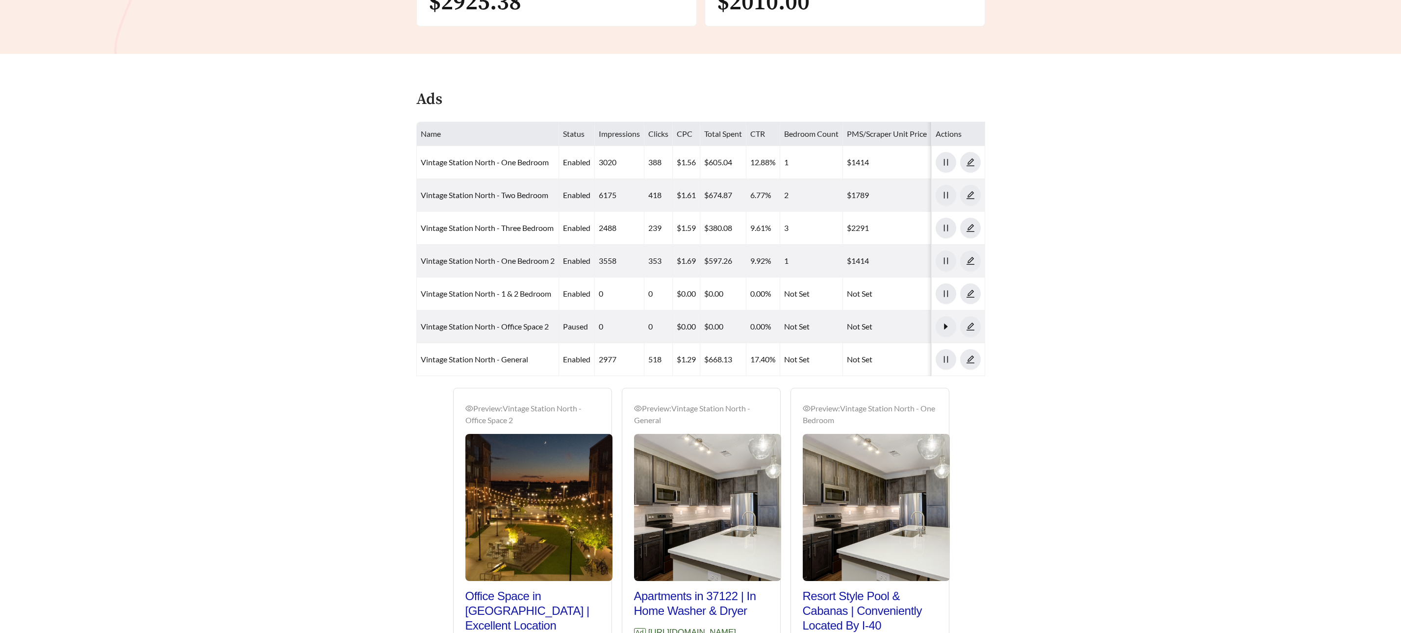
scroll to position [420, 0]
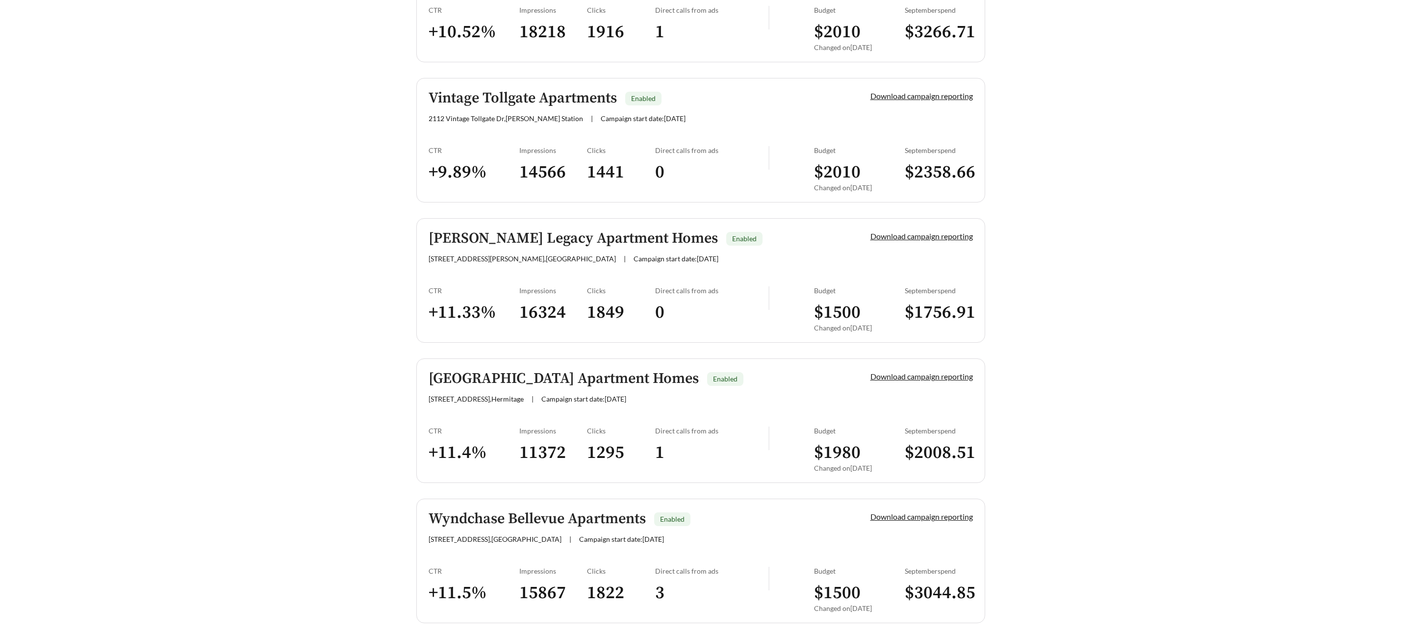
scroll to position [1805, 0]
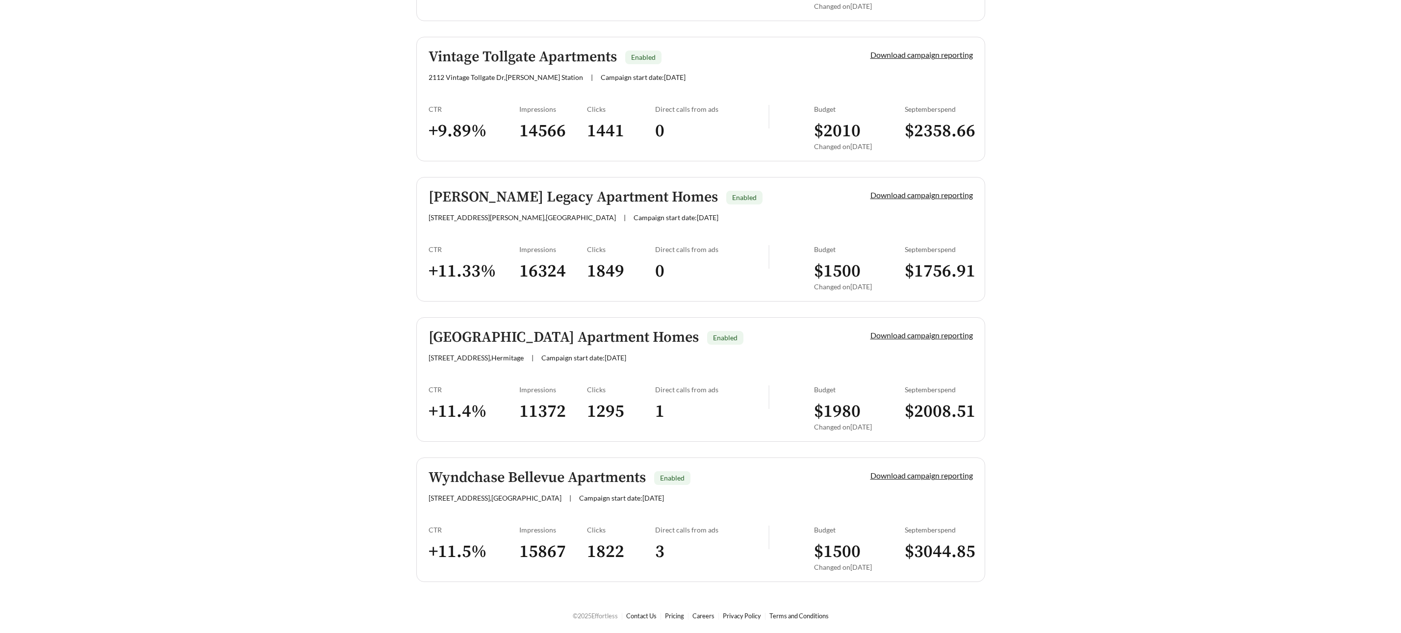
click at [516, 472] on h5 "Wyndchase Bellevue Apartments" at bounding box center [537, 478] width 217 height 16
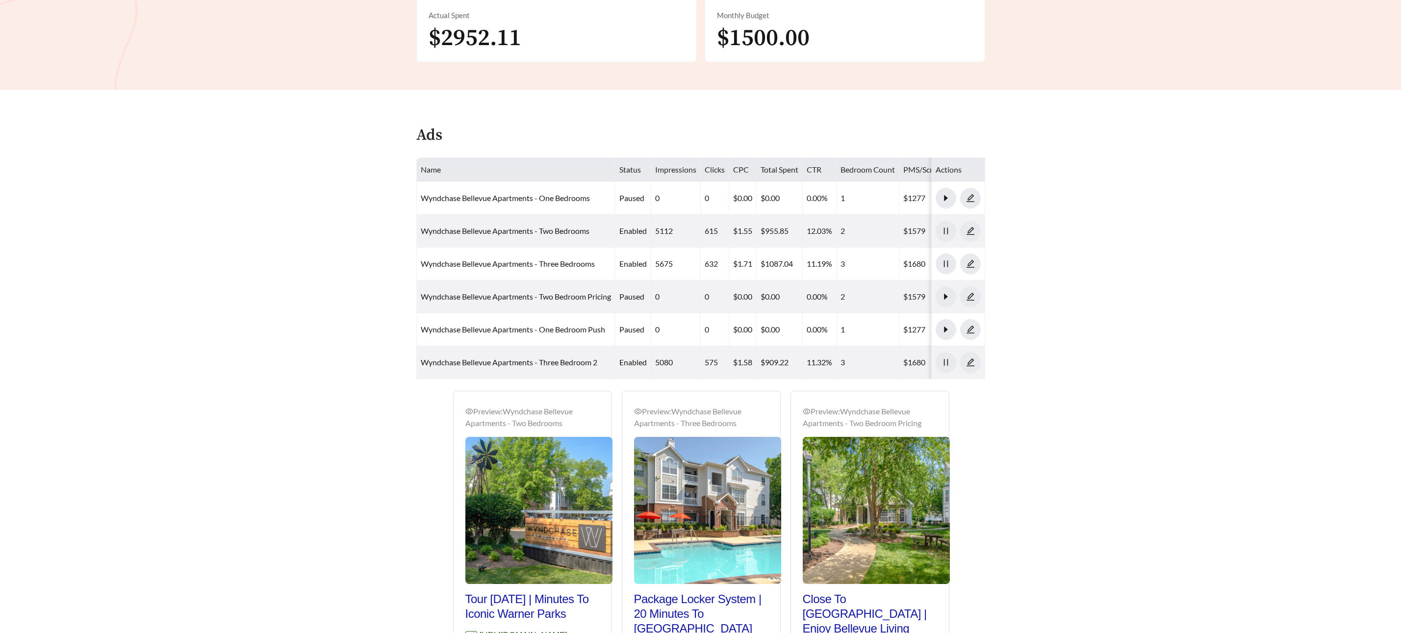
scroll to position [415, 0]
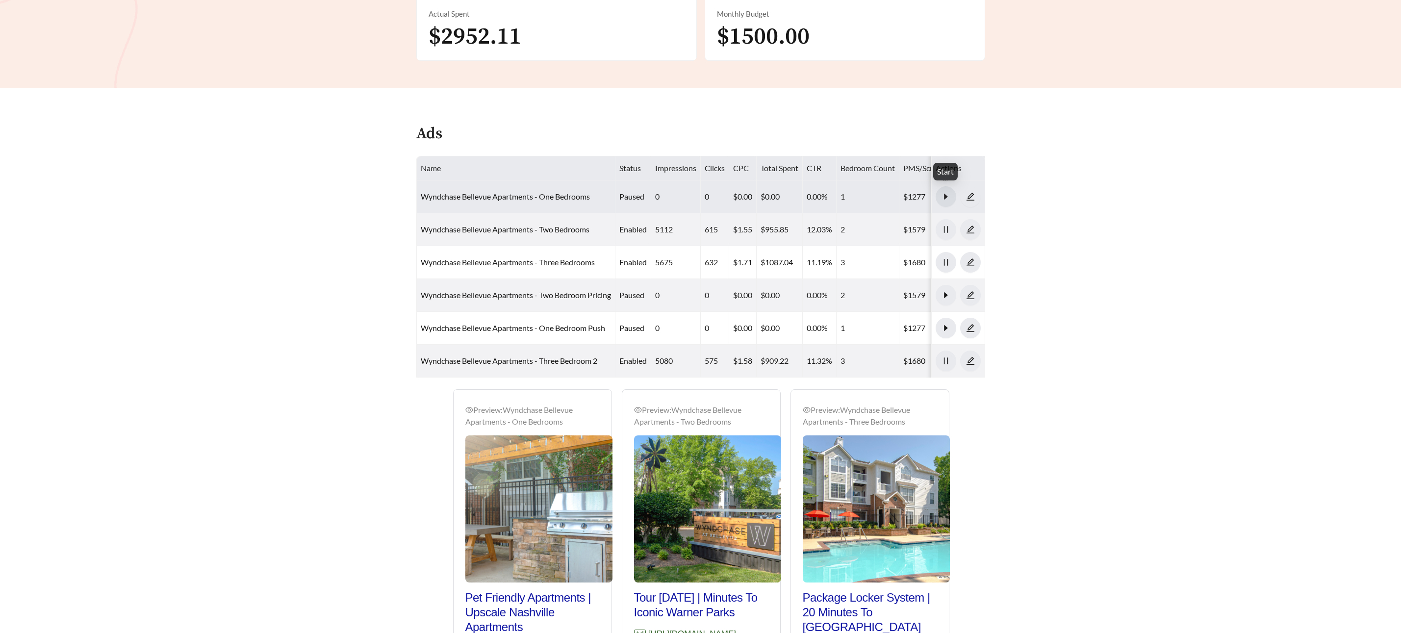
click at [948, 196] on icon "caret-right" at bounding box center [946, 196] width 9 height 9
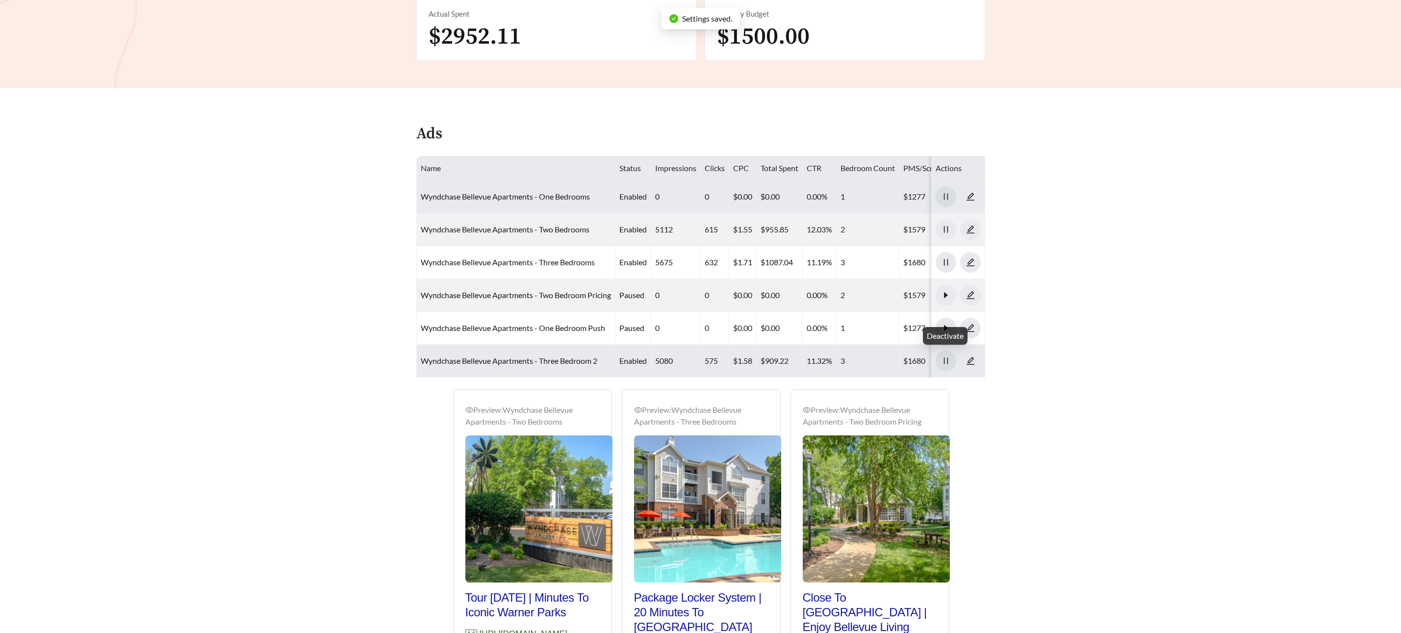
click at [948, 362] on icon "pause" at bounding box center [946, 361] width 9 height 9
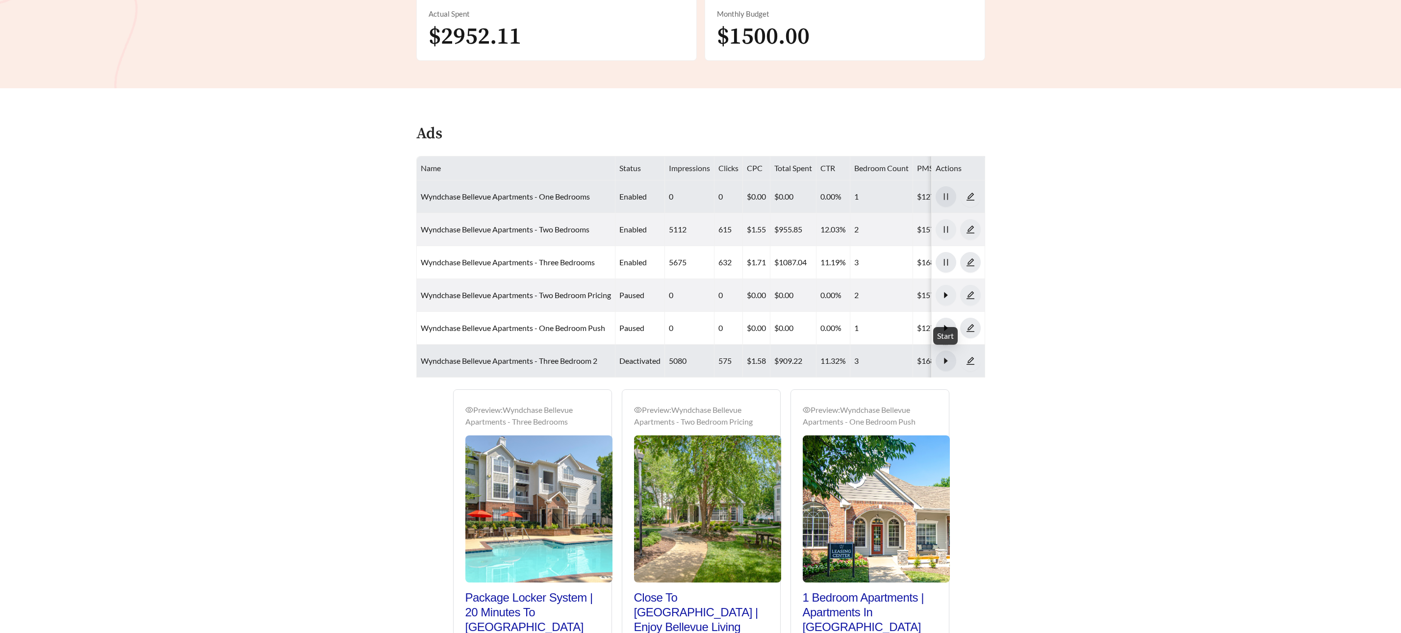
click at [947, 362] on icon "caret-right" at bounding box center [946, 361] width 9 height 9
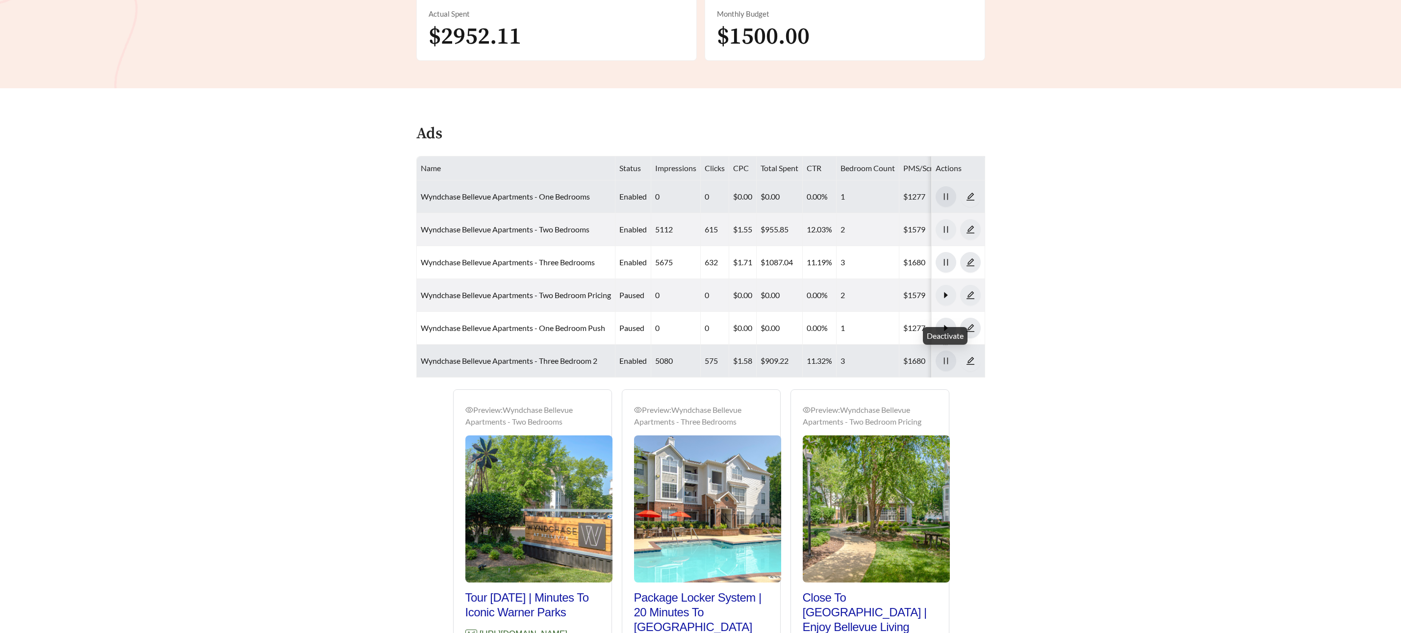
click at [945, 359] on icon "pause" at bounding box center [946, 361] width 9 height 9
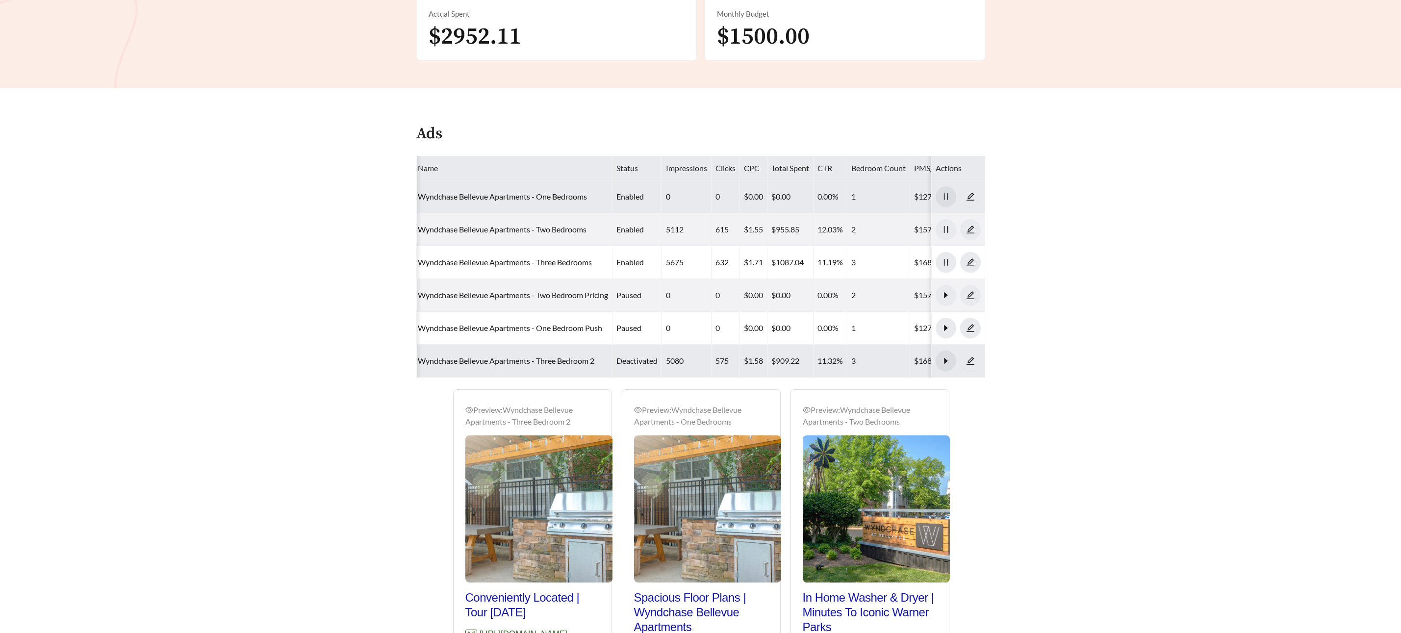
scroll to position [0, 6]
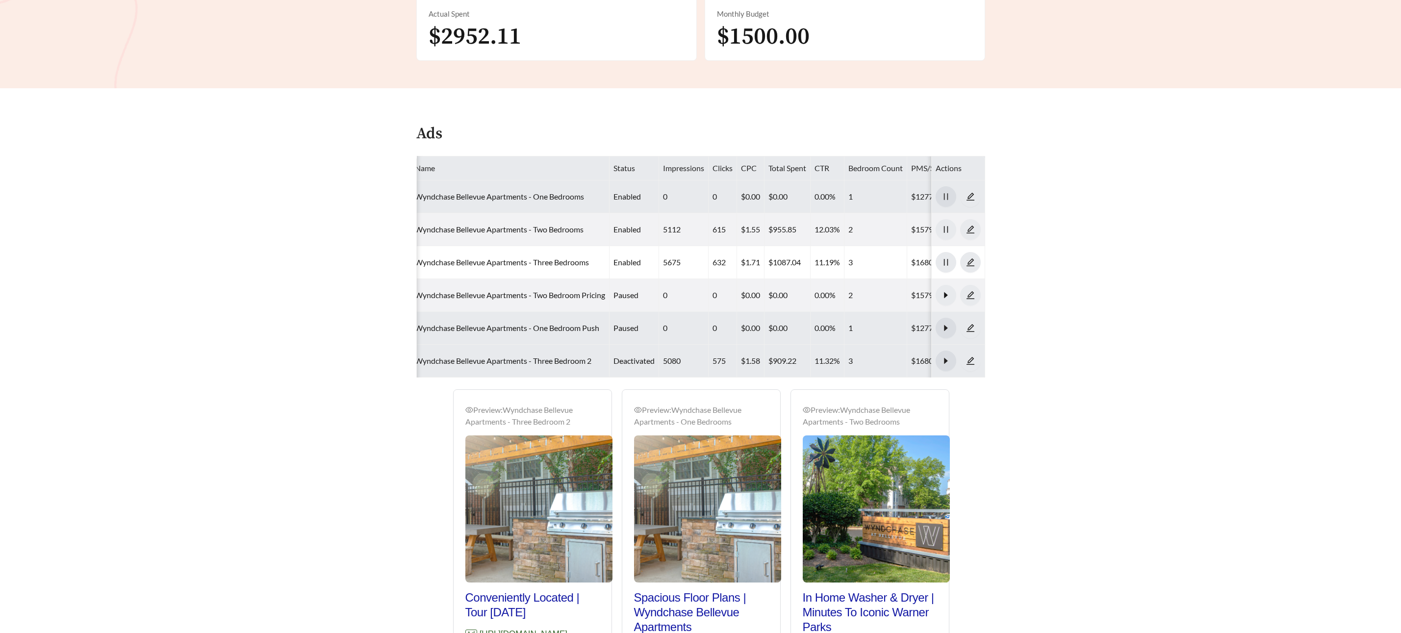
click at [947, 329] on icon "caret-right" at bounding box center [946, 328] width 9 height 9
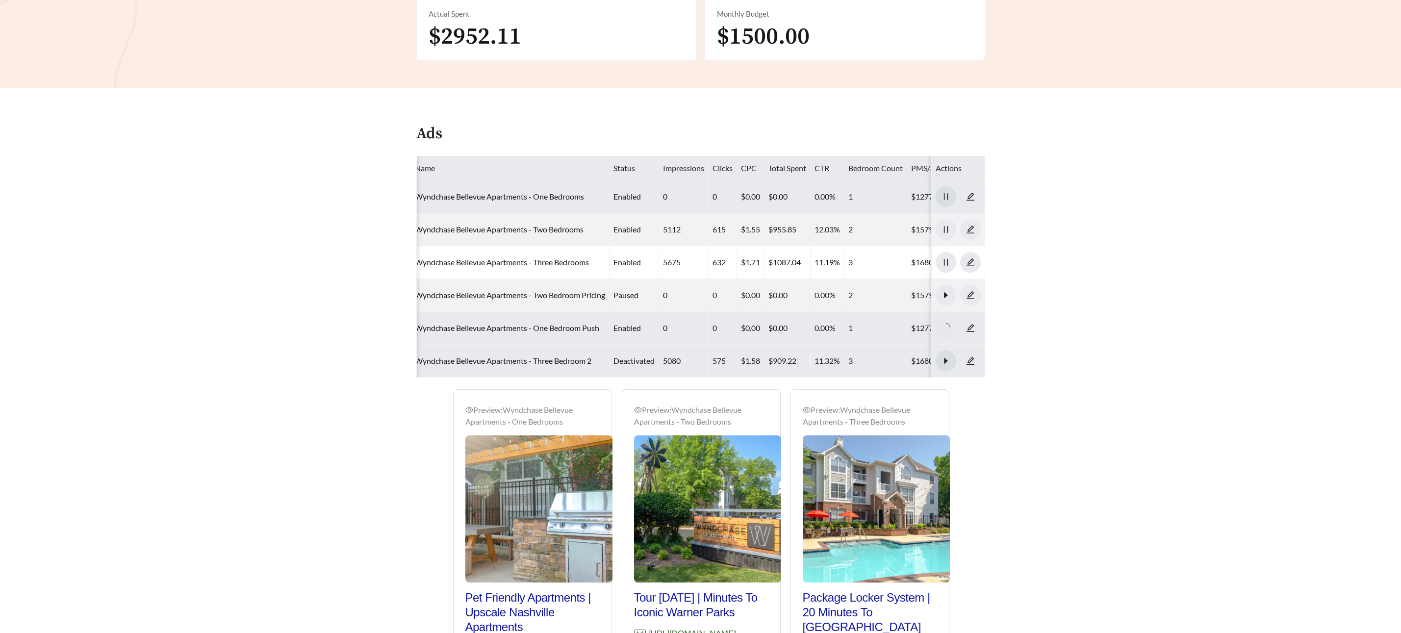
click at [1128, 295] on main "**********" at bounding box center [700, 204] width 1401 height 1177
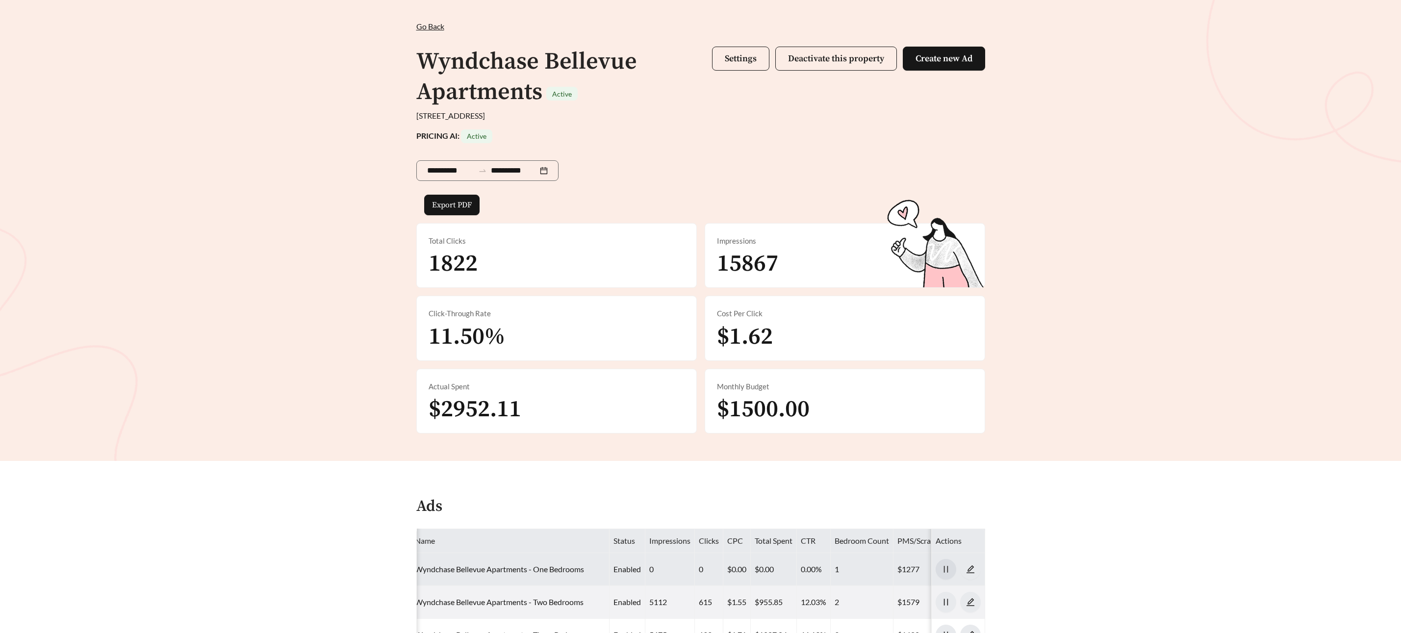
scroll to position [25, 0]
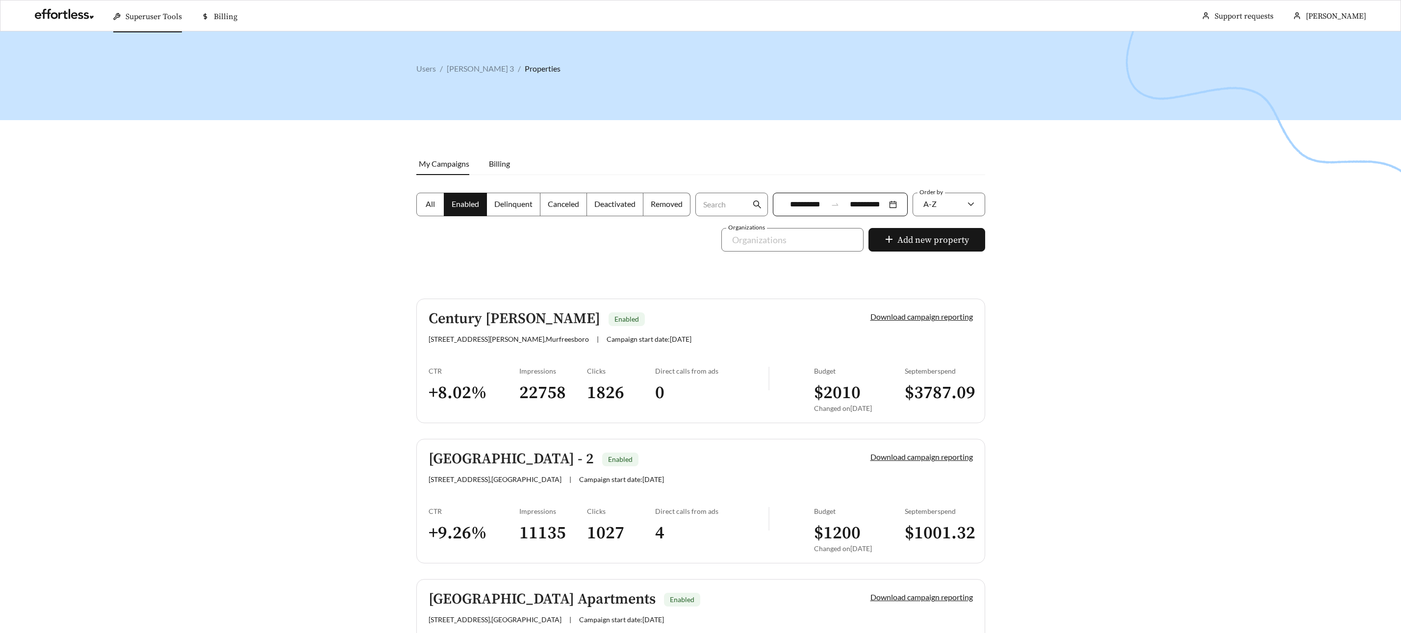
click at [462, 329] on div "Century [PERSON_NAME] Enabled [STREET_ADDRESS][PERSON_NAME] | Campaign start da…" at bounding box center [633, 327] width 409 height 32
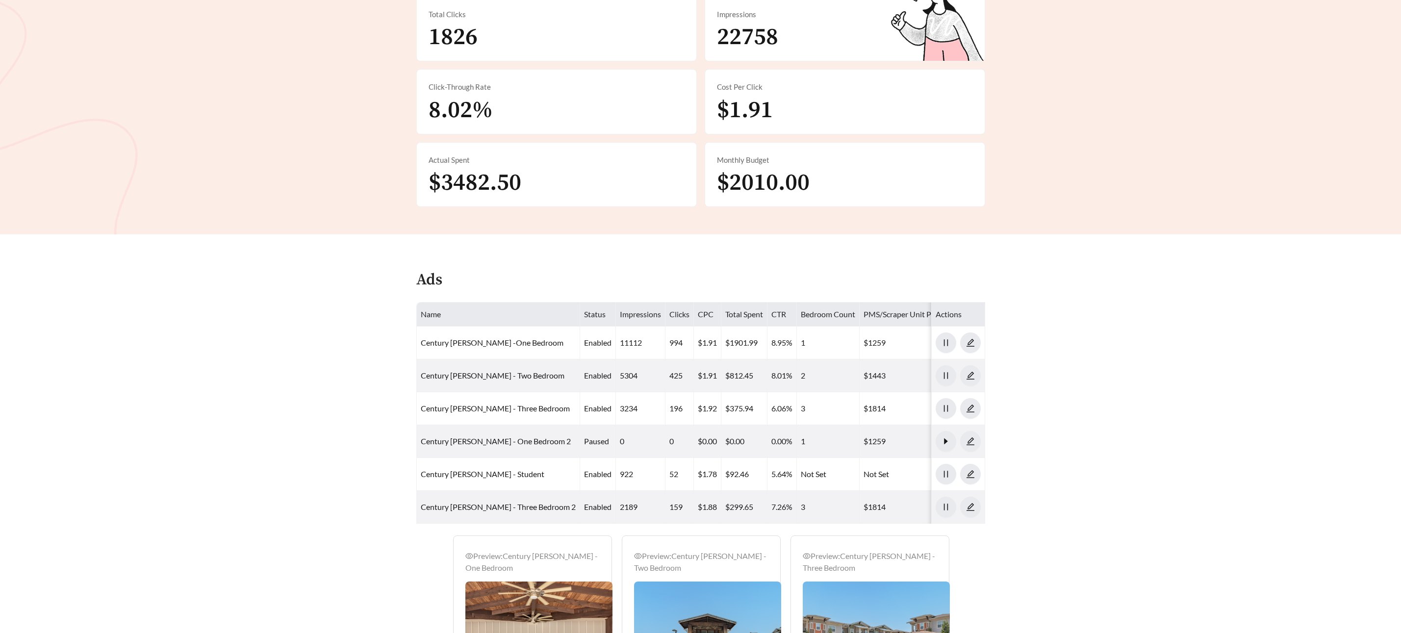
scroll to position [269, 0]
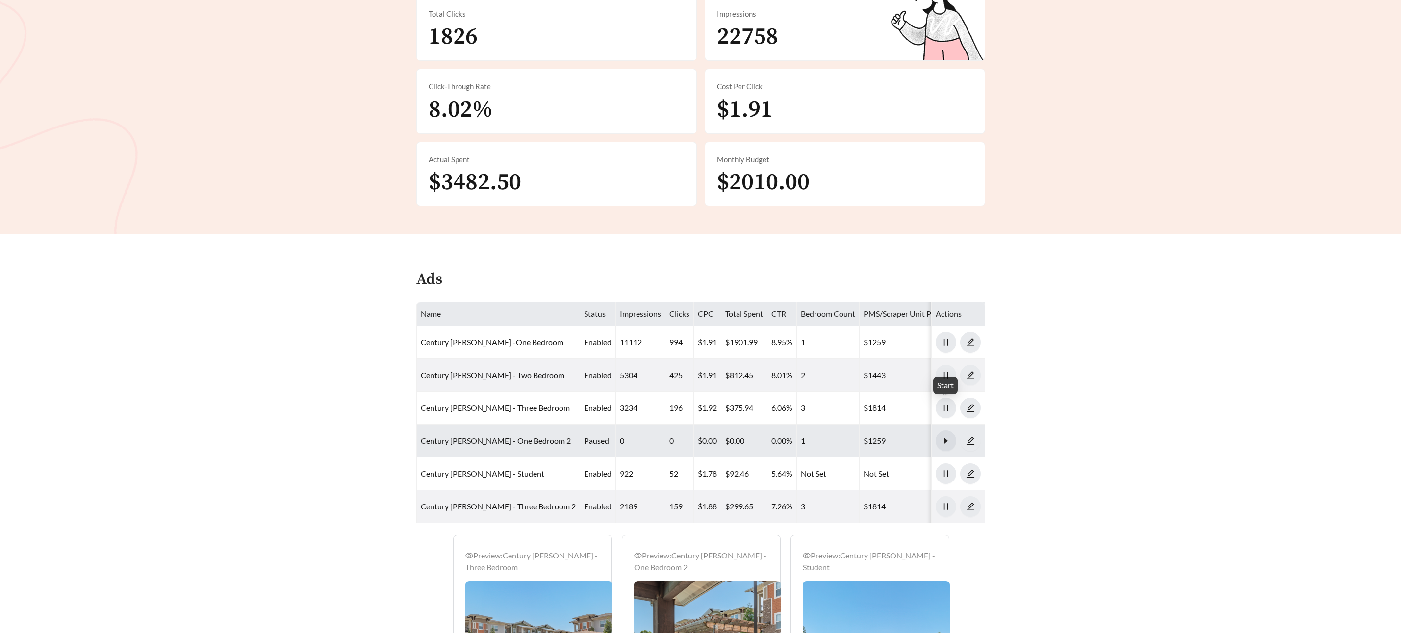
click at [945, 438] on icon "caret-right" at bounding box center [945, 441] width 3 height 6
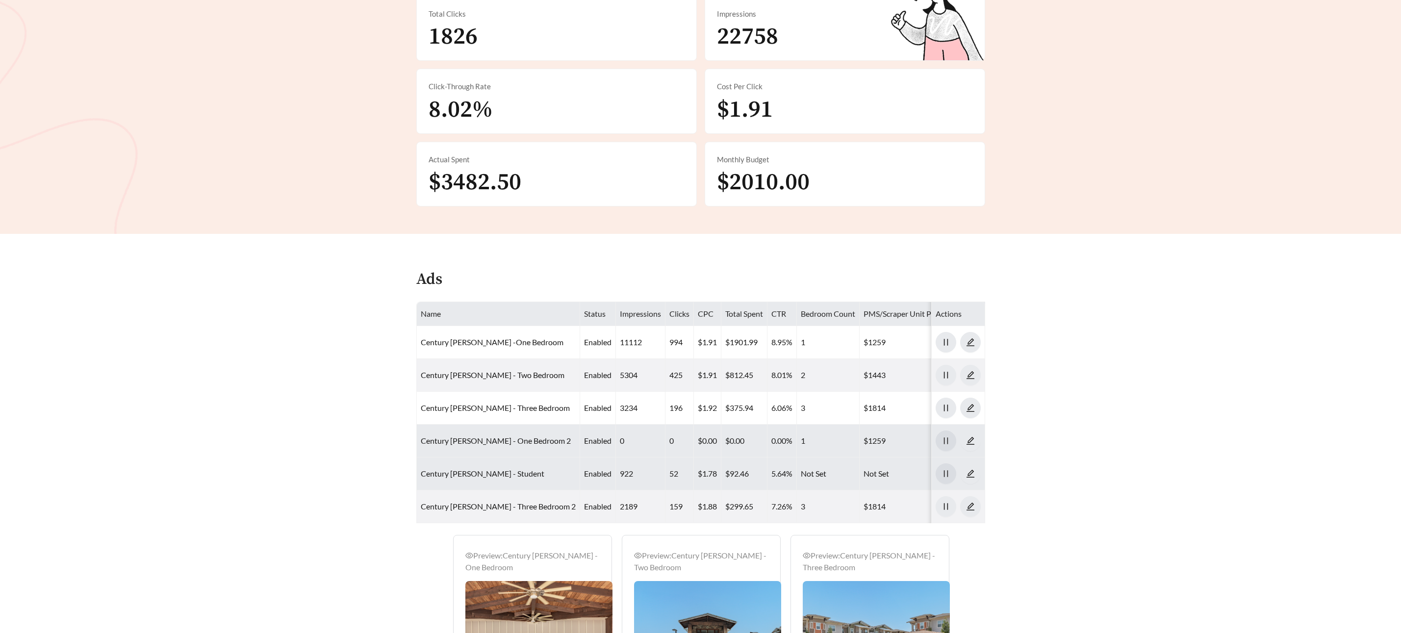
click at [945, 469] on icon "pause" at bounding box center [946, 473] width 9 height 9
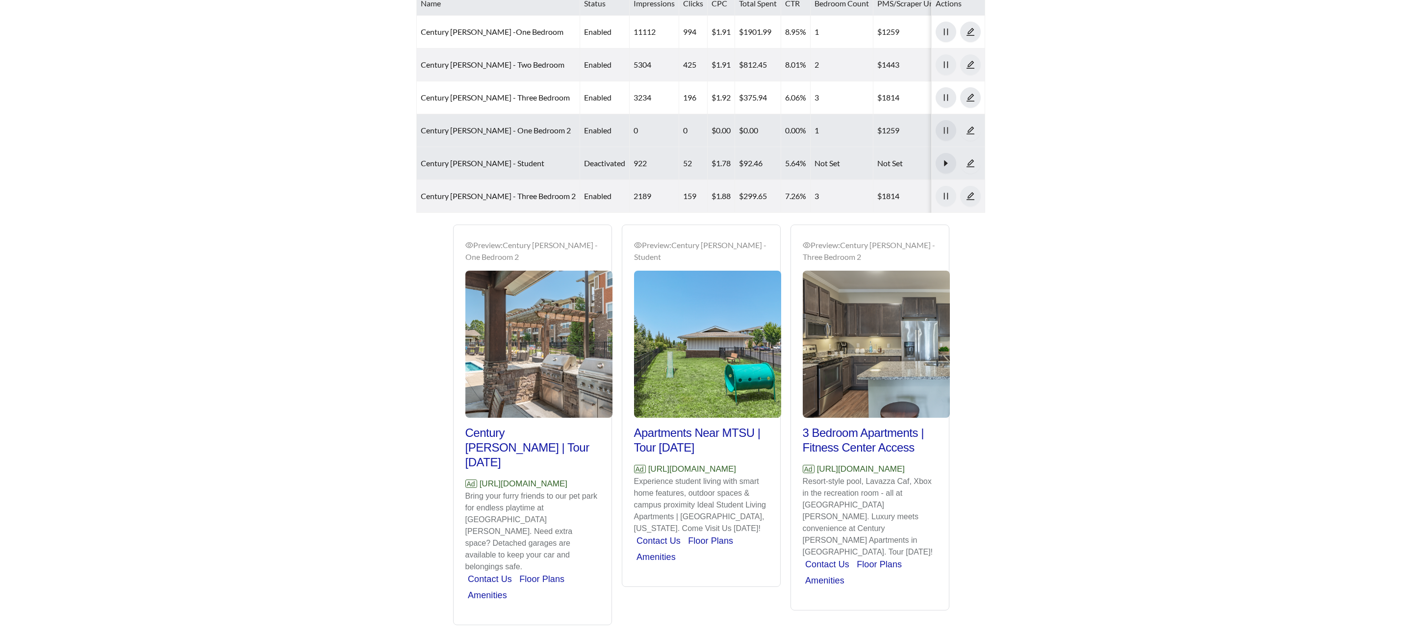
scroll to position [590, 0]
